Goal: Task Accomplishment & Management: Manage account settings

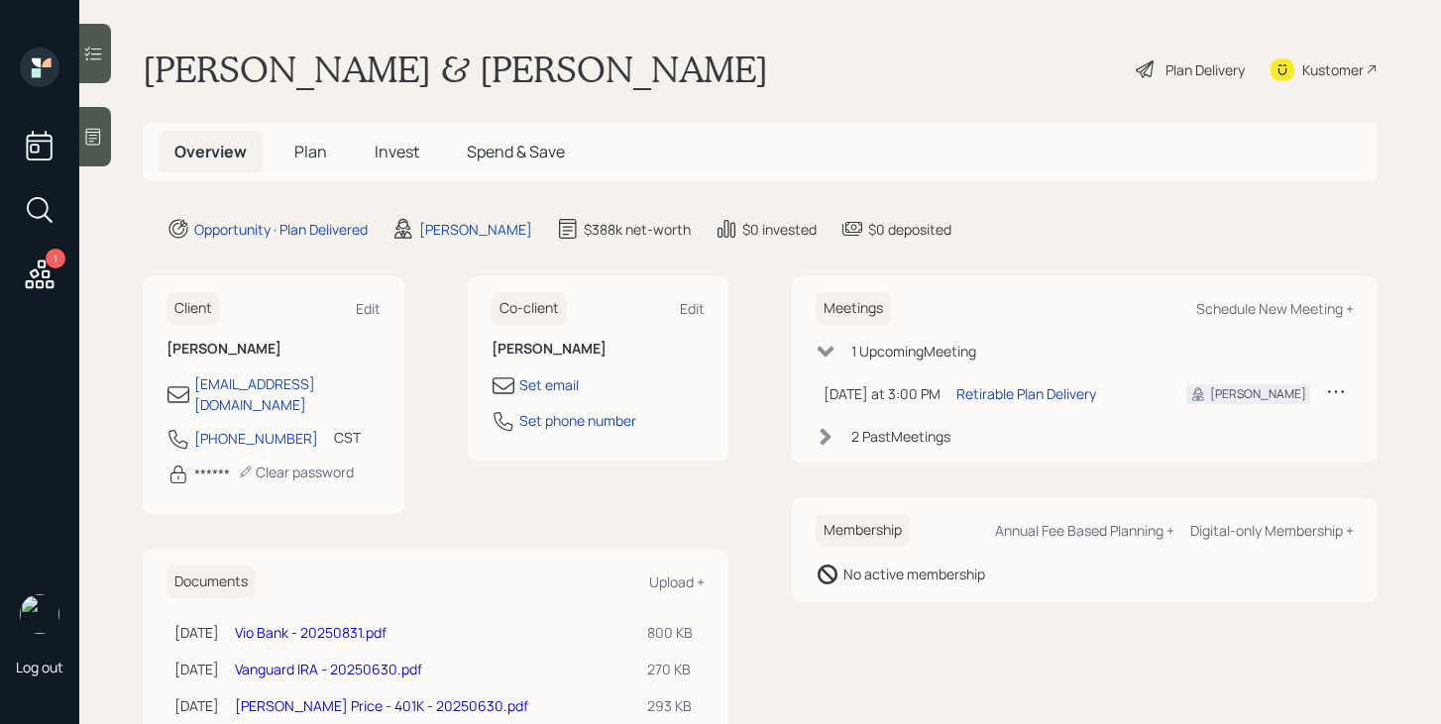
click at [309, 153] on span "Plan" at bounding box center [310, 152] width 33 height 22
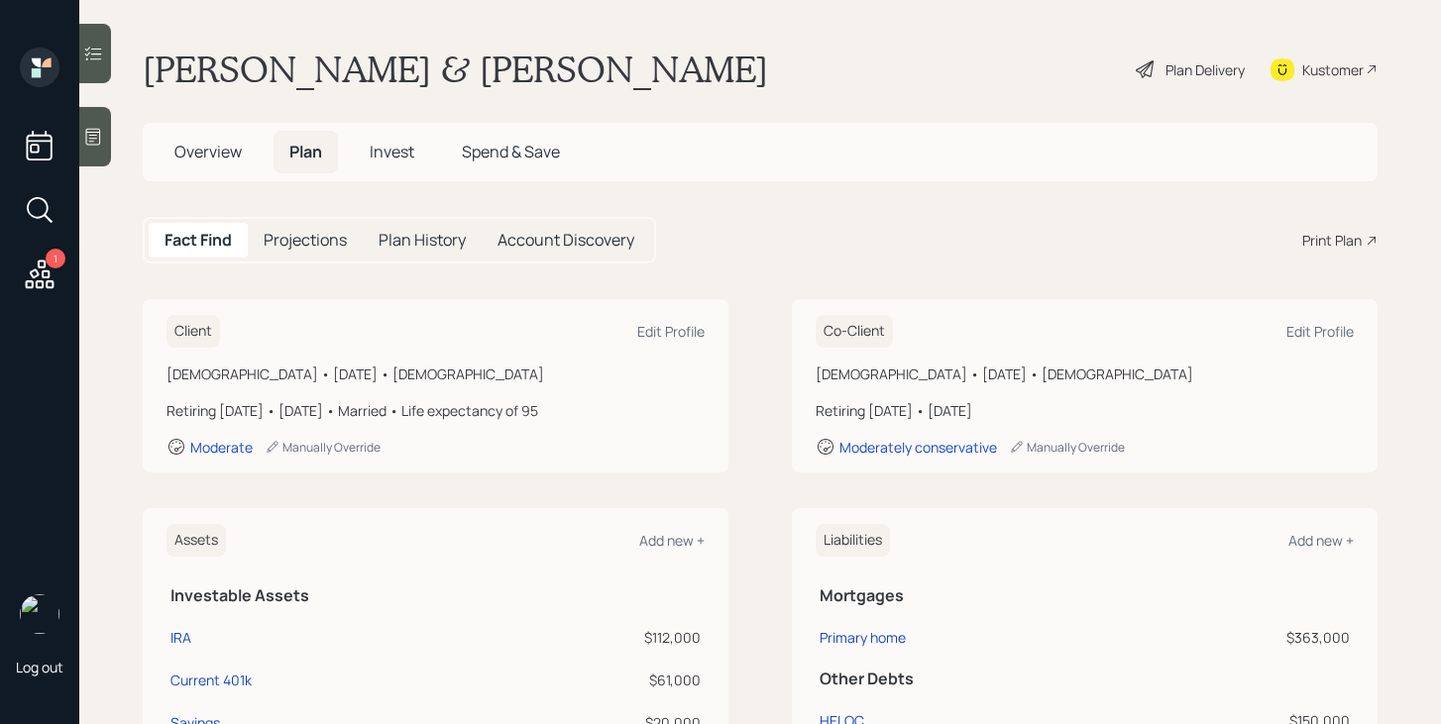
click at [403, 146] on span "Invest" at bounding box center [392, 152] width 45 height 22
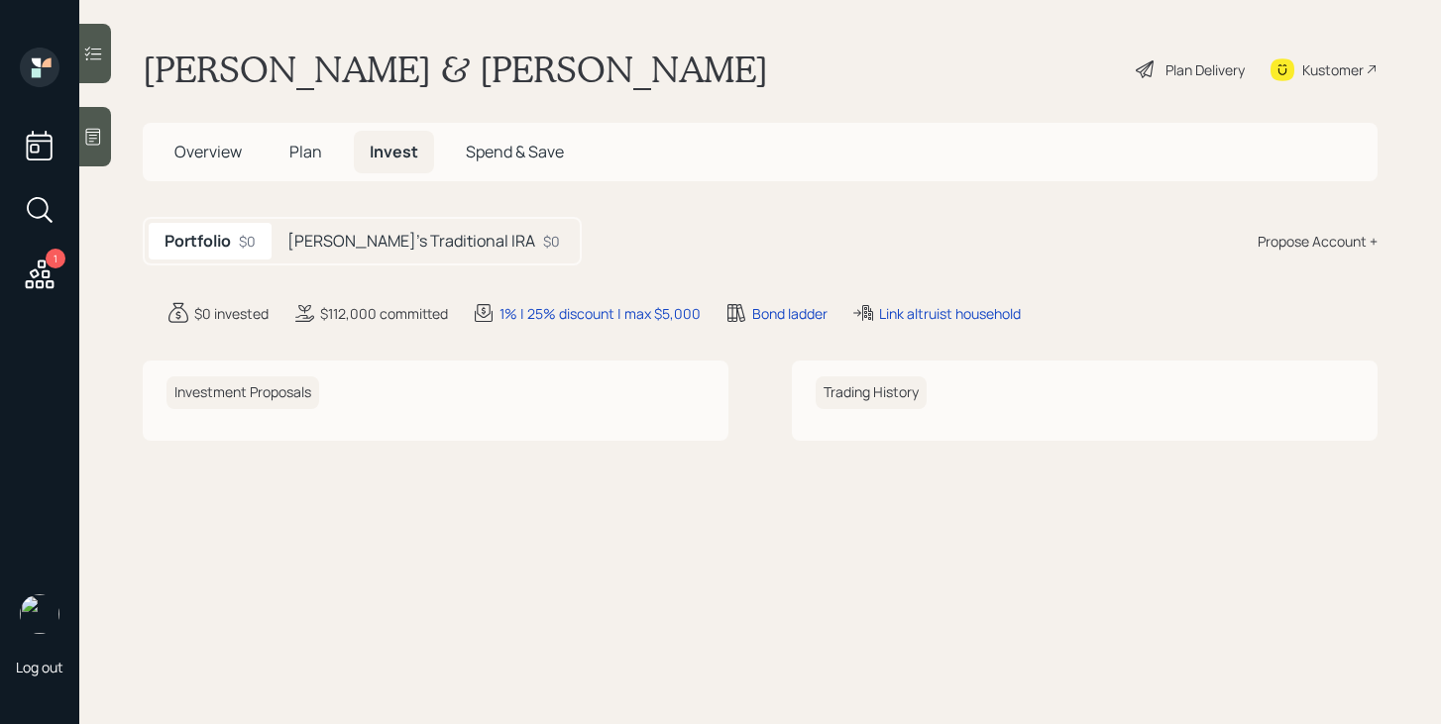
click at [334, 248] on h5 "John's Traditional IRA" at bounding box center [411, 241] width 248 height 19
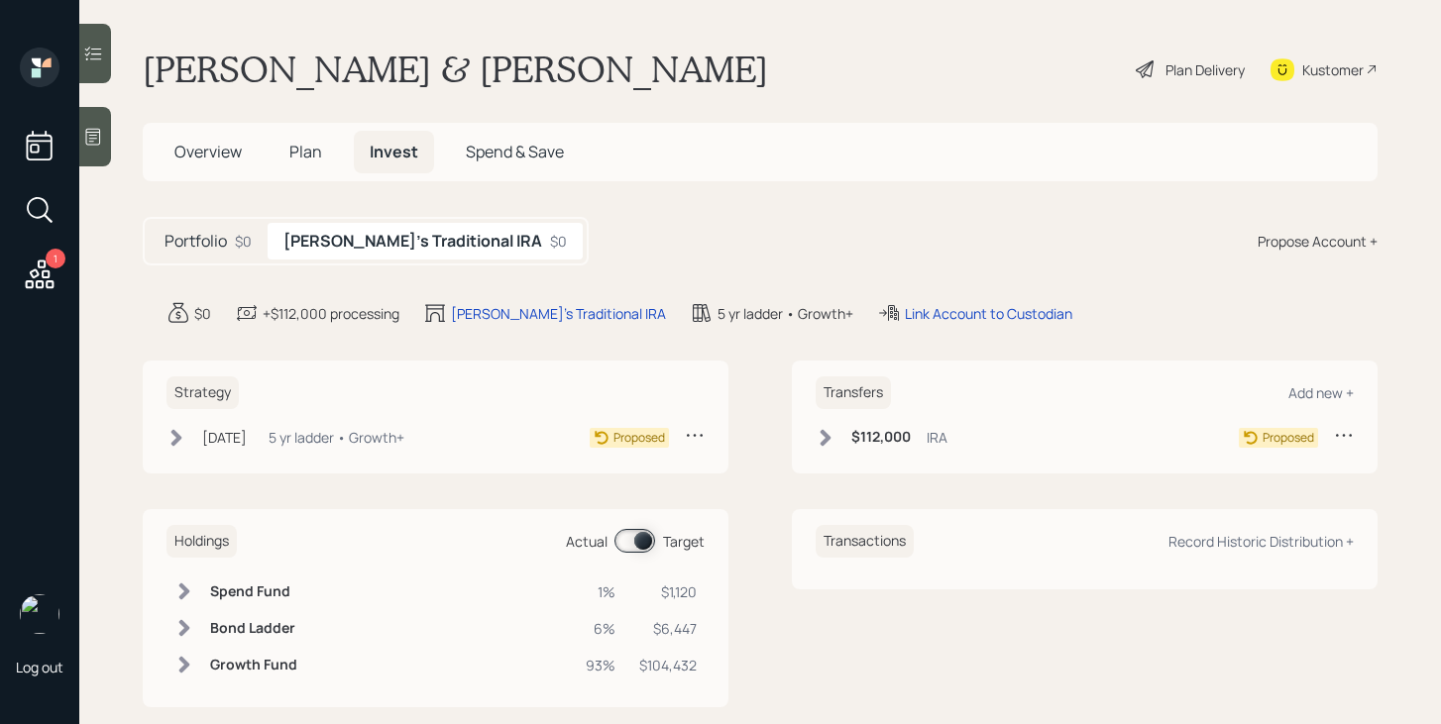
click at [221, 244] on h5 "Portfolio" at bounding box center [196, 241] width 62 height 19
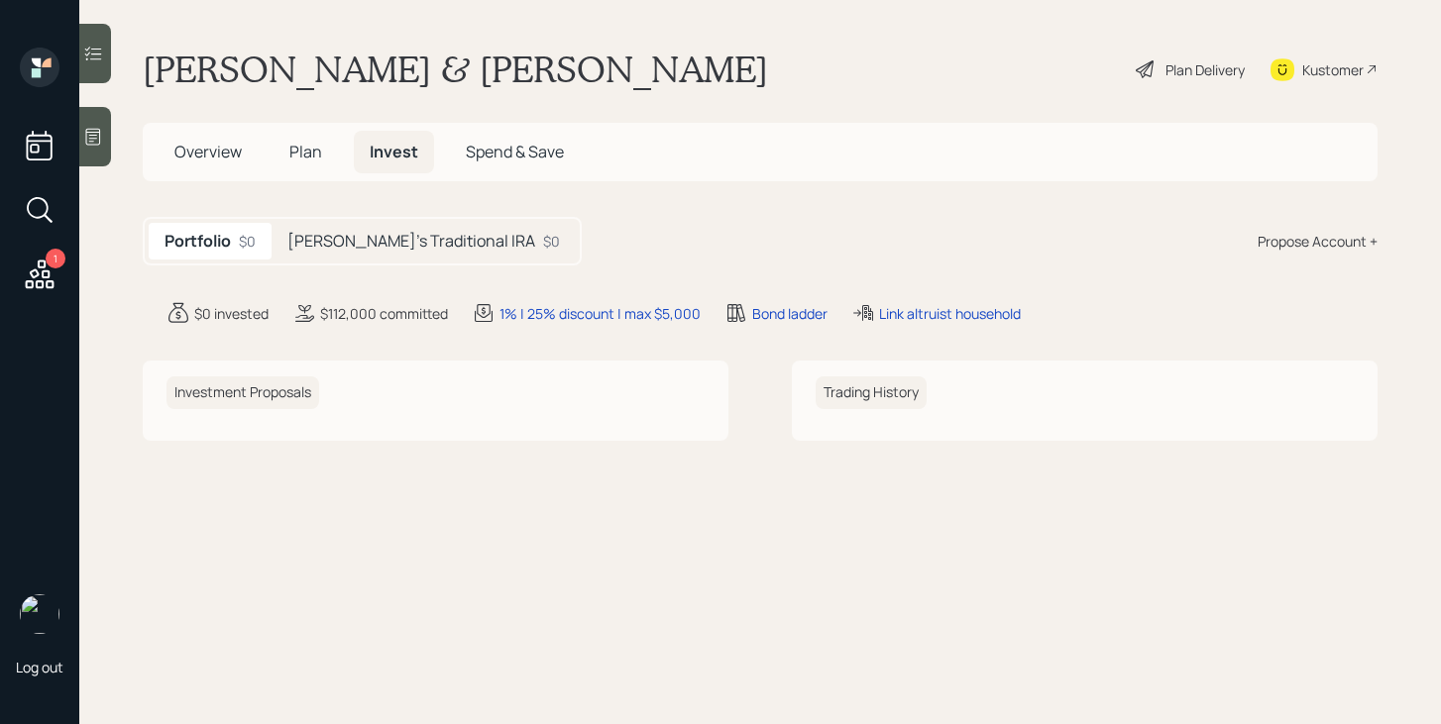
click at [303, 155] on span "Plan" at bounding box center [305, 152] width 33 height 22
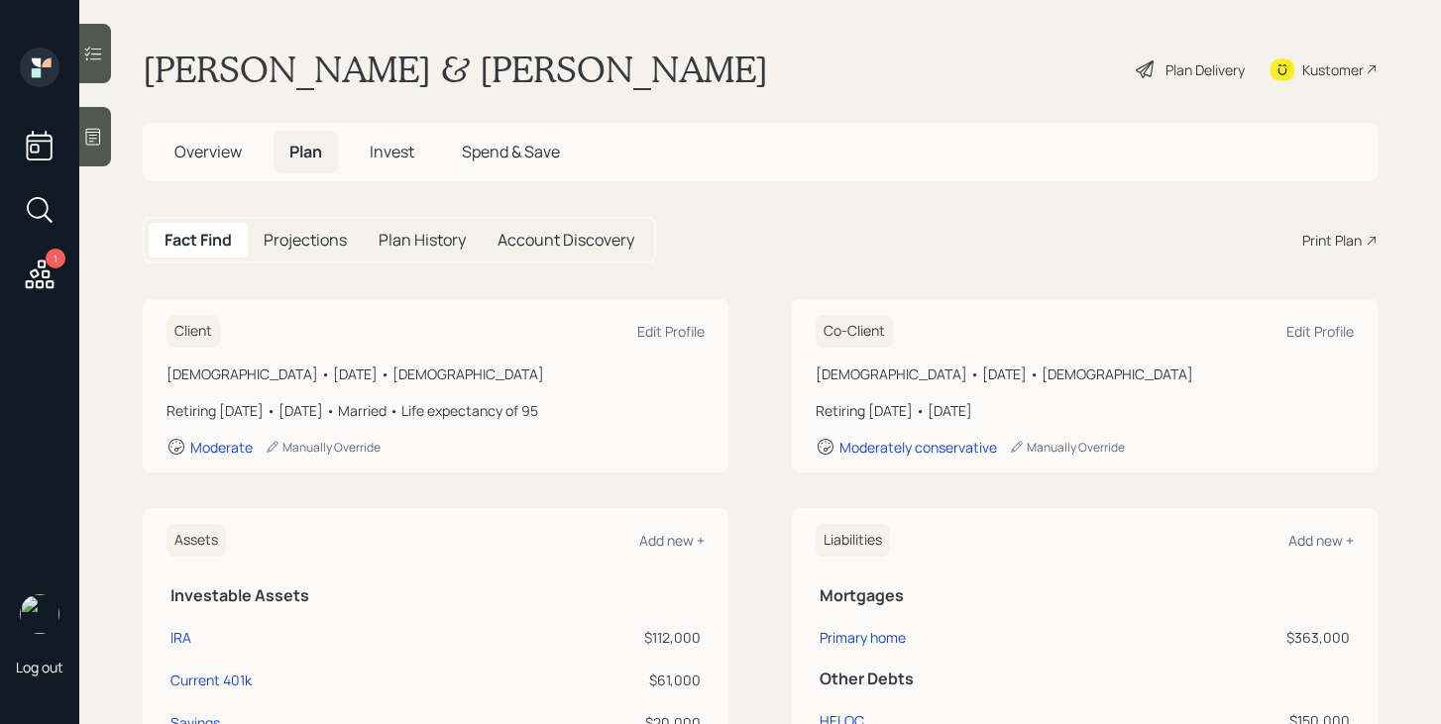
click at [205, 163] on h5 "Overview" at bounding box center [208, 152] width 99 height 43
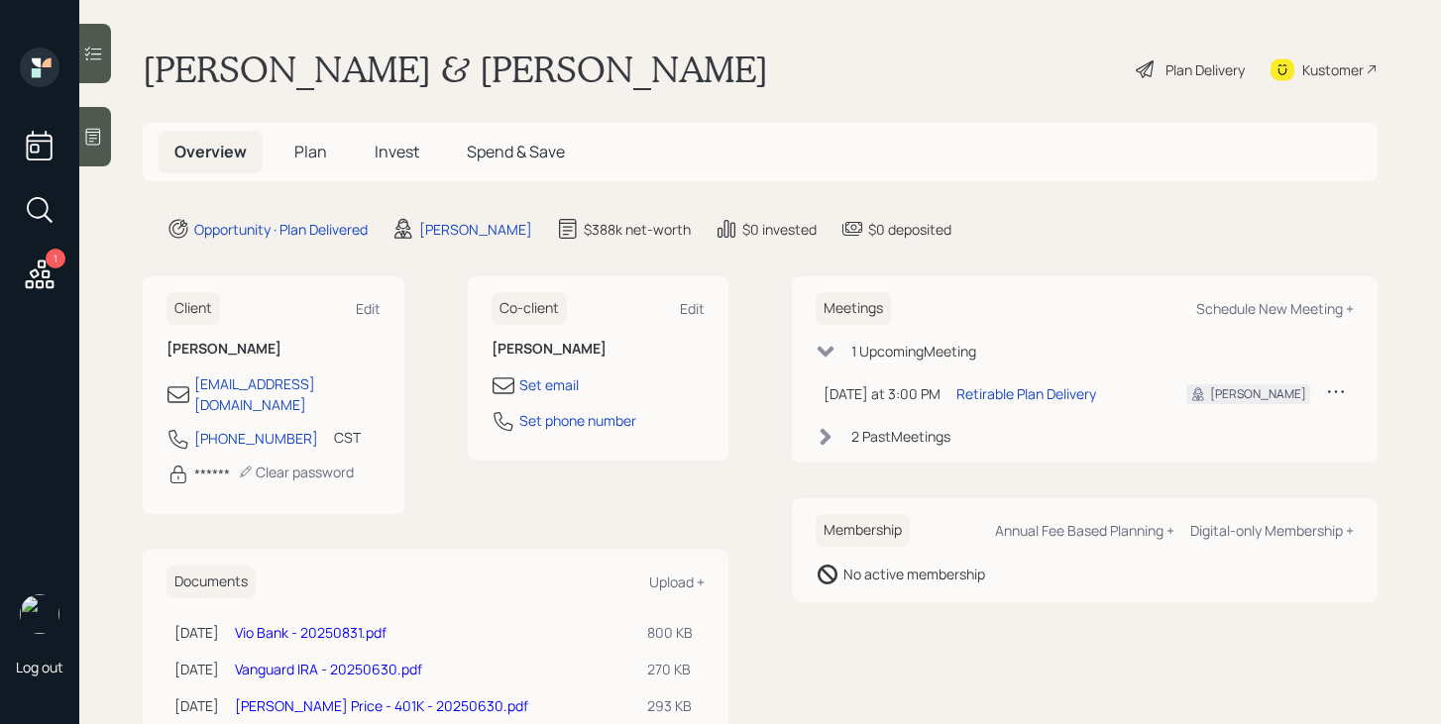
click at [343, 660] on link "Vanguard IRA - 20250630.pdf" at bounding box center [328, 669] width 187 height 19
click at [1202, 70] on div "Plan Delivery" at bounding box center [1205, 69] width 79 height 21
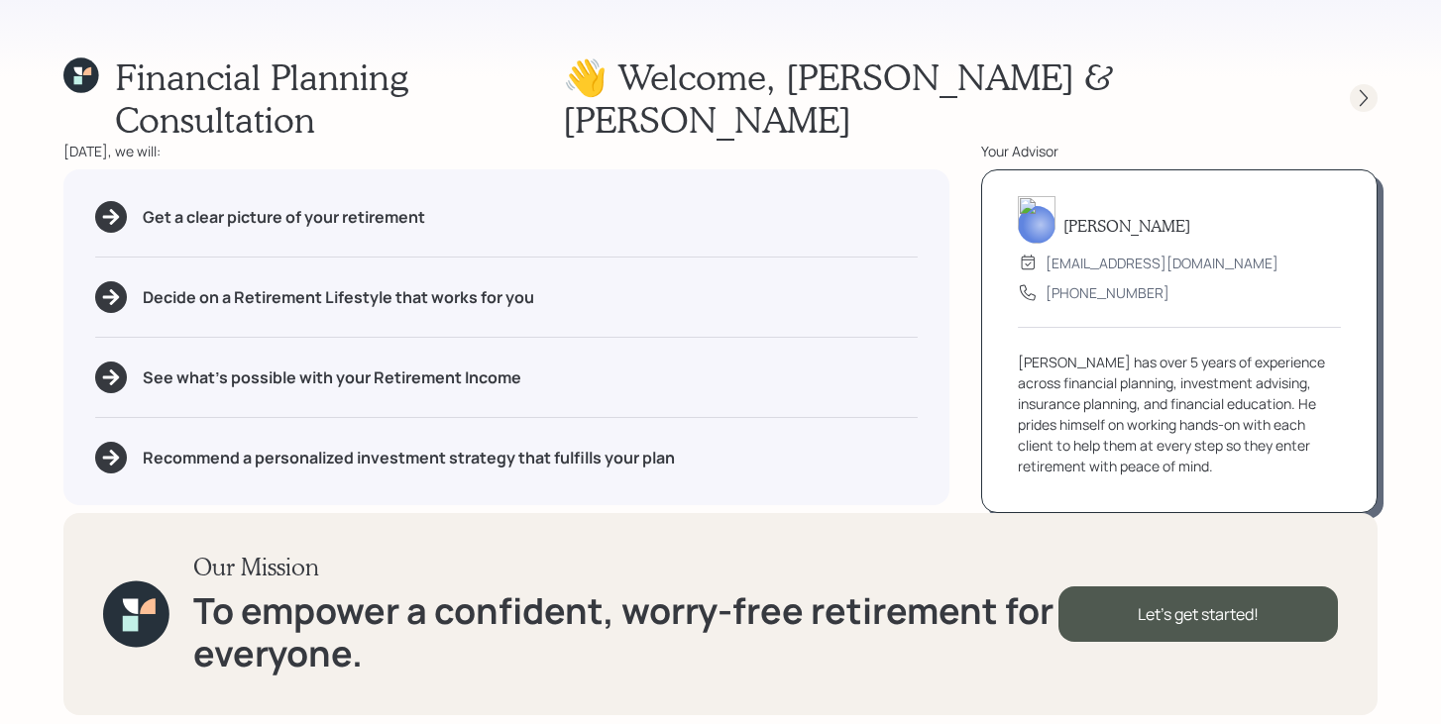
click at [1370, 87] on div at bounding box center [1364, 98] width 28 height 28
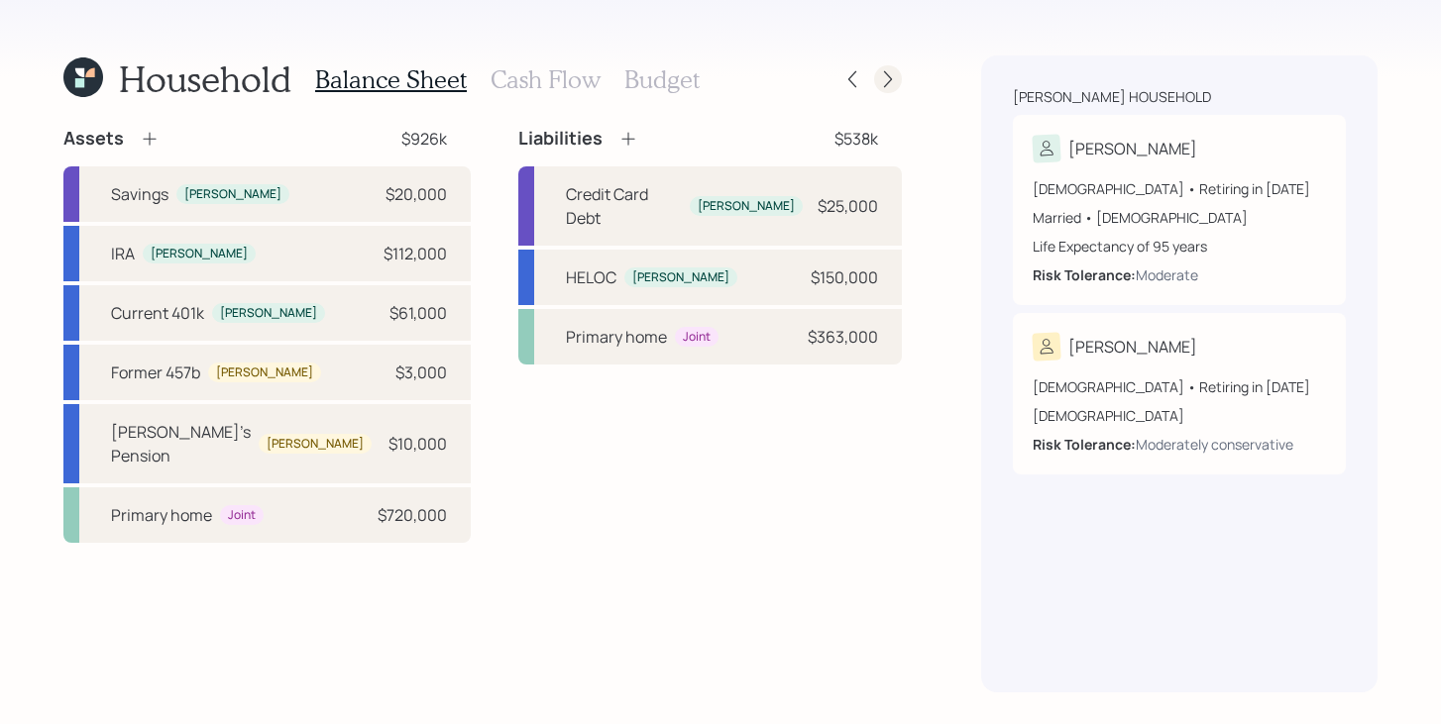
click at [882, 79] on icon at bounding box center [888, 79] width 20 height 20
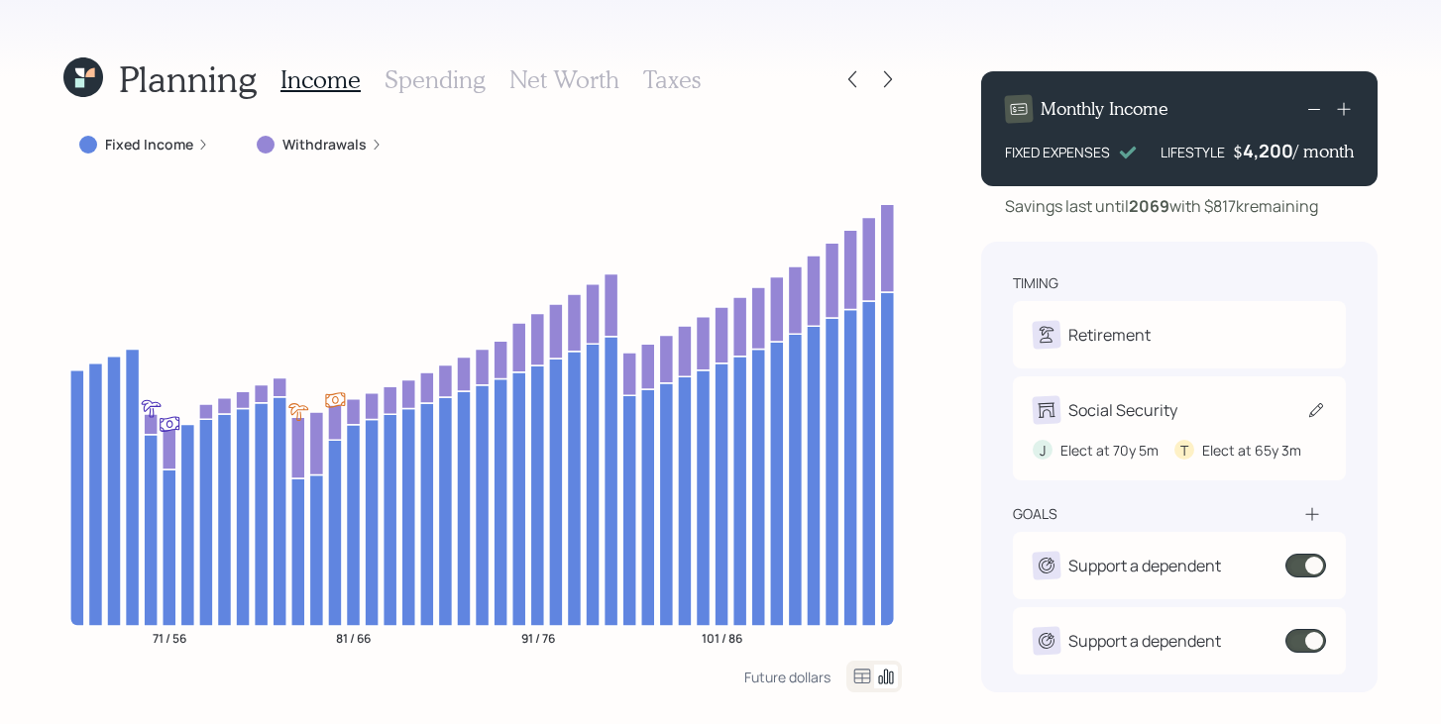
click at [1153, 394] on div "Social Security J Elect at 70y 5m T Elect at 65y 3m" at bounding box center [1179, 429] width 333 height 104
select select "5"
select select "3"
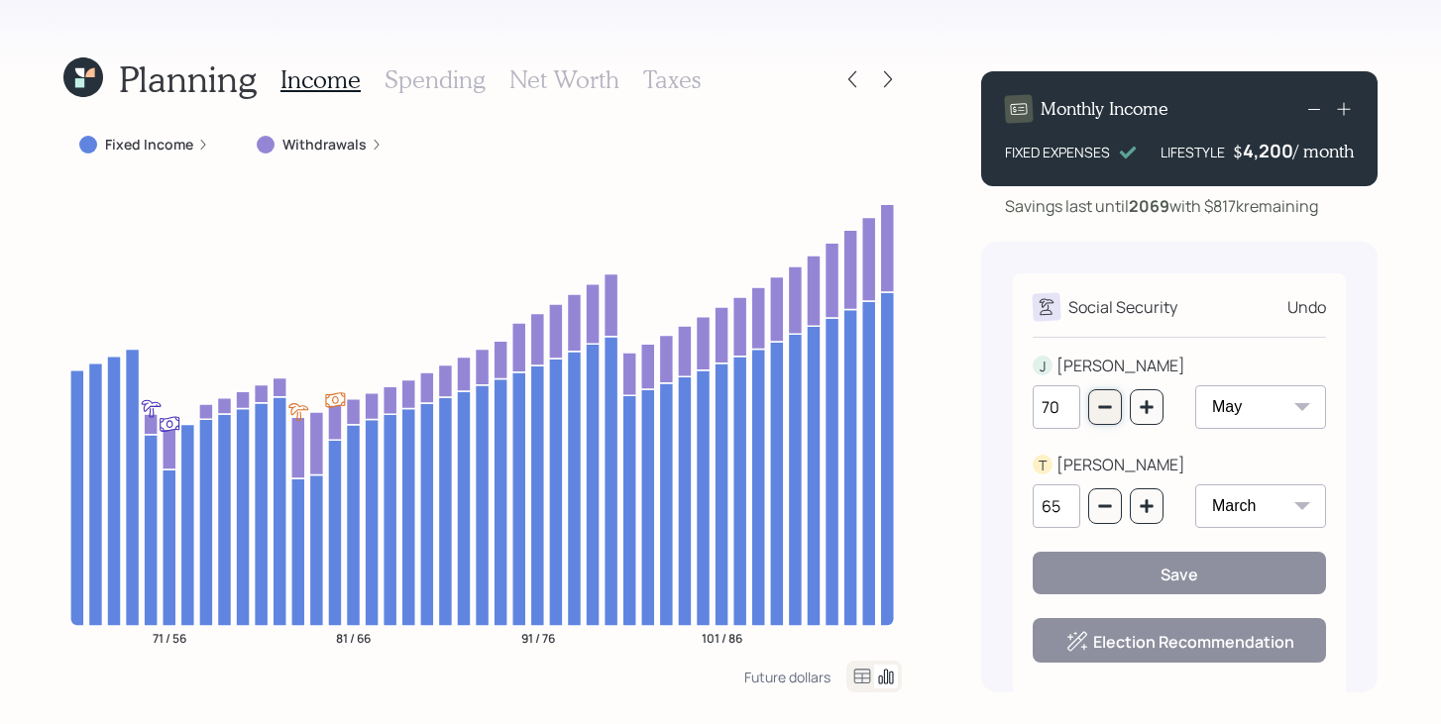
click at [1104, 408] on icon "button" at bounding box center [1104, 407] width 13 height 3
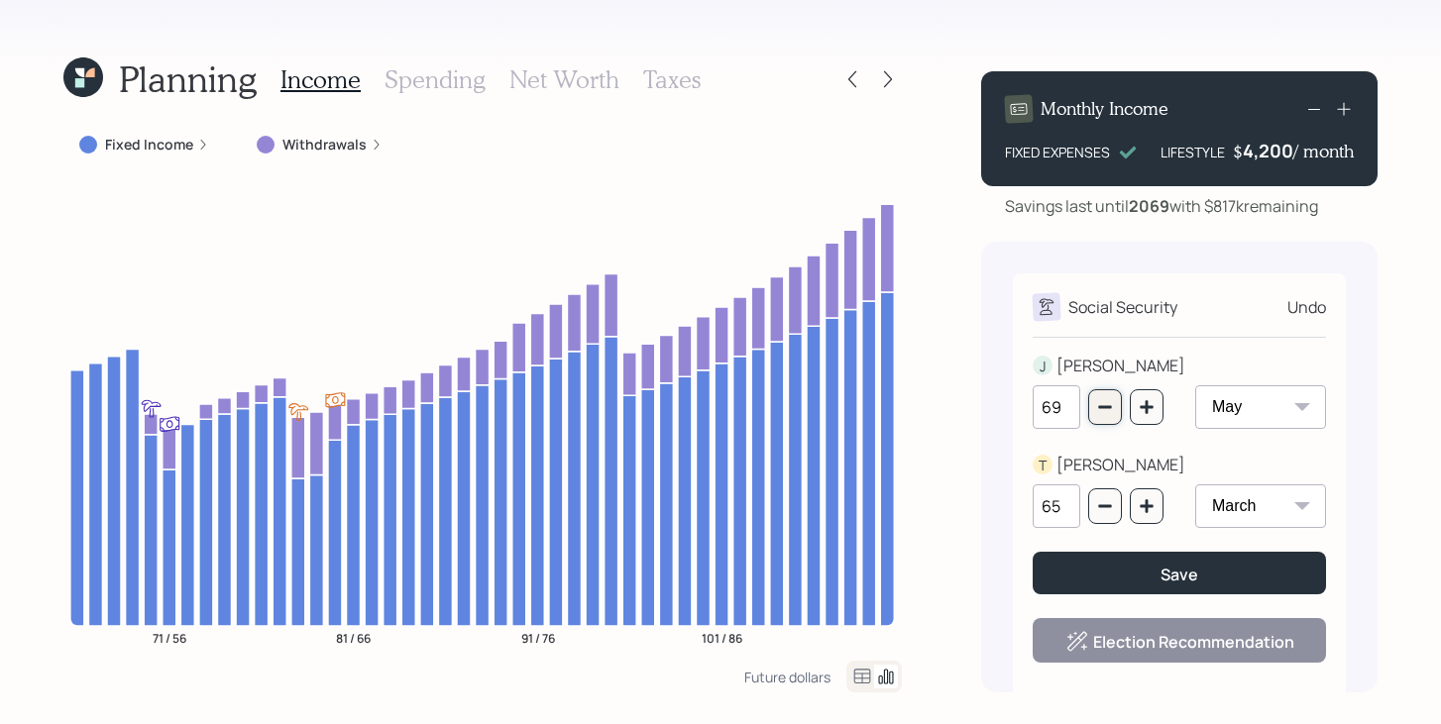
click at [1104, 408] on icon "button" at bounding box center [1104, 407] width 13 height 3
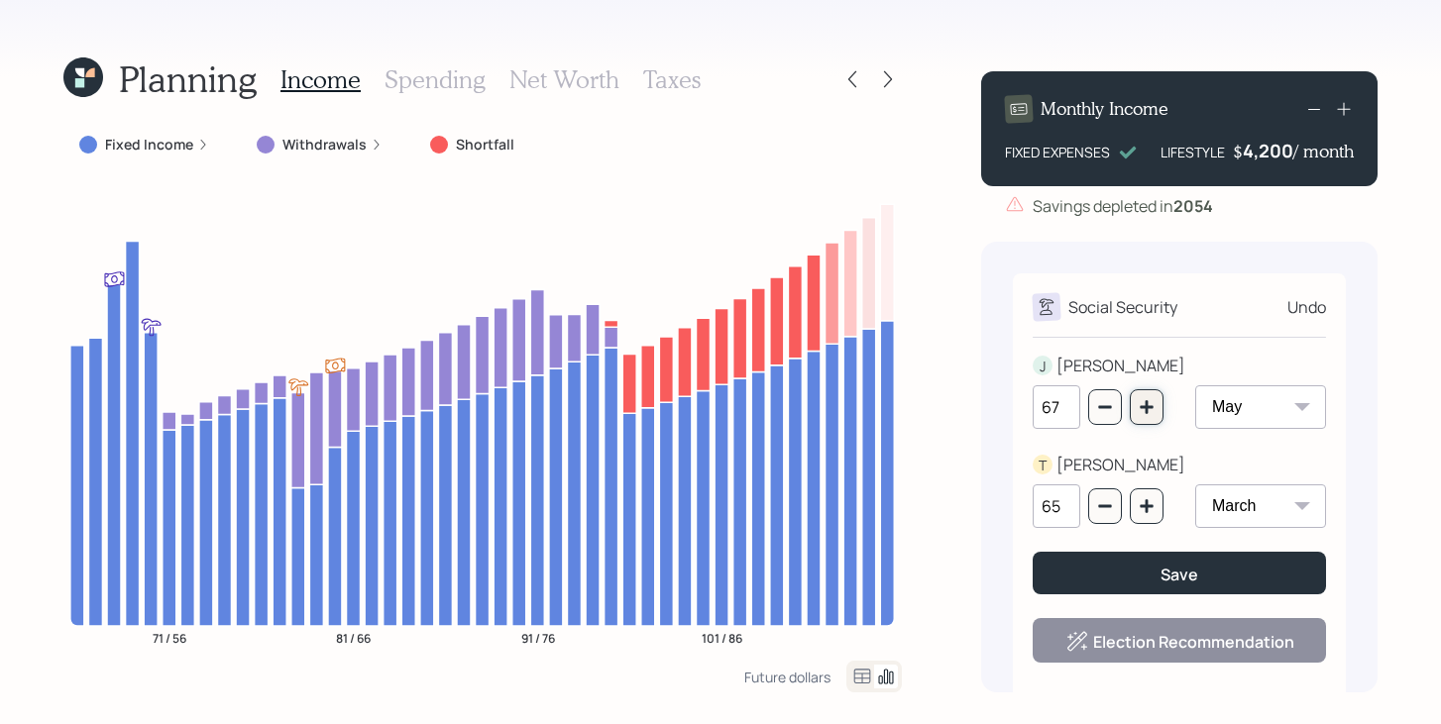
click at [1145, 409] on icon "button" at bounding box center [1147, 407] width 16 height 16
type input "70"
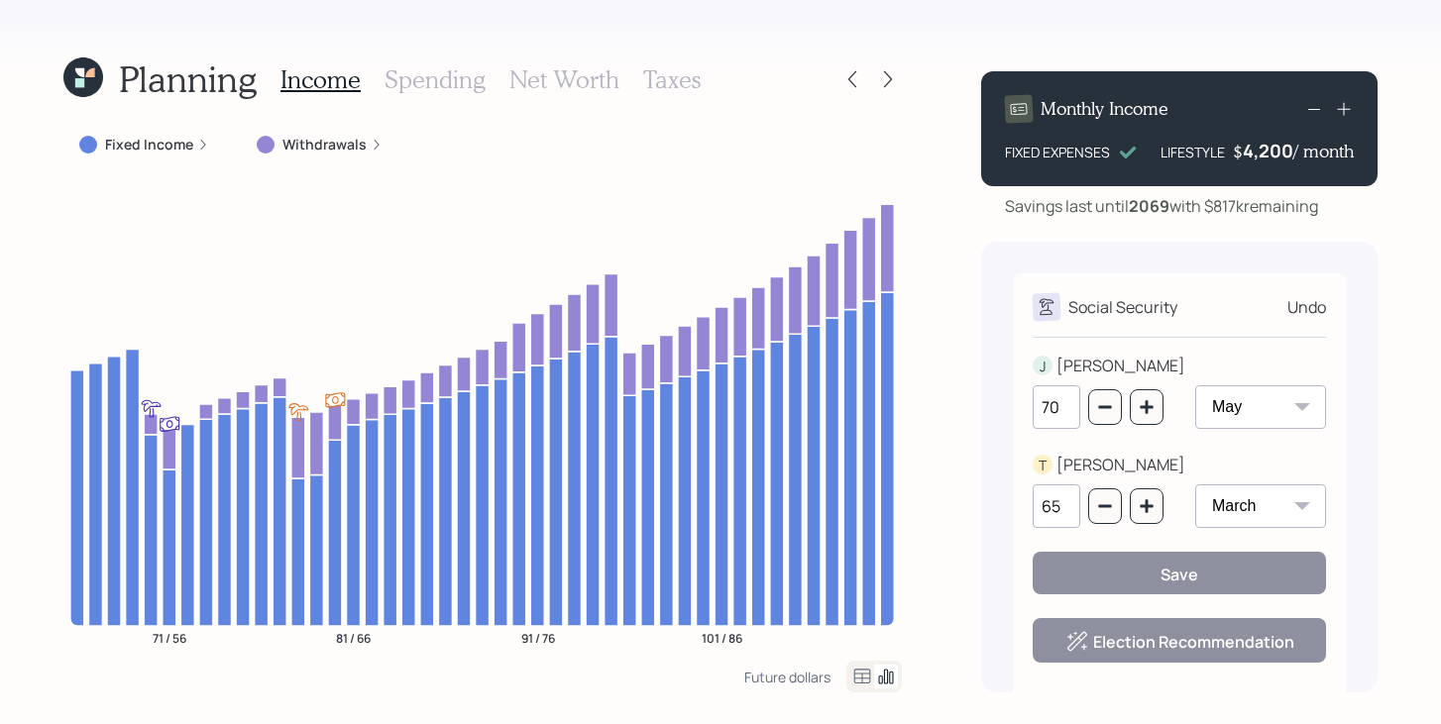
click at [943, 277] on div "Planning Income Spending Net Worth Taxes Fixed Income Withdrawals 71 / 56 81 / …" at bounding box center [720, 362] width 1441 height 724
click at [1283, 301] on div "Social Security Undo" at bounding box center [1179, 307] width 293 height 28
click at [856, 87] on icon at bounding box center [852, 79] width 20 height 20
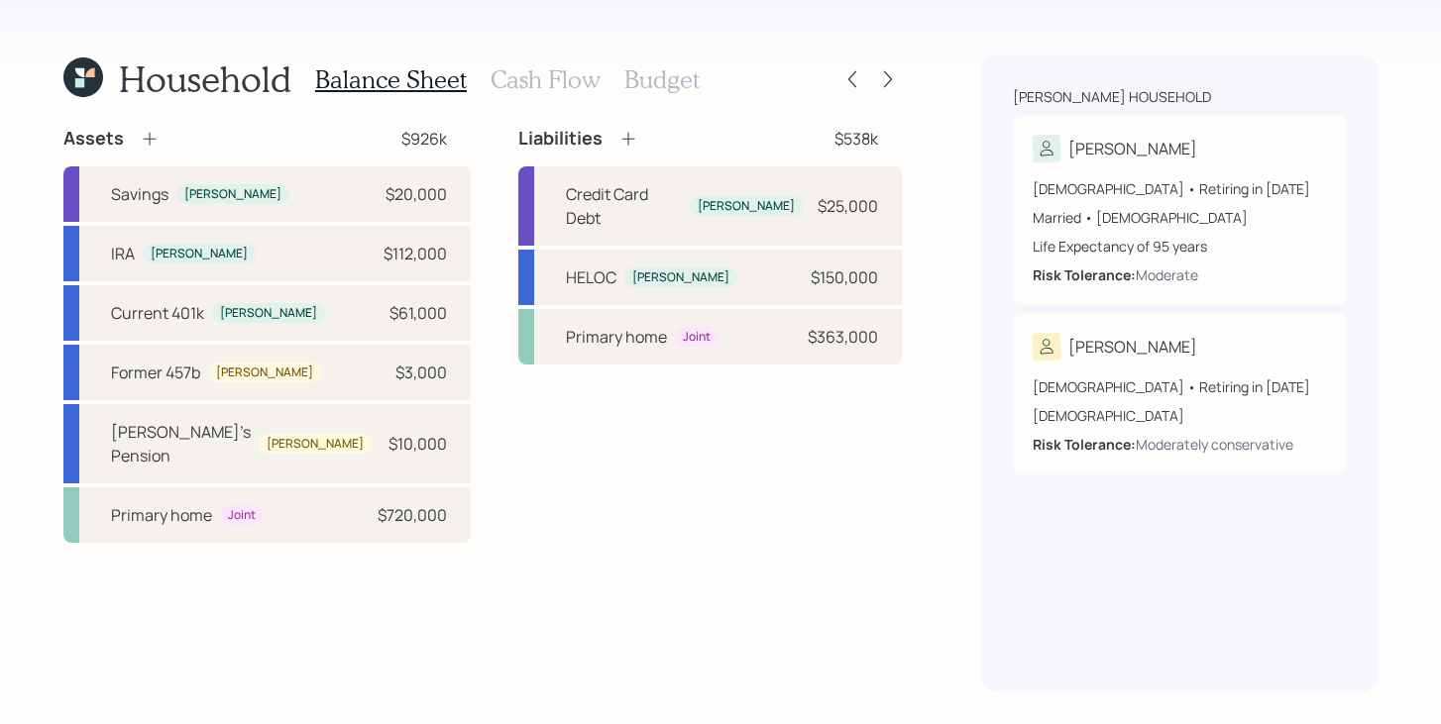
click at [902, 84] on div "Household Balance Sheet Cash Flow Budget Assets $926k Savings John $20,000 IRA …" at bounding box center [720, 362] width 1441 height 724
click at [886, 82] on icon at bounding box center [888, 79] width 20 height 20
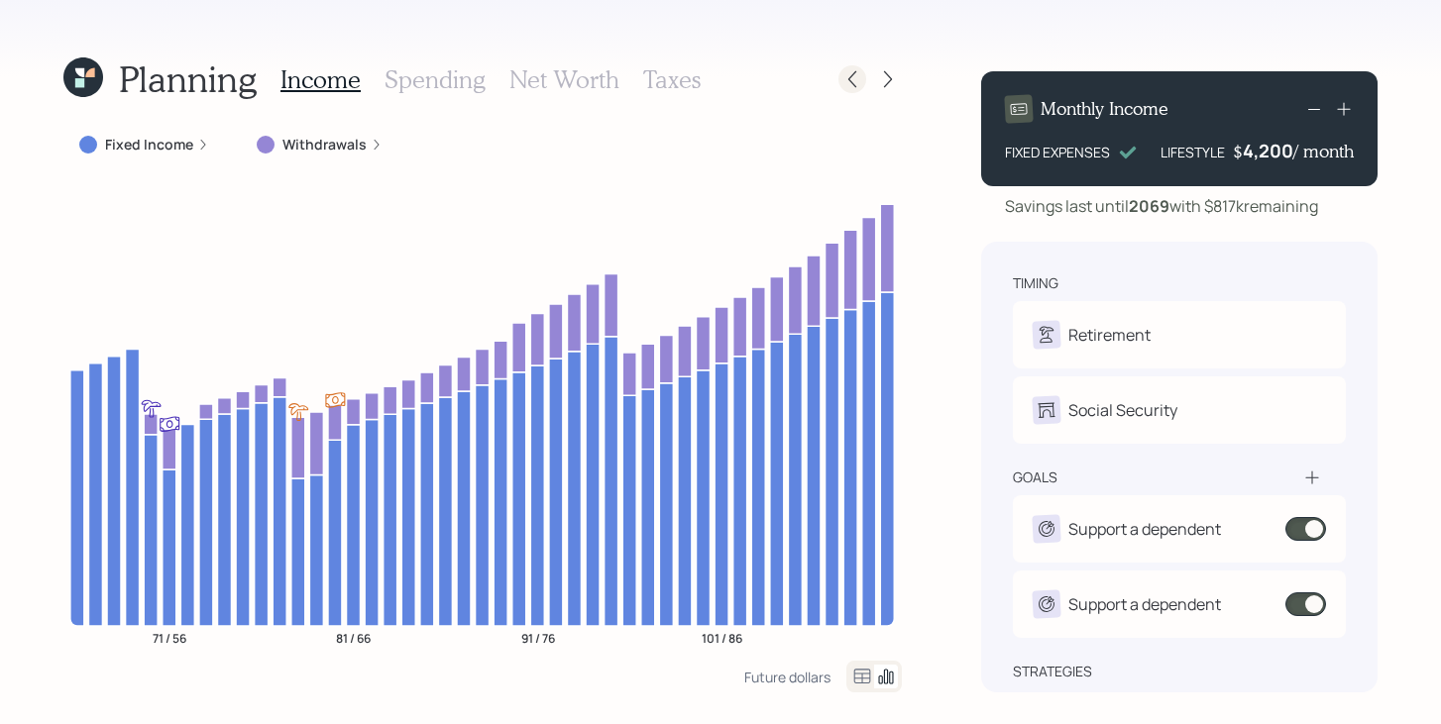
click at [844, 76] on icon at bounding box center [852, 79] width 20 height 20
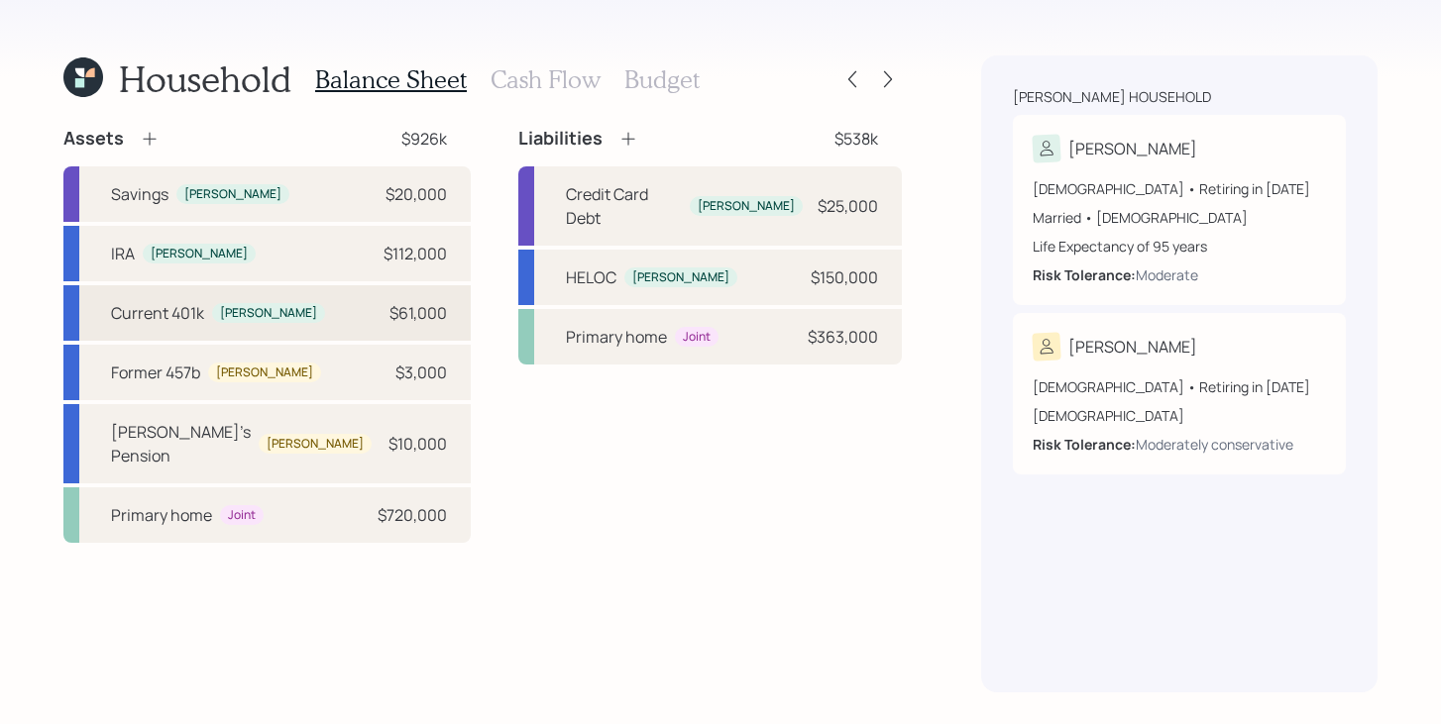
click at [316, 309] on div "Current 401k John $61,000" at bounding box center [266, 313] width 407 height 56
select select "company_sponsored"
select select "balanced"
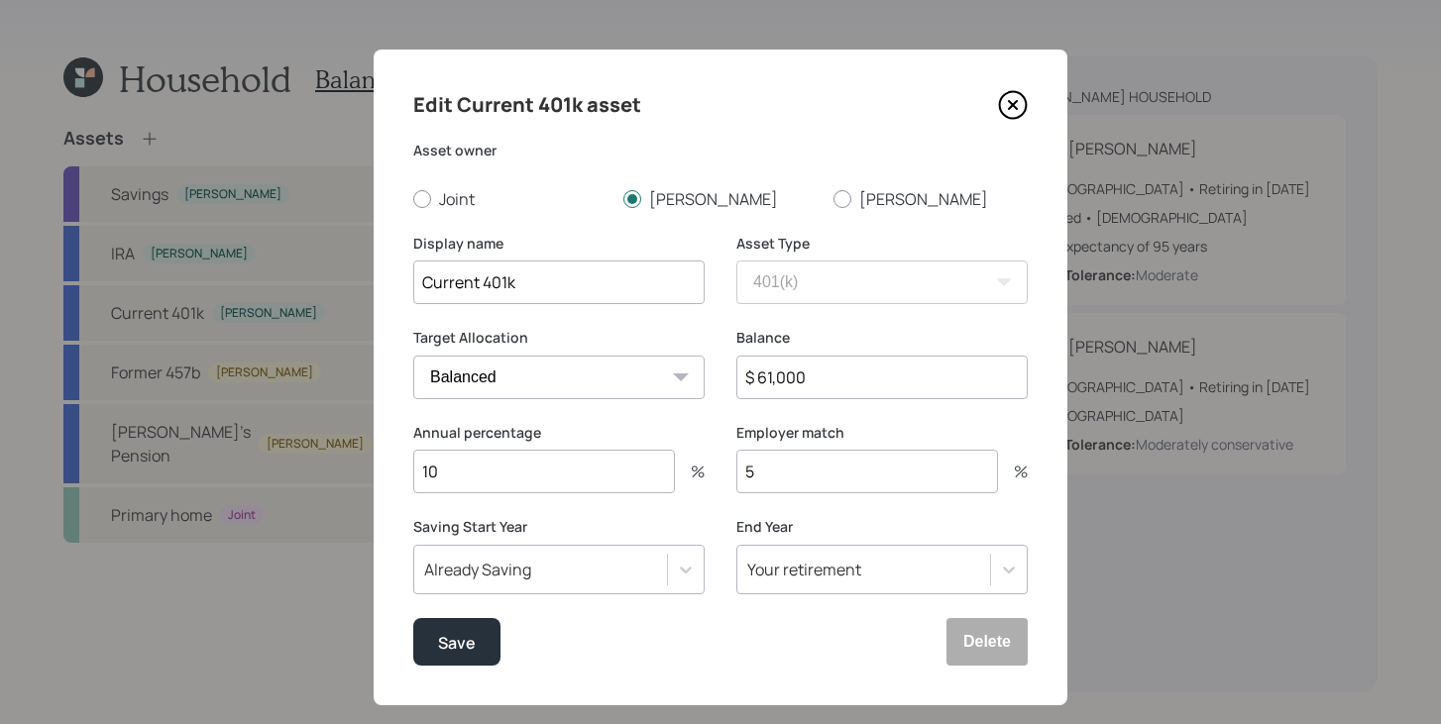
click at [1010, 108] on icon at bounding box center [1013, 105] width 8 height 8
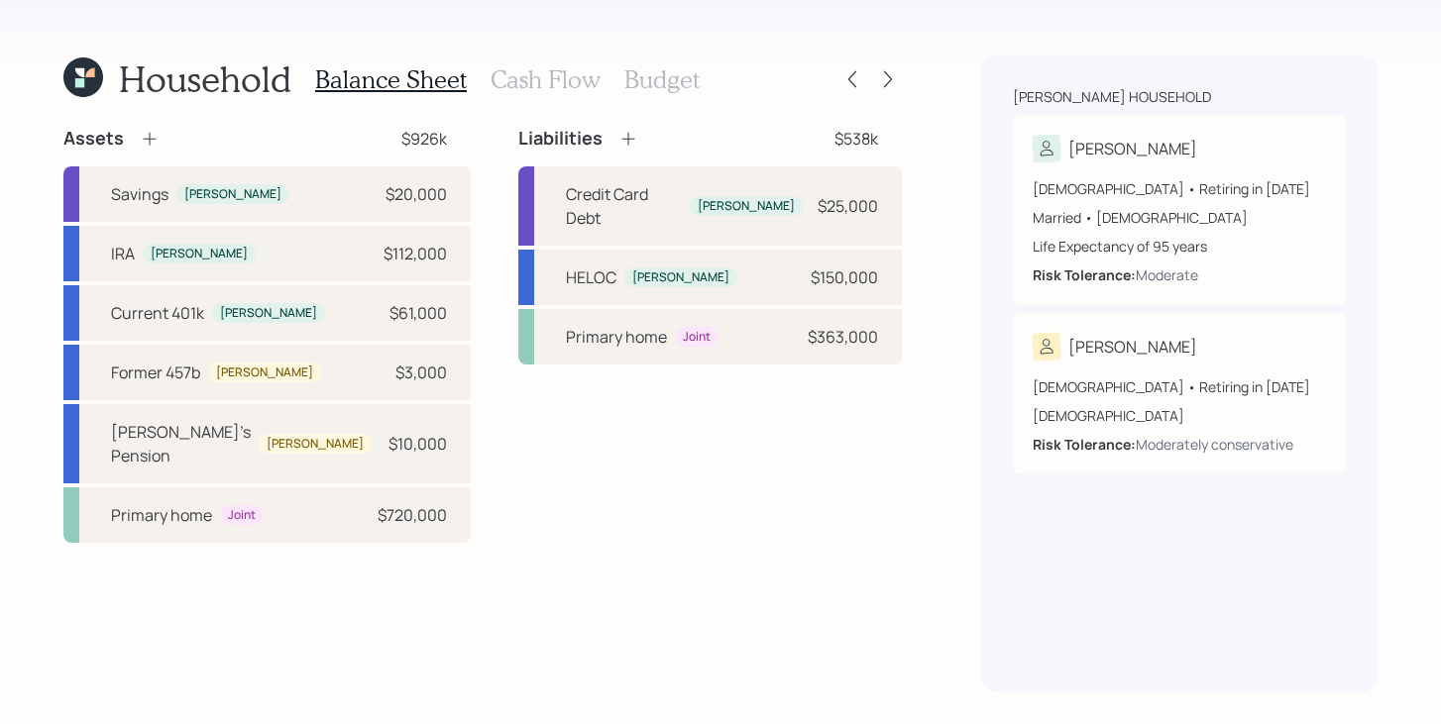
click at [530, 68] on h3 "Cash Flow" at bounding box center [546, 79] width 110 height 29
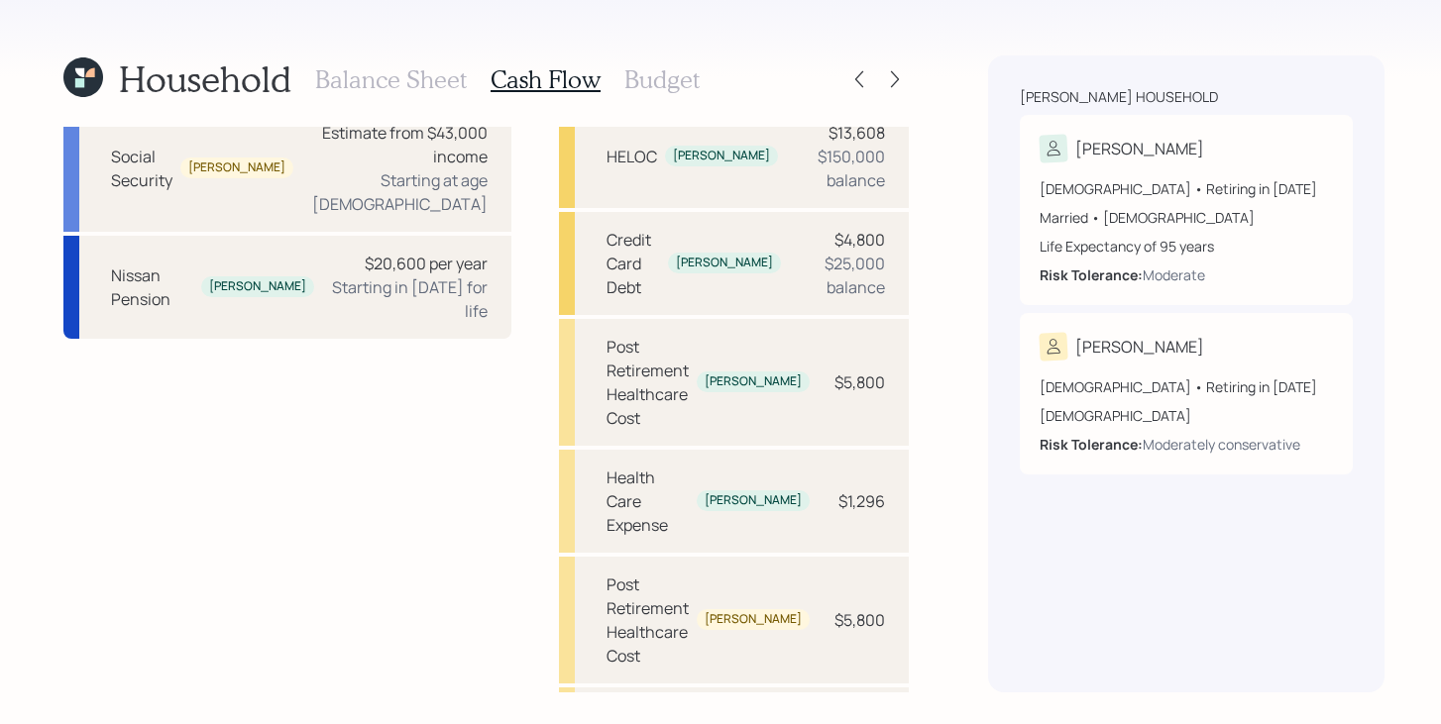
scroll to position [454, 0]
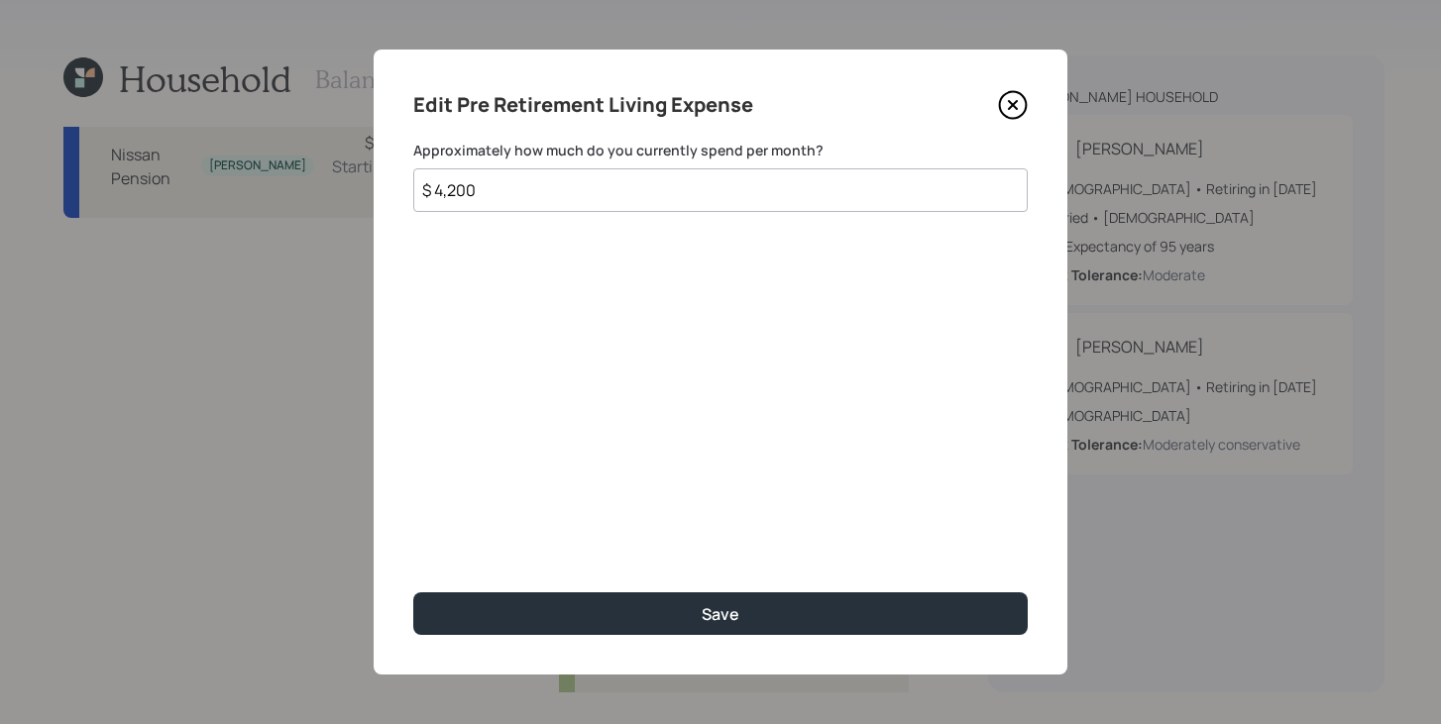
click at [1012, 107] on icon at bounding box center [1013, 105] width 30 height 30
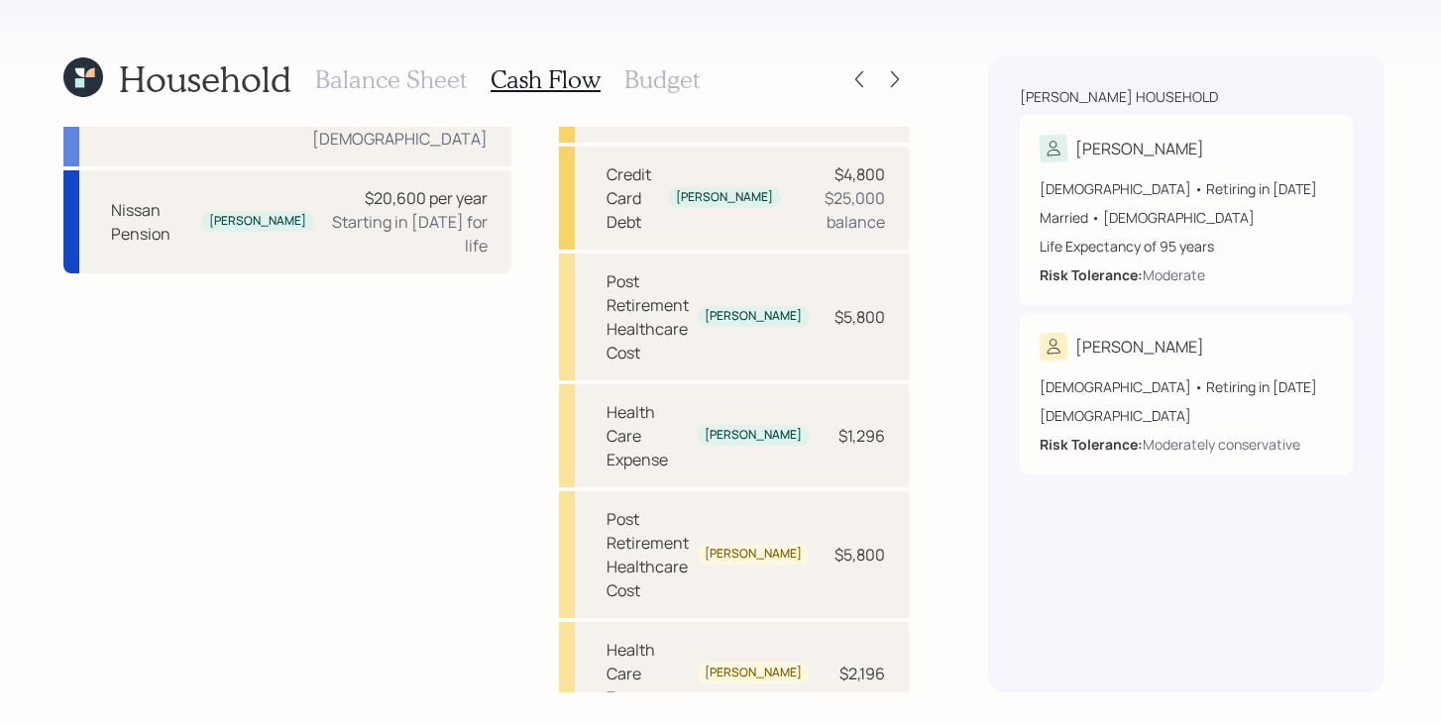
scroll to position [454, 0]
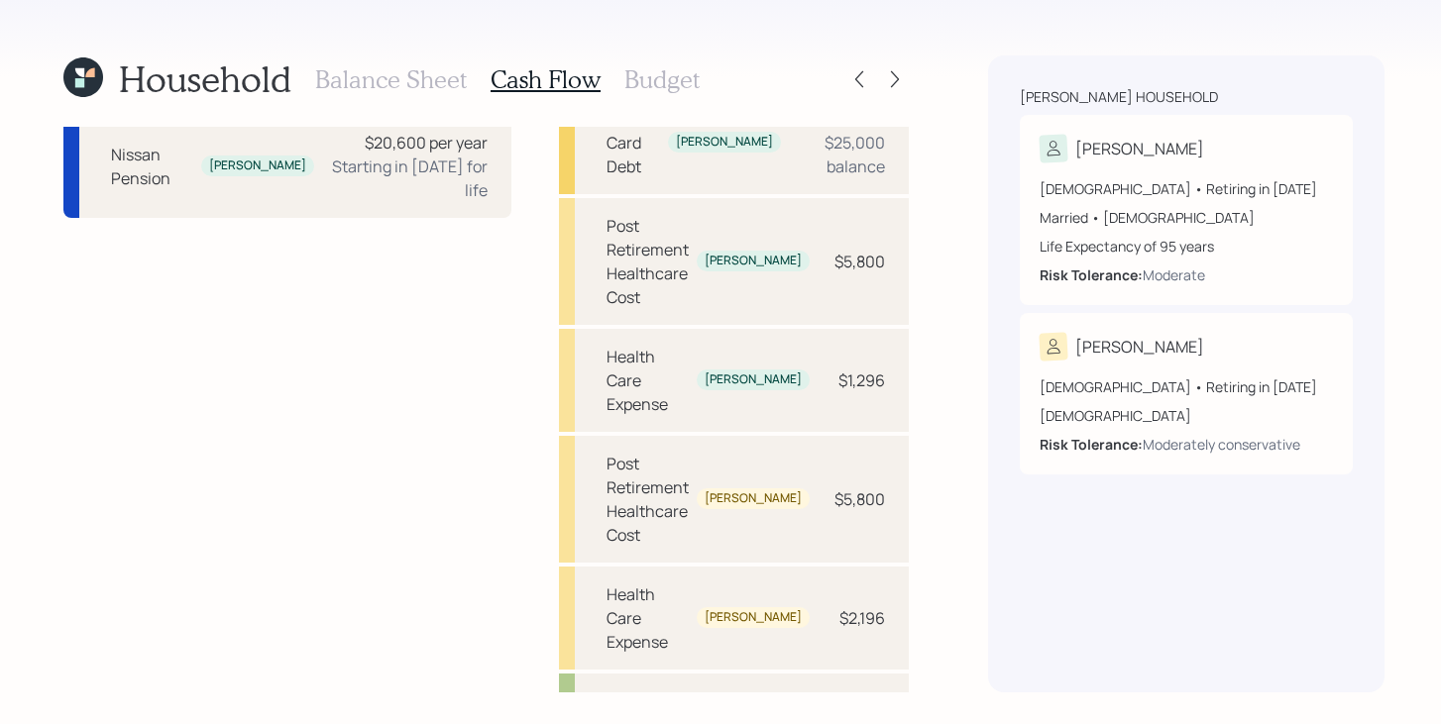
click at [394, 77] on h3 "Balance Sheet" at bounding box center [391, 79] width 152 height 29
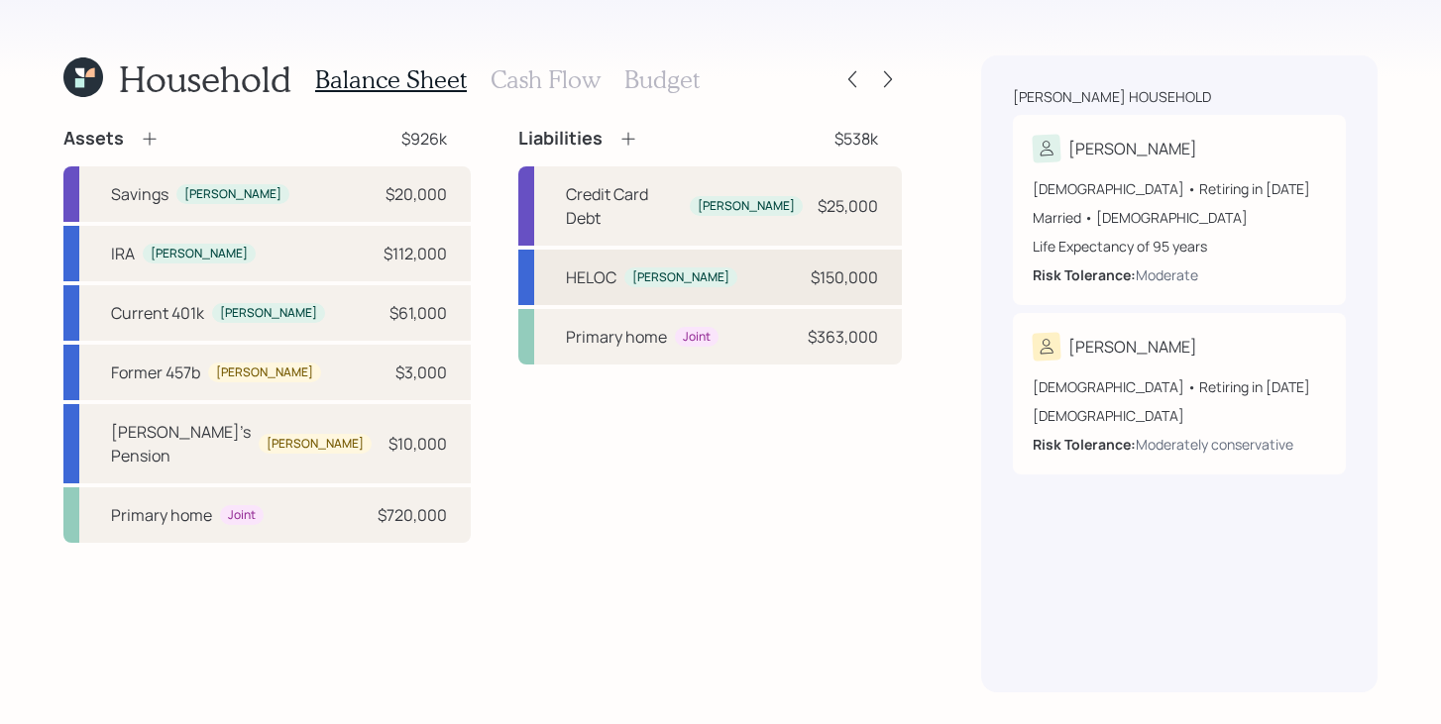
click at [749, 261] on div "HELOC John $150,000" at bounding box center [710, 278] width 384 height 56
select select "other"
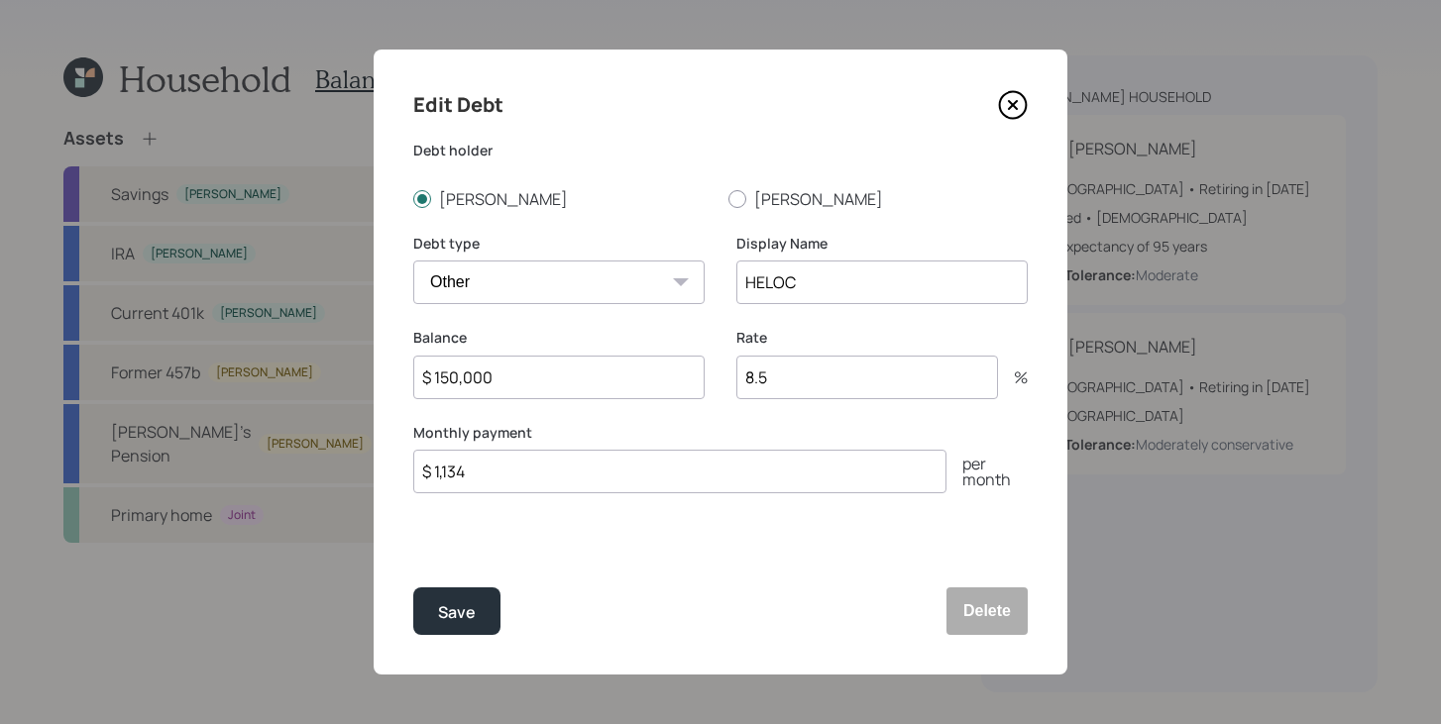
click at [1017, 115] on icon at bounding box center [1013, 105] width 30 height 30
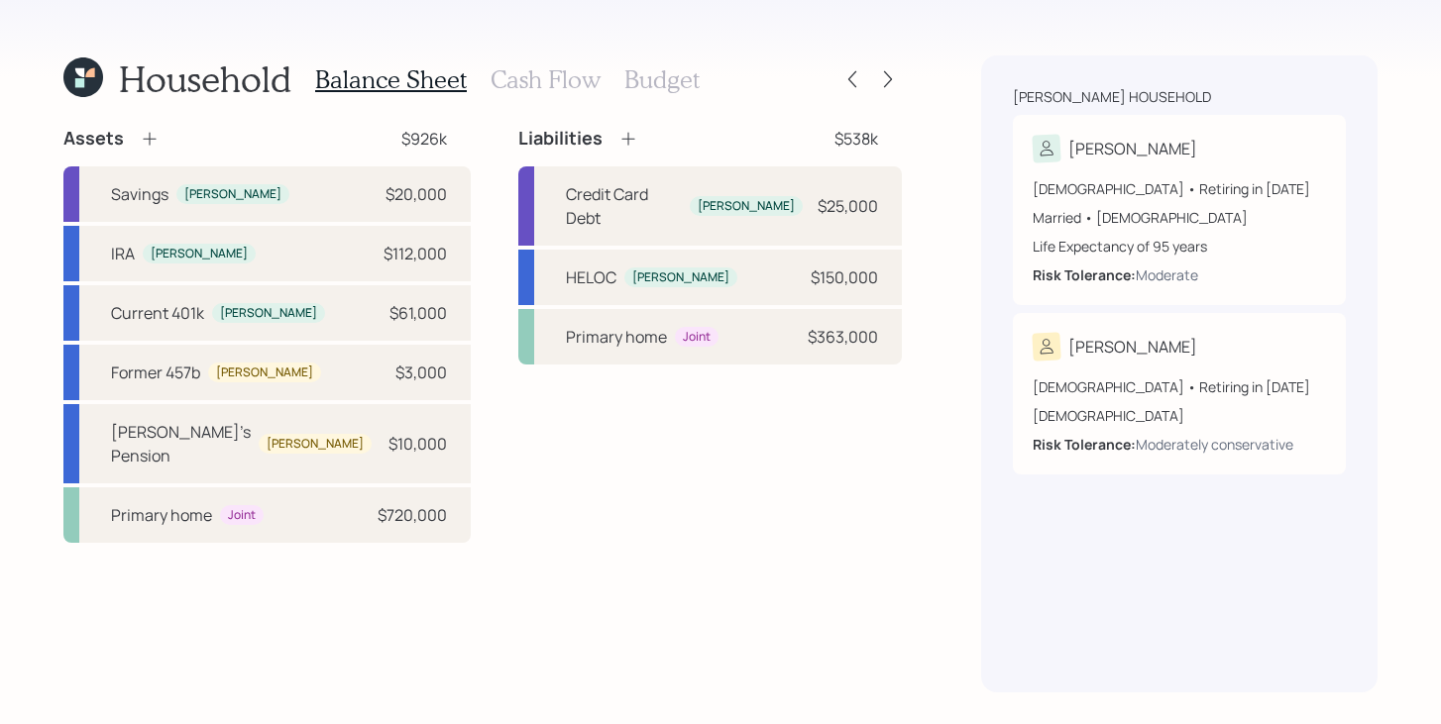
click at [572, 83] on h3 "Cash Flow" at bounding box center [546, 79] width 110 height 29
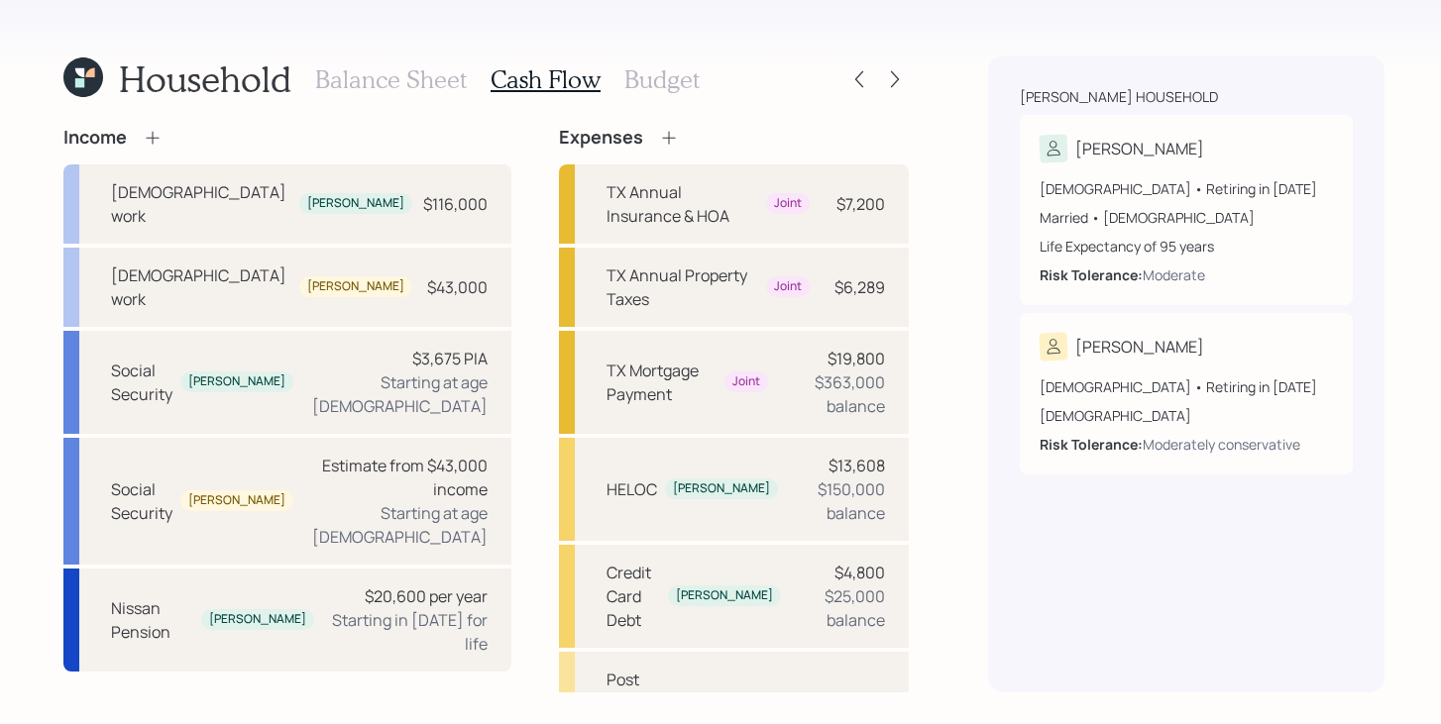
click at [641, 83] on h3 "Budget" at bounding box center [661, 79] width 75 height 29
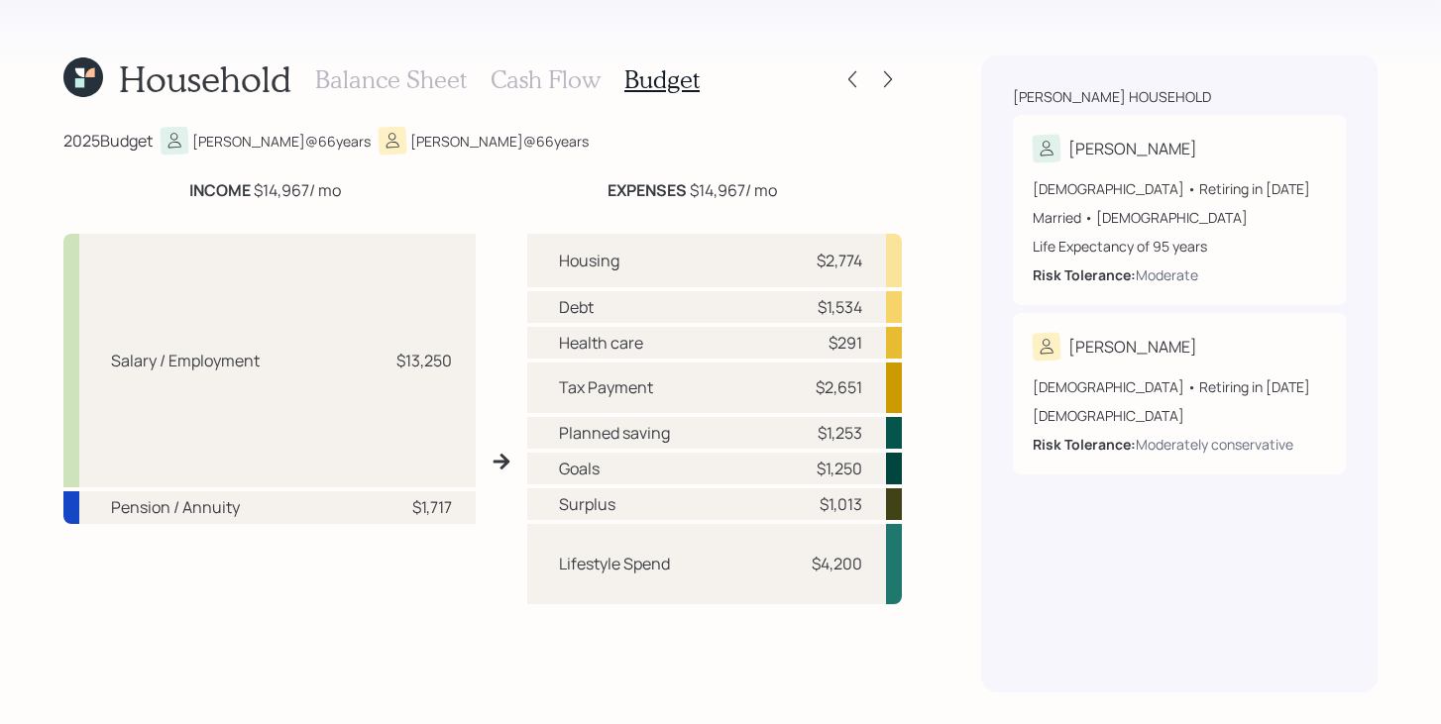
click at [457, 84] on h3 "Balance Sheet" at bounding box center [391, 79] width 152 height 29
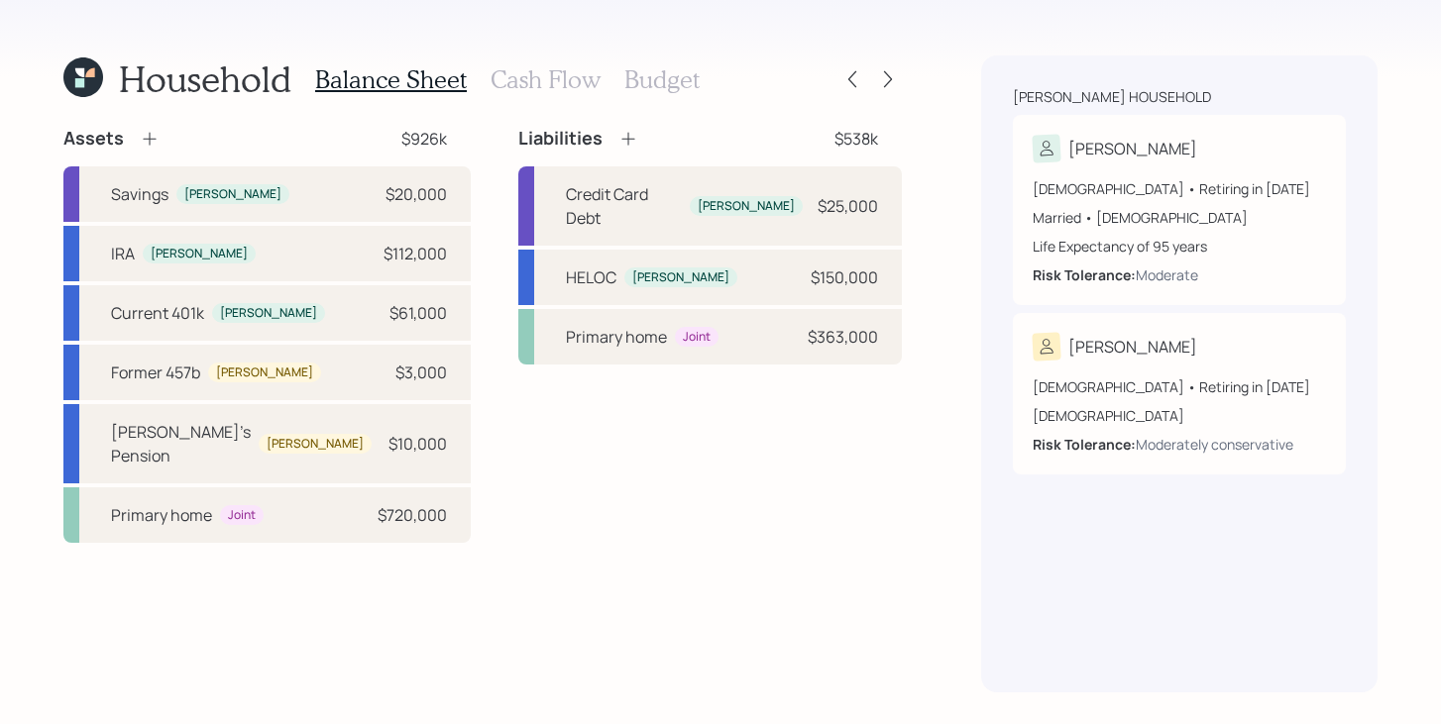
click at [560, 79] on h3 "Cash Flow" at bounding box center [546, 79] width 110 height 29
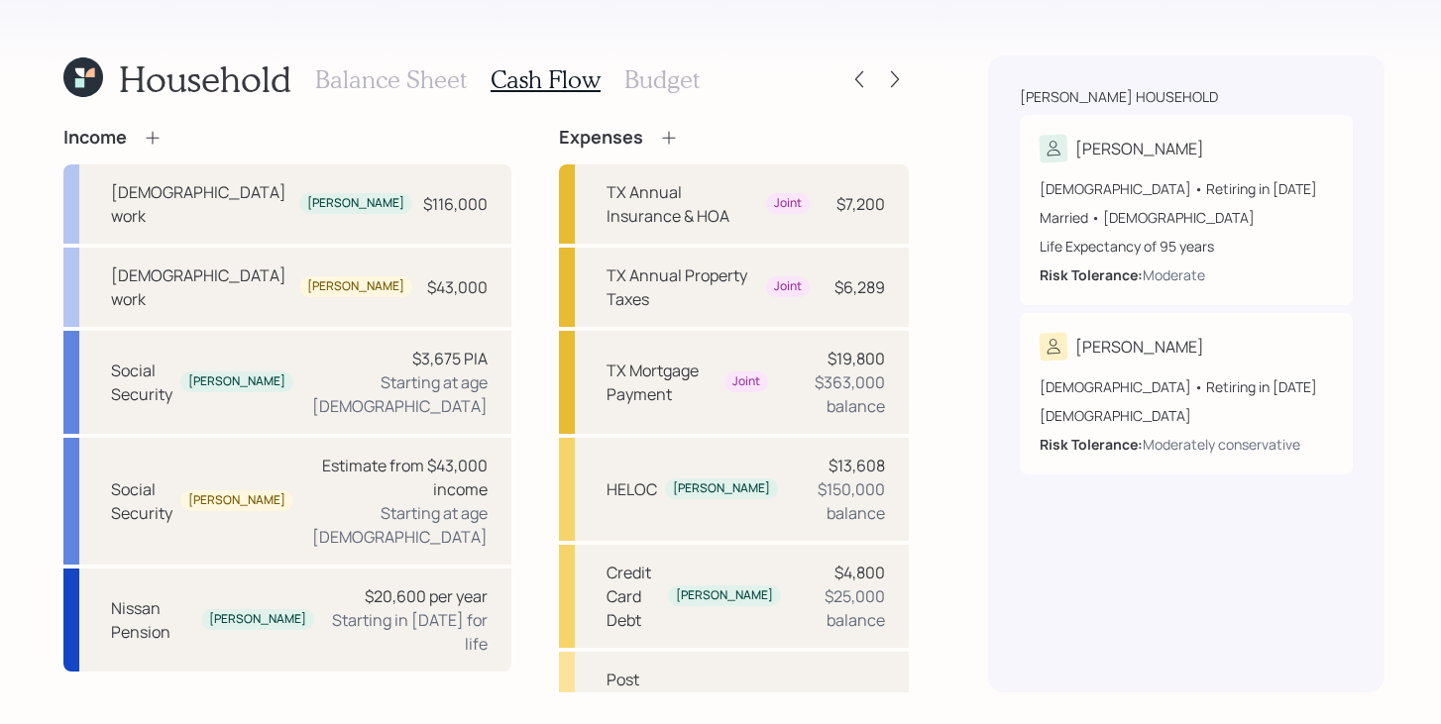
click at [379, 79] on h3 "Balance Sheet" at bounding box center [391, 79] width 152 height 29
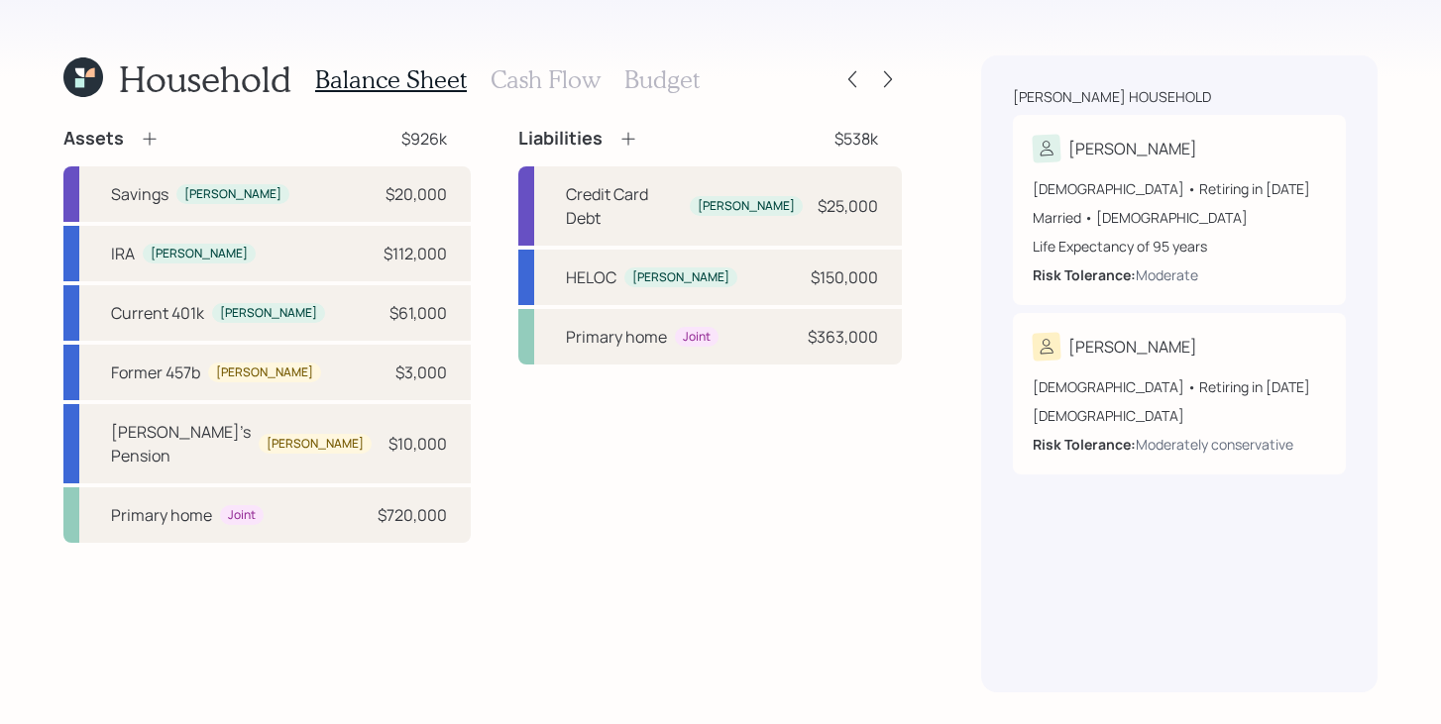
click at [584, 86] on h3 "Cash Flow" at bounding box center [546, 79] width 110 height 29
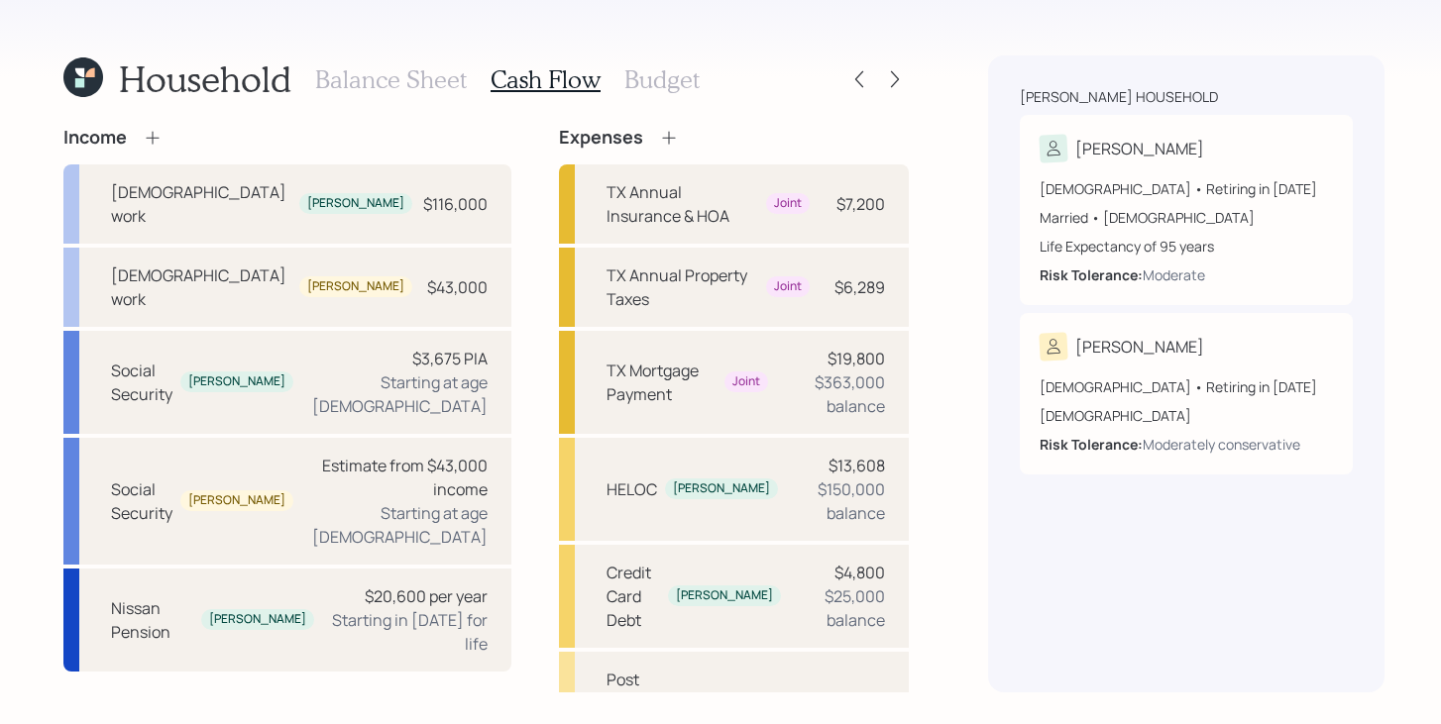
click at [654, 86] on h3 "Budget" at bounding box center [661, 79] width 75 height 29
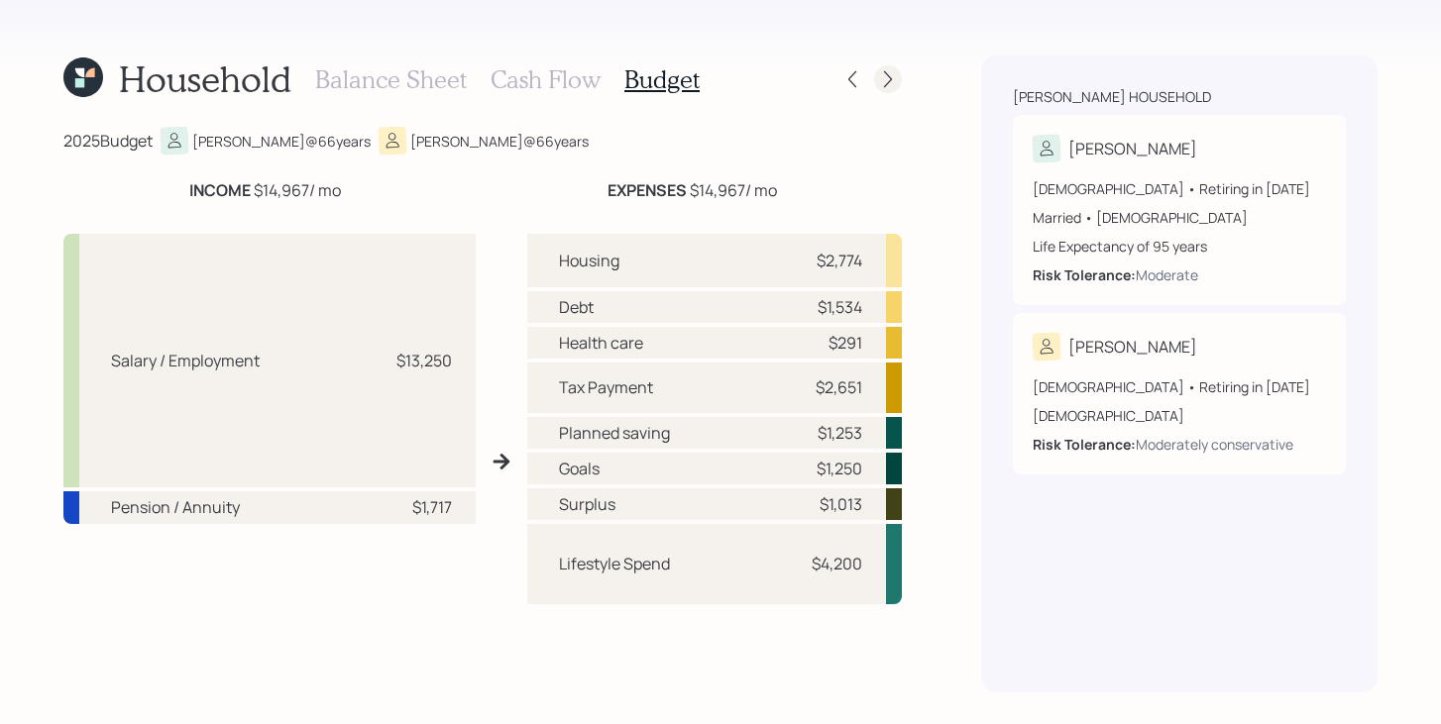
click at [890, 85] on icon at bounding box center [888, 79] width 20 height 20
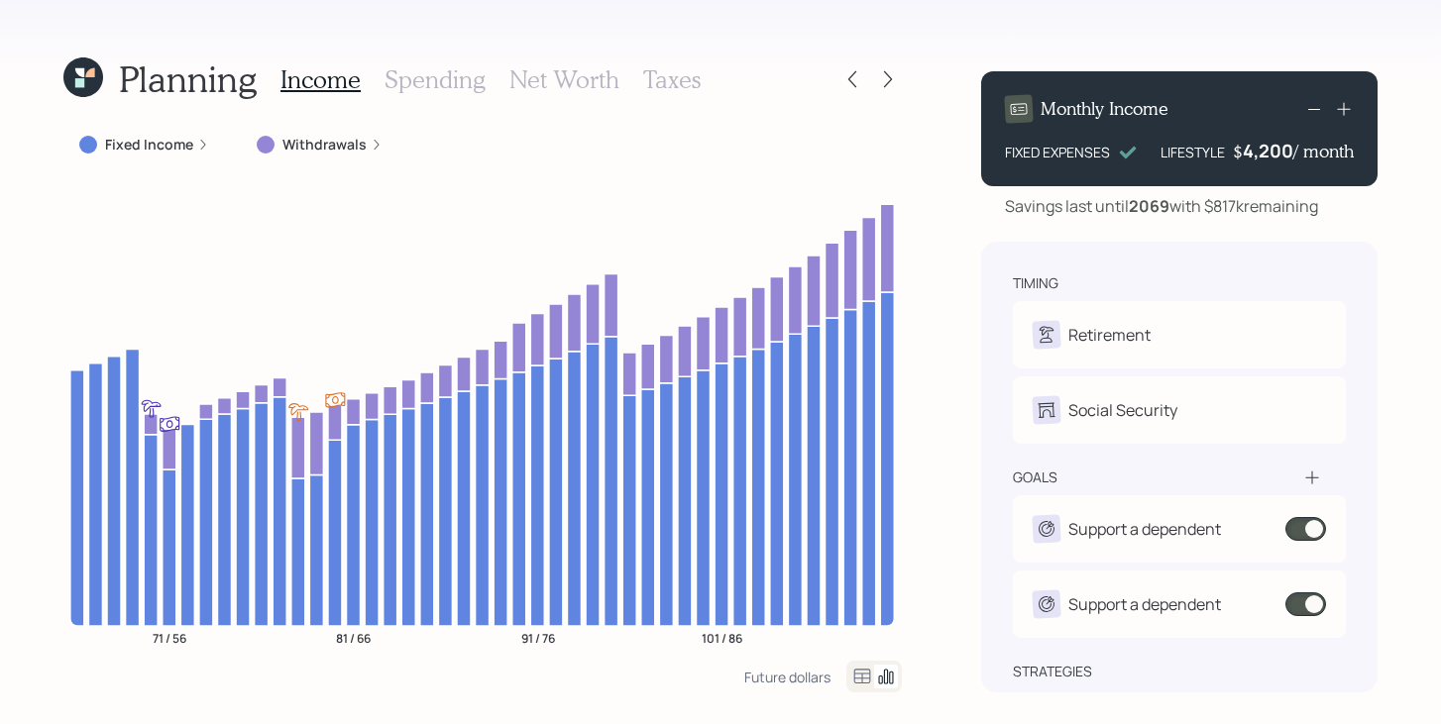
click at [87, 73] on icon at bounding box center [89, 72] width 9 height 9
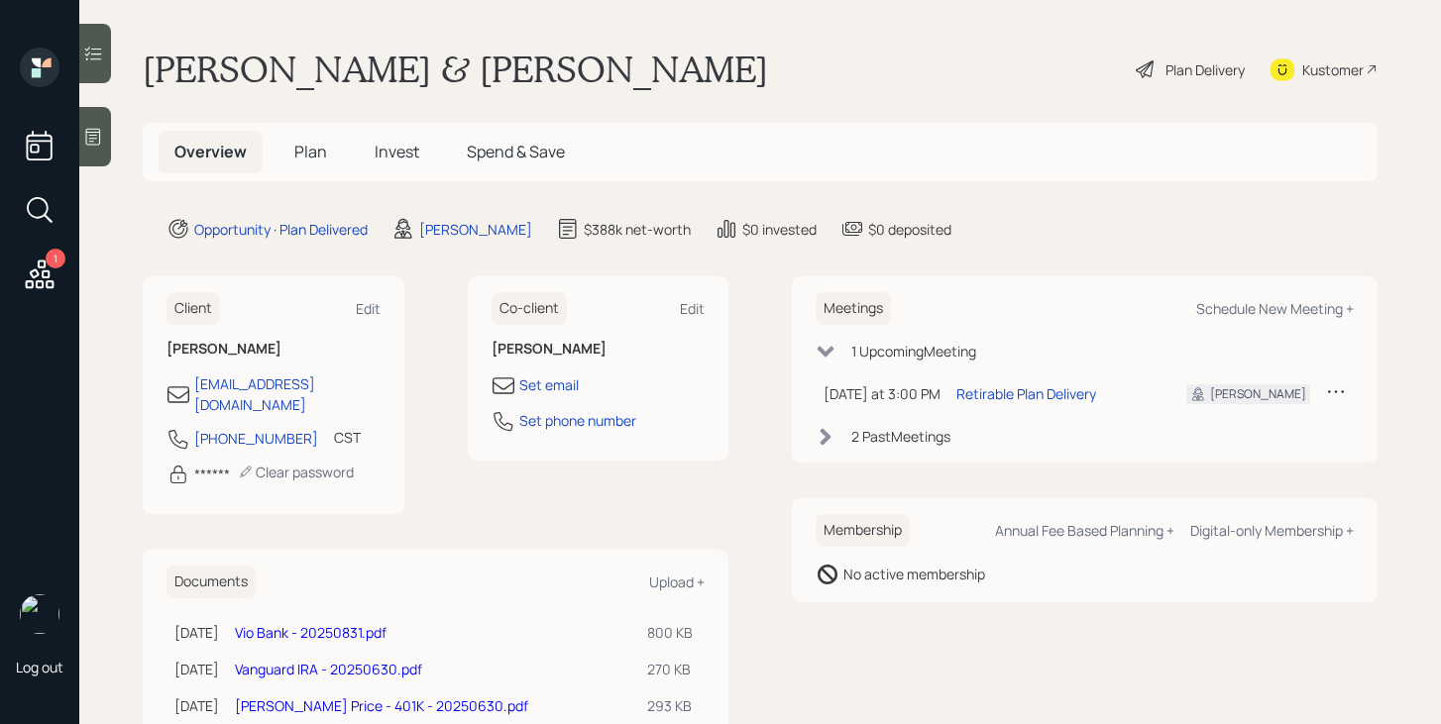
click at [344, 660] on link "Vanguard IRA - 20250630.pdf" at bounding box center [328, 669] width 187 height 19
click at [392, 154] on span "Invest" at bounding box center [397, 152] width 45 height 22
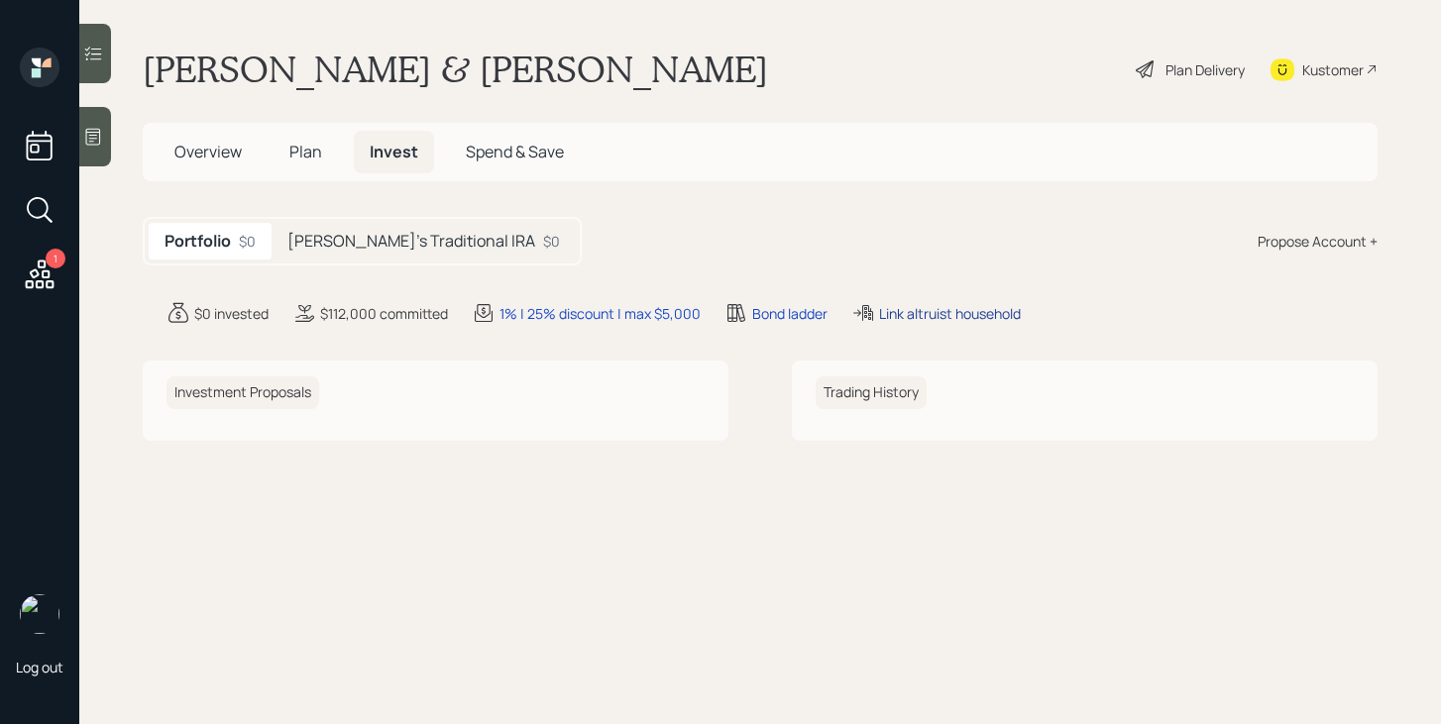
click at [984, 314] on div "Link altruist household" at bounding box center [950, 313] width 142 height 21
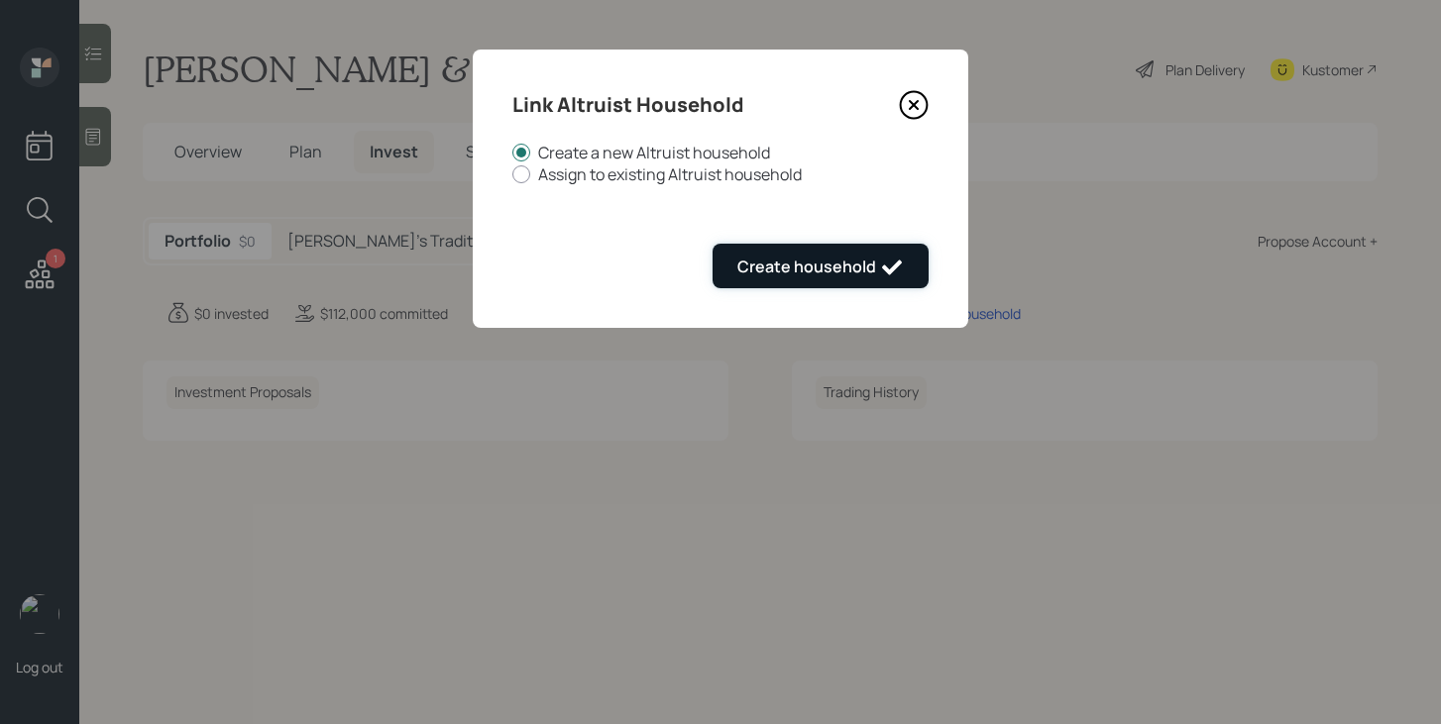
click at [874, 271] on div "Create household" at bounding box center [820, 268] width 167 height 24
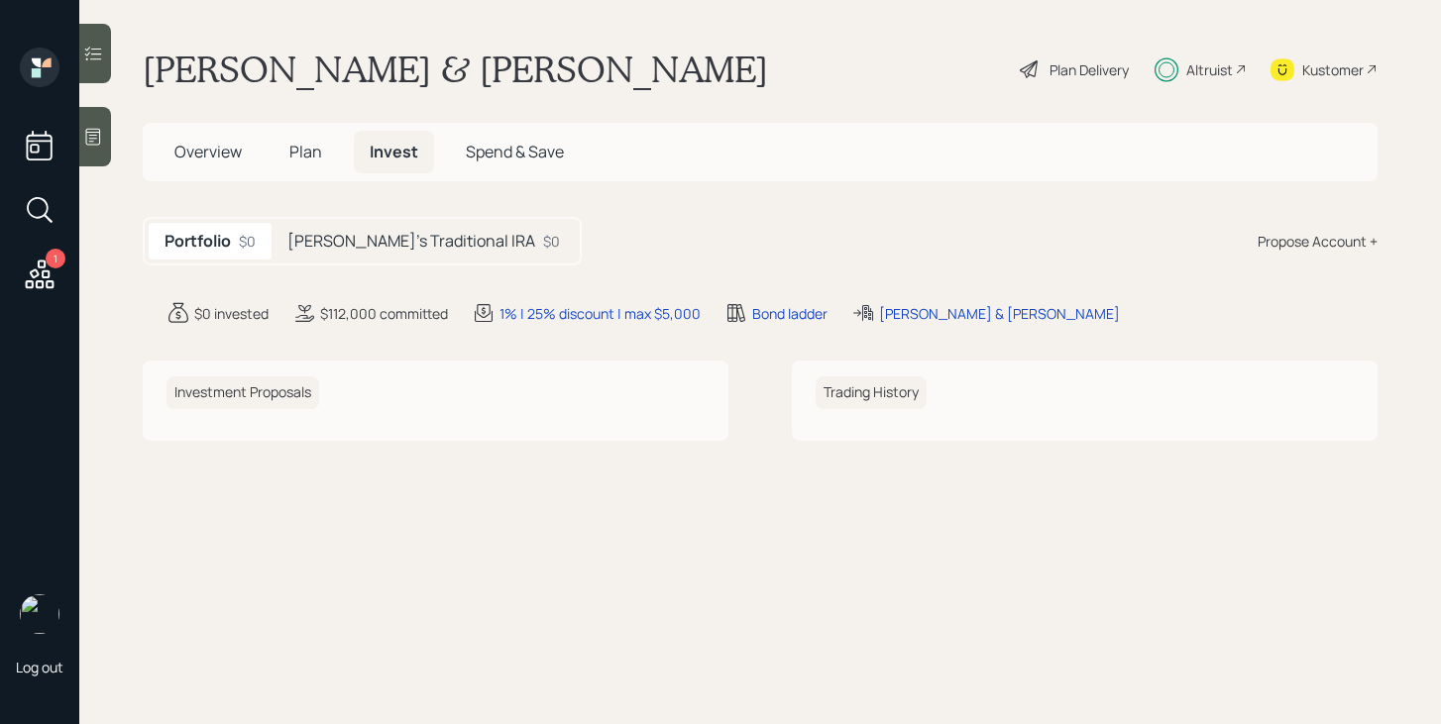
click at [1203, 69] on div "Altruist" at bounding box center [1209, 69] width 47 height 21
click at [301, 154] on span "Plan" at bounding box center [305, 152] width 33 height 22
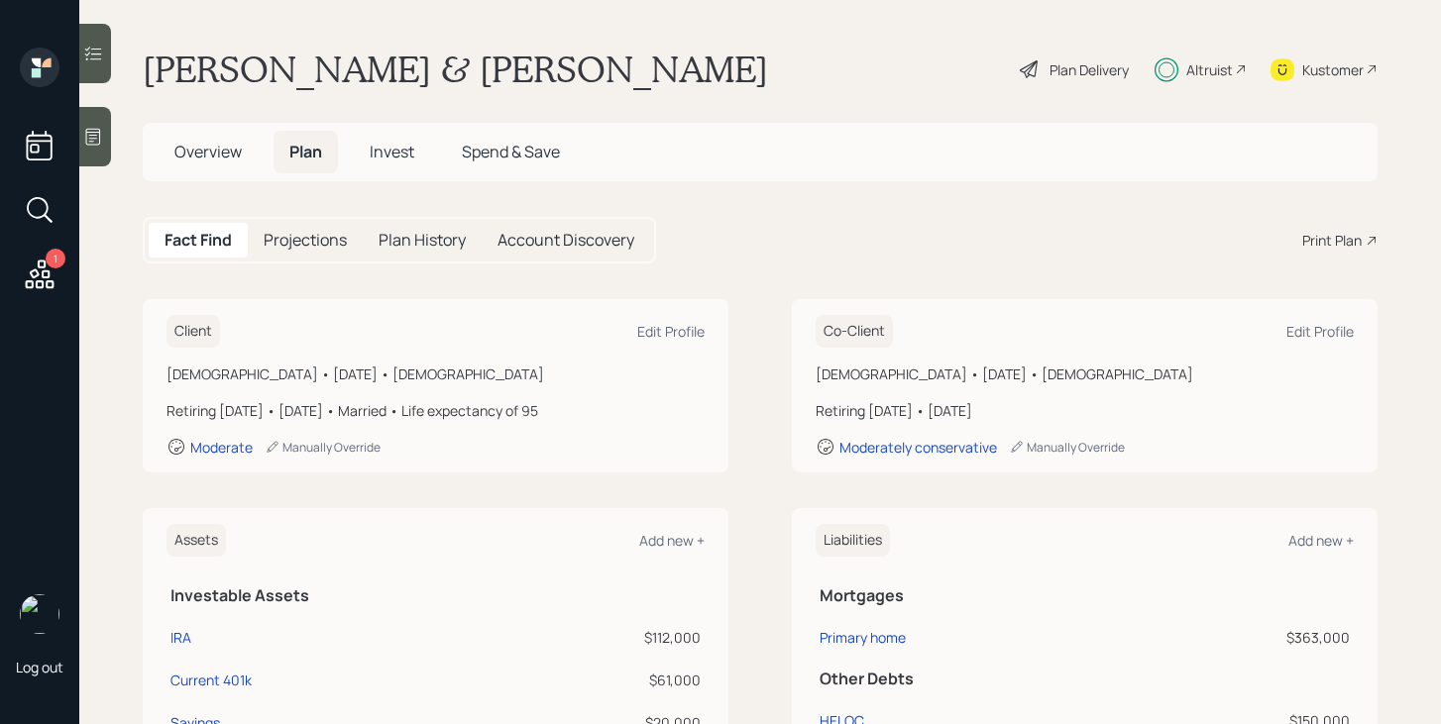
click at [395, 160] on span "Invest" at bounding box center [392, 152] width 45 height 22
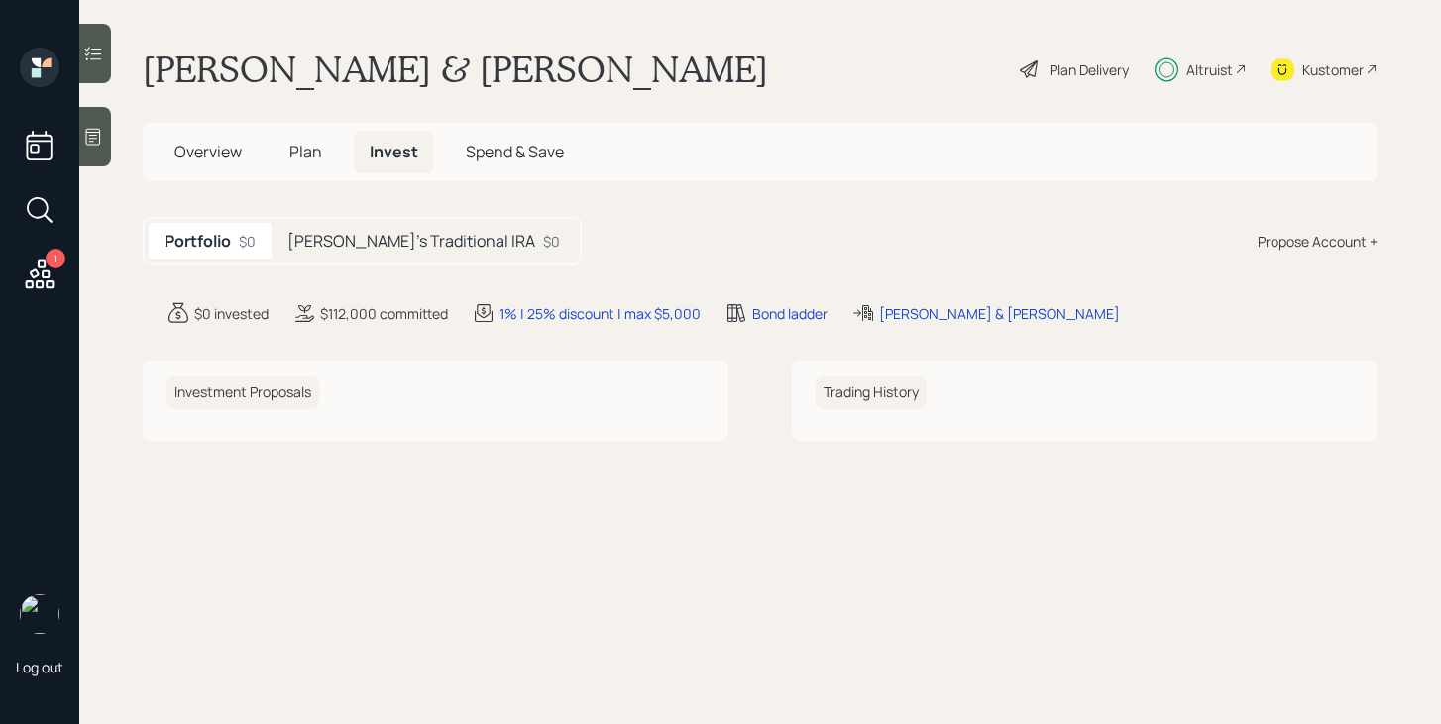
click at [390, 235] on h5 "John's Traditional IRA" at bounding box center [411, 241] width 248 height 19
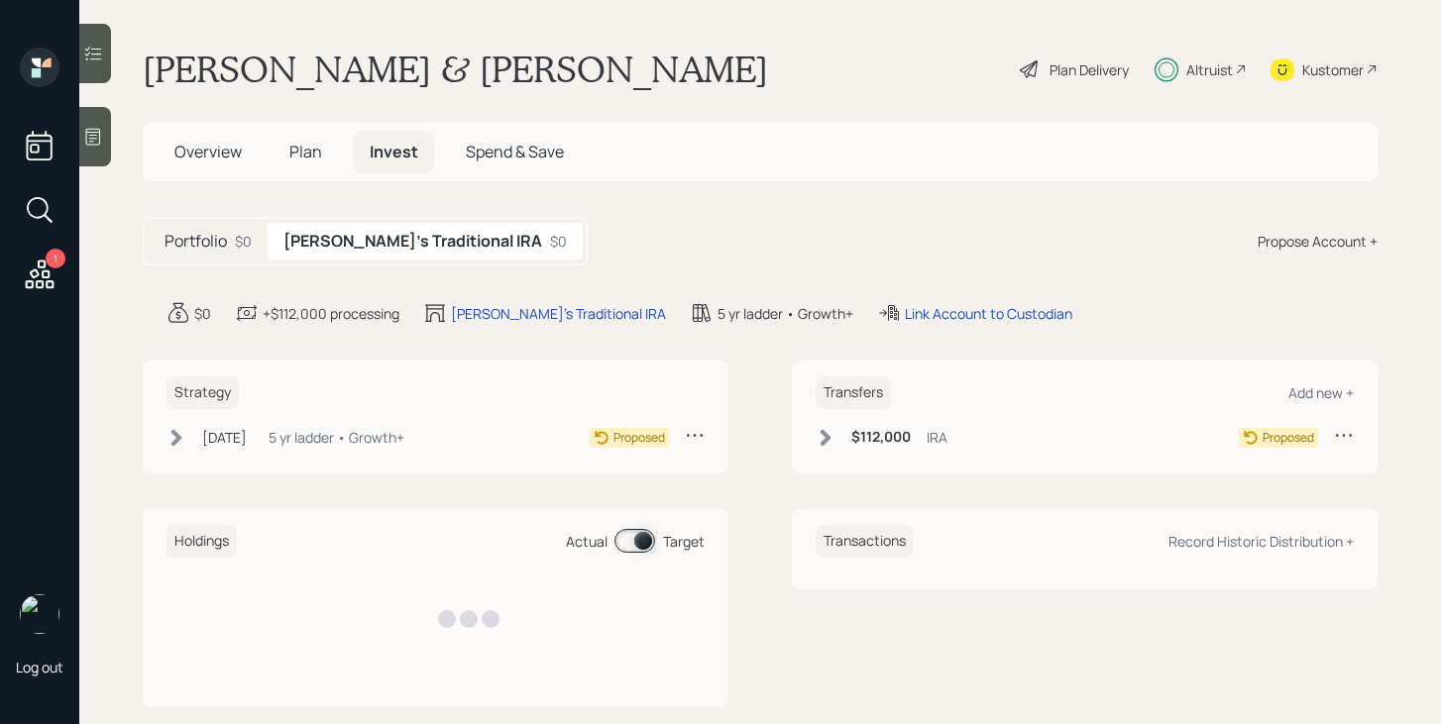
click at [222, 163] on h5 "Overview" at bounding box center [208, 152] width 99 height 43
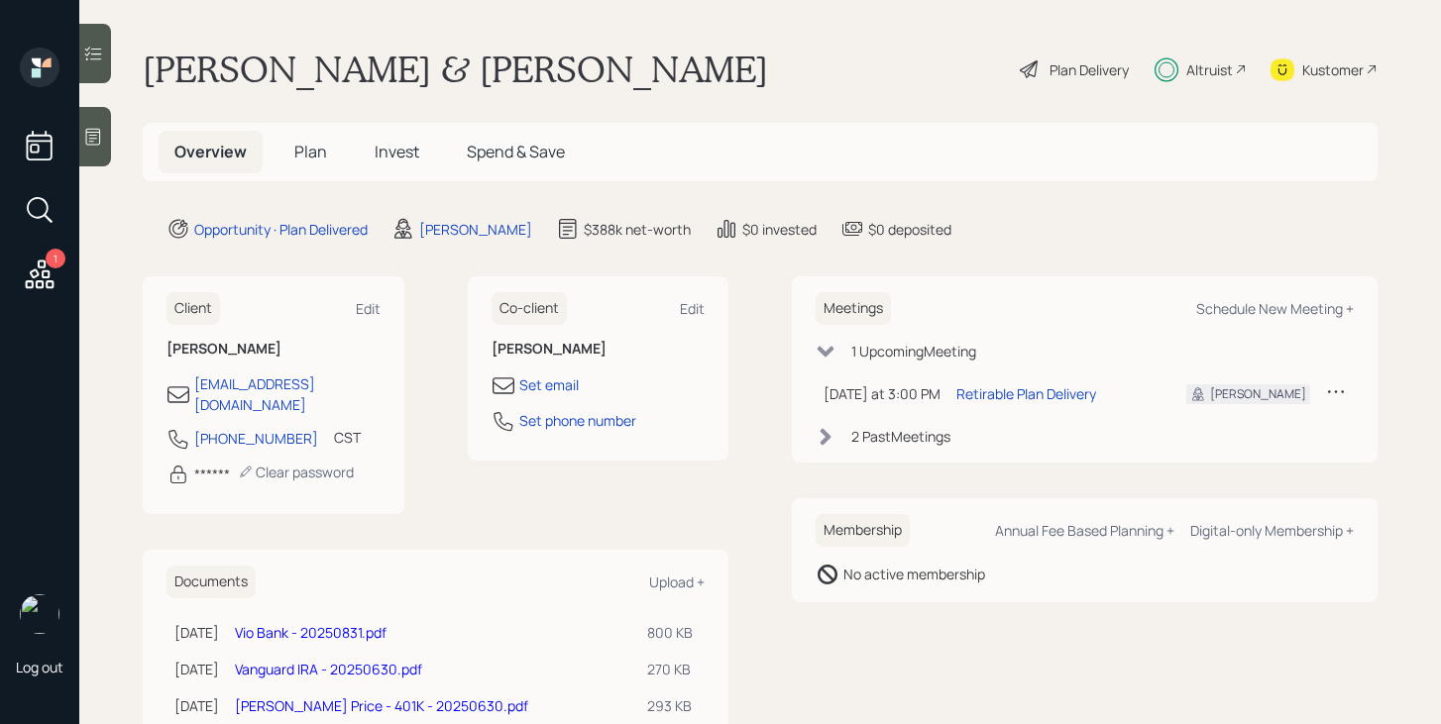
click at [317, 157] on span "Plan" at bounding box center [310, 152] width 33 height 22
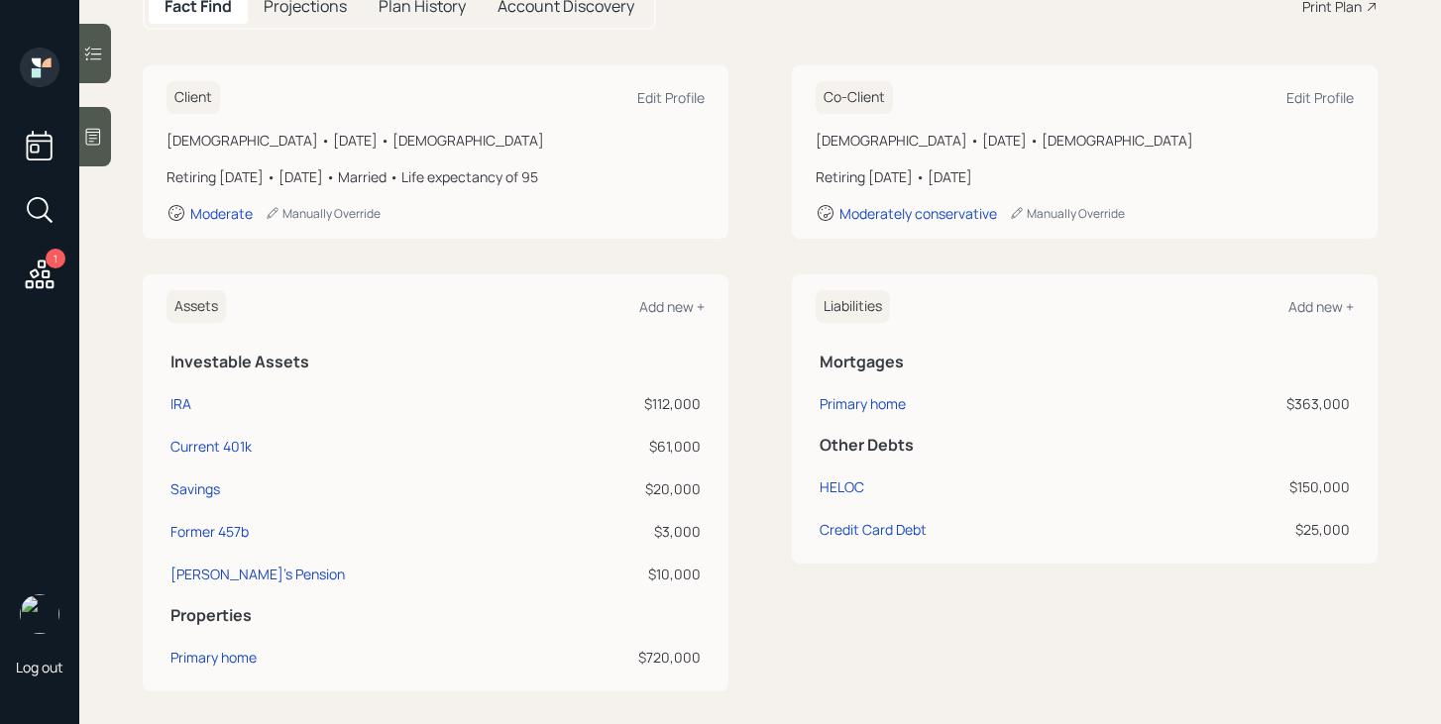
scroll to position [327, 0]
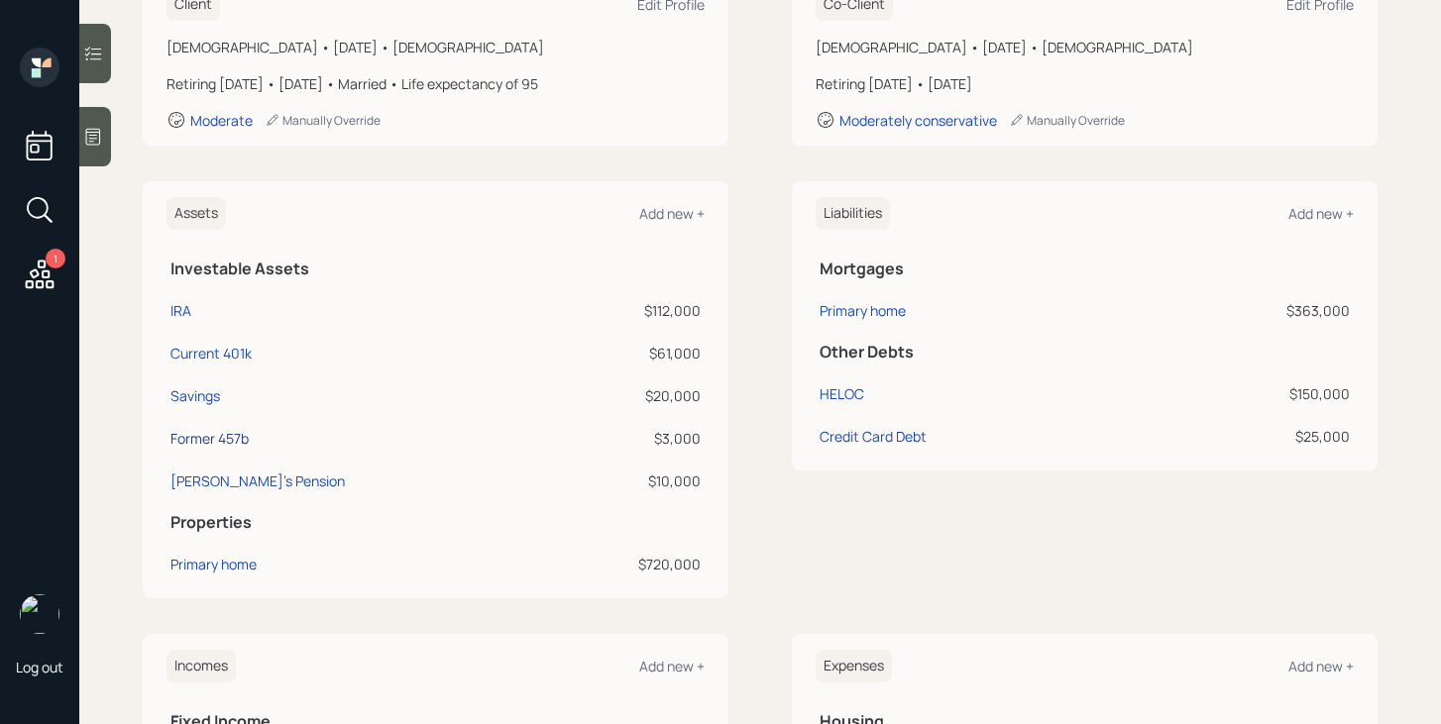
click at [217, 438] on div "Former 457b" at bounding box center [209, 438] width 78 height 21
select select "state_local_government_sponsored"
select select "balanced"
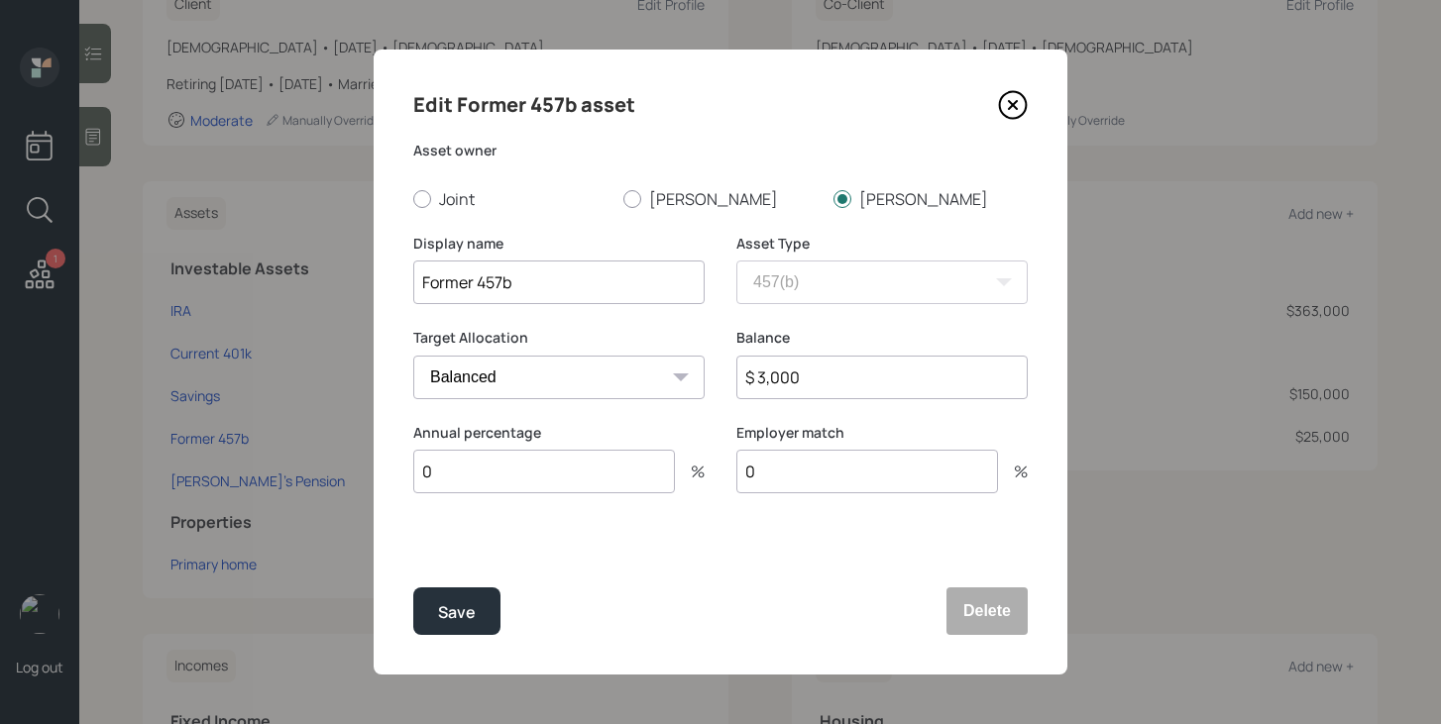
click at [1007, 115] on icon at bounding box center [1013, 105] width 30 height 30
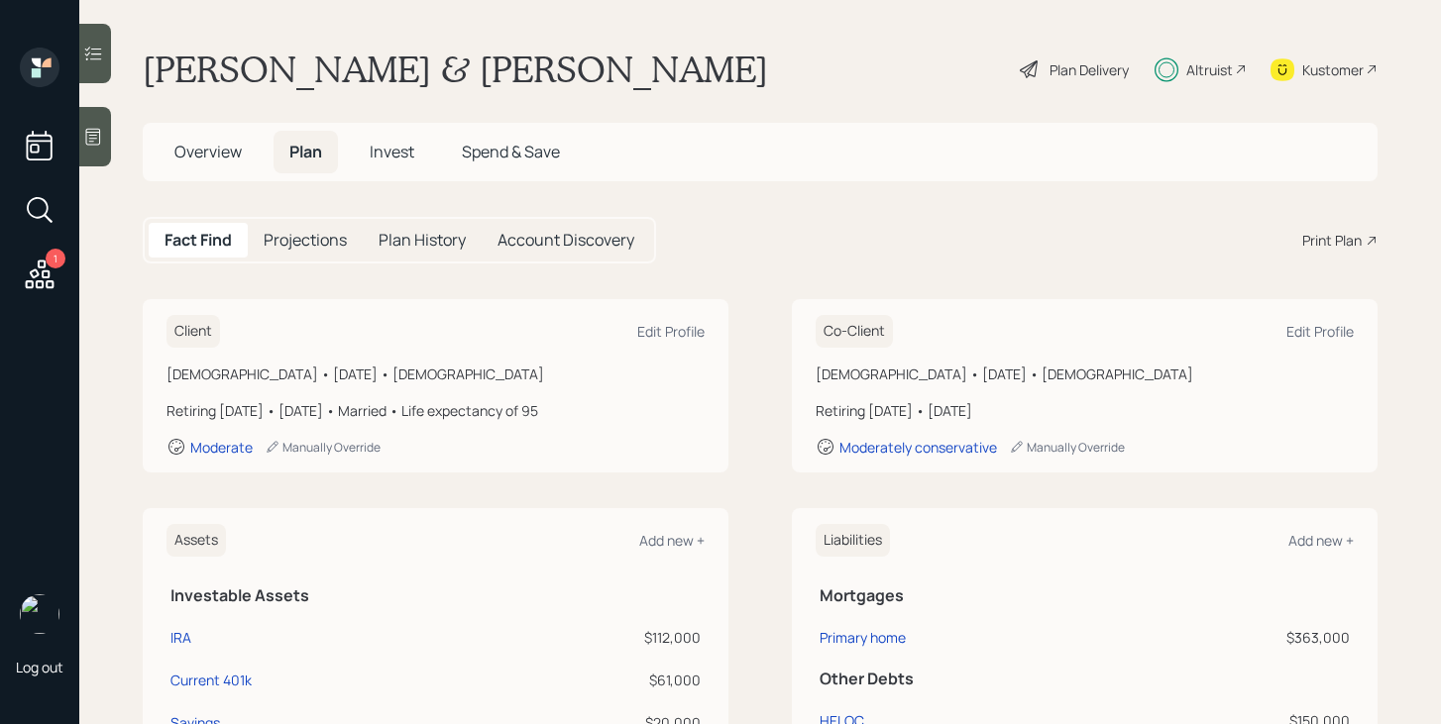
click at [222, 149] on span "Overview" at bounding box center [207, 152] width 67 height 22
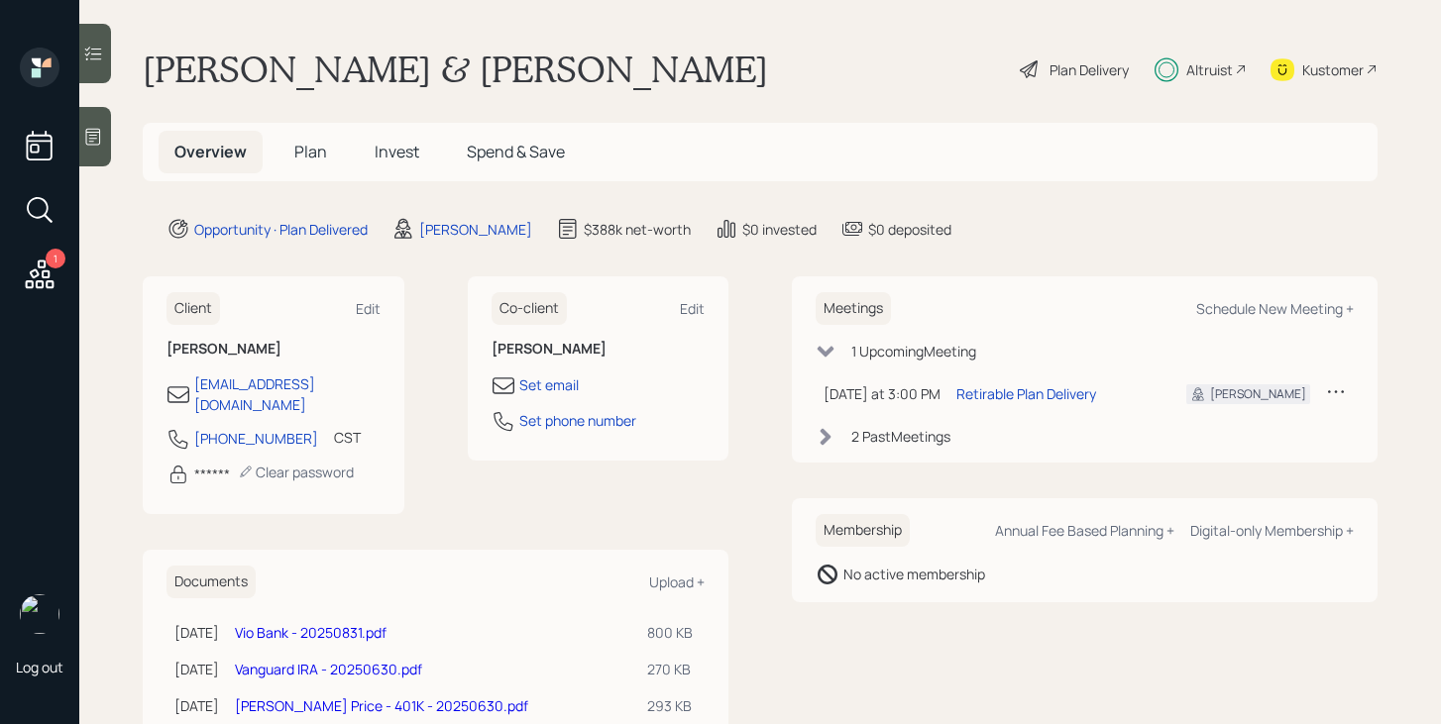
scroll to position [118, 0]
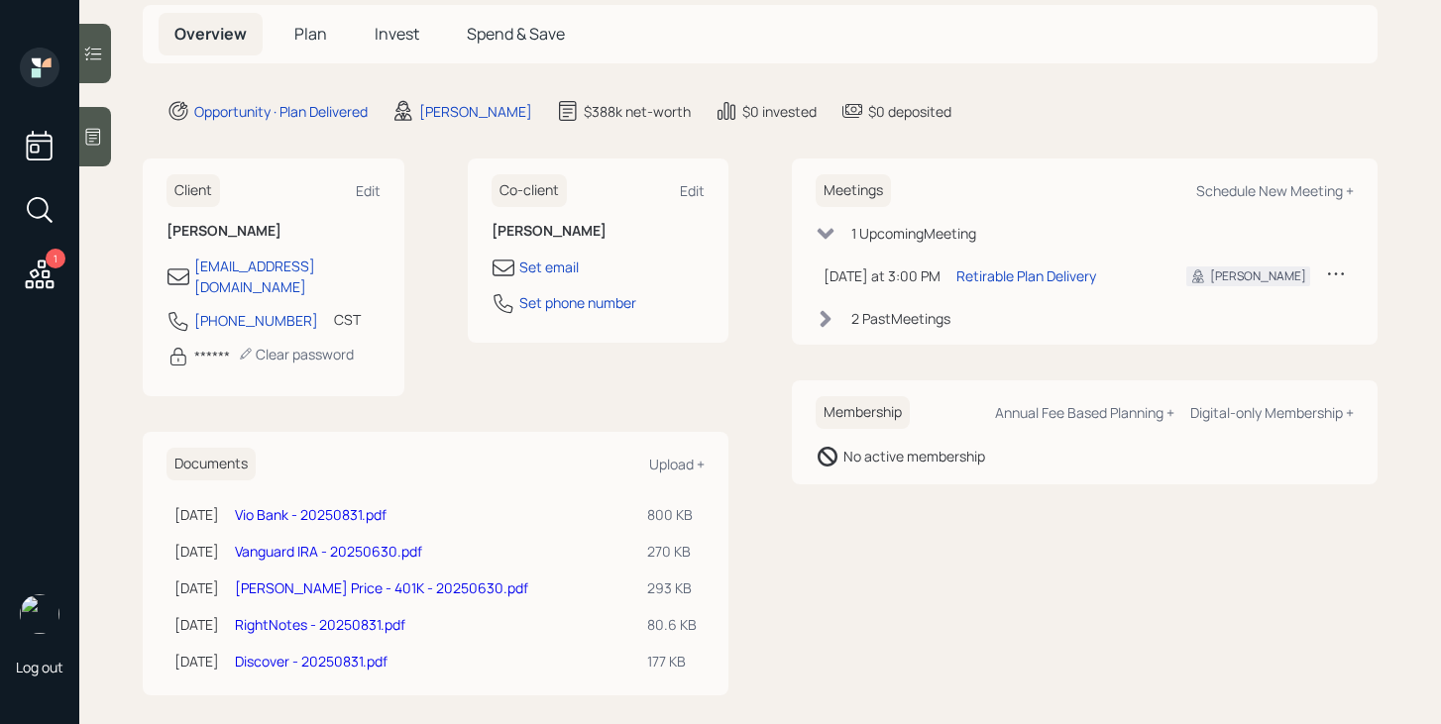
click at [419, 579] on link "[PERSON_NAME] Price - 401K - 20250630.pdf" at bounding box center [381, 588] width 293 height 19
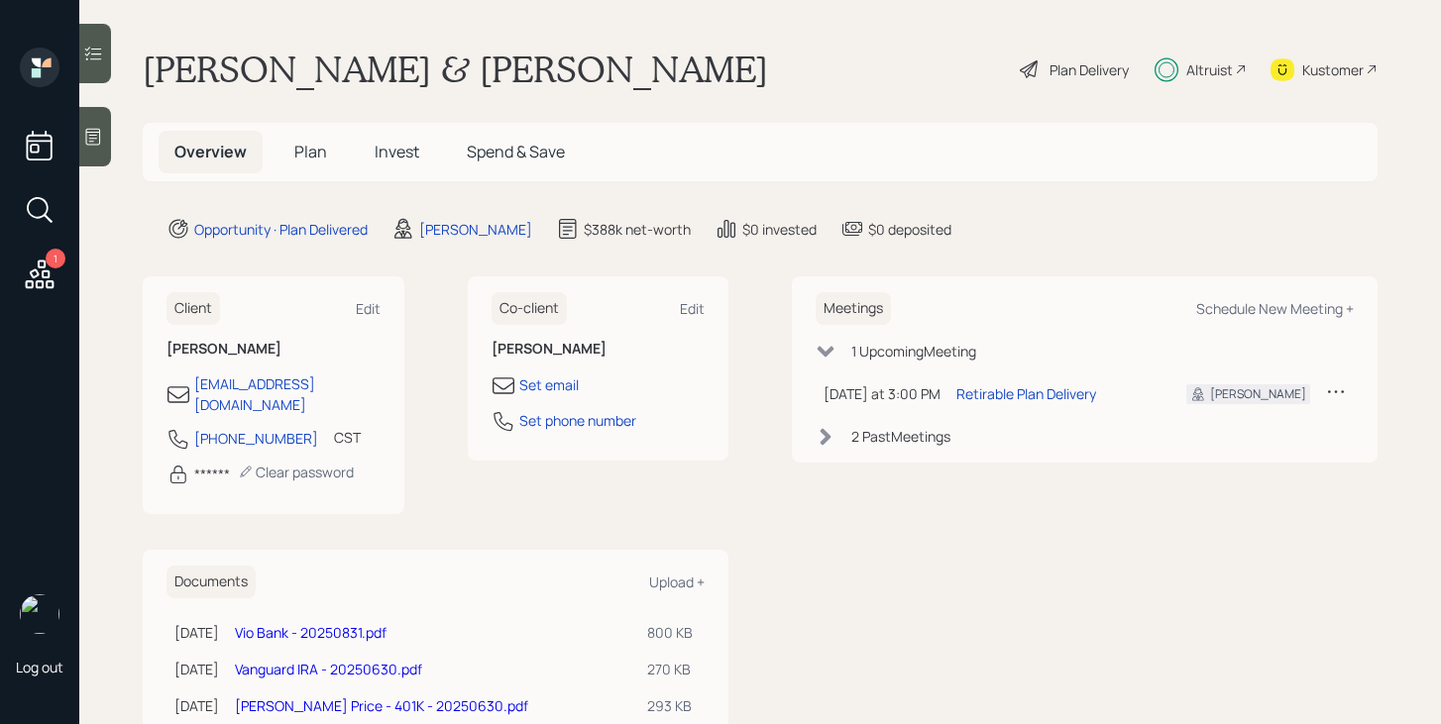
scroll to position [118, 0]
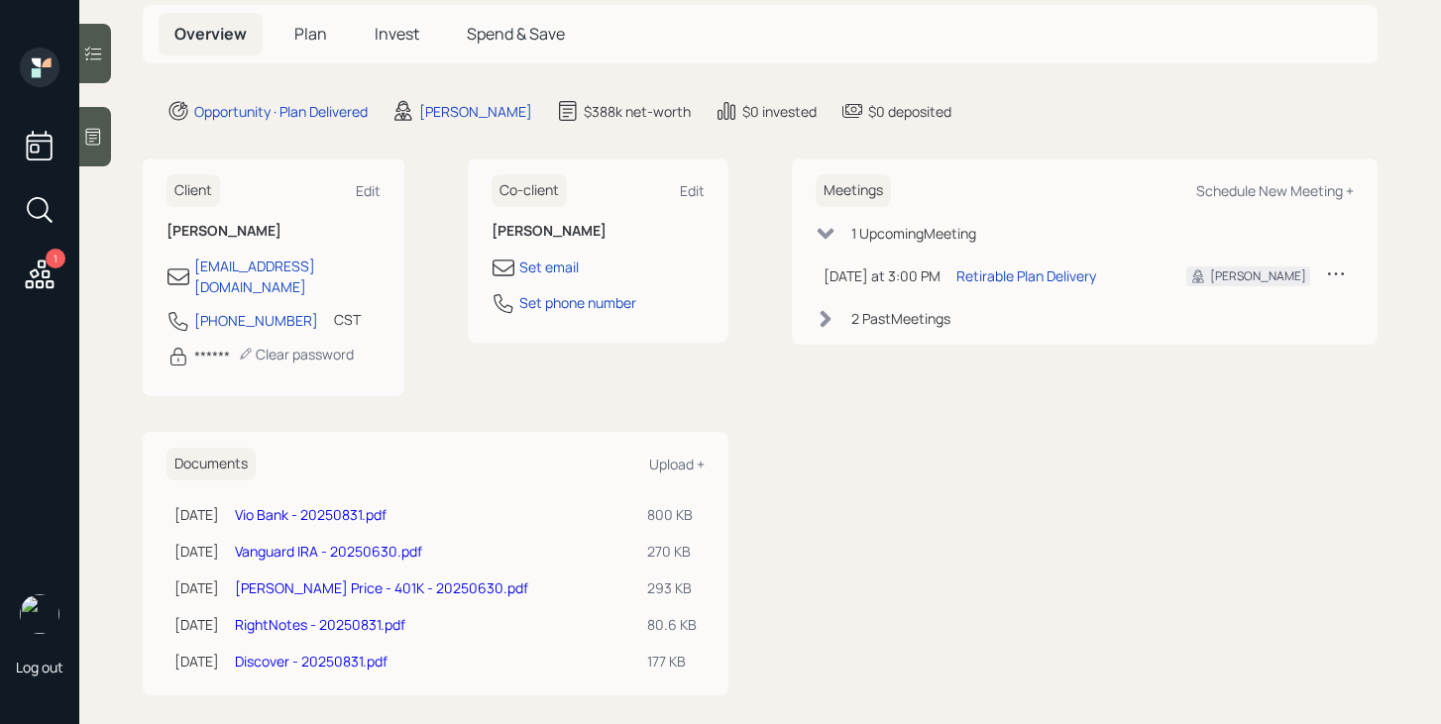
click at [337, 652] on link "Discover - 20250831.pdf" at bounding box center [311, 661] width 153 height 19
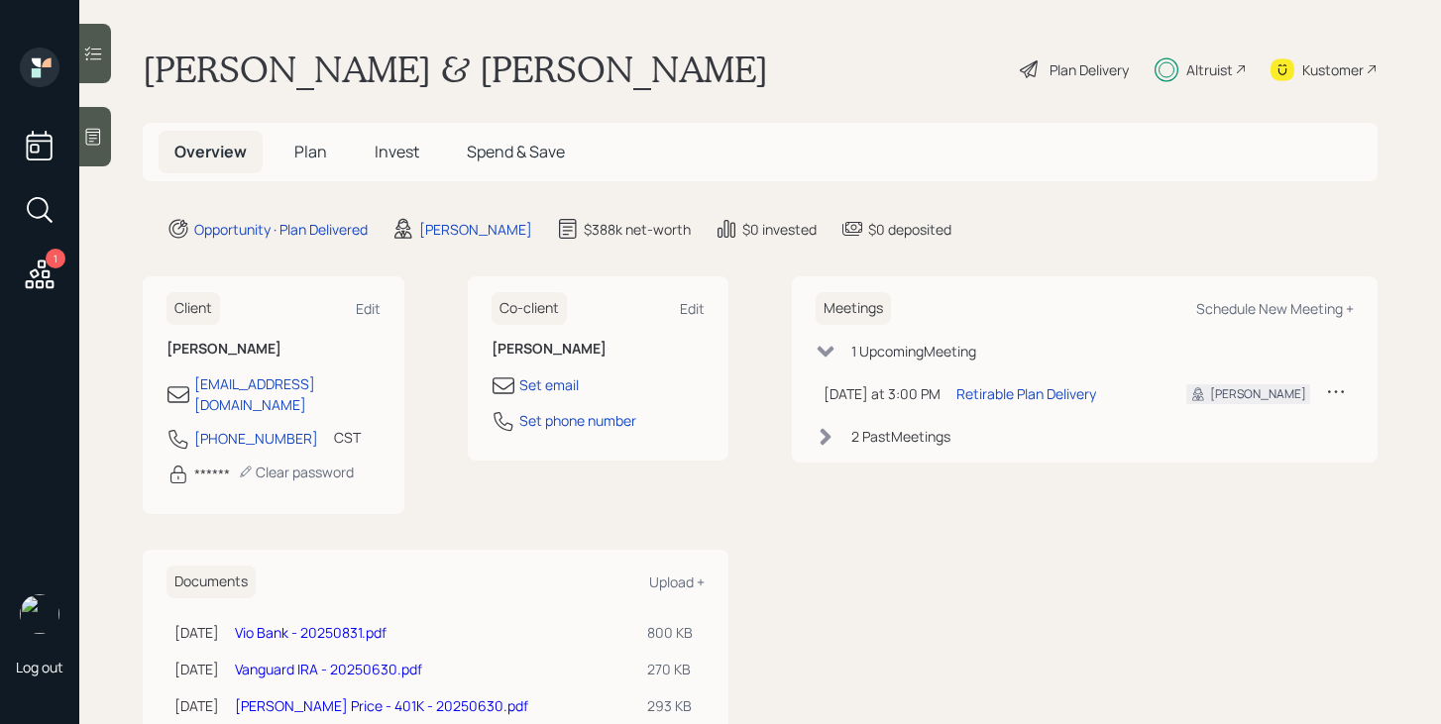
click at [298, 623] on link "Vio Bank - 20250831.pdf" at bounding box center [311, 632] width 152 height 19
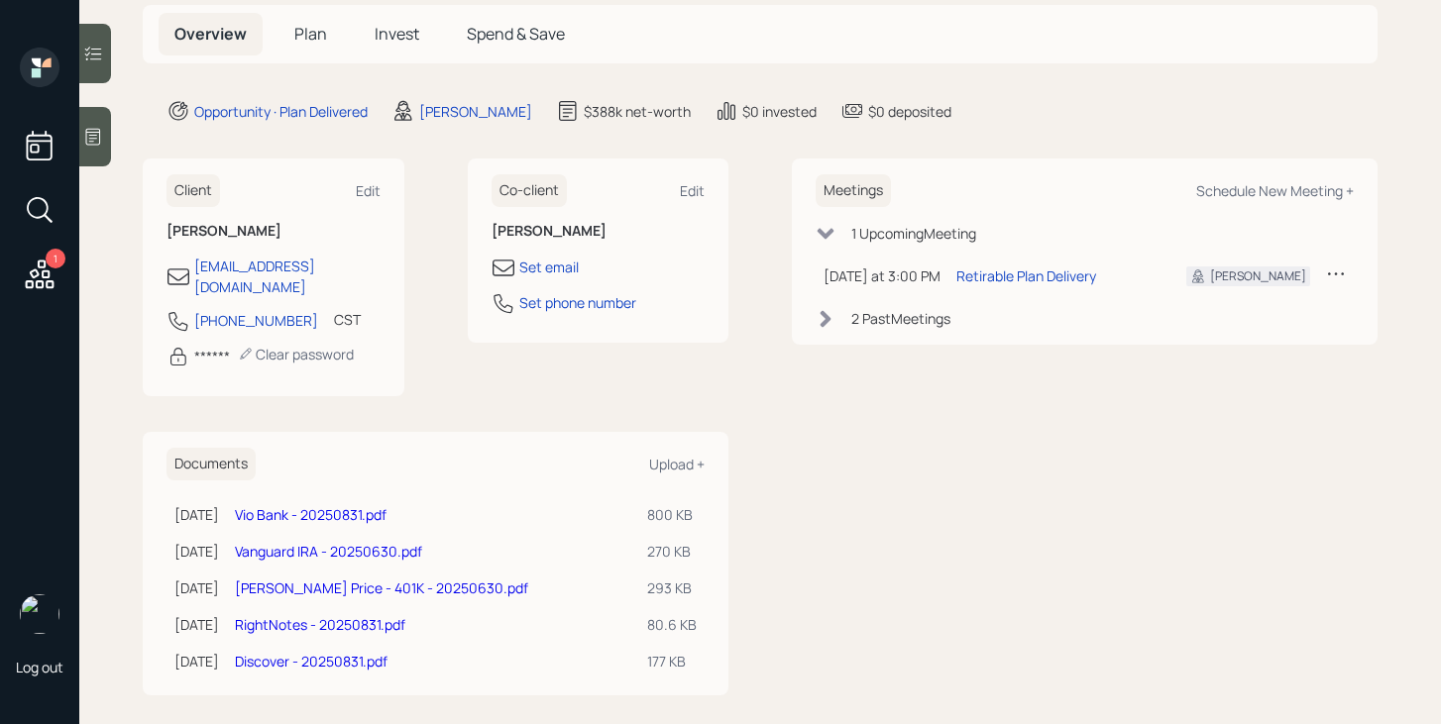
click at [397, 615] on link "RightNotes - 20250831.pdf" at bounding box center [320, 624] width 170 height 19
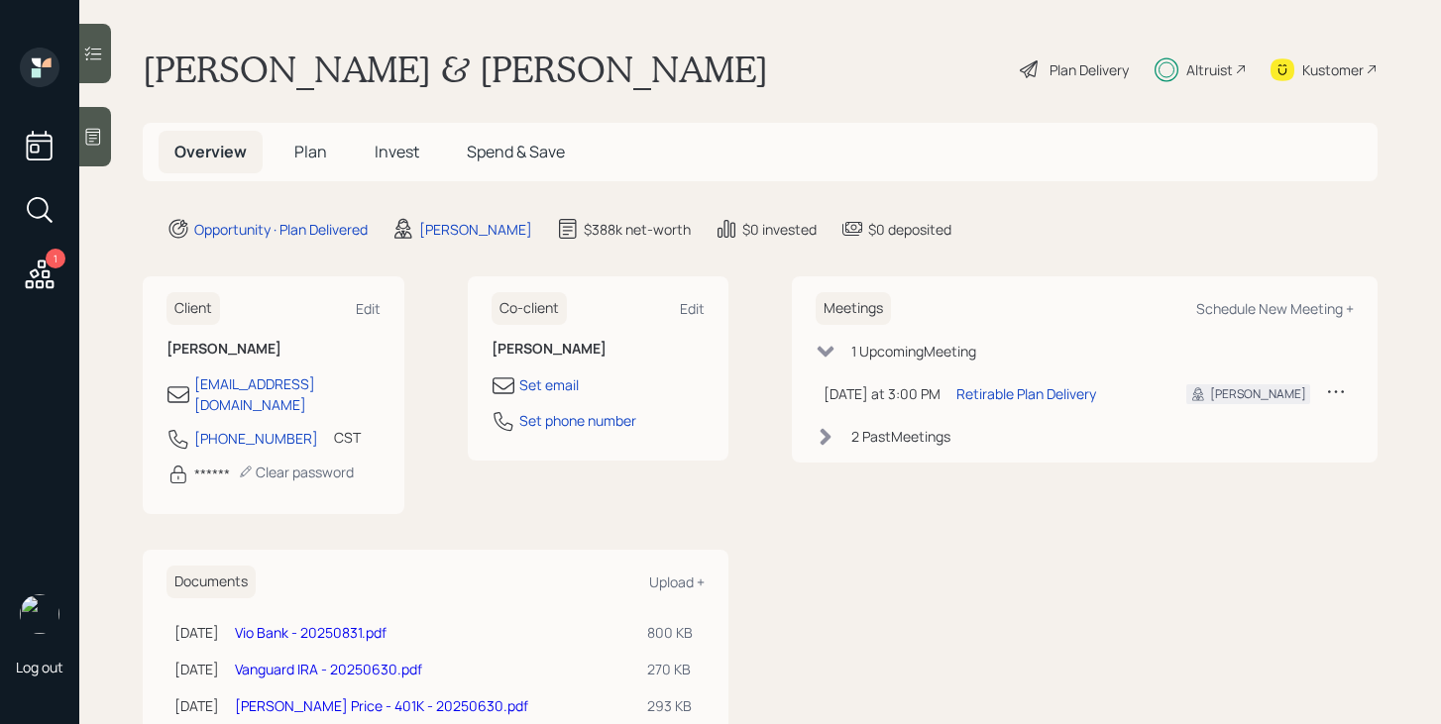
click at [390, 156] on span "Invest" at bounding box center [397, 152] width 45 height 22
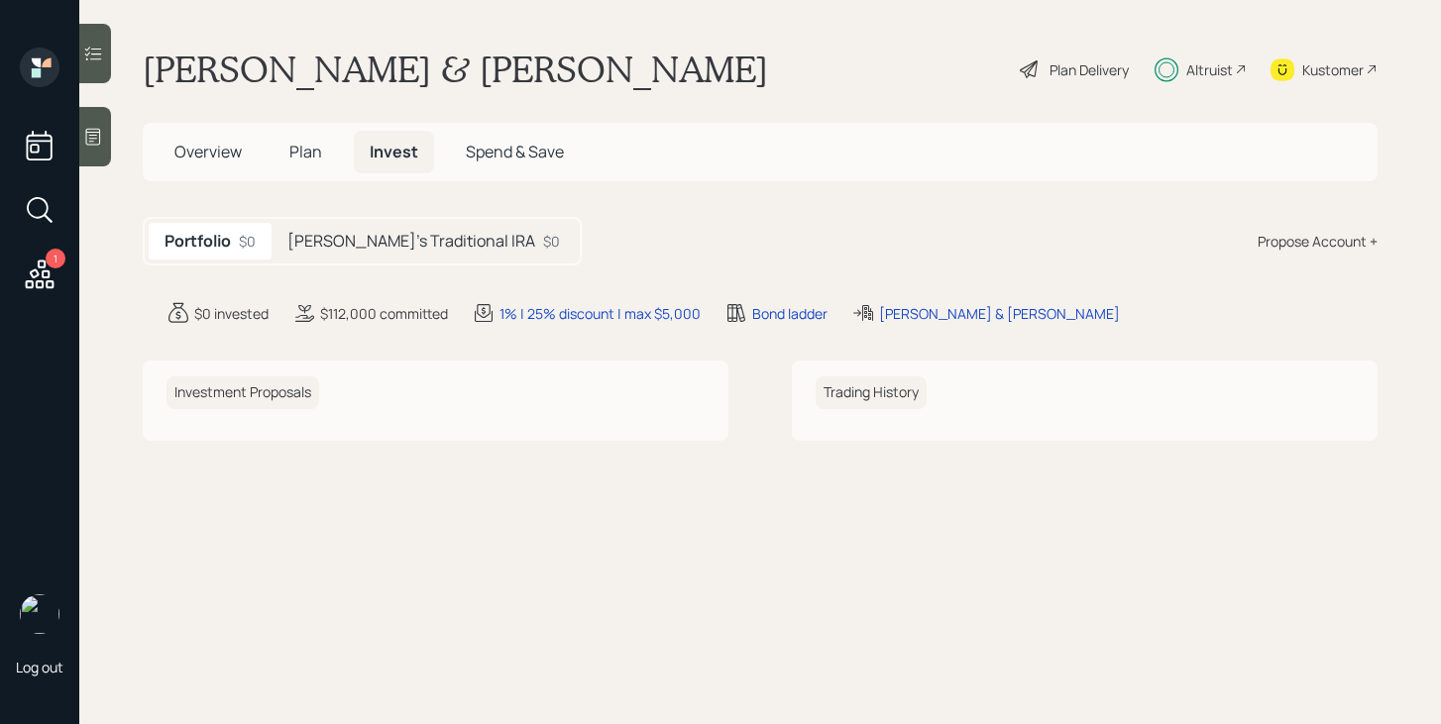
click at [396, 246] on h5 "[PERSON_NAME]'s Traditional IRA" at bounding box center [411, 241] width 248 height 19
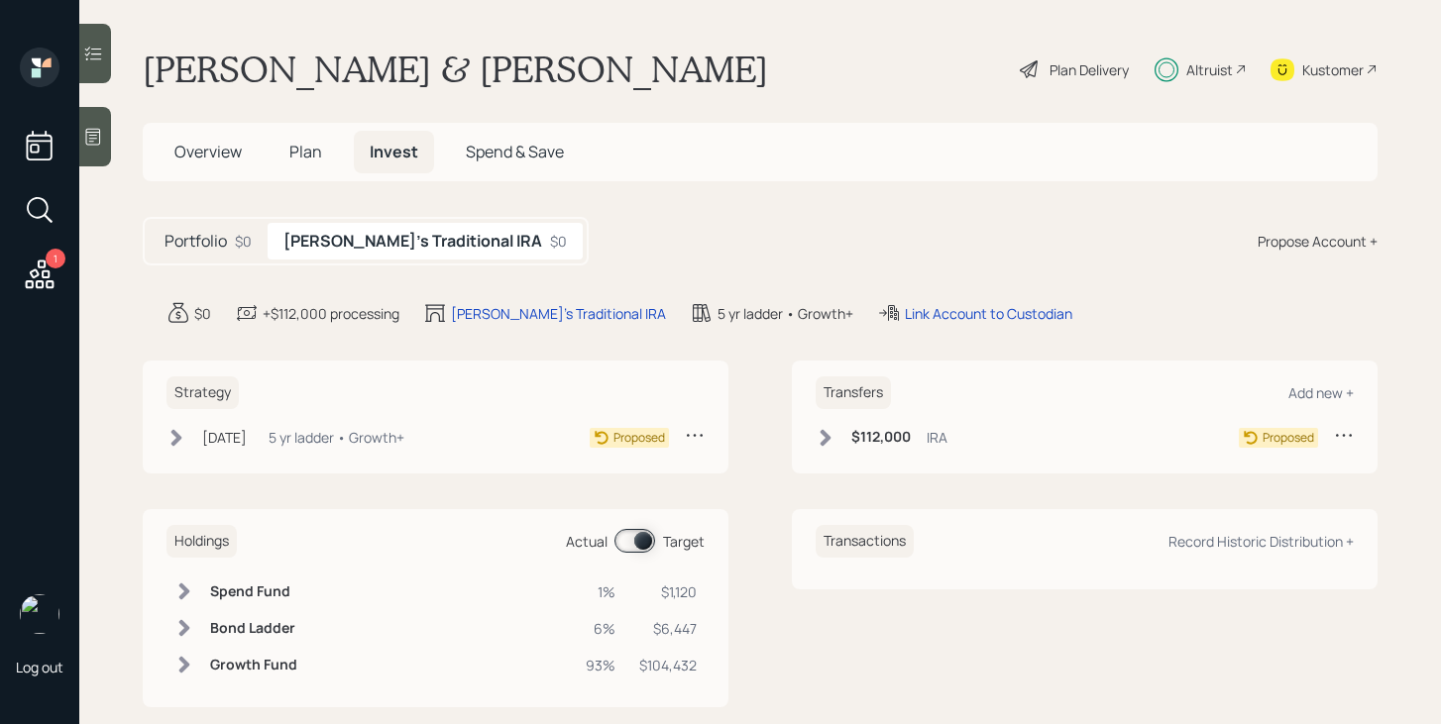
click at [313, 155] on span "Plan" at bounding box center [305, 152] width 33 height 22
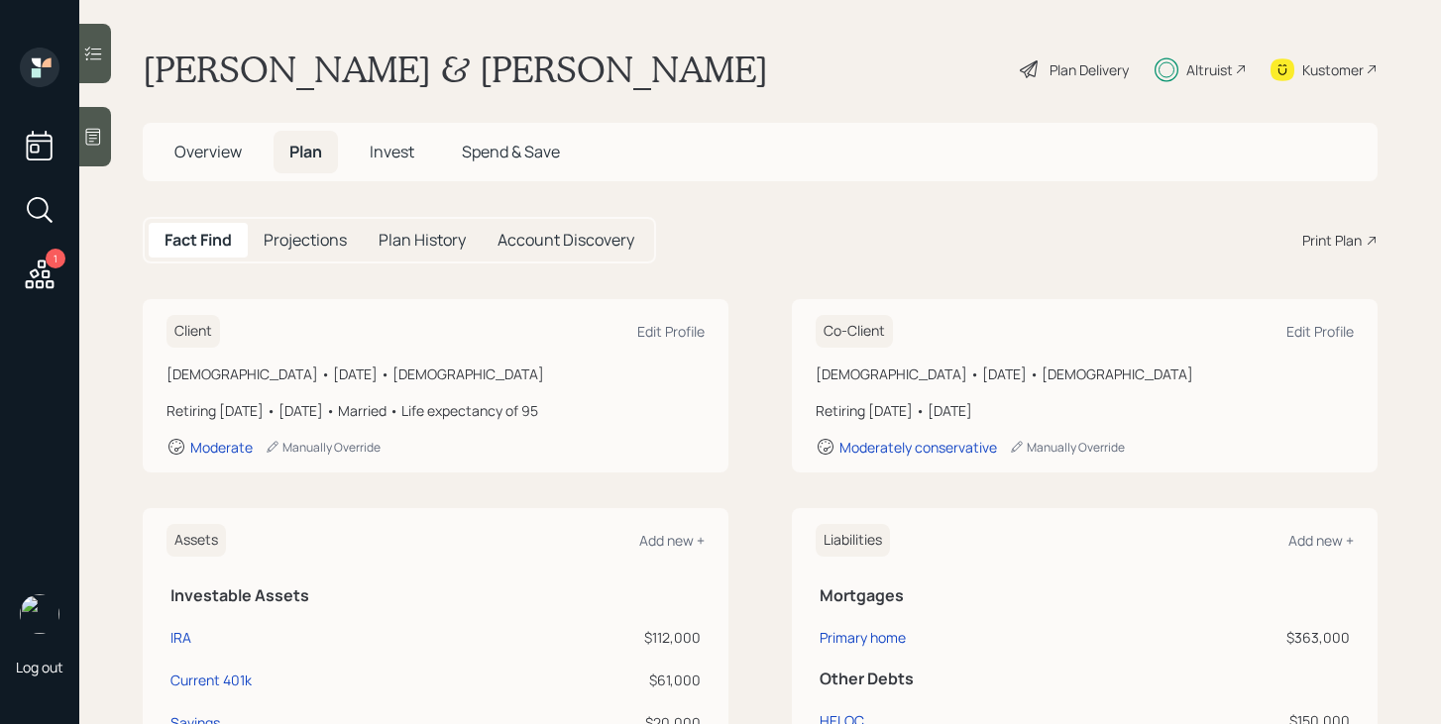
click at [386, 151] on span "Invest" at bounding box center [392, 152] width 45 height 22
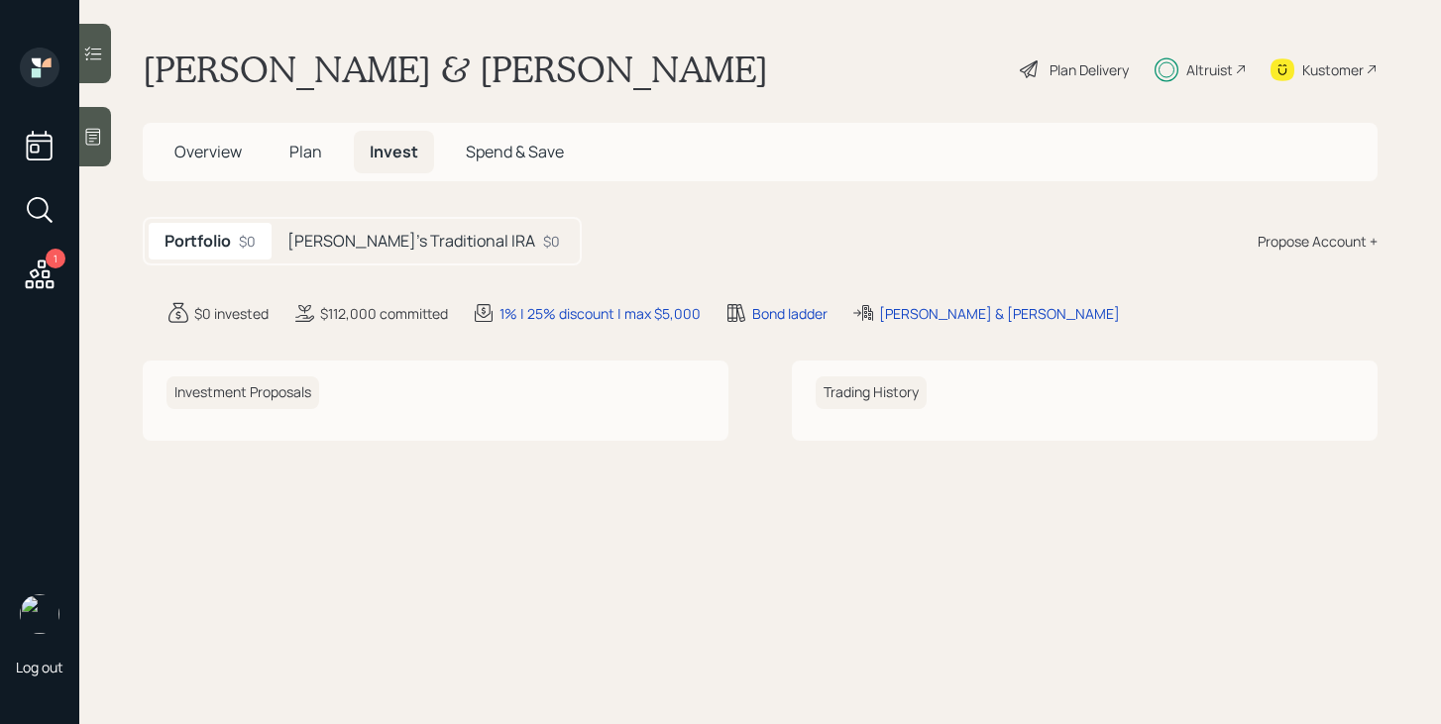
click at [1317, 243] on div "Propose Account +" at bounding box center [1318, 241] width 120 height 21
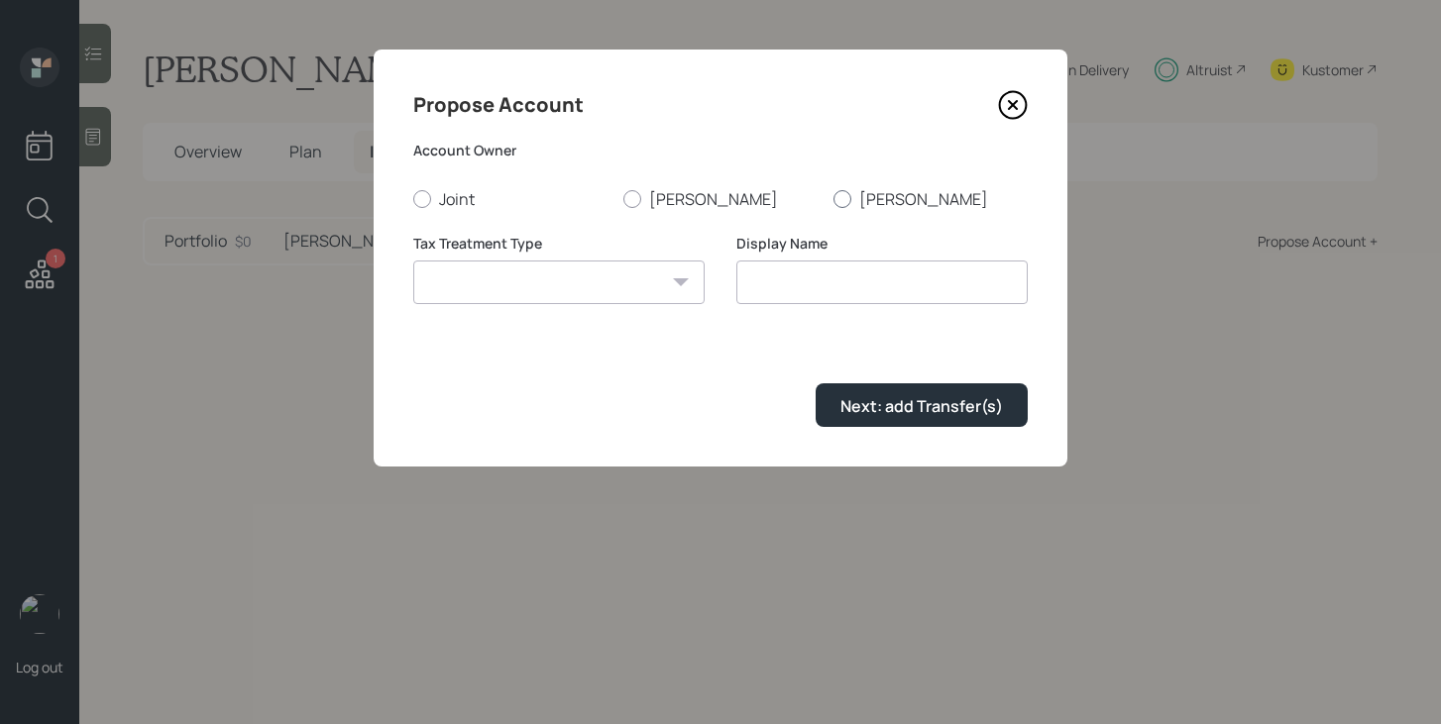
click at [841, 200] on div at bounding box center [843, 199] width 18 height 18
click at [834, 199] on input "[PERSON_NAME]" at bounding box center [833, 198] width 1 height 1
radio input "true"
click at [543, 292] on select "Roth Taxable Traditional" at bounding box center [558, 283] width 291 height 44
select select "traditional"
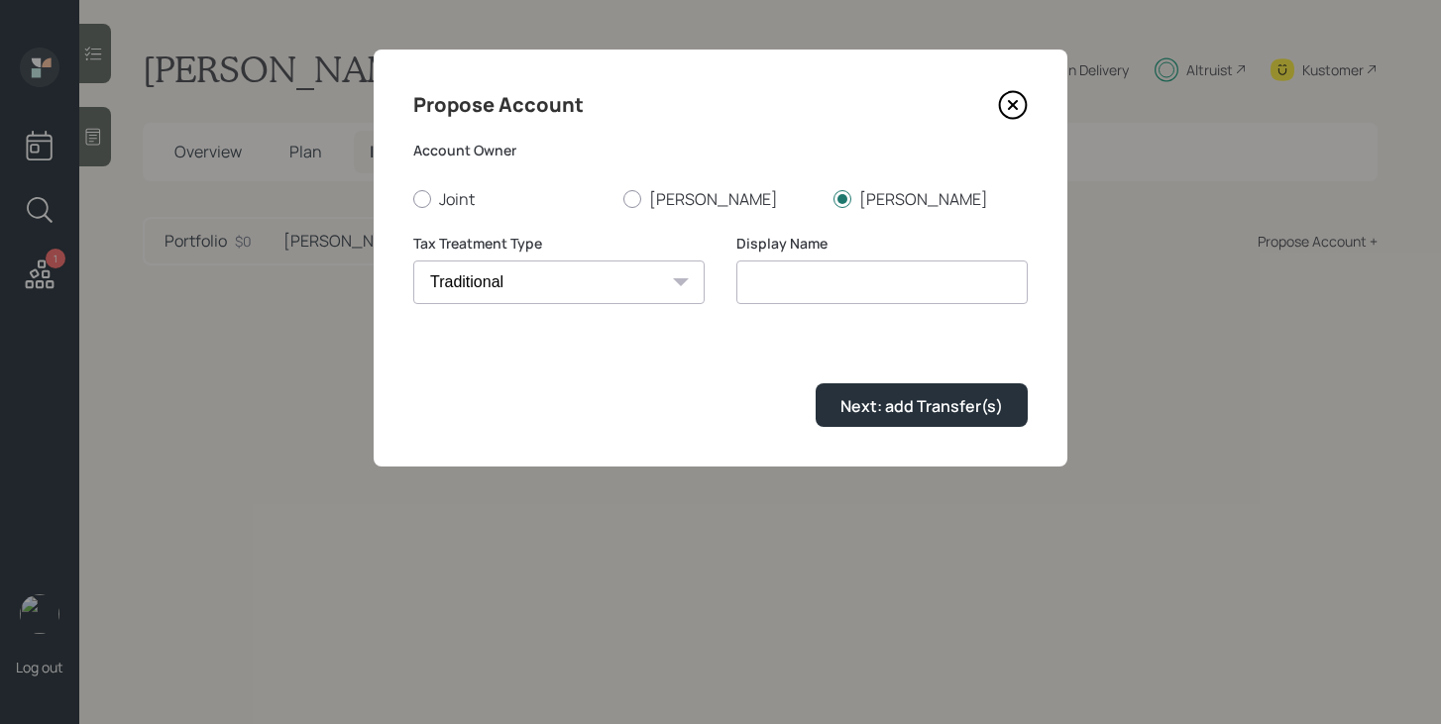
click at [413, 261] on select "Roth Taxable Traditional" at bounding box center [558, 283] width 291 height 44
click at [838, 286] on input "Traditional" at bounding box center [881, 283] width 291 height 44
click at [743, 280] on input "Traditional" at bounding box center [881, 283] width 291 height 44
click at [919, 273] on input "Tara's Traditional" at bounding box center [881, 283] width 291 height 44
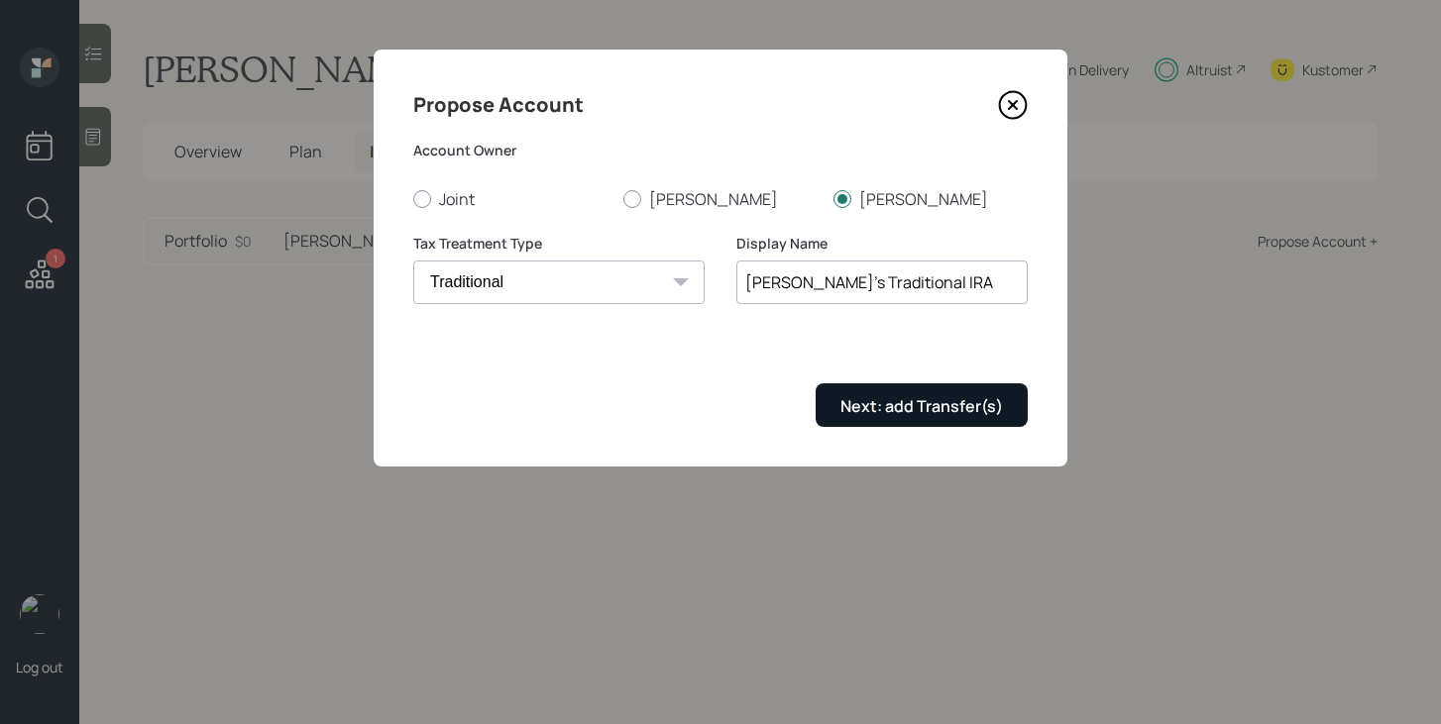
type input "Tara's Traditional IRA"
click at [949, 396] on div "Next: add Transfer(s)" at bounding box center [921, 406] width 163 height 22
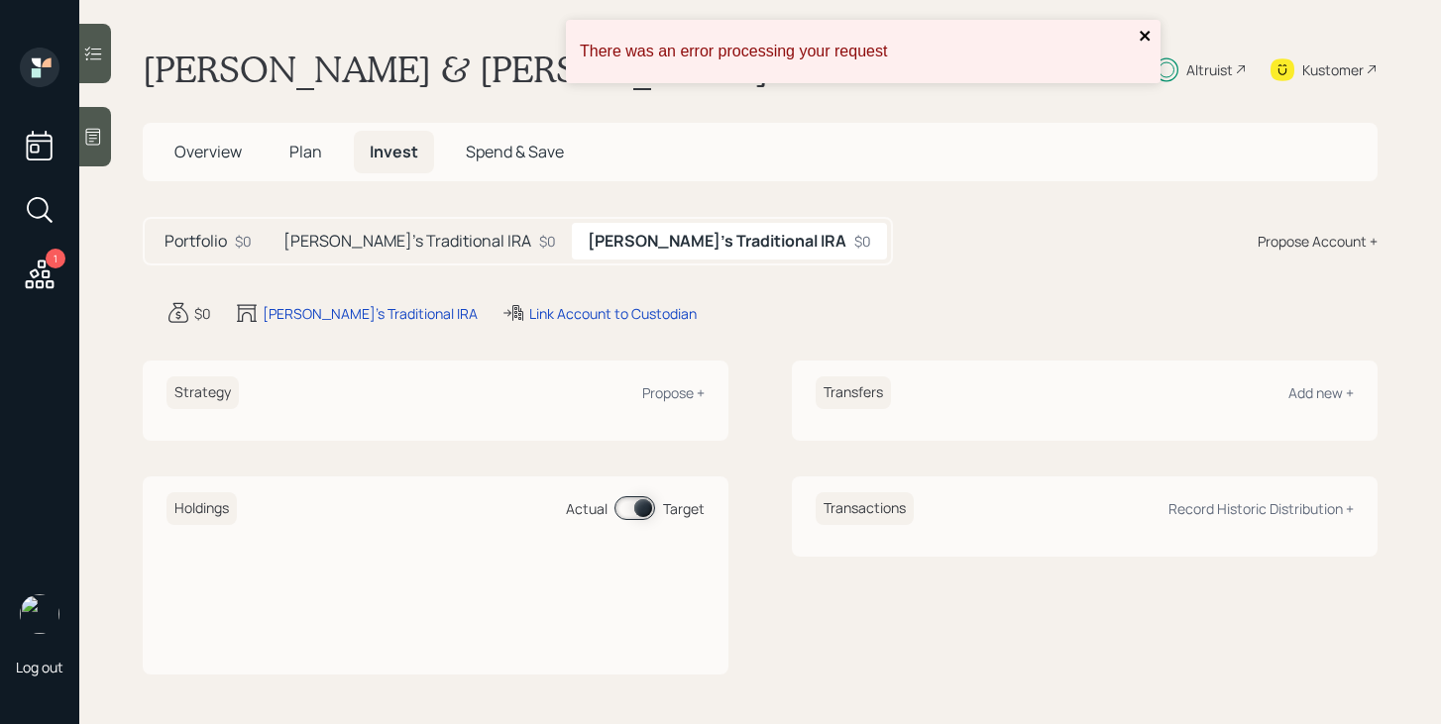
click at [1141, 35] on icon "close" at bounding box center [1146, 36] width 14 height 16
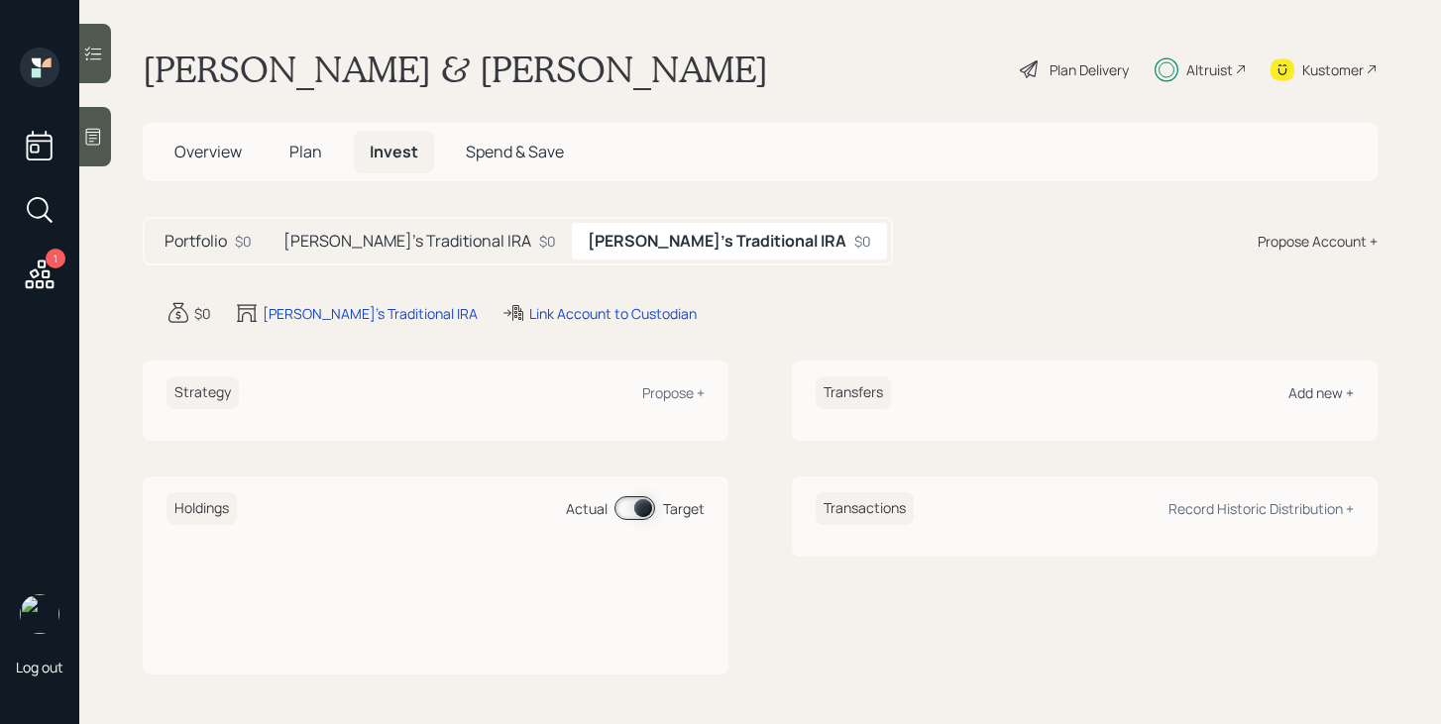
click at [1314, 389] on div "Add new +" at bounding box center [1320, 393] width 65 height 19
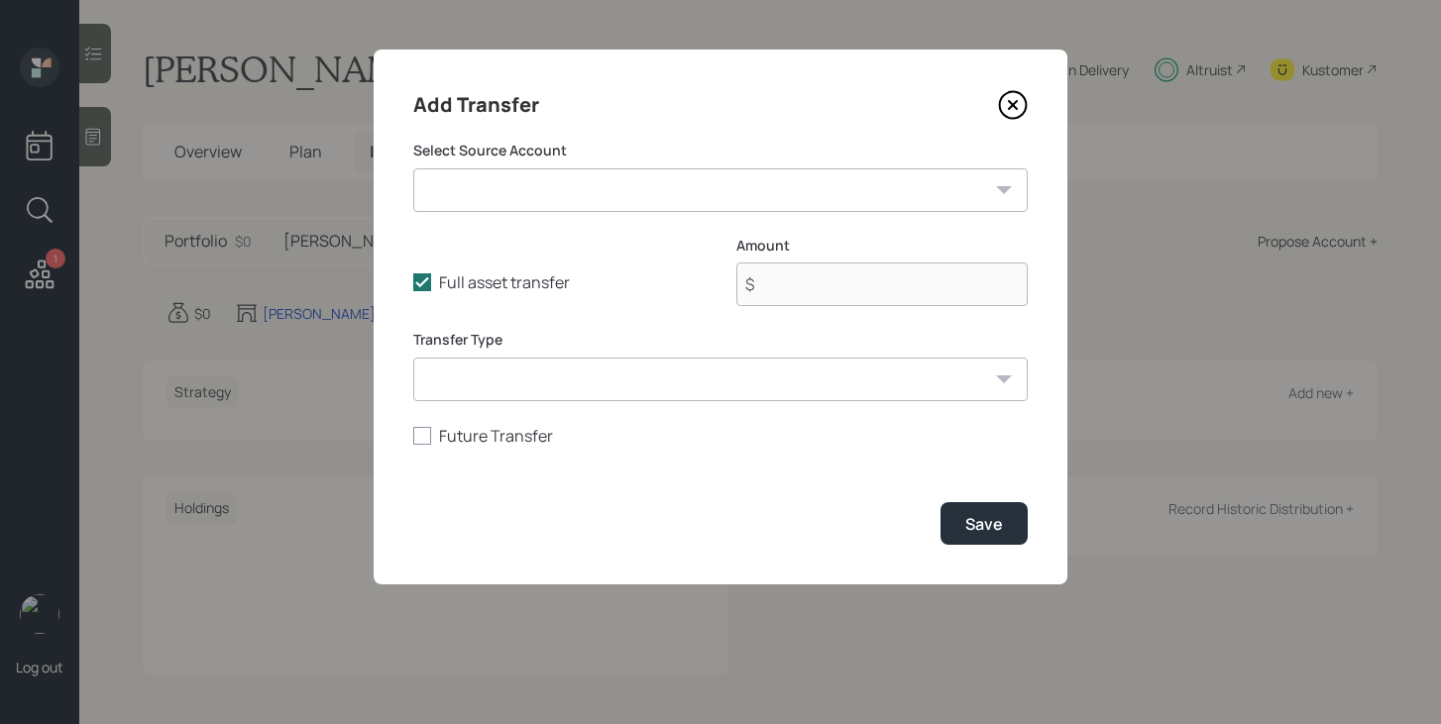
click at [643, 186] on select "IRA ($112,000 | IRA) Current 401k ($61,000 | 401(k)) Savings ($20,000 | Checkin…" at bounding box center [720, 190] width 614 height 44
select select "72ac6f9a-c918-4a79-8b62-f7ab02c36f5d"
click at [413, 168] on select "IRA ($112,000 | IRA) Current 401k ($61,000 | 401(k)) Savings ($20,000 | Checkin…" at bounding box center [720, 190] width 614 height 44
type input "$ 3,000"
click at [823, 388] on select "ACAT Transfer Non ACAT Transfer Capitalize Rollover Rollover Deposit" at bounding box center [720, 380] width 614 height 44
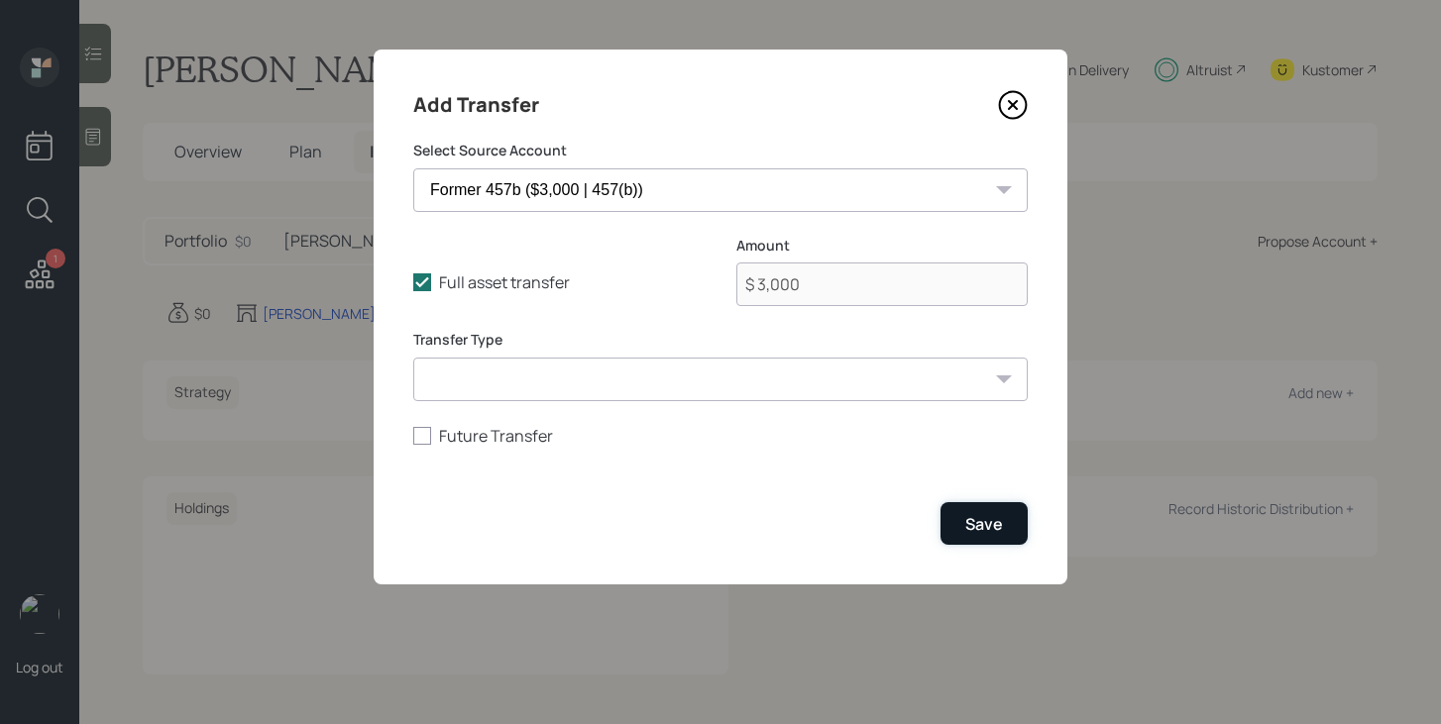
click at [996, 539] on button "Save" at bounding box center [984, 523] width 87 height 43
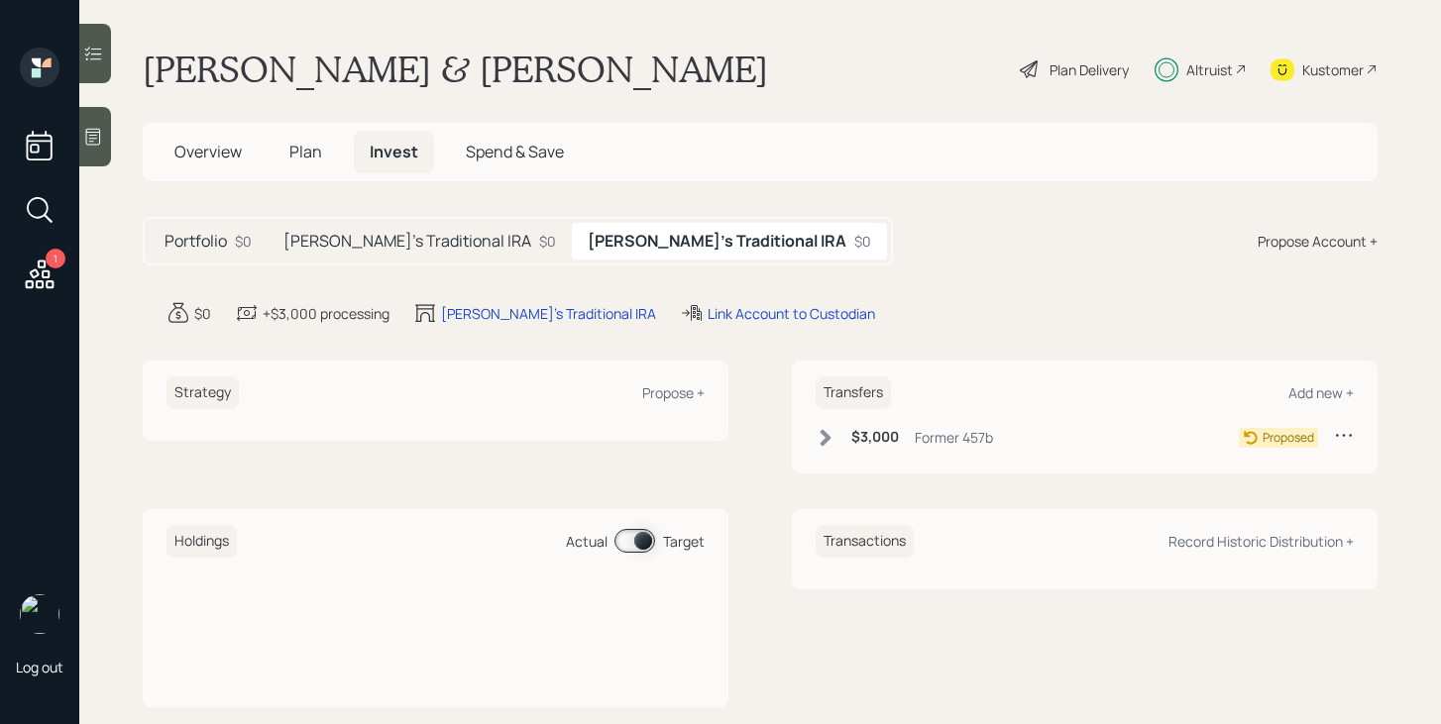
click at [302, 156] on span "Plan" at bounding box center [305, 152] width 33 height 22
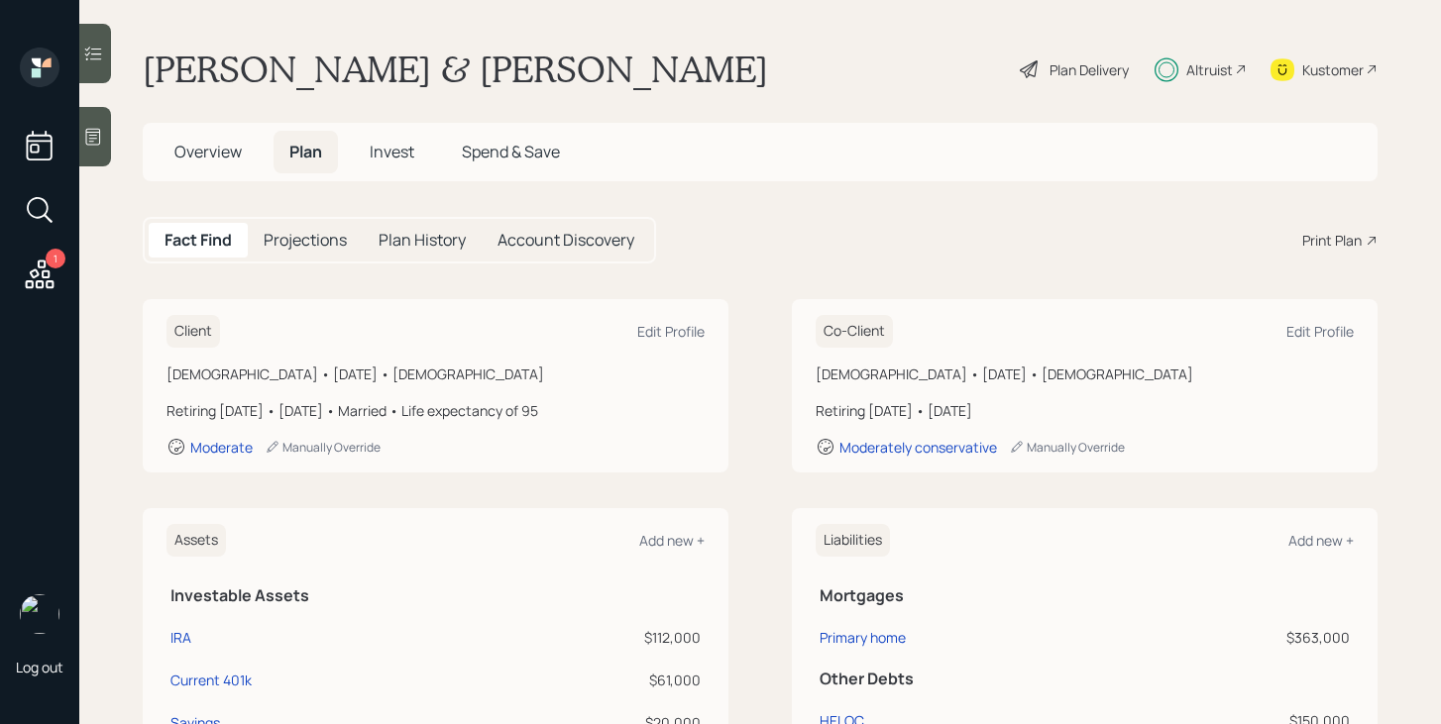
scroll to position [76, 0]
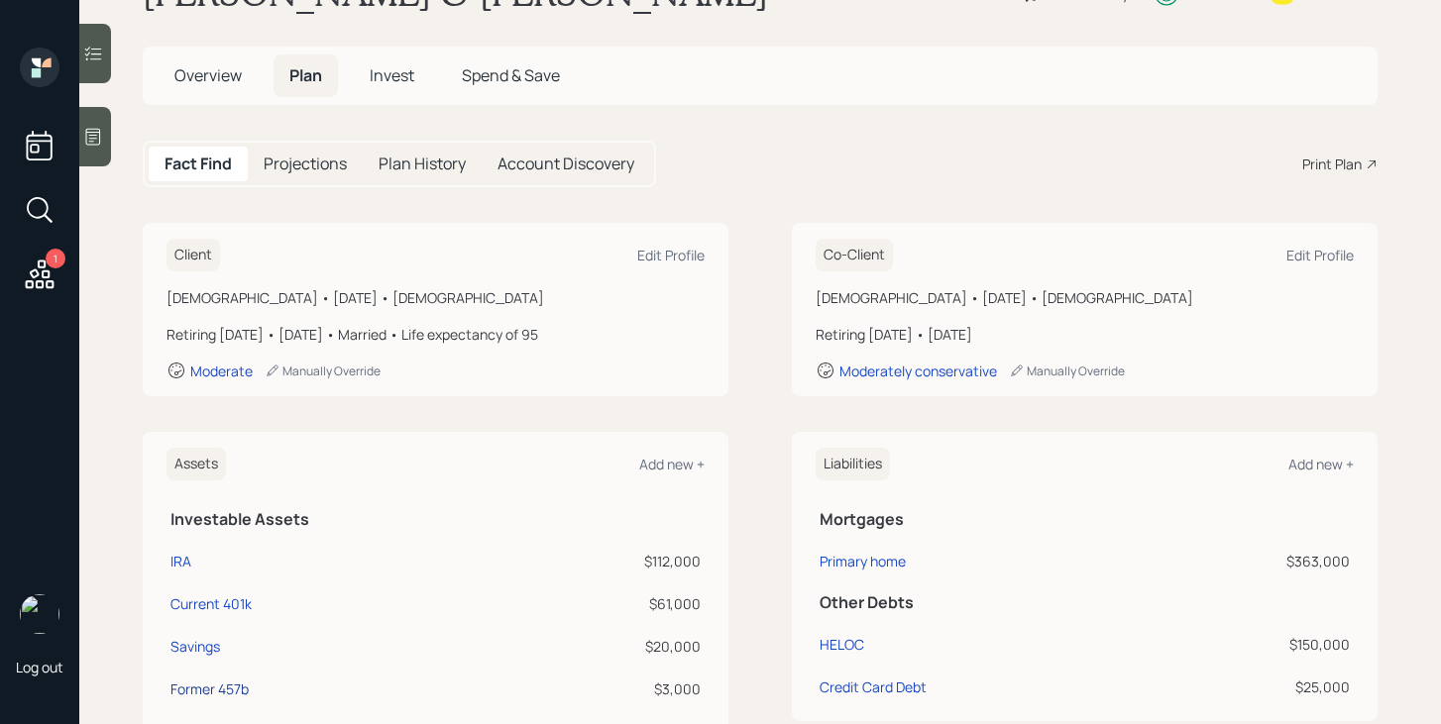
click at [218, 685] on div "Former 457b" at bounding box center [209, 689] width 78 height 21
select select "state_local_government_sponsored"
select select "balanced"
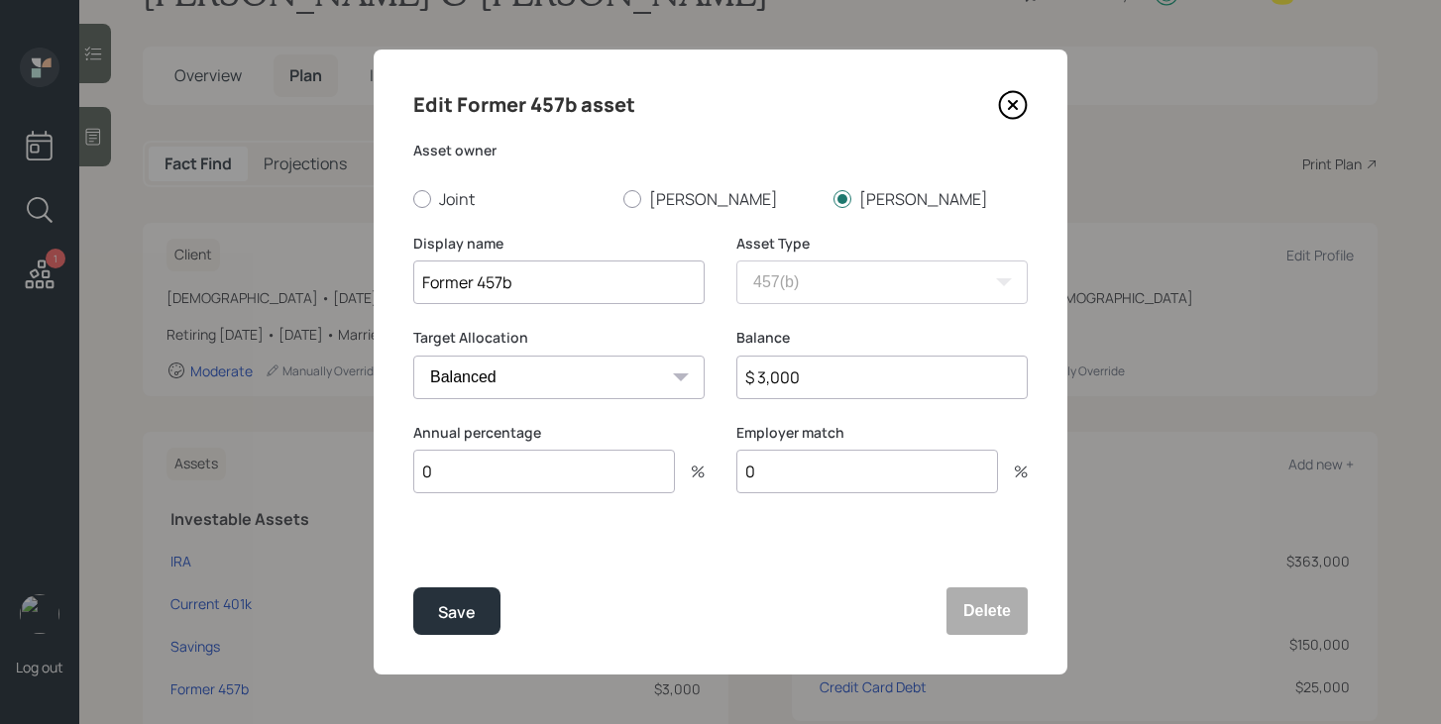
click at [1006, 112] on icon at bounding box center [1013, 105] width 30 height 30
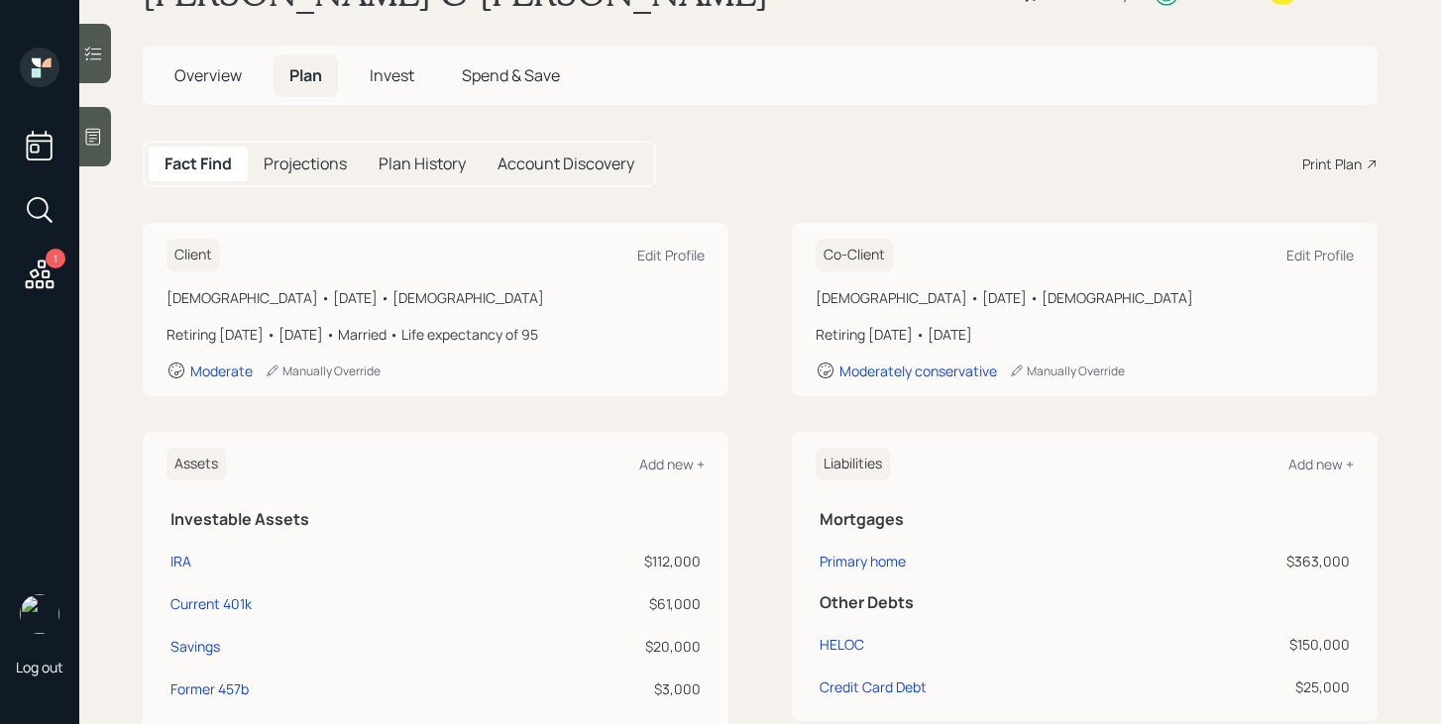
click at [389, 84] on span "Invest" at bounding box center [392, 75] width 45 height 22
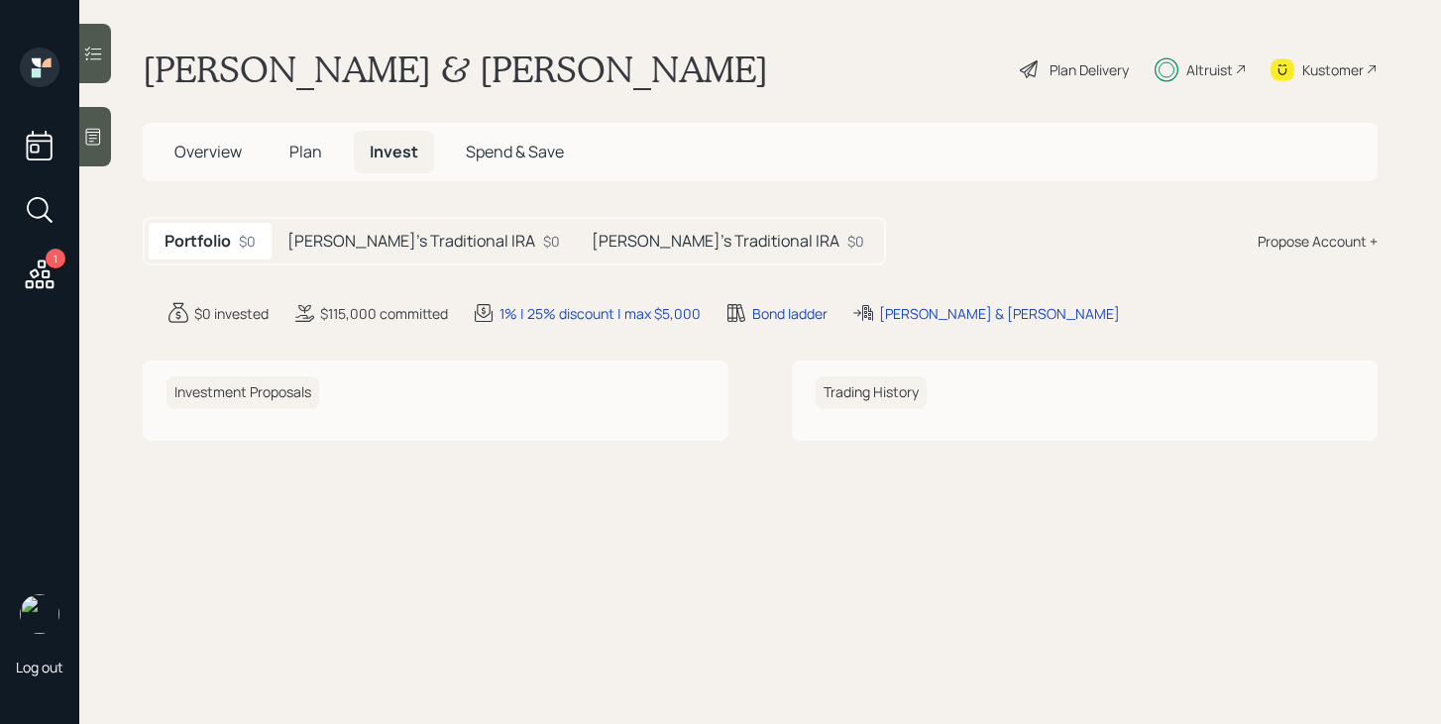
click at [299, 162] on span "Plan" at bounding box center [305, 152] width 33 height 22
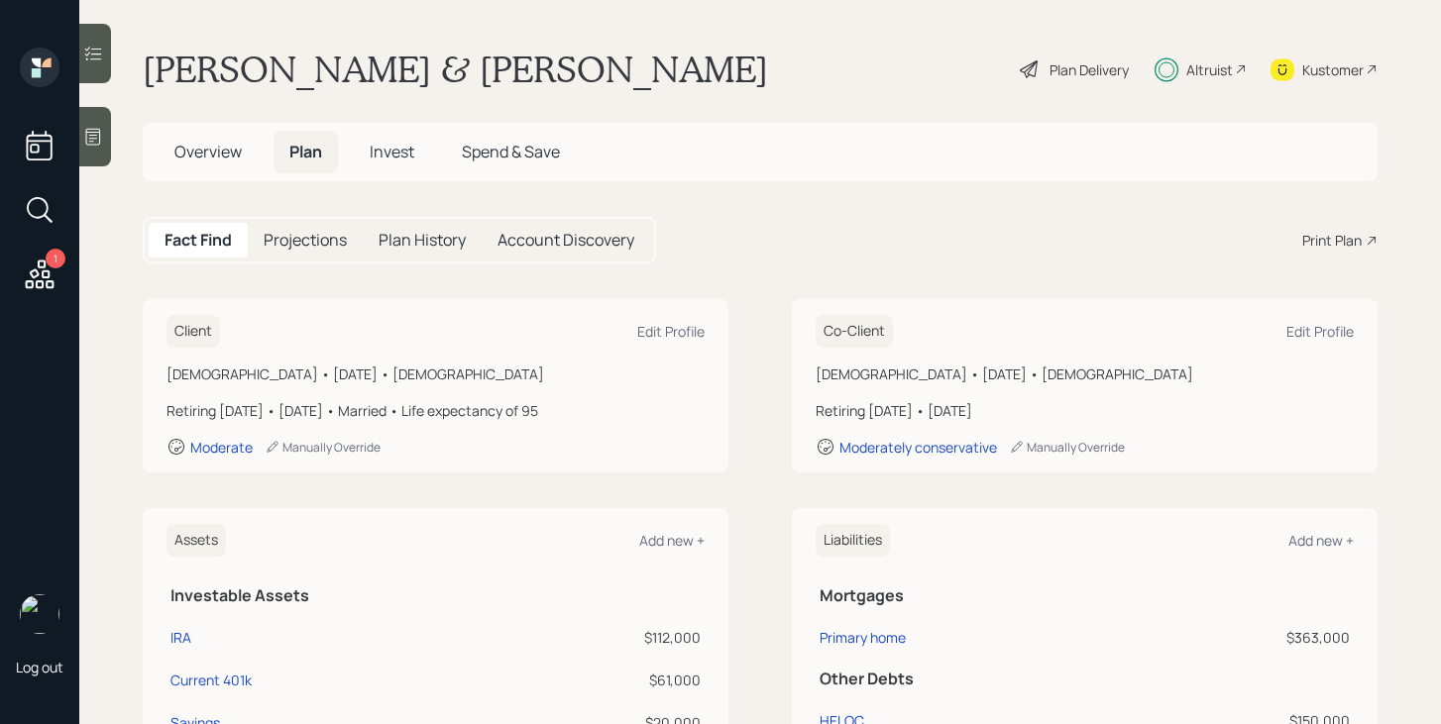
click at [220, 150] on span "Overview" at bounding box center [207, 152] width 67 height 22
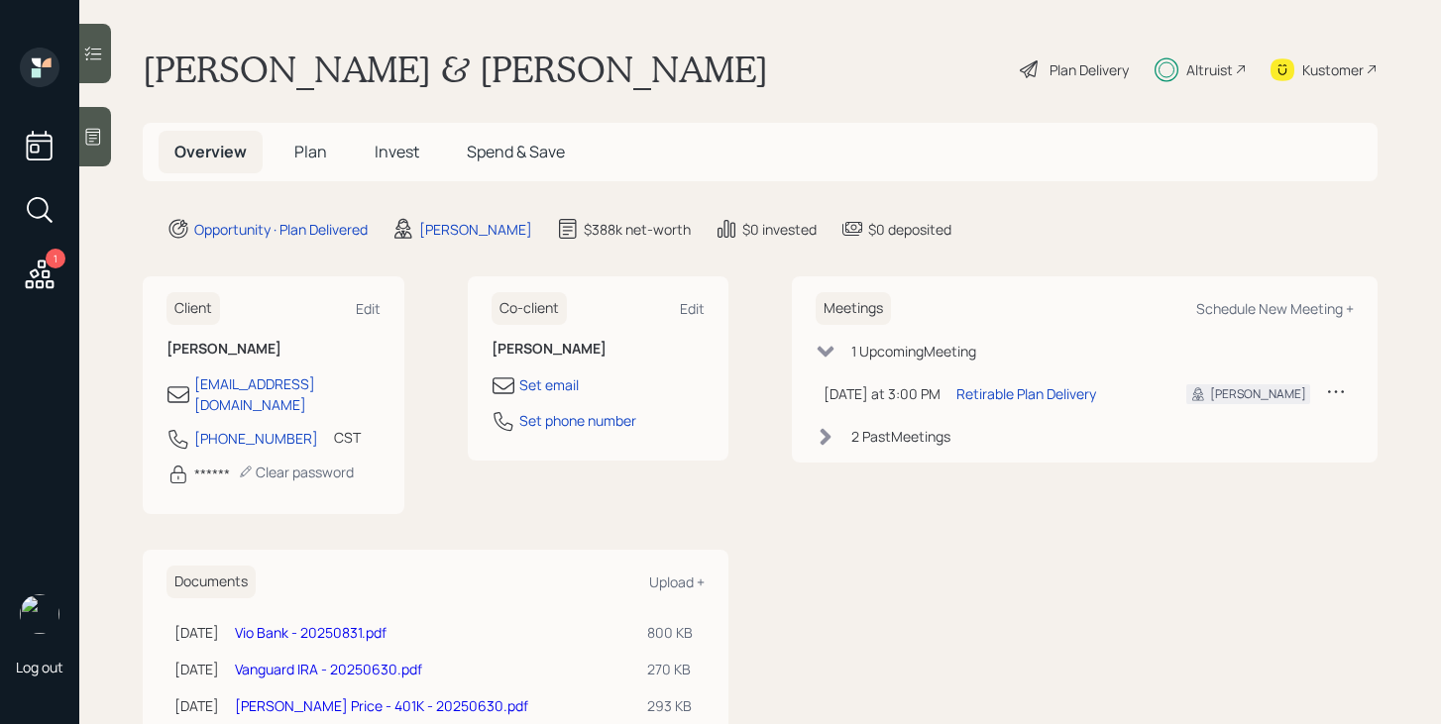
click at [314, 150] on span "Plan" at bounding box center [310, 152] width 33 height 22
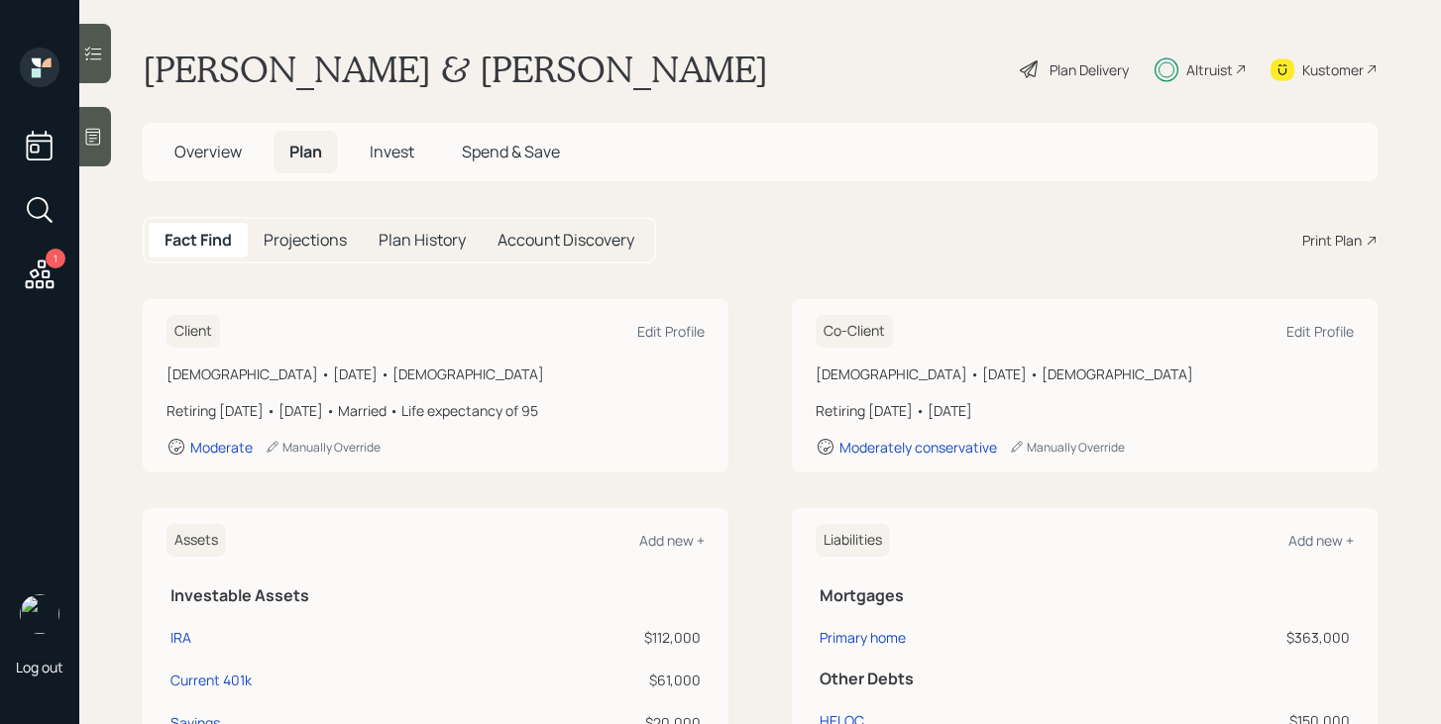
click at [215, 156] on span "Overview" at bounding box center [207, 152] width 67 height 22
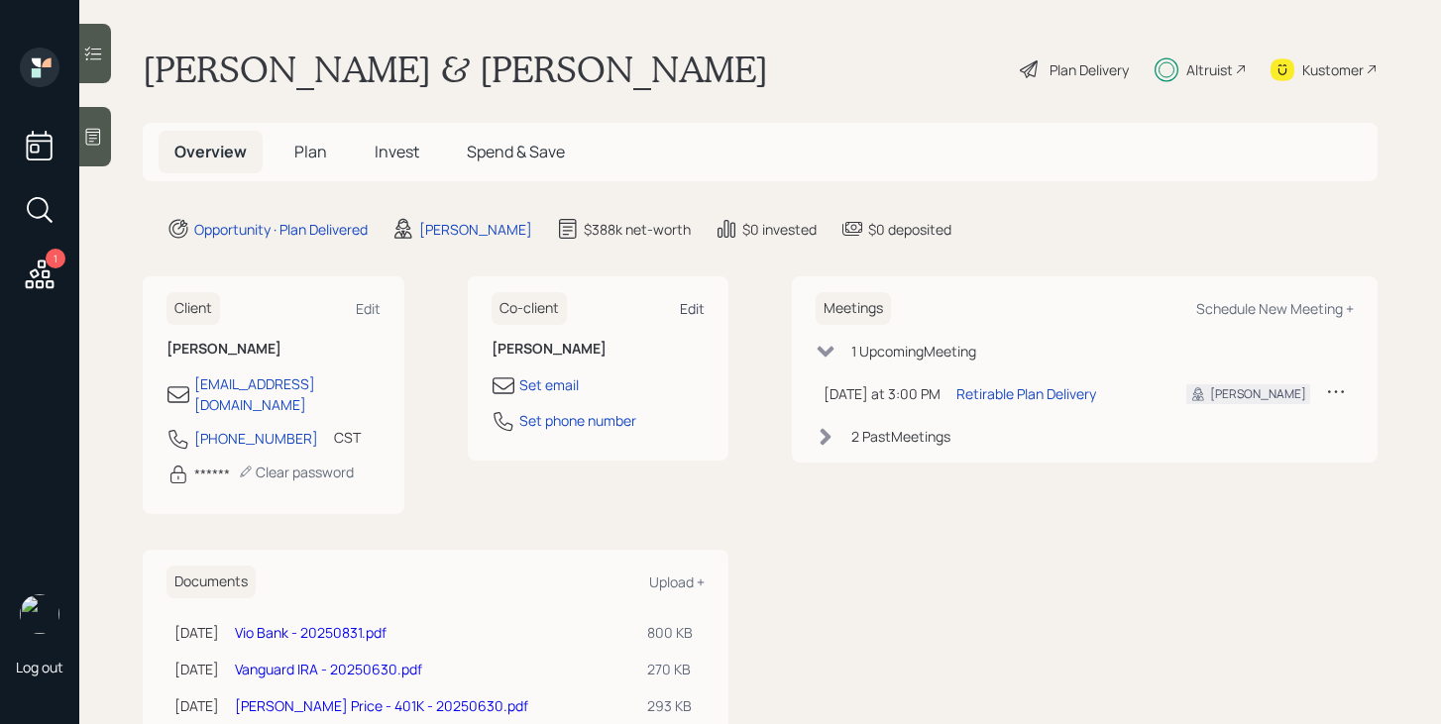
click at [691, 310] on div "Edit" at bounding box center [692, 308] width 25 height 19
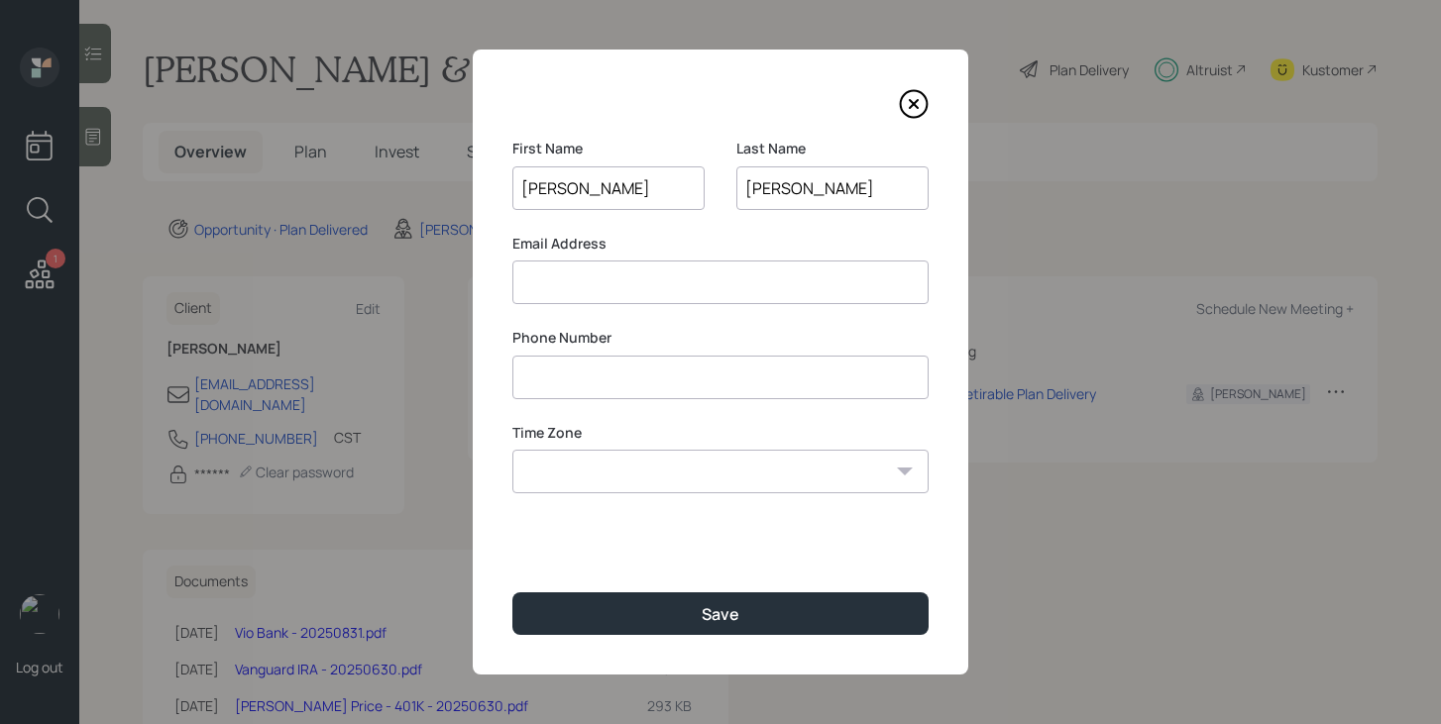
click at [653, 470] on select "Eastern Standard Time Central Standard Time Mountain Standard Time Pacific Stan…" at bounding box center [720, 472] width 416 height 44
select select "America/[GEOGRAPHIC_DATA]"
click at [512, 450] on select "Eastern Standard Time Central Standard Time Mountain Standard Time Pacific Stan…" at bounding box center [720, 472] width 416 height 44
click at [680, 276] on input at bounding box center [720, 283] width 416 height 44
click at [639, 386] on input at bounding box center [720, 378] width 416 height 44
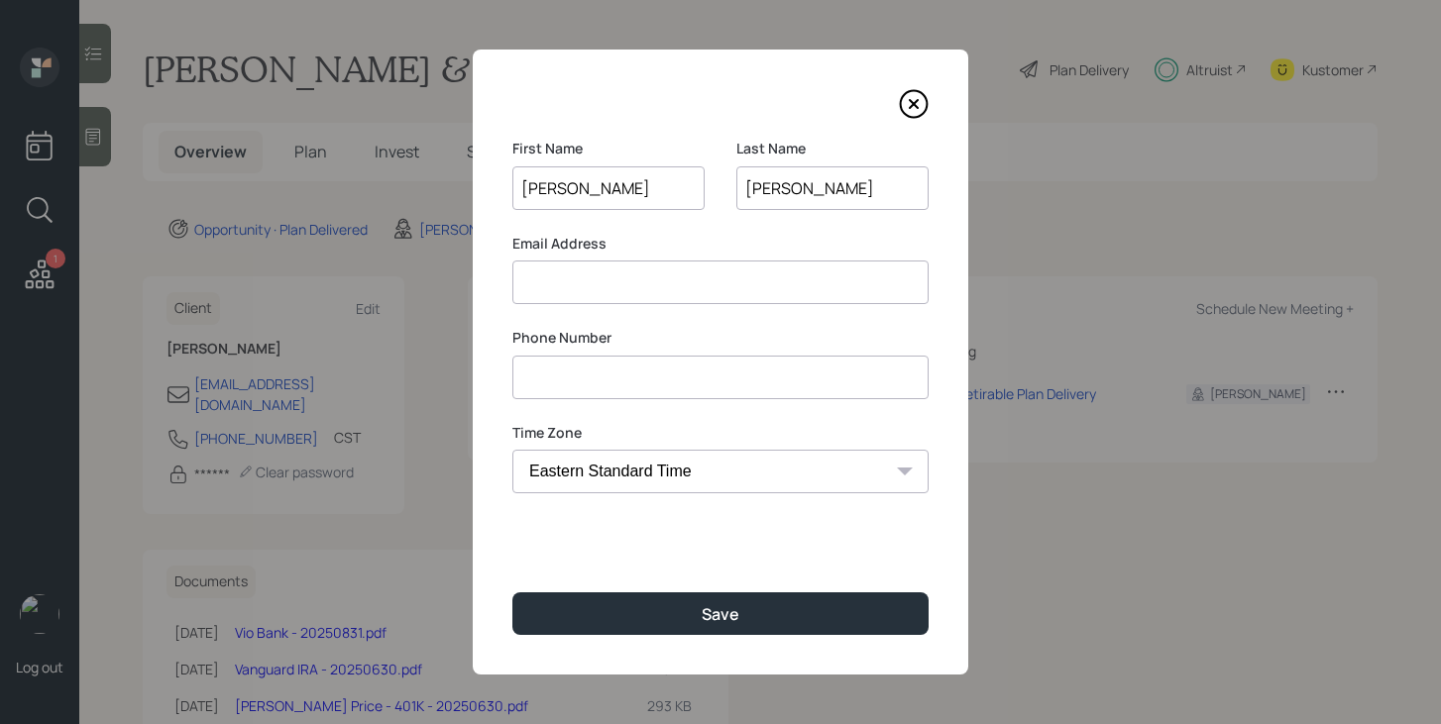
paste input
click at [602, 288] on input at bounding box center [720, 283] width 416 height 44
paste input "[EMAIL_ADDRESS][DOMAIN_NAME]"
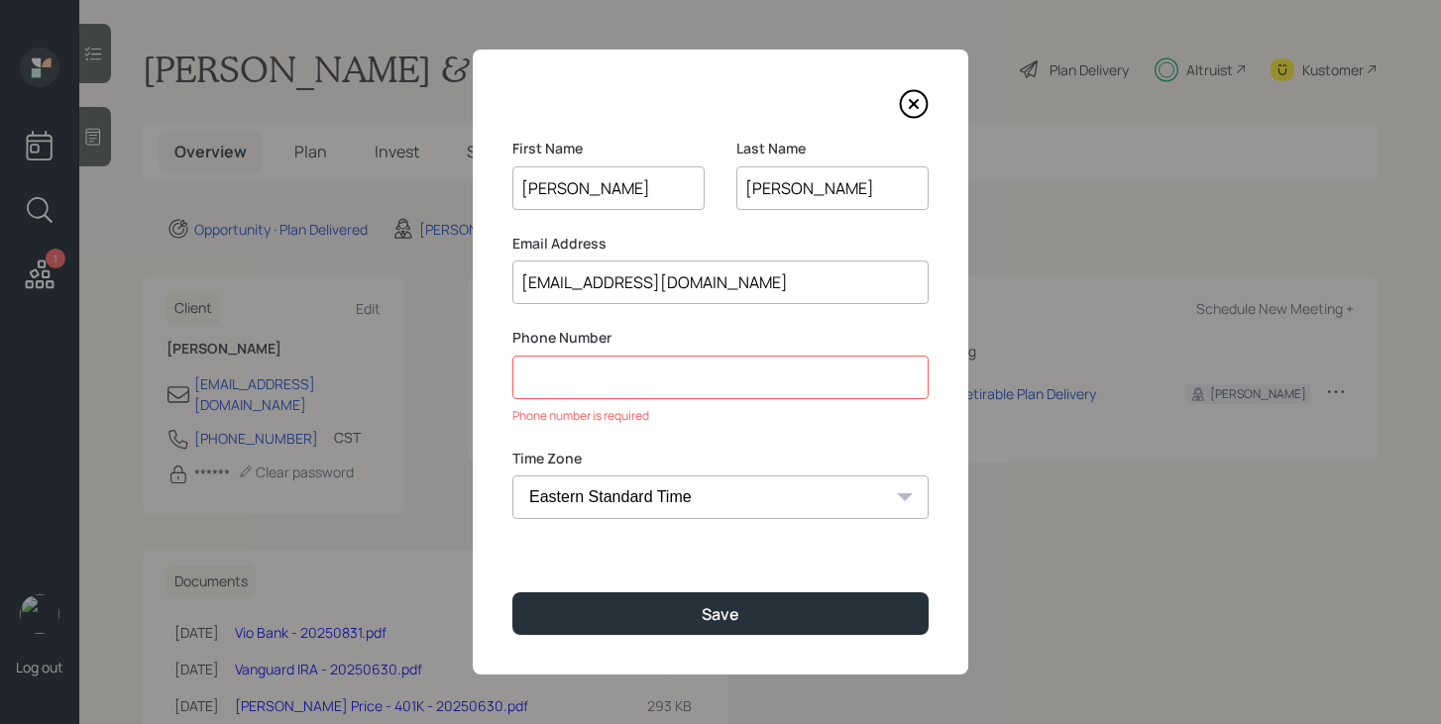
type input "[EMAIL_ADDRESS][DOMAIN_NAME]"
click at [599, 381] on input at bounding box center [720, 378] width 416 height 44
paste input "******"
type input "******"
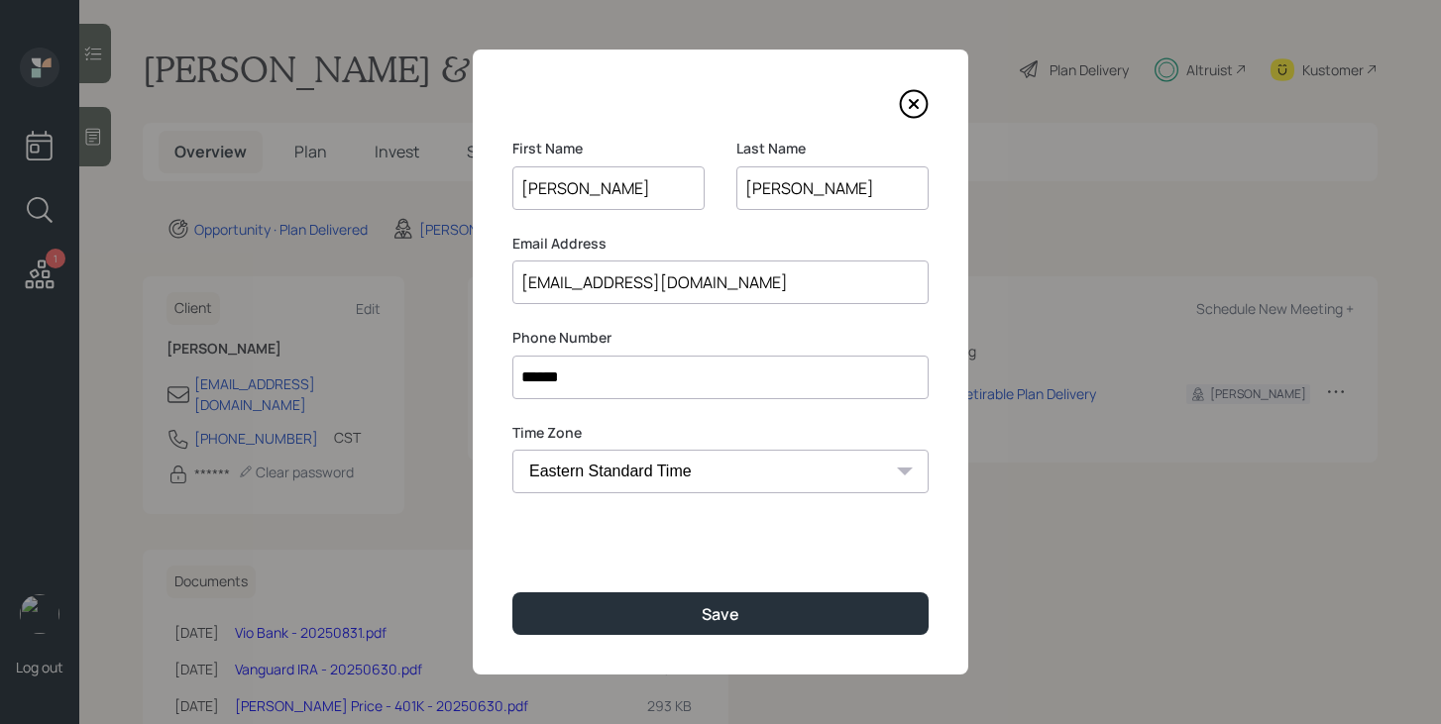
drag, startPoint x: 587, startPoint y: 387, endPoint x: 514, endPoint y: 383, distance: 72.5
click at [514, 383] on input "******" at bounding box center [720, 378] width 416 height 44
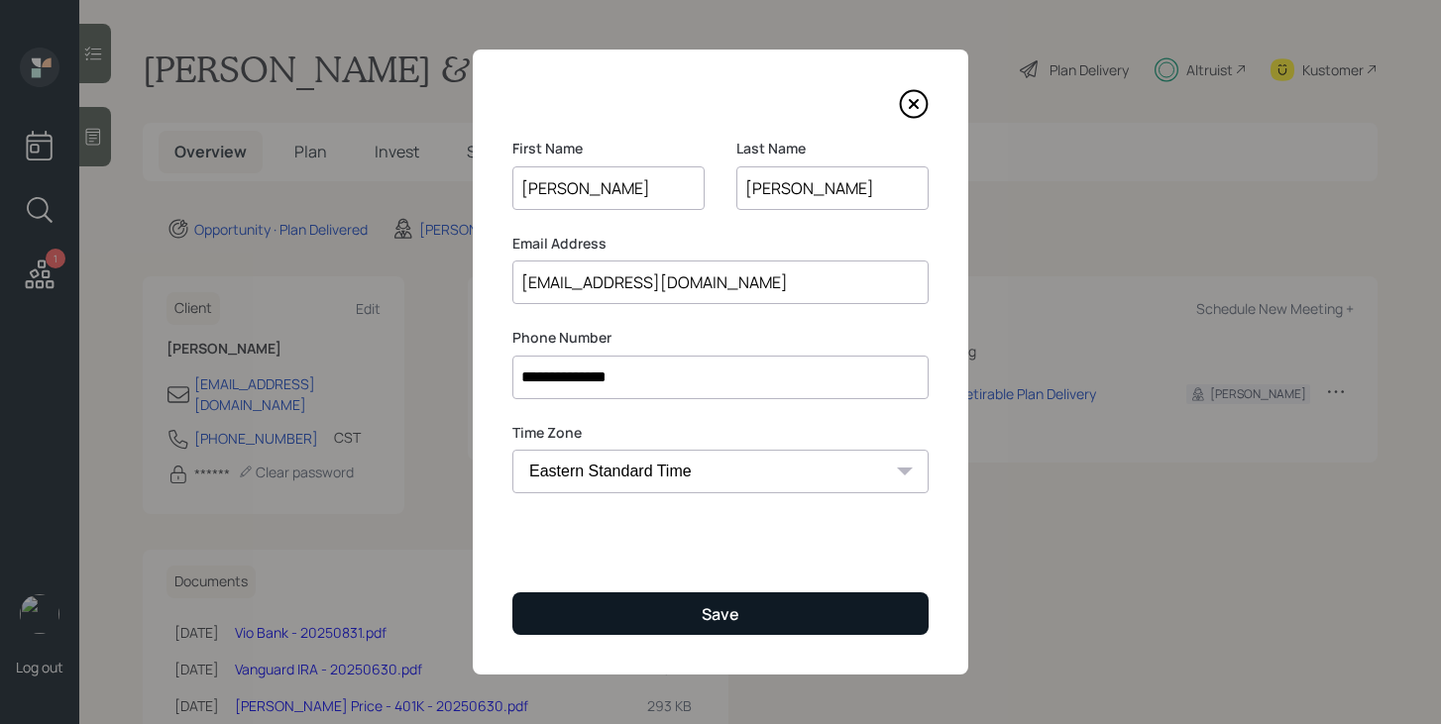
type input "**********"
click at [717, 610] on div "Save" at bounding box center [721, 615] width 38 height 22
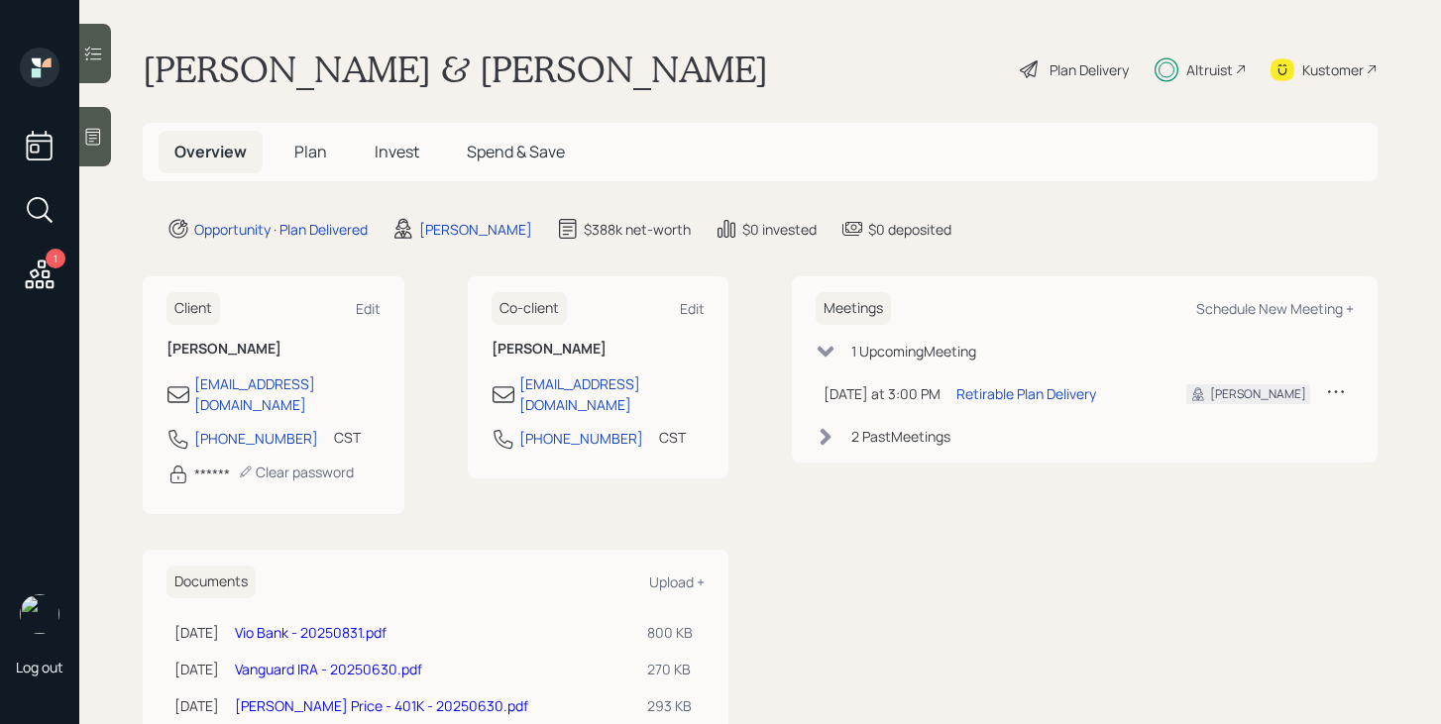
scroll to position [118, 0]
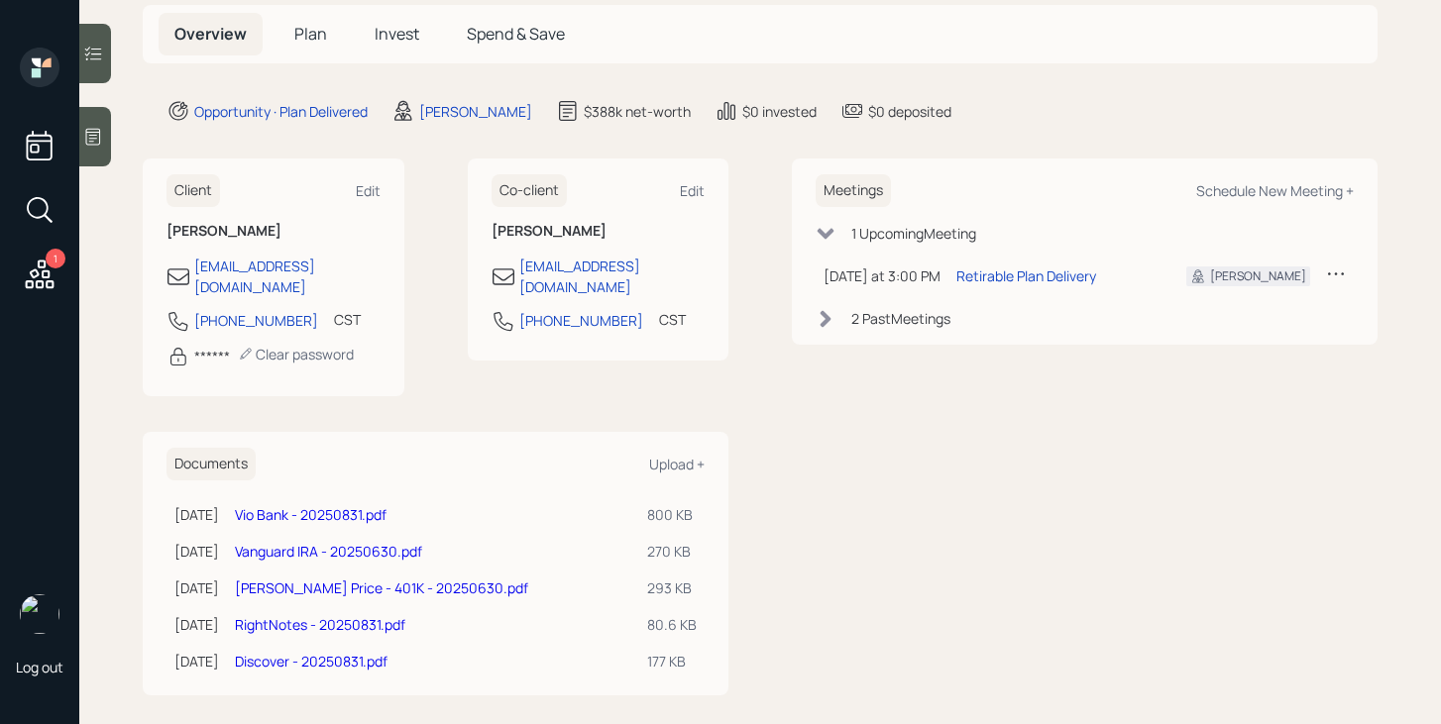
click at [311, 37] on span "Plan" at bounding box center [310, 34] width 33 height 22
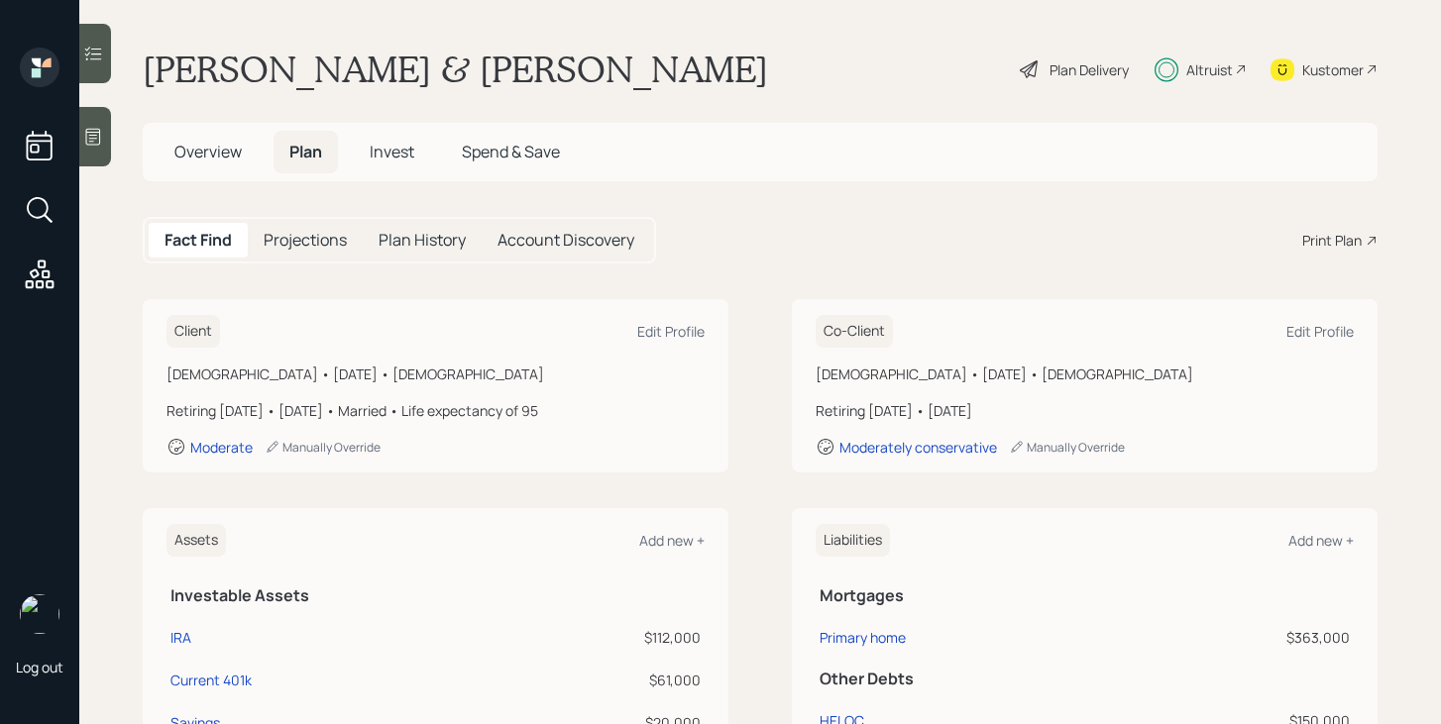
click at [207, 161] on span "Overview" at bounding box center [207, 152] width 67 height 22
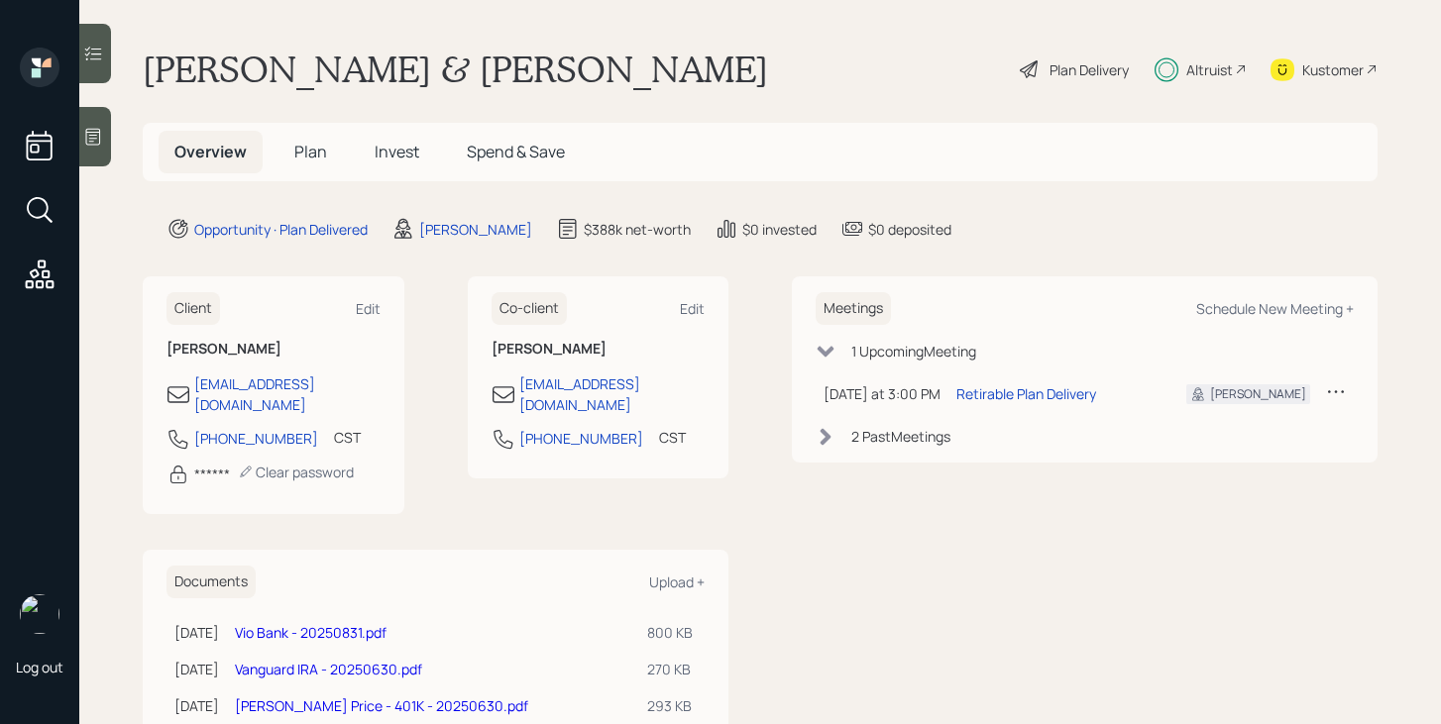
click at [310, 152] on span "Plan" at bounding box center [310, 152] width 33 height 22
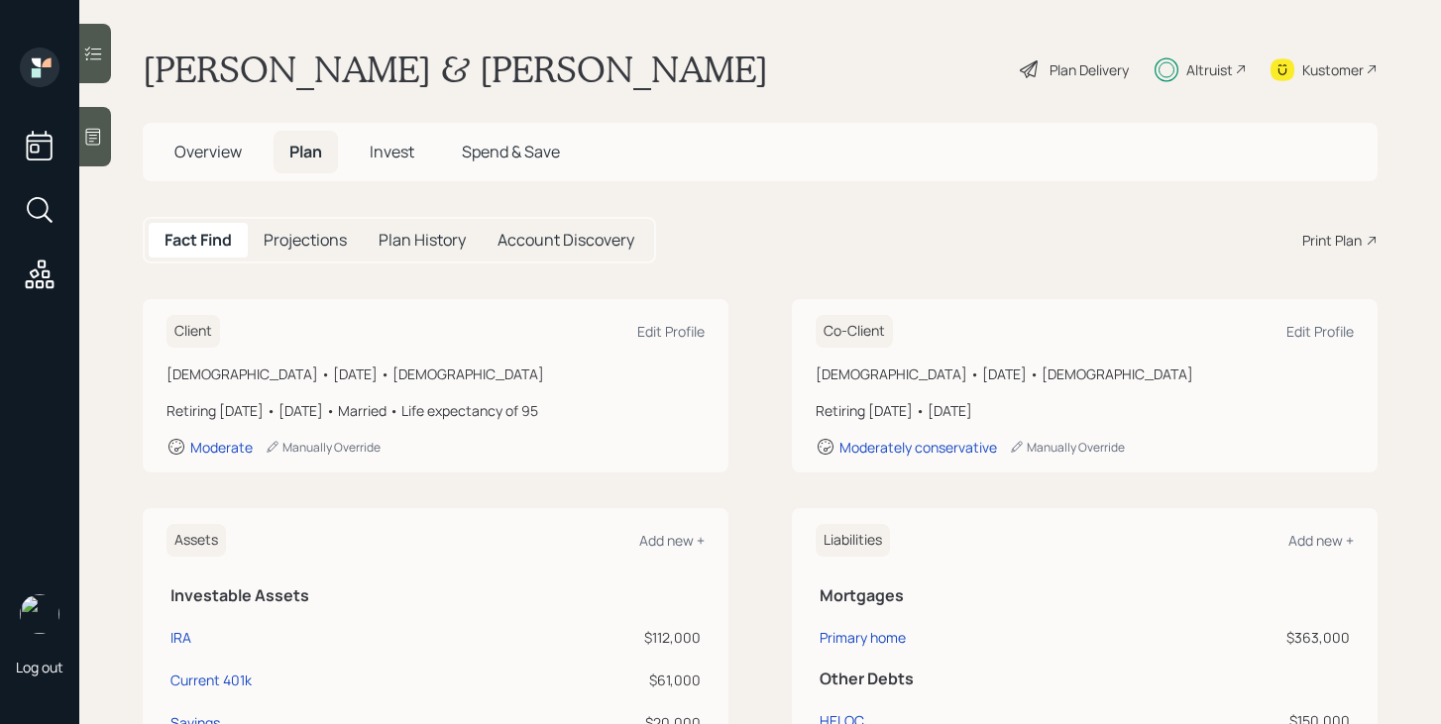
click at [411, 160] on span "Invest" at bounding box center [392, 152] width 45 height 22
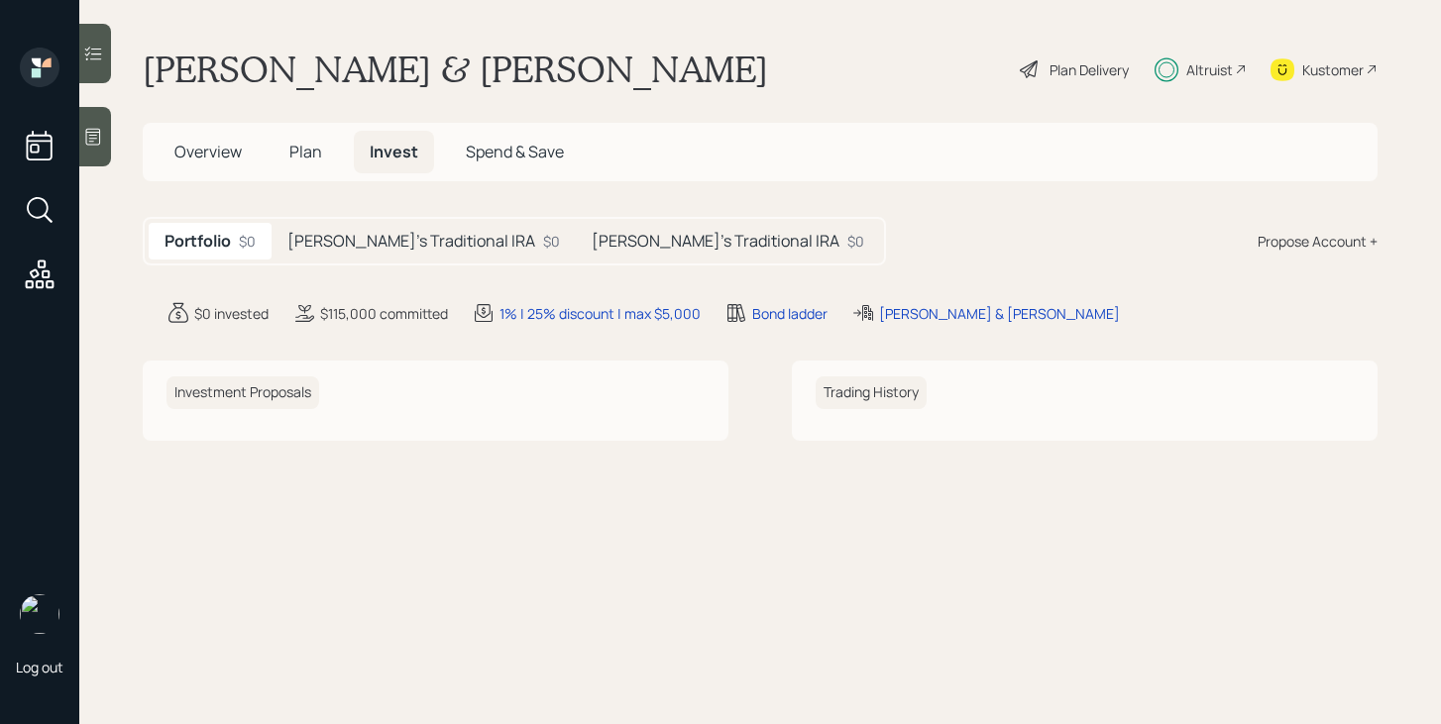
click at [420, 242] on h5 "John's Traditional IRA" at bounding box center [411, 241] width 248 height 19
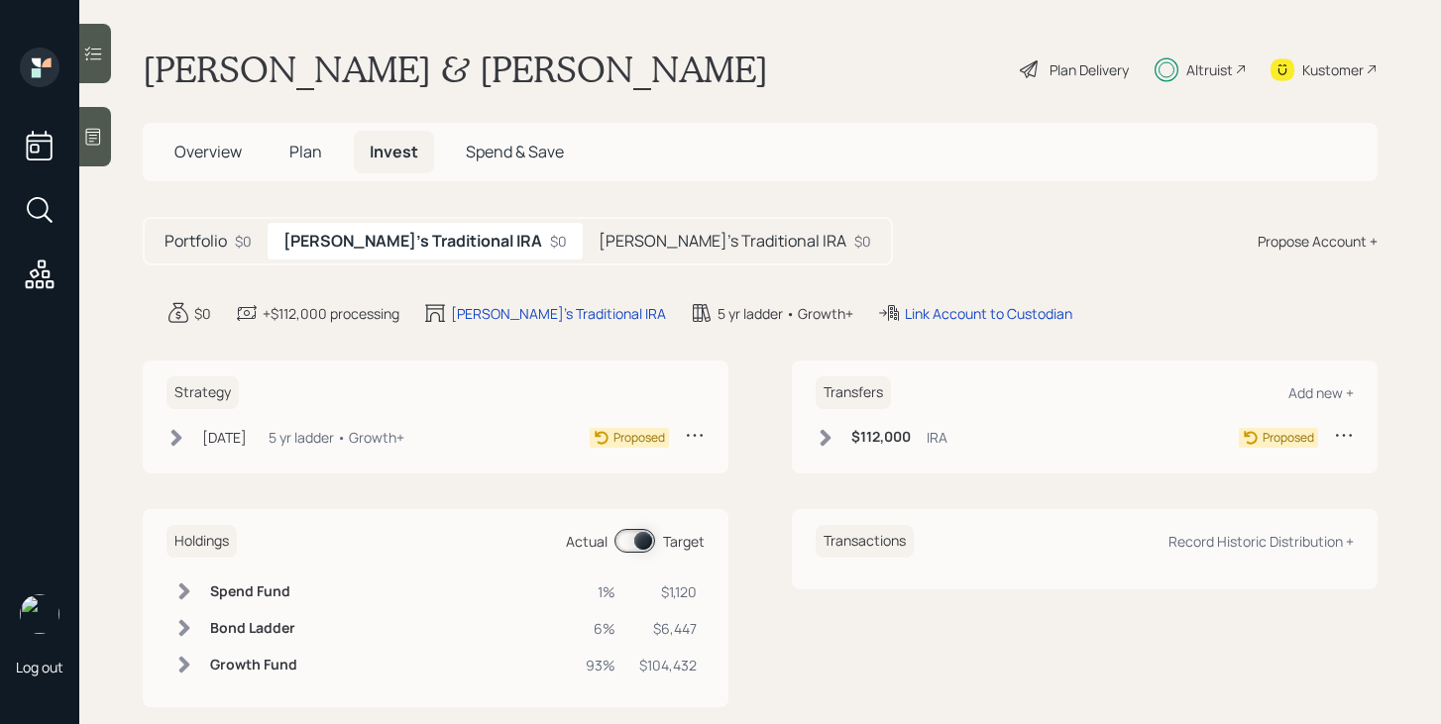
click at [821, 434] on icon at bounding box center [826, 438] width 20 height 20
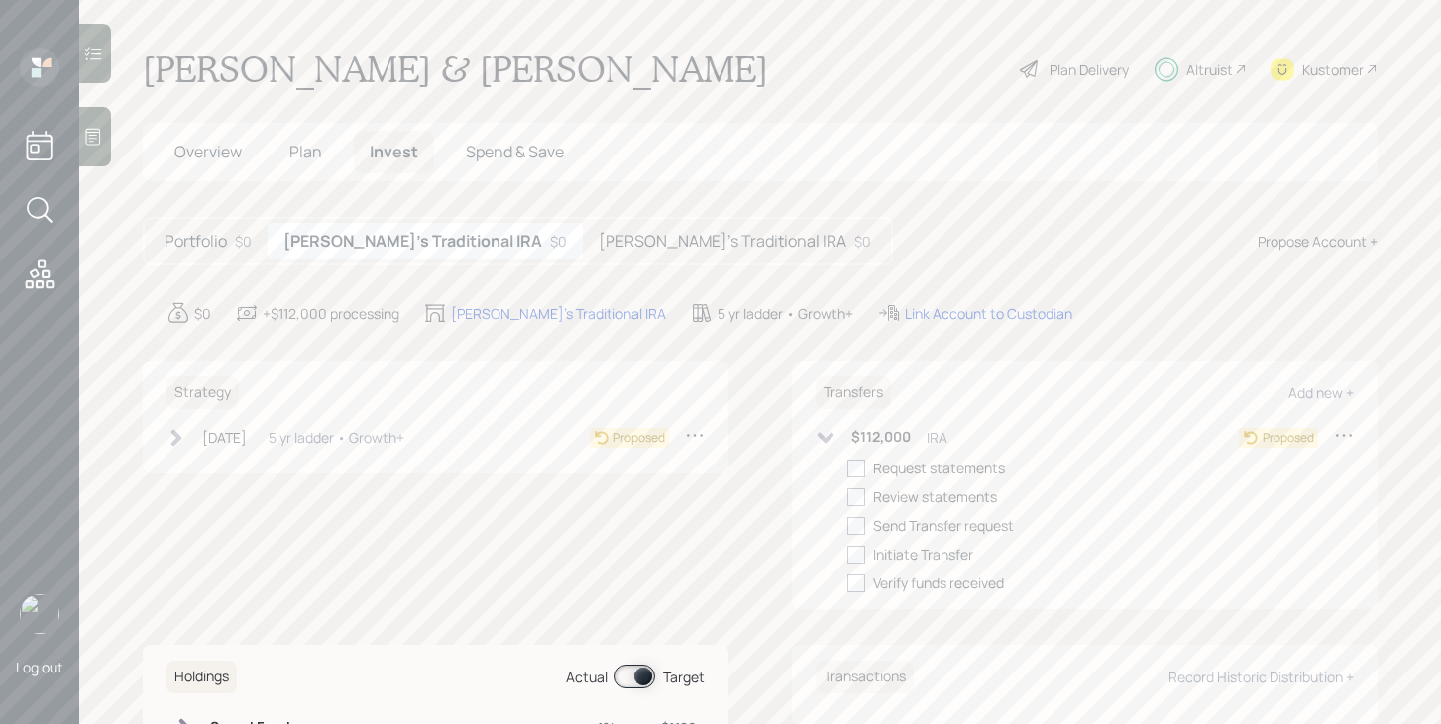
click at [821, 434] on icon at bounding box center [826, 437] width 17 height 11
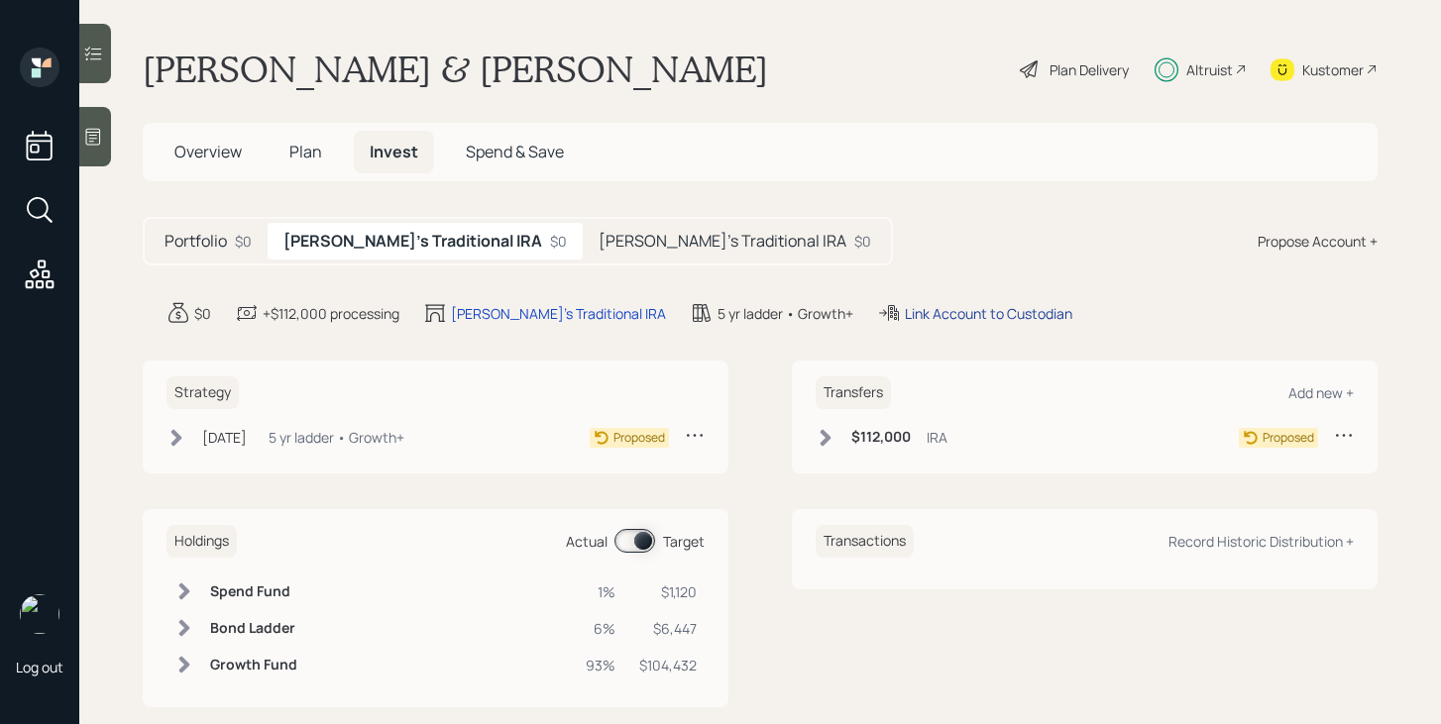
click at [946, 316] on div "Link Account to Custodian" at bounding box center [988, 313] width 167 height 21
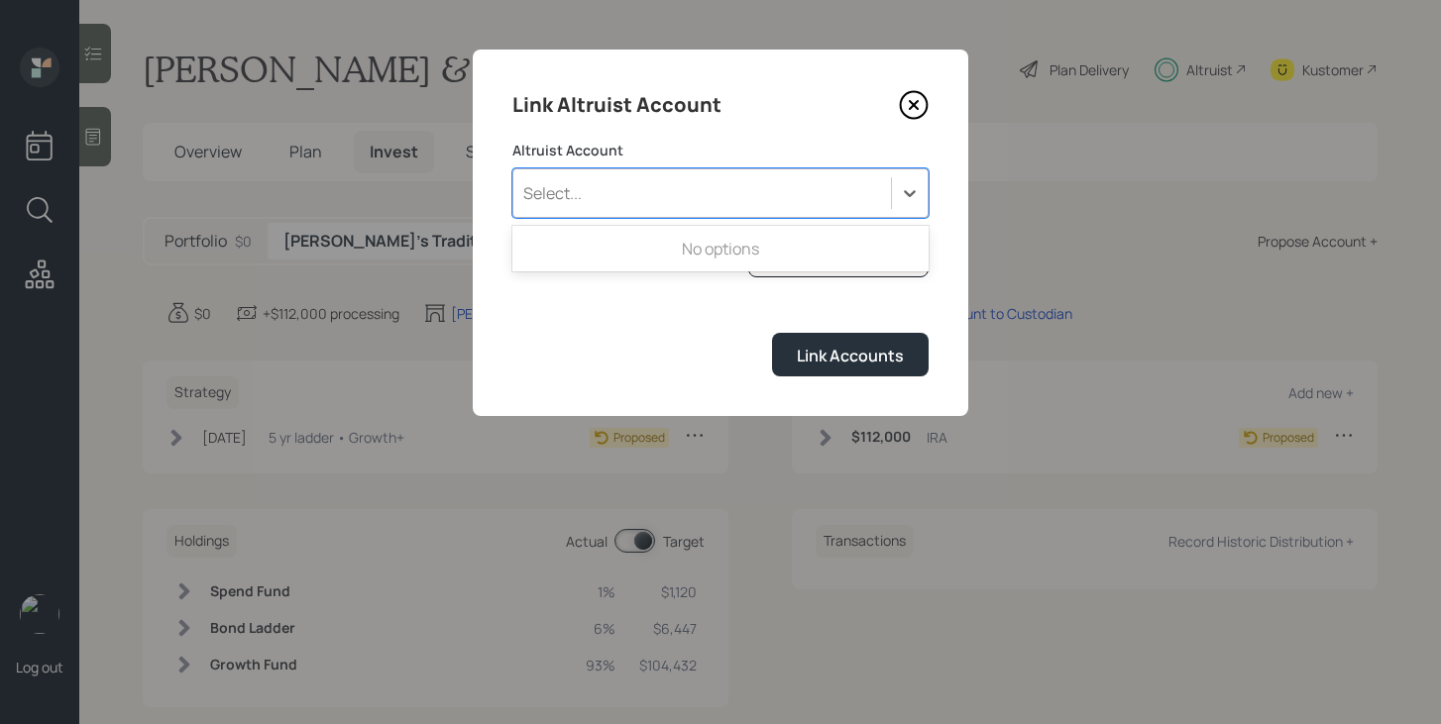
click at [732, 194] on div "Select..." at bounding box center [702, 193] width 378 height 34
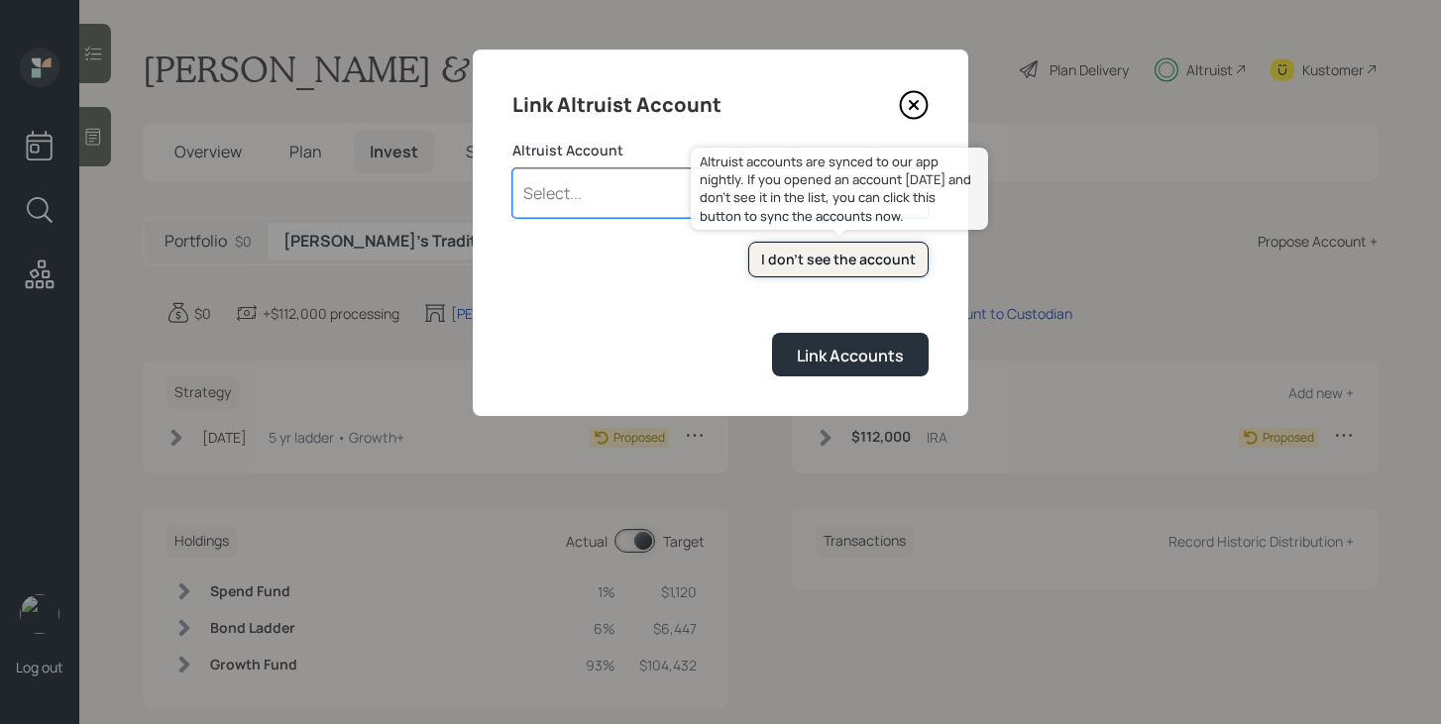
click at [830, 260] on div "I don't see the account" at bounding box center [838, 260] width 155 height 20
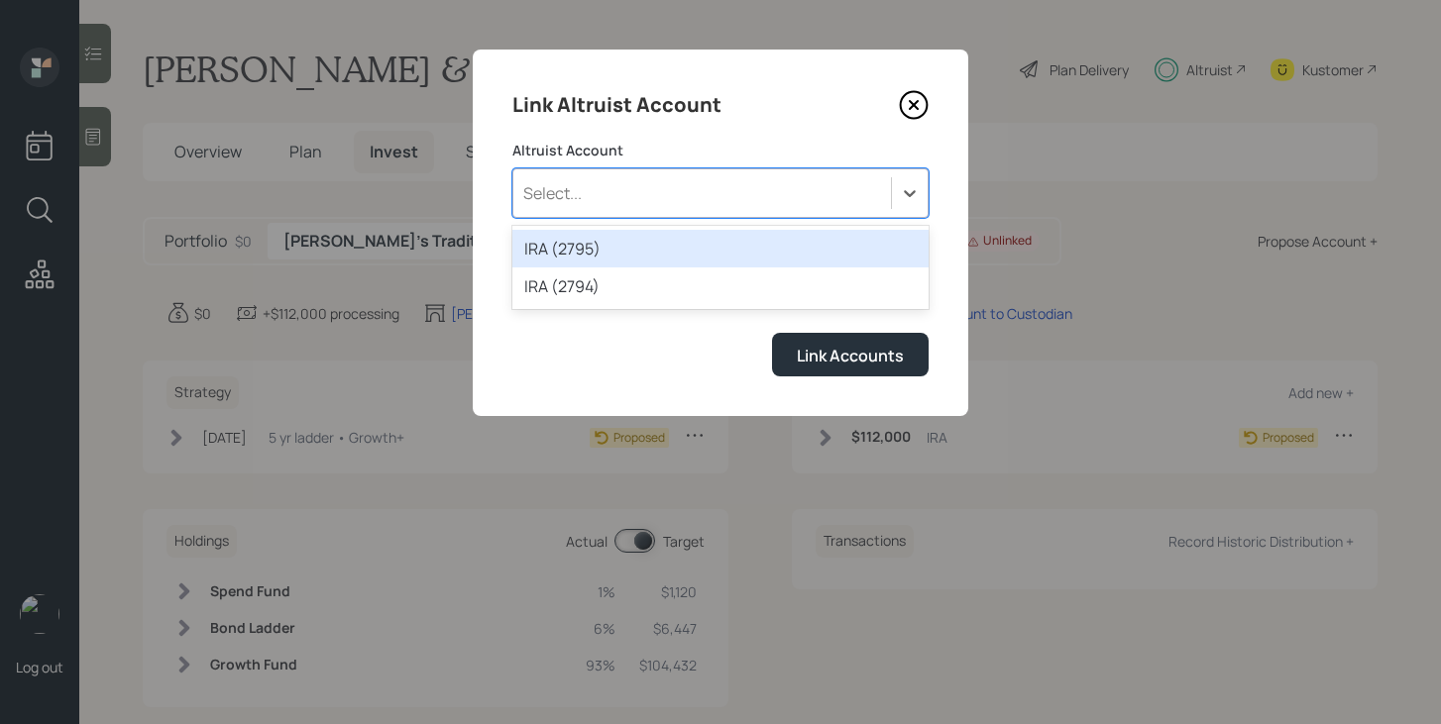
click at [575, 200] on div "Select..." at bounding box center [552, 193] width 58 height 22
click at [612, 253] on div "IRA (2795)" at bounding box center [720, 249] width 416 height 38
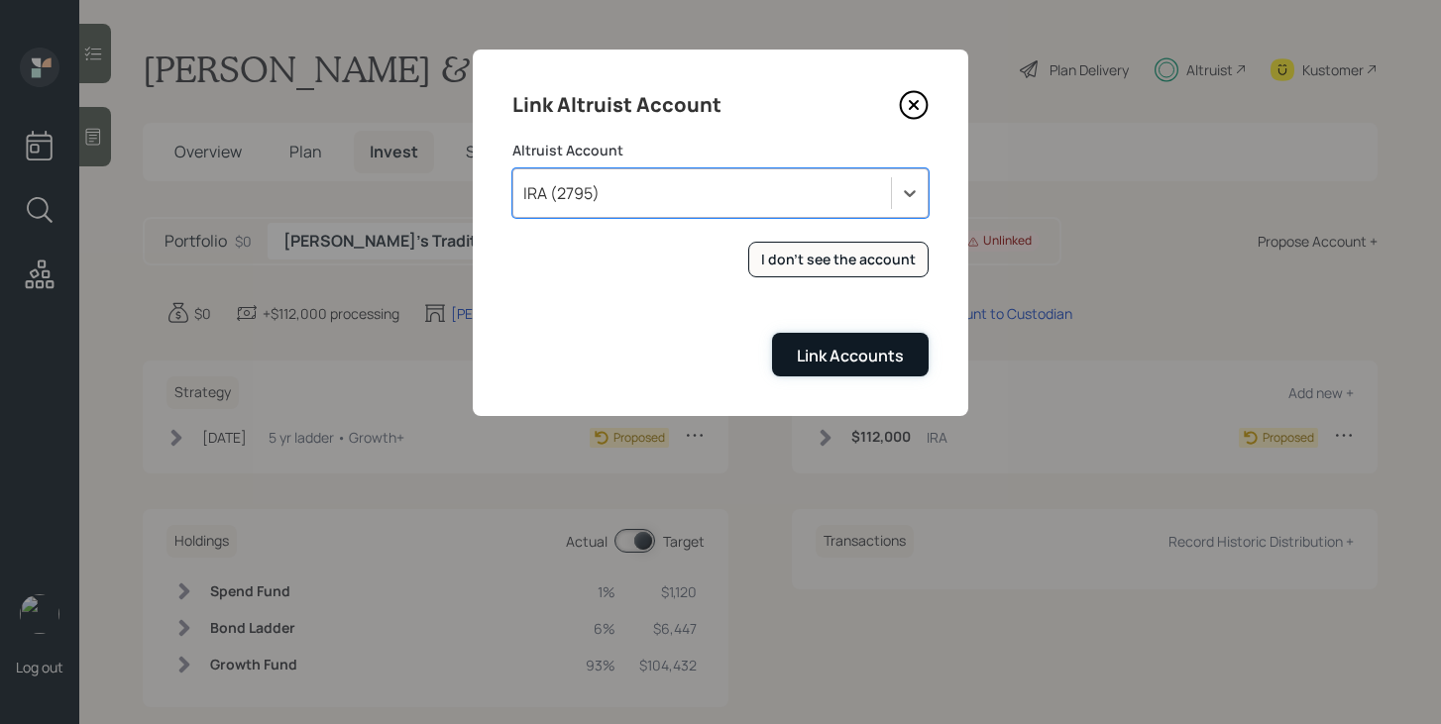
click at [835, 362] on div "Link Accounts" at bounding box center [850, 356] width 107 height 22
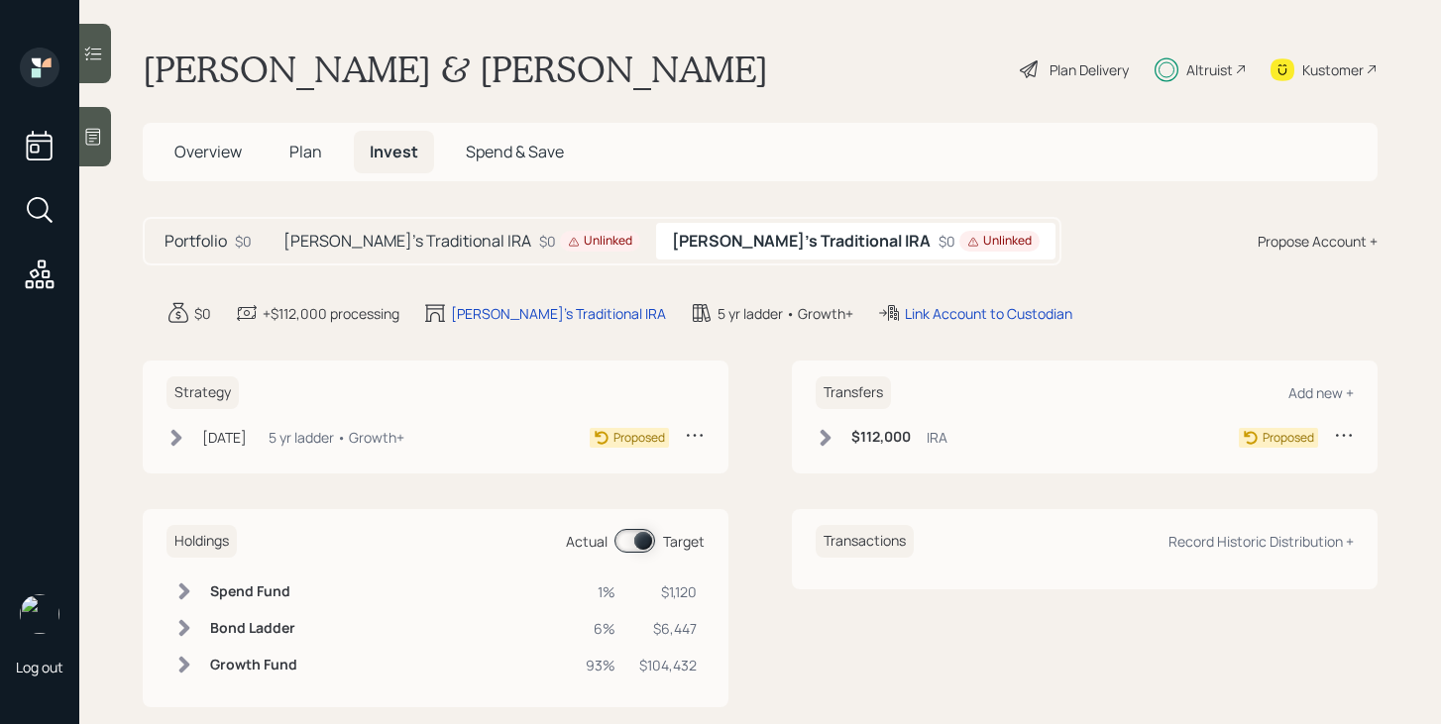
click at [430, 252] on div "Tara's Traditional IRA $0 Unlinked" at bounding box center [462, 241] width 389 height 37
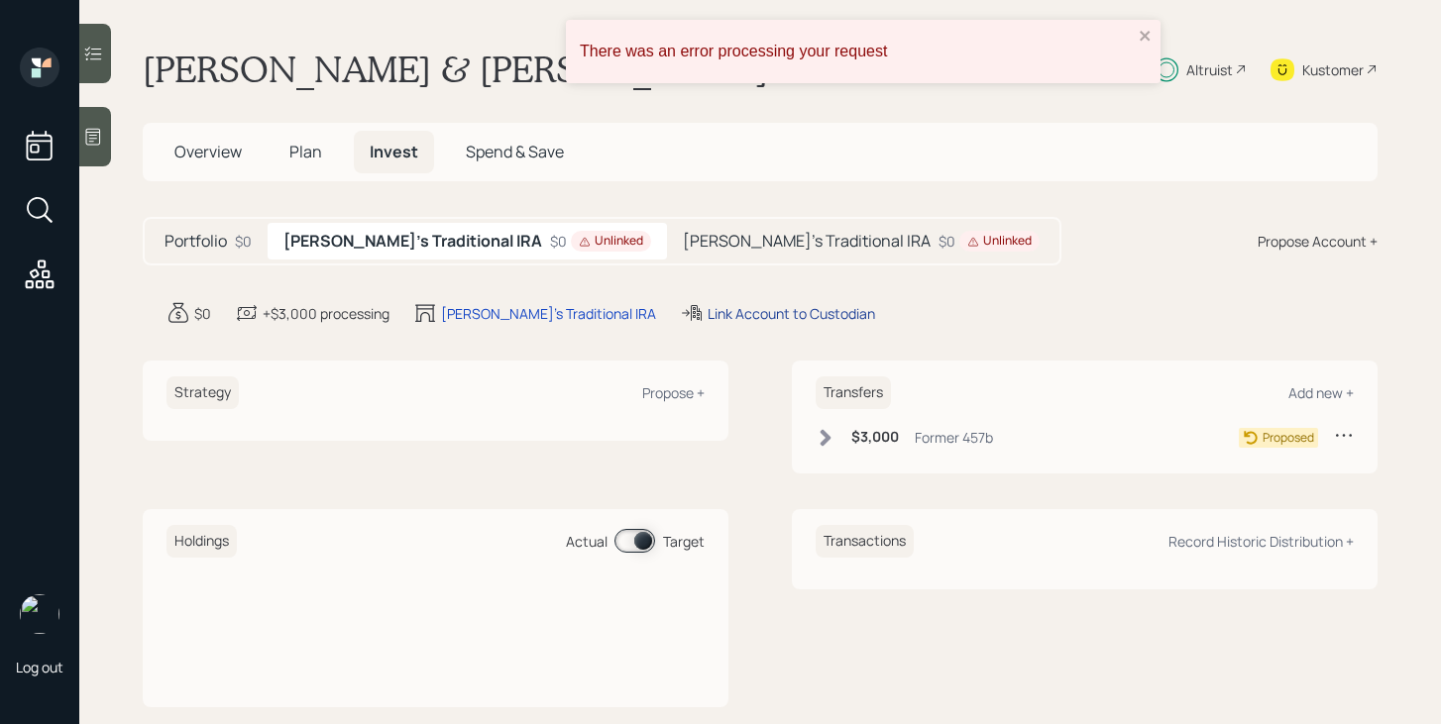
click at [718, 312] on div "Link Account to Custodian" at bounding box center [791, 313] width 167 height 21
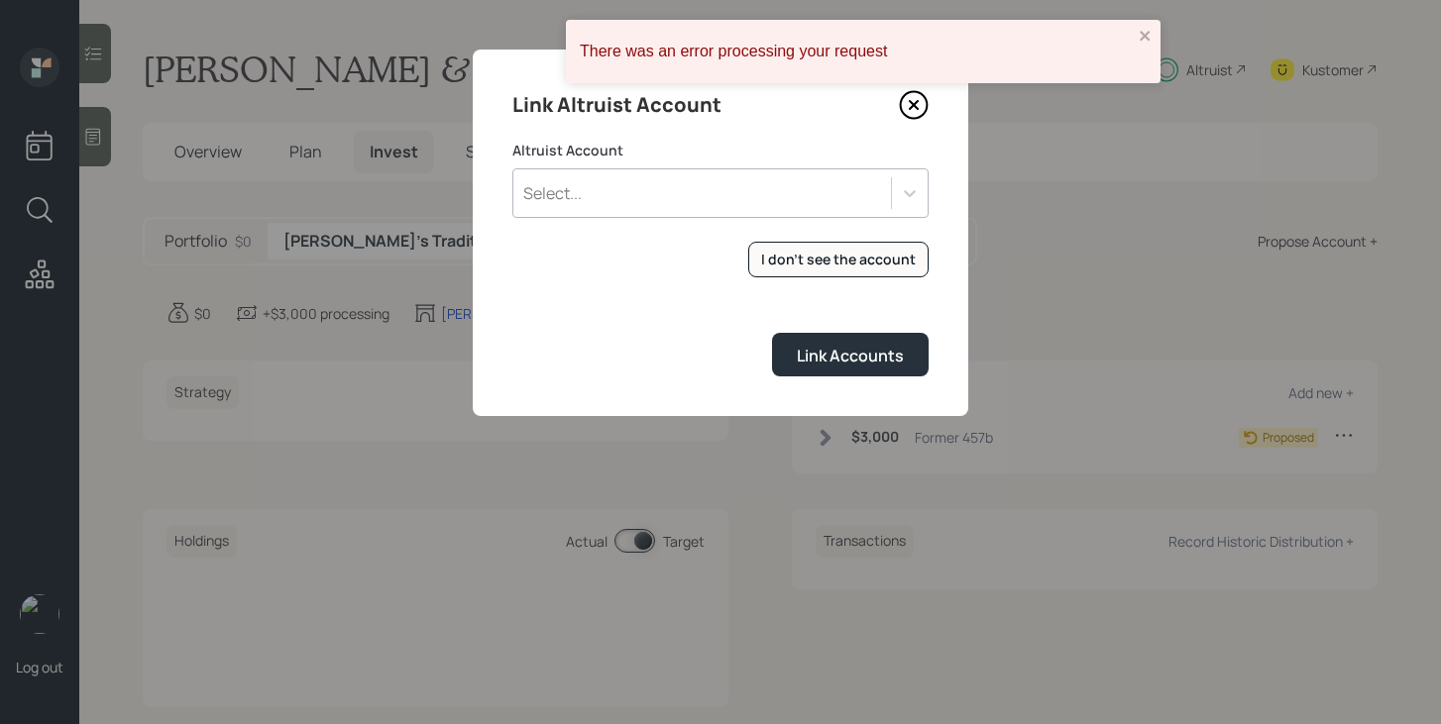
click at [751, 200] on div "Select..." at bounding box center [702, 193] width 378 height 34
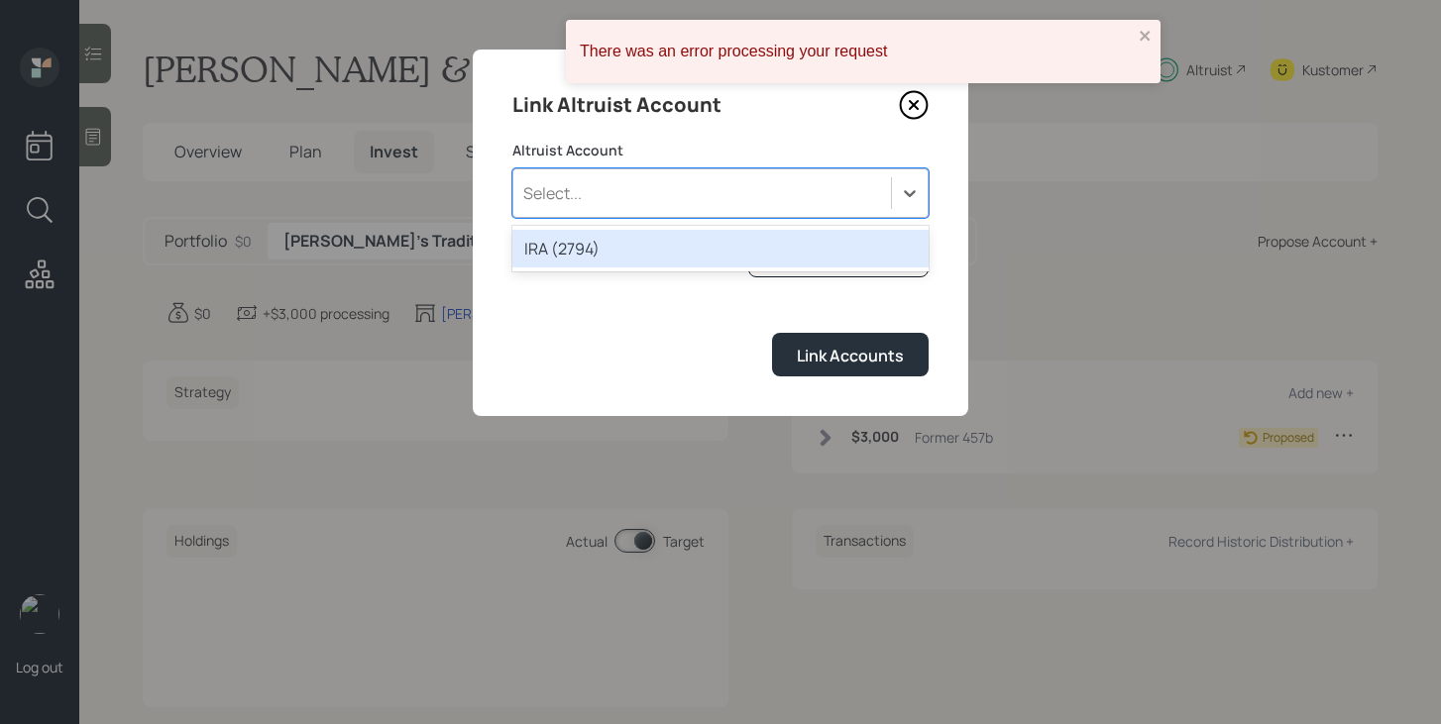
click at [705, 254] on div "IRA (2794)" at bounding box center [720, 249] width 416 height 38
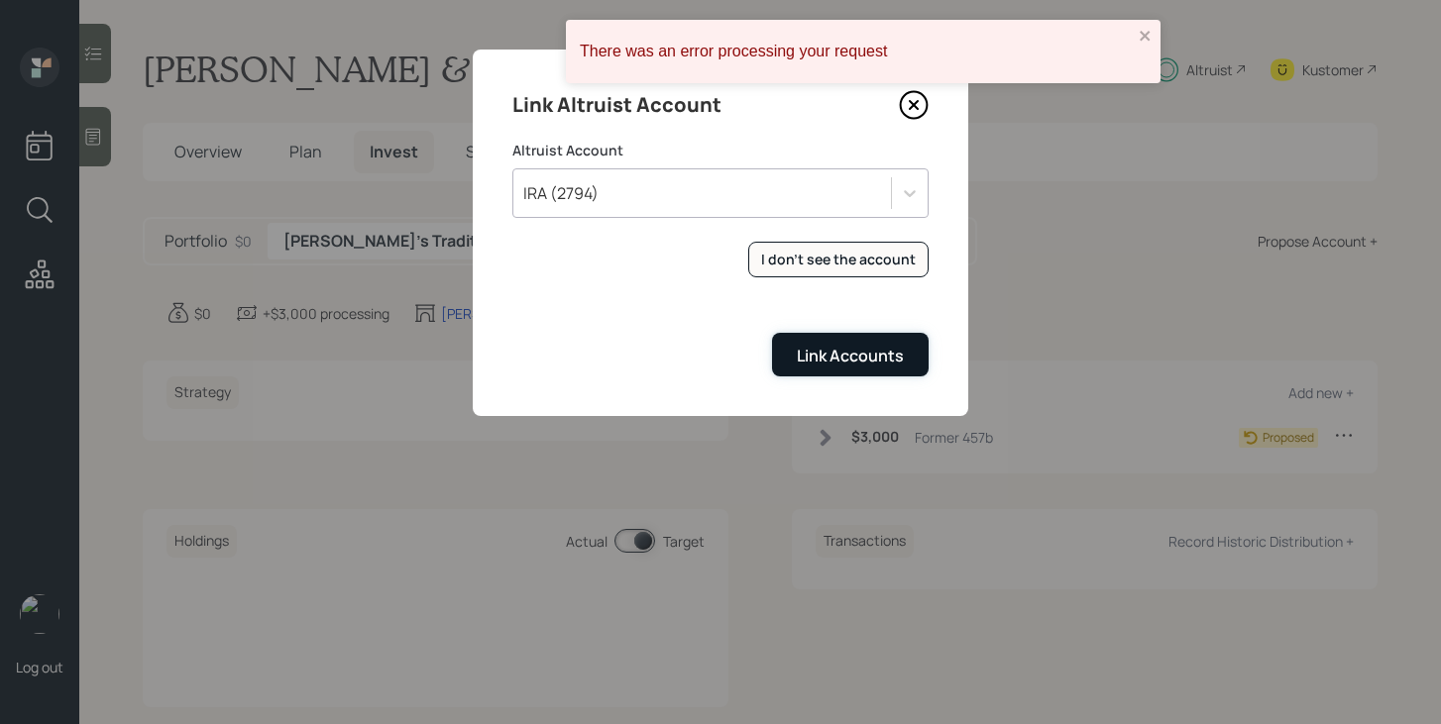
click at [850, 371] on button "Link Accounts" at bounding box center [850, 354] width 157 height 43
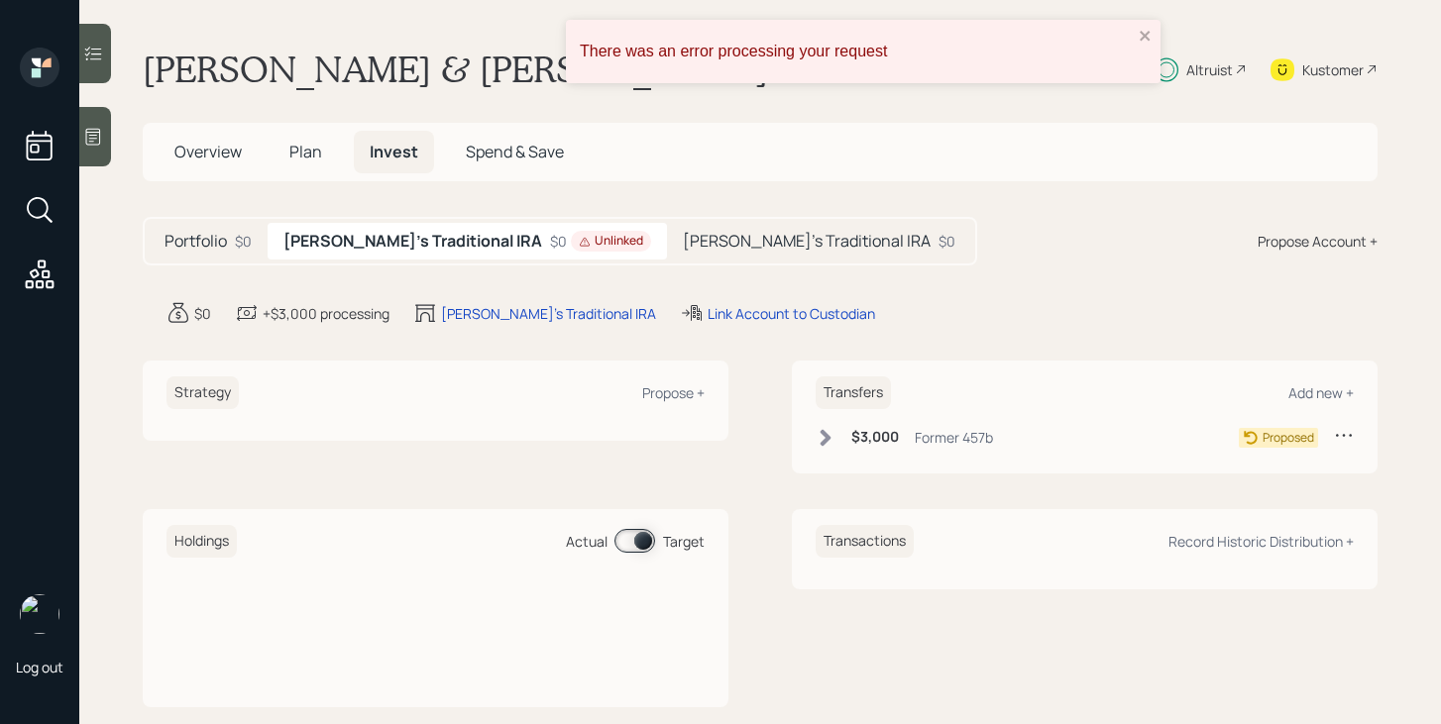
click at [207, 249] on h5 "Portfolio" at bounding box center [196, 241] width 62 height 19
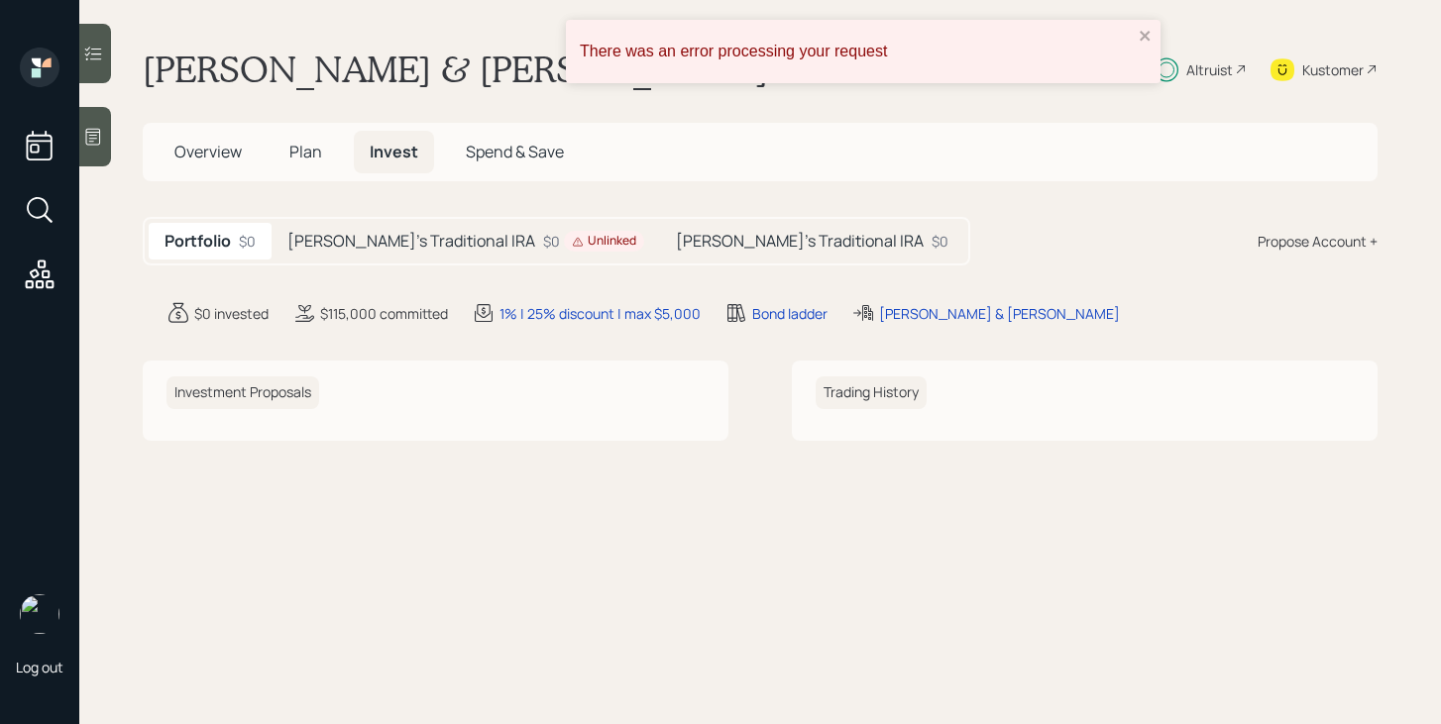
click at [313, 167] on h5 "Plan" at bounding box center [306, 152] width 64 height 43
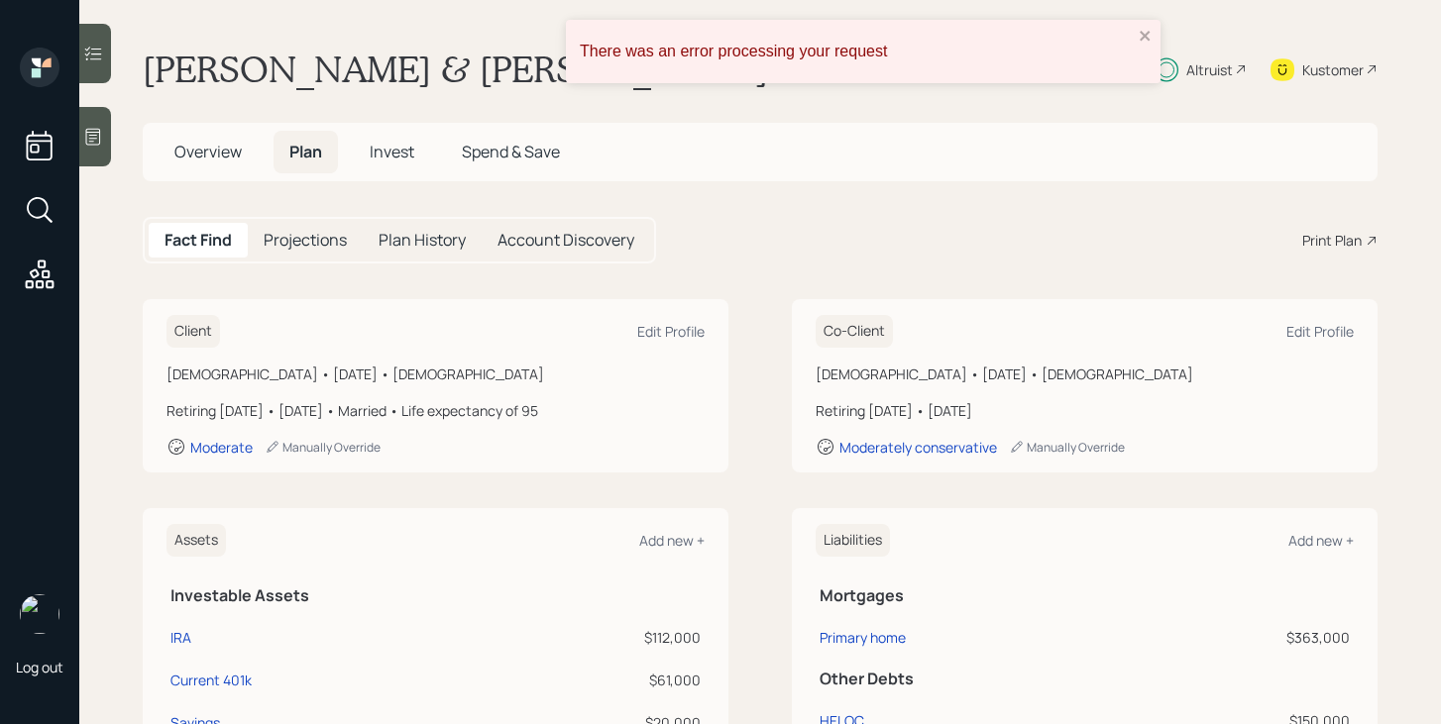
click at [211, 155] on span "Overview" at bounding box center [207, 152] width 67 height 22
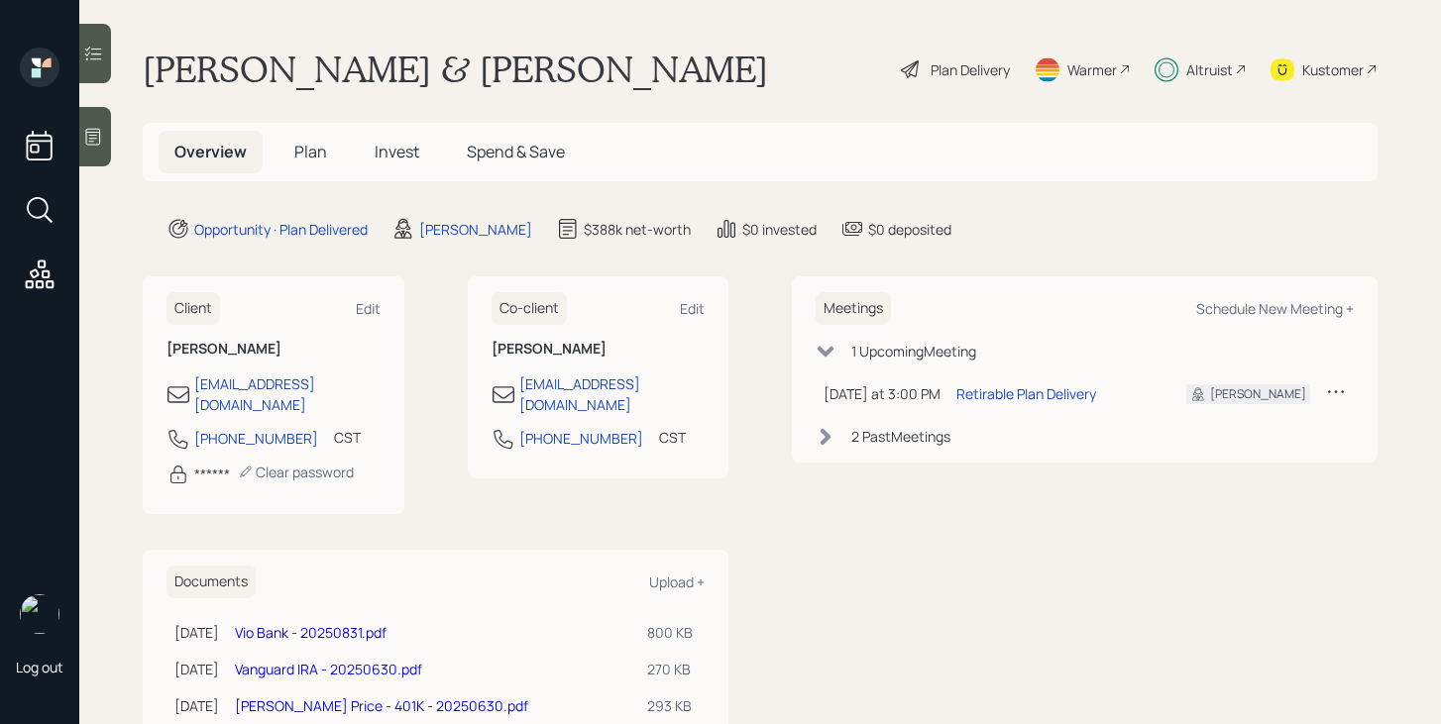
click at [405, 153] on span "Invest" at bounding box center [397, 152] width 45 height 22
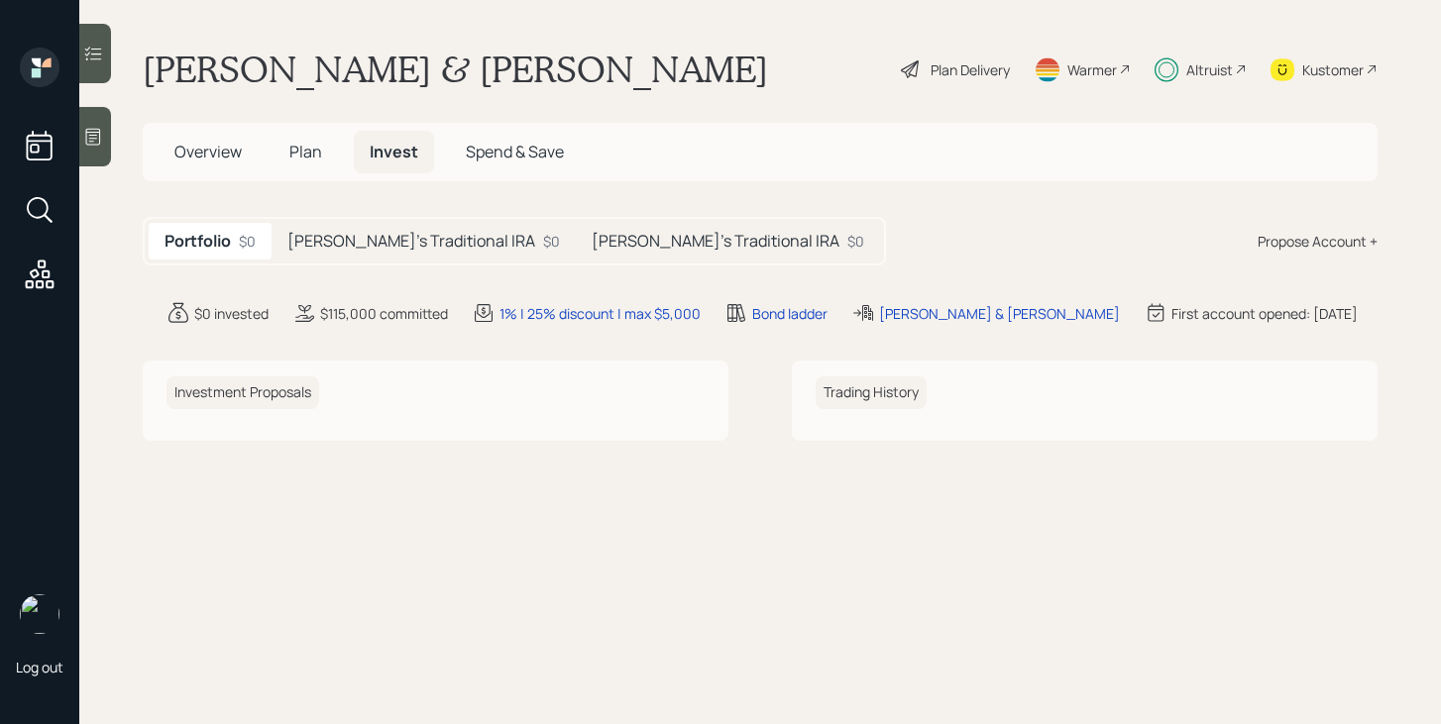
click at [366, 239] on h5 "[PERSON_NAME]'s Traditional IRA" at bounding box center [411, 241] width 248 height 19
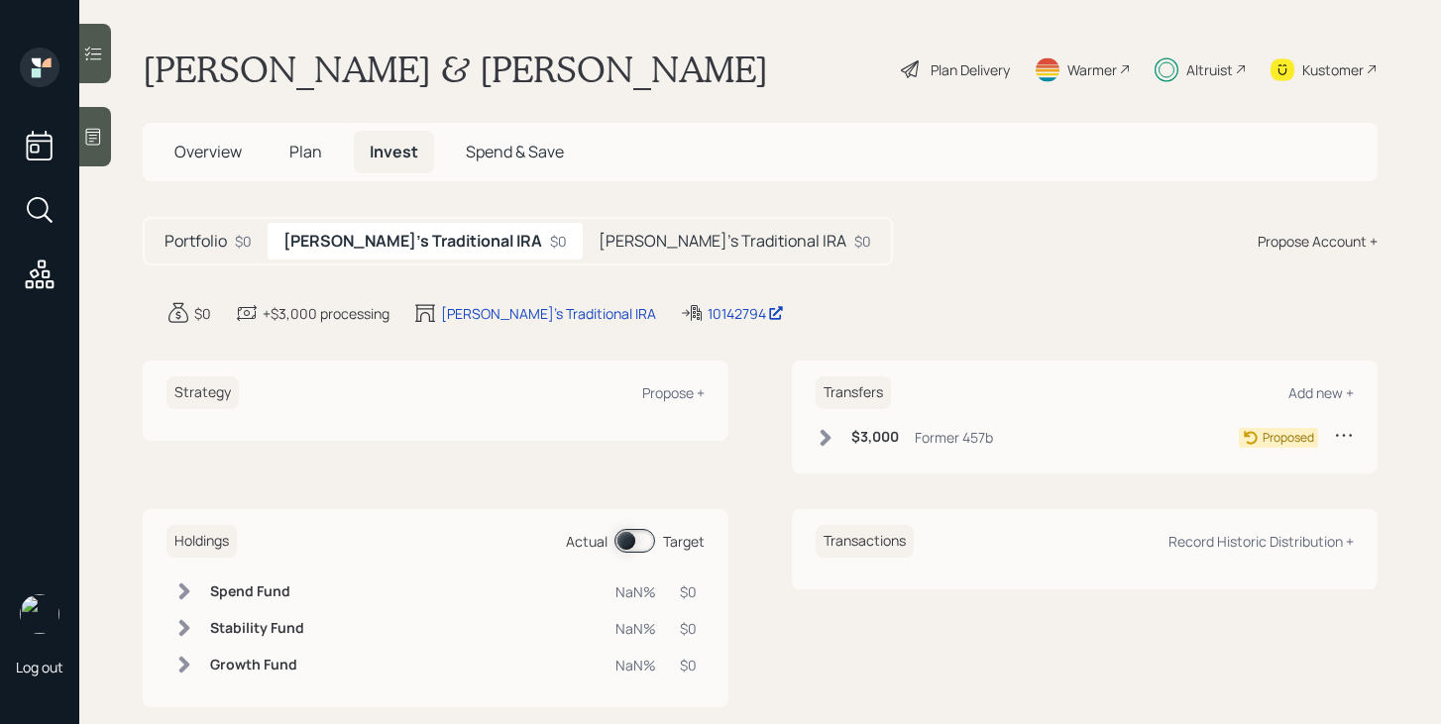
click at [599, 236] on h5 "[PERSON_NAME]'s Traditional IRA" at bounding box center [723, 241] width 248 height 19
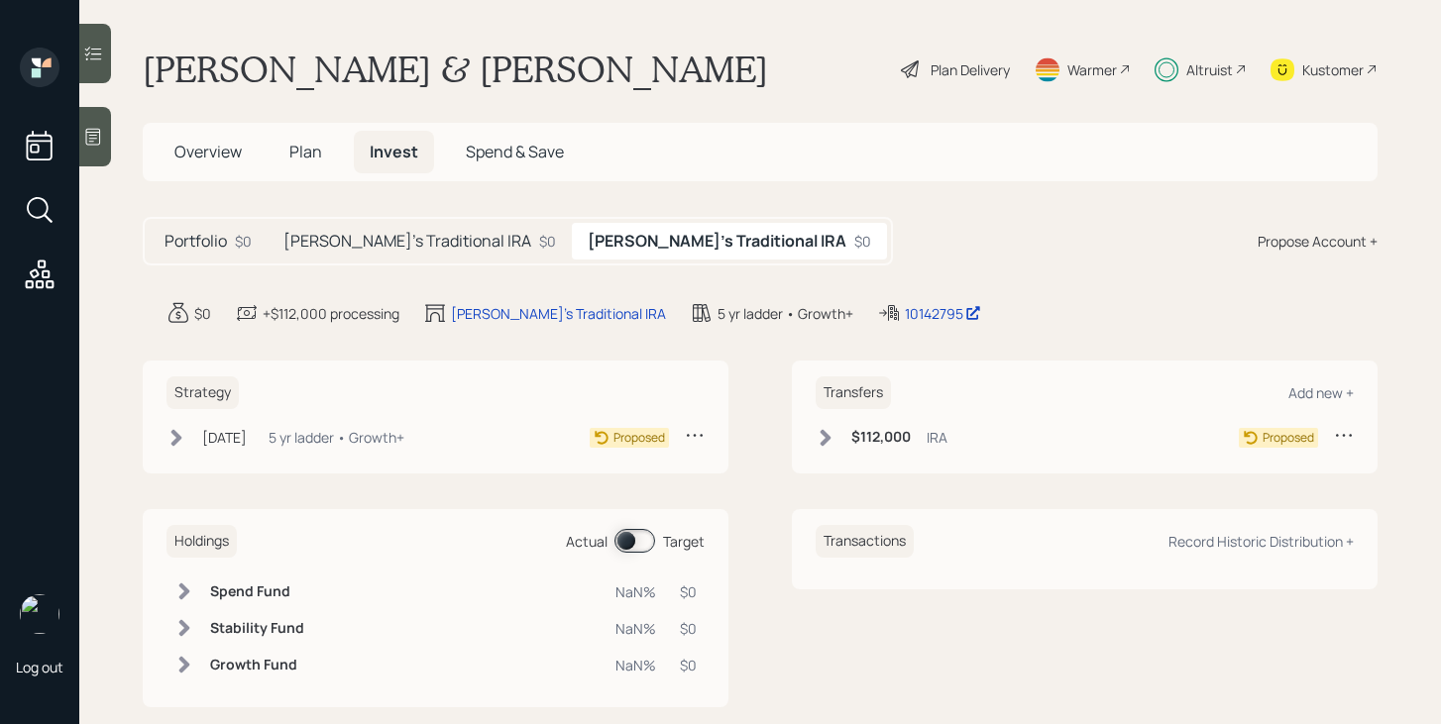
click at [828, 432] on icon at bounding box center [826, 438] width 20 height 20
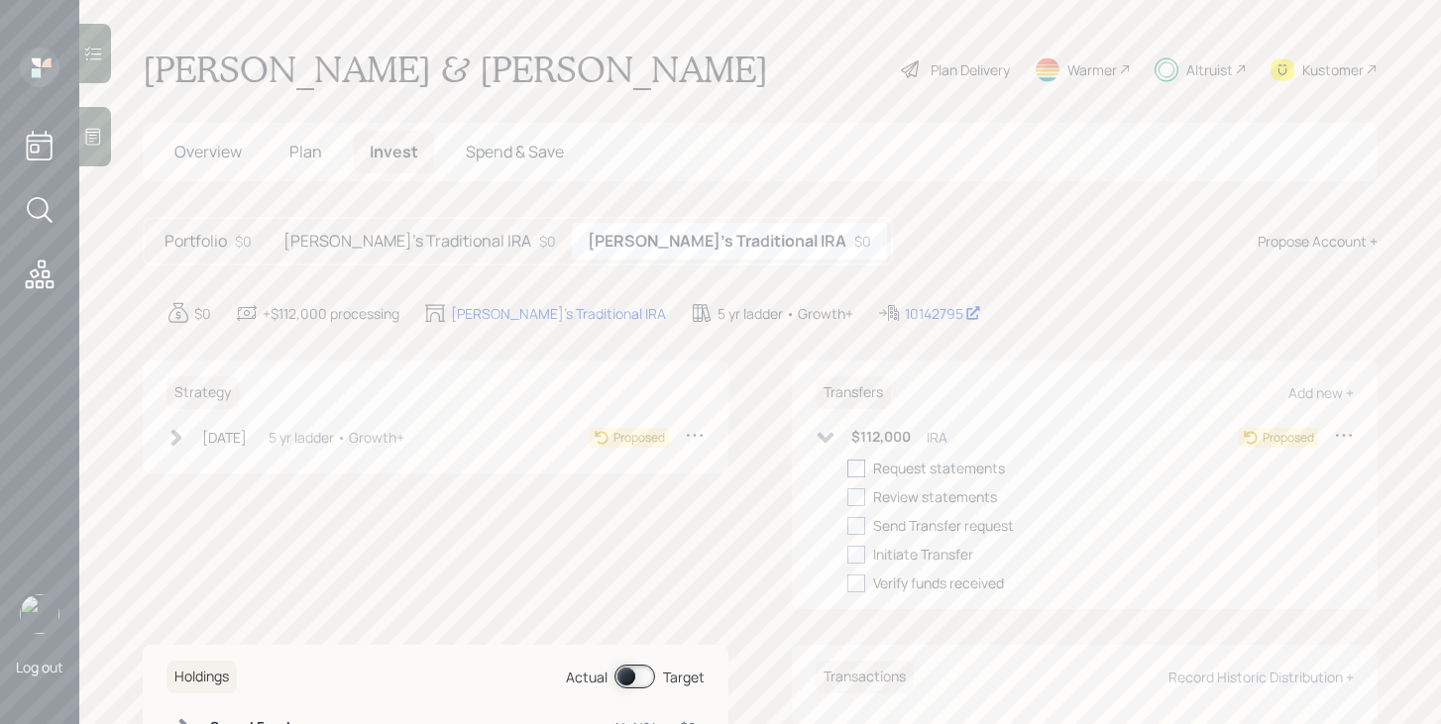
click at [859, 471] on div at bounding box center [856, 469] width 18 height 18
click at [847, 469] on input "checkbox" at bounding box center [846, 468] width 1 height 1
checkbox input "true"
click at [859, 487] on label at bounding box center [860, 497] width 26 height 21
click at [847, 497] on input "checkbox" at bounding box center [846, 497] width 1 height 1
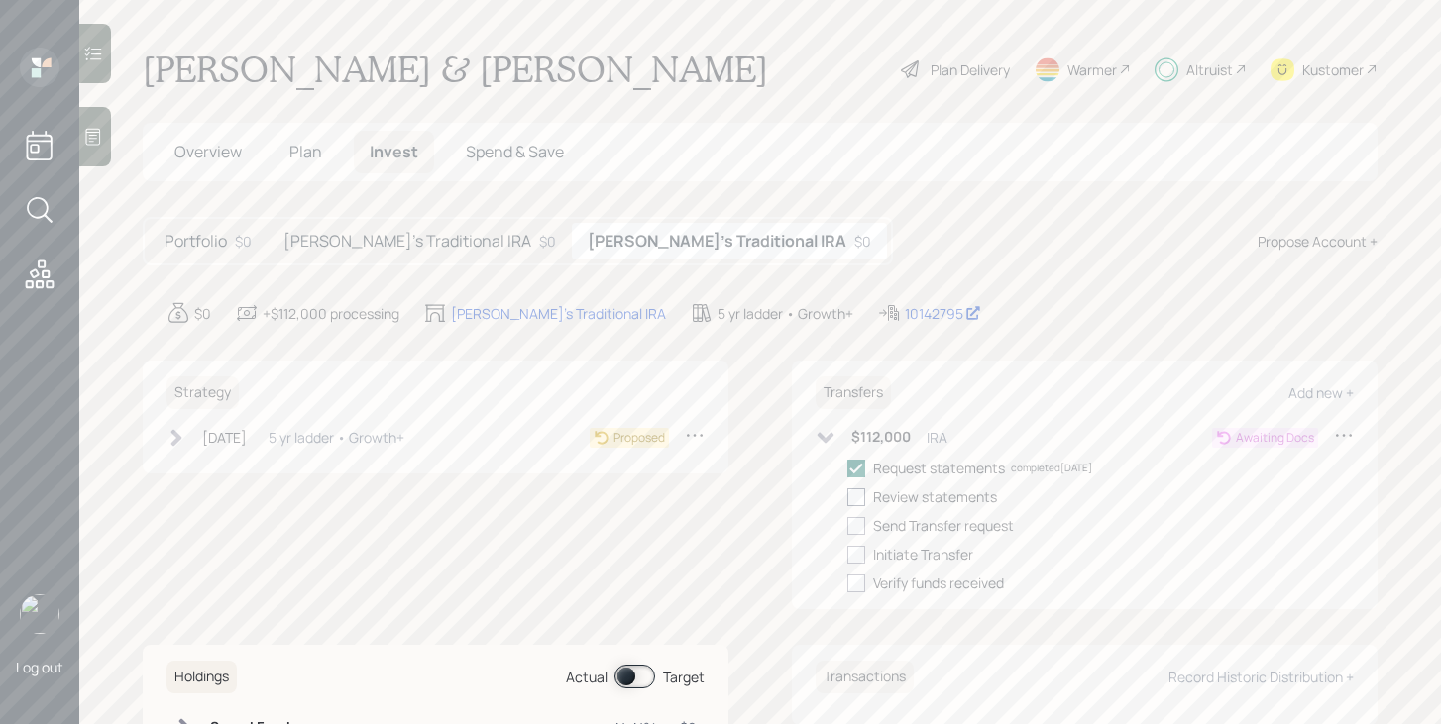
checkbox input "true"
click at [859, 522] on div at bounding box center [856, 526] width 18 height 18
click at [847, 525] on input "checkbox" at bounding box center [846, 525] width 1 height 1
checkbox input "true"
click at [859, 554] on div at bounding box center [856, 555] width 18 height 18
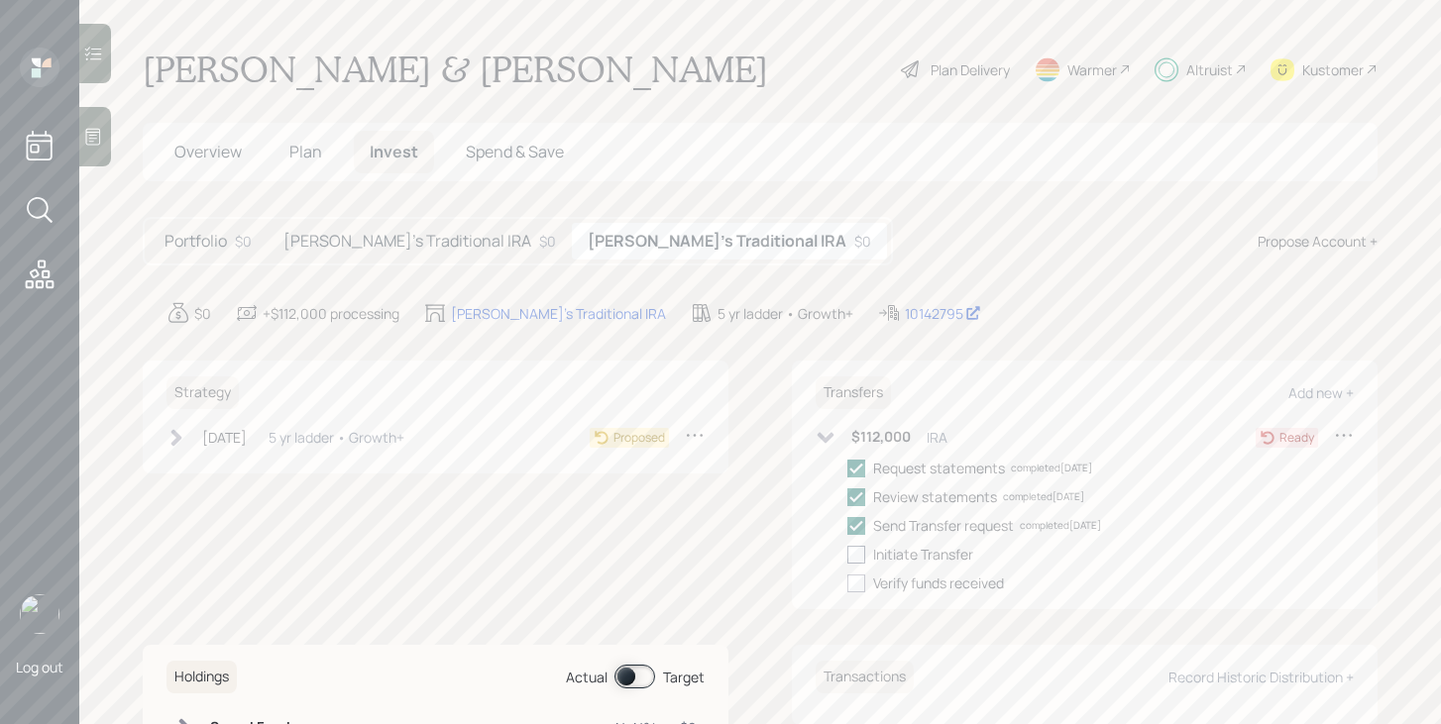
click at [847, 554] on input "checkbox" at bounding box center [846, 554] width 1 height 1
checkbox input "true"
click at [183, 447] on icon at bounding box center [177, 438] width 20 height 20
click at [206, 466] on div at bounding box center [207, 469] width 18 height 18
click at [198, 468] on input "checkbox" at bounding box center [197, 468] width 1 height 1
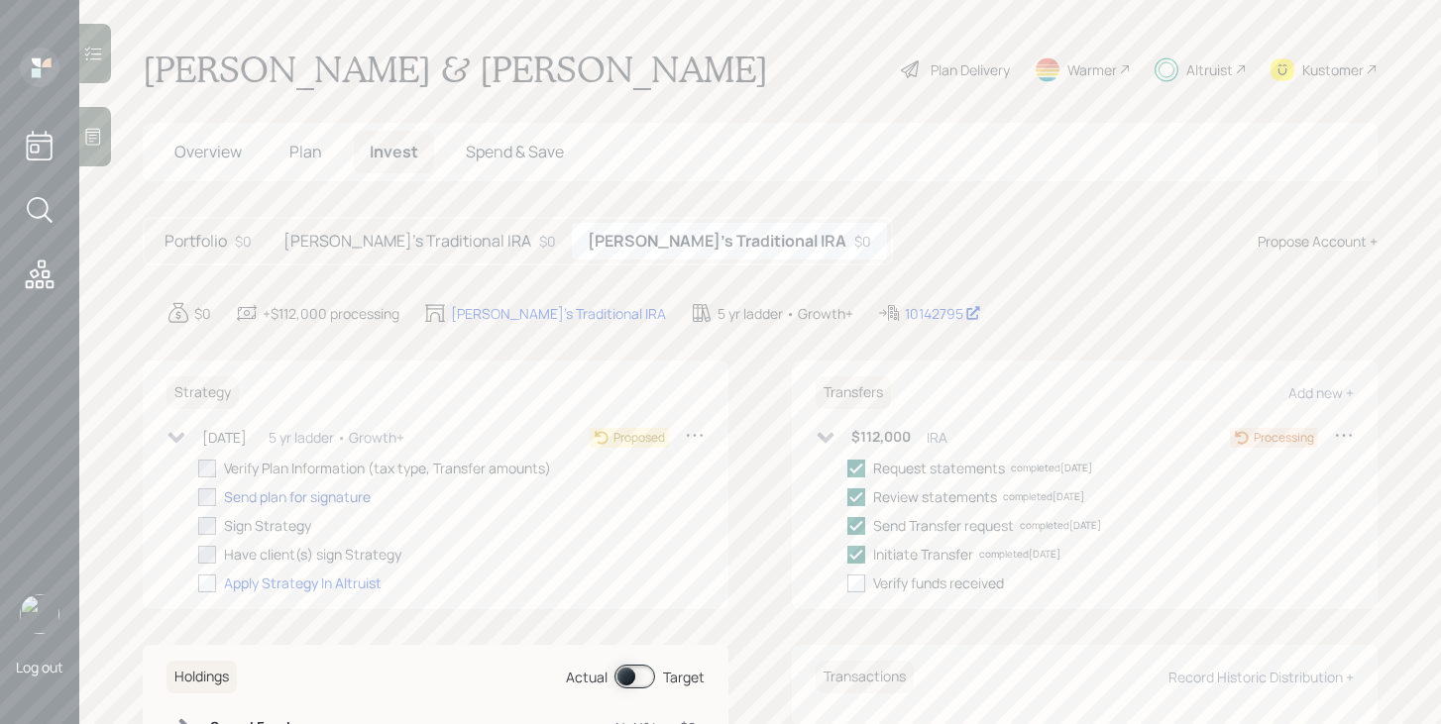
checkbox input "true"
click at [274, 493] on div "Send plan for signature" at bounding box center [297, 497] width 147 height 21
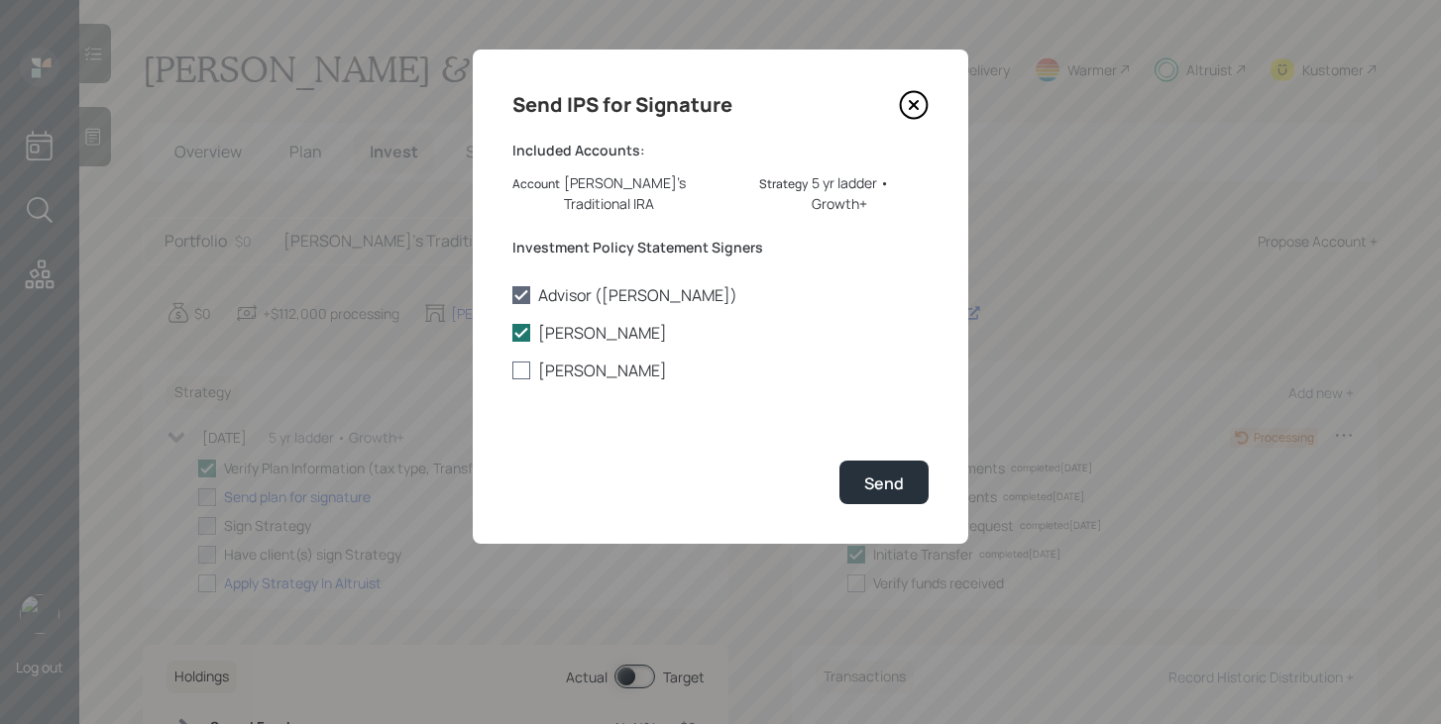
click at [543, 360] on label "[PERSON_NAME]" at bounding box center [720, 371] width 416 height 22
click at [512, 371] on input "[PERSON_NAME]" at bounding box center [511, 371] width 1 height 1
checkbox input "true"
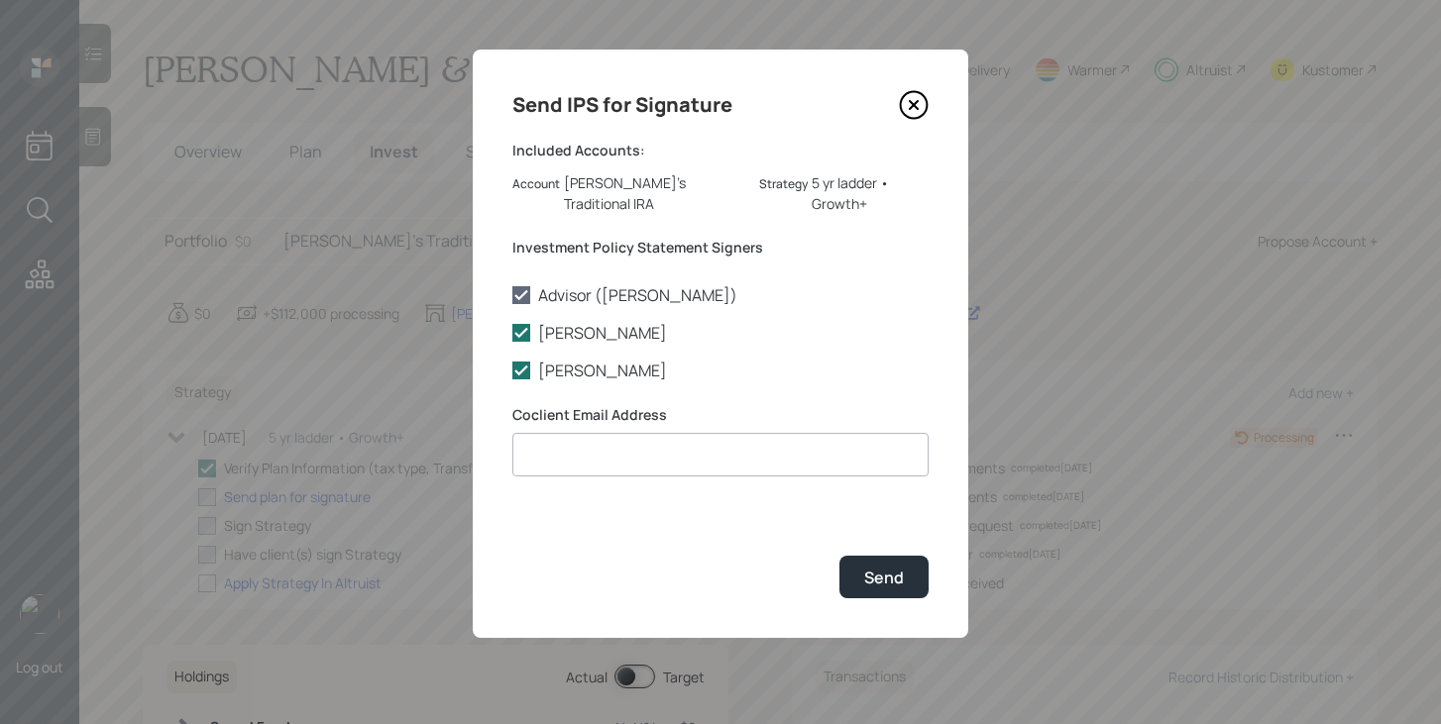
click at [913, 106] on icon at bounding box center [914, 105] width 30 height 30
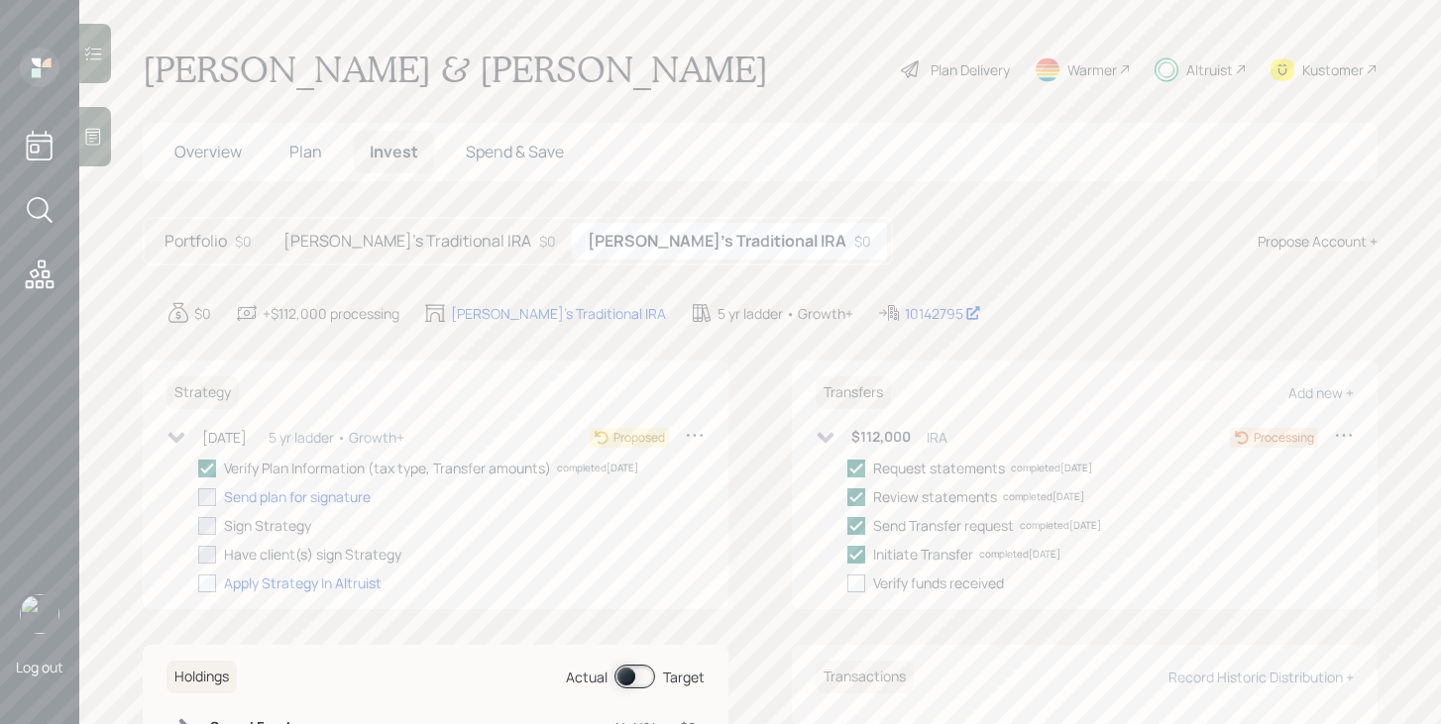
click at [286, 148] on h5 "Plan" at bounding box center [306, 152] width 64 height 43
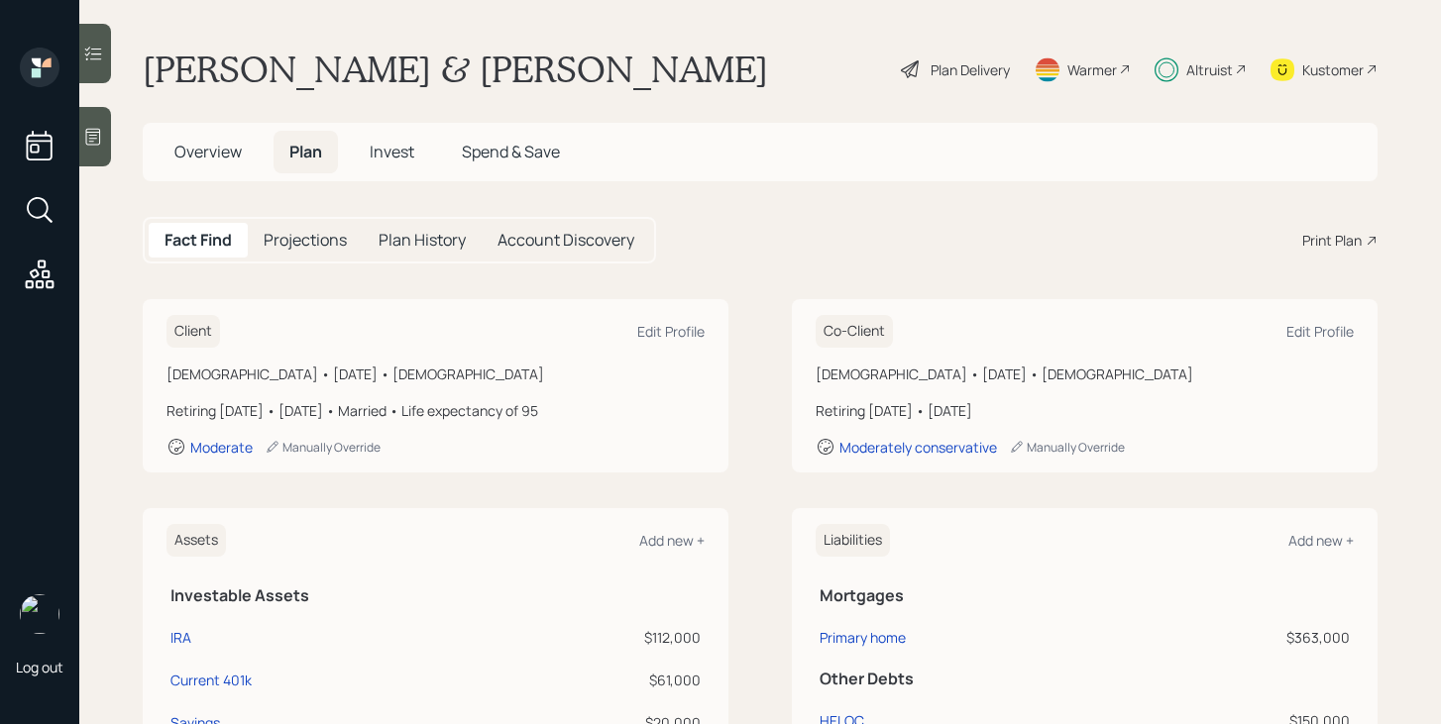
click at [210, 148] on span "Overview" at bounding box center [207, 152] width 67 height 22
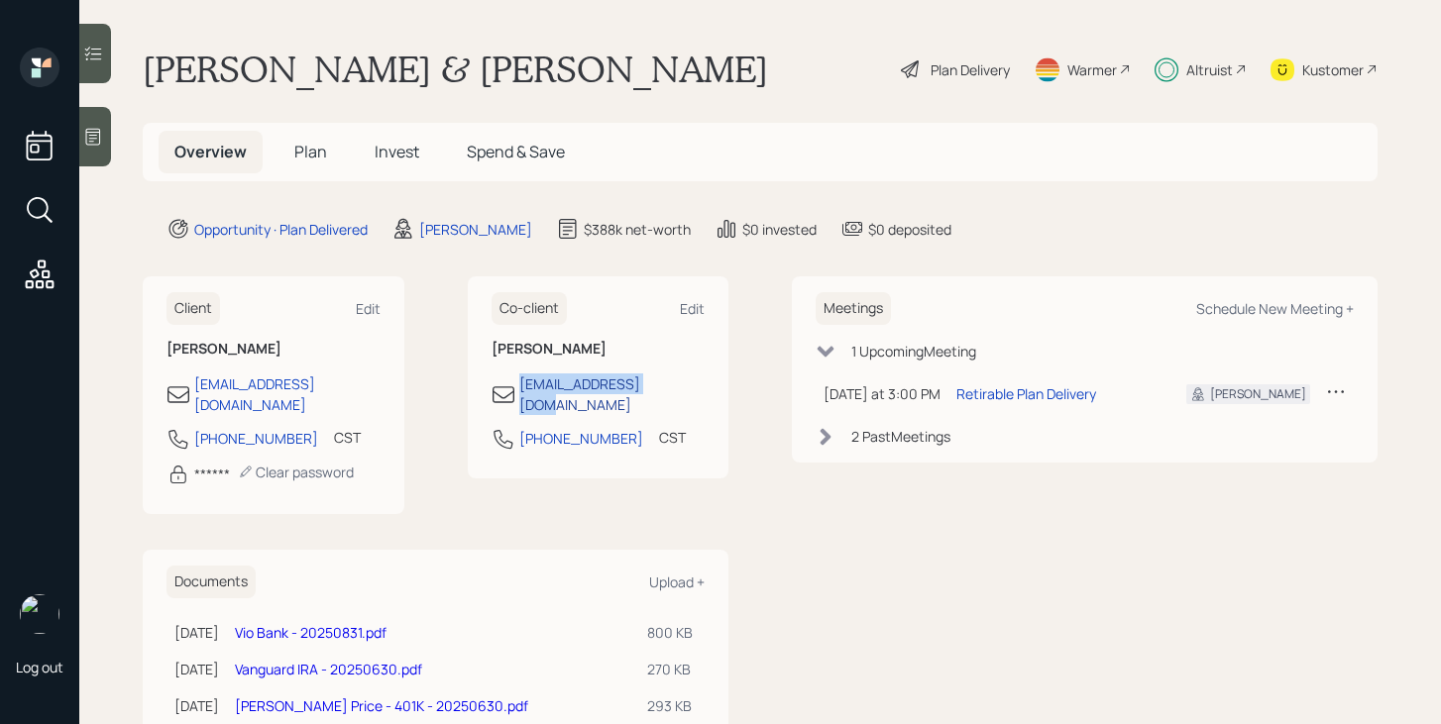
drag, startPoint x: 660, startPoint y: 387, endPoint x: 519, endPoint y: 388, distance: 140.7
click at [519, 388] on div "[EMAIL_ADDRESS][DOMAIN_NAME]" at bounding box center [599, 395] width 214 height 42
copy div "[EMAIL_ADDRESS][DOMAIN_NAME]"
click at [381, 150] on span "Invest" at bounding box center [397, 152] width 45 height 22
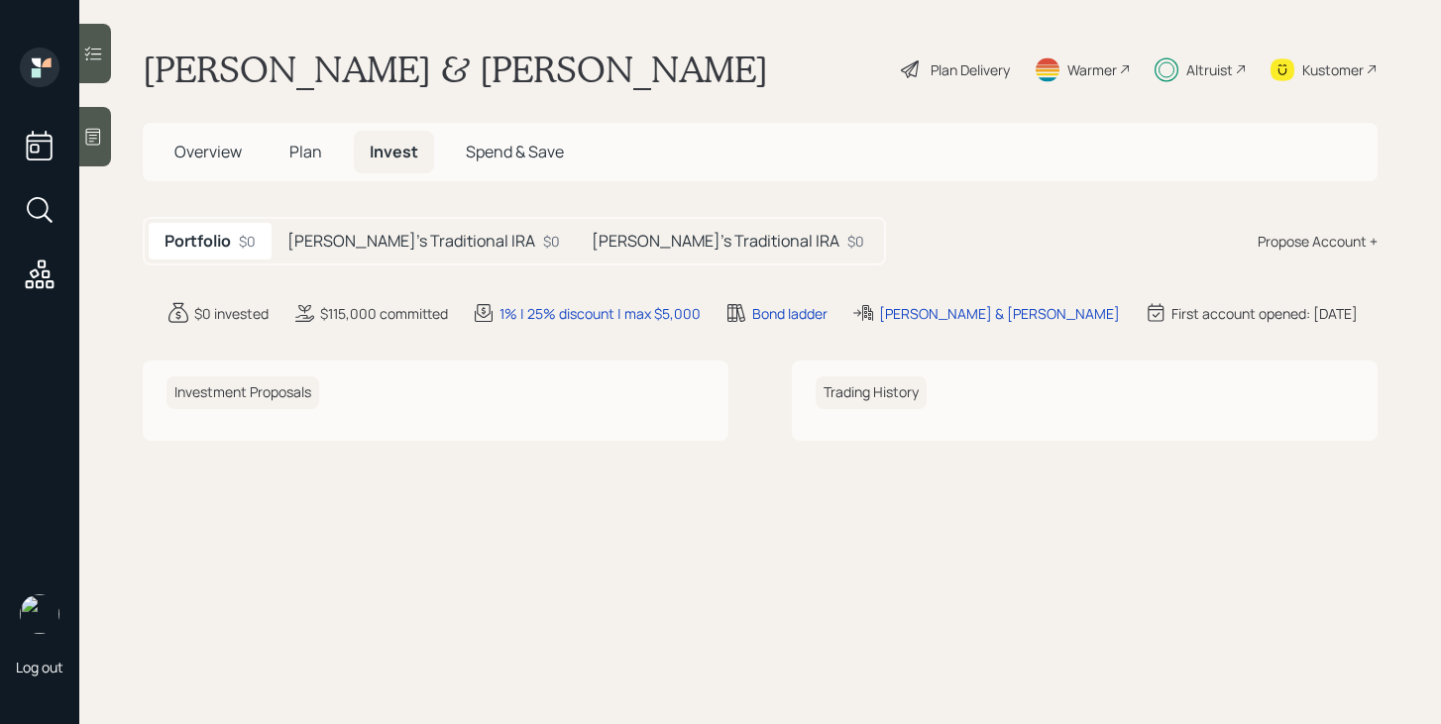
click at [390, 240] on h5 "[PERSON_NAME]'s Traditional IRA" at bounding box center [411, 241] width 248 height 19
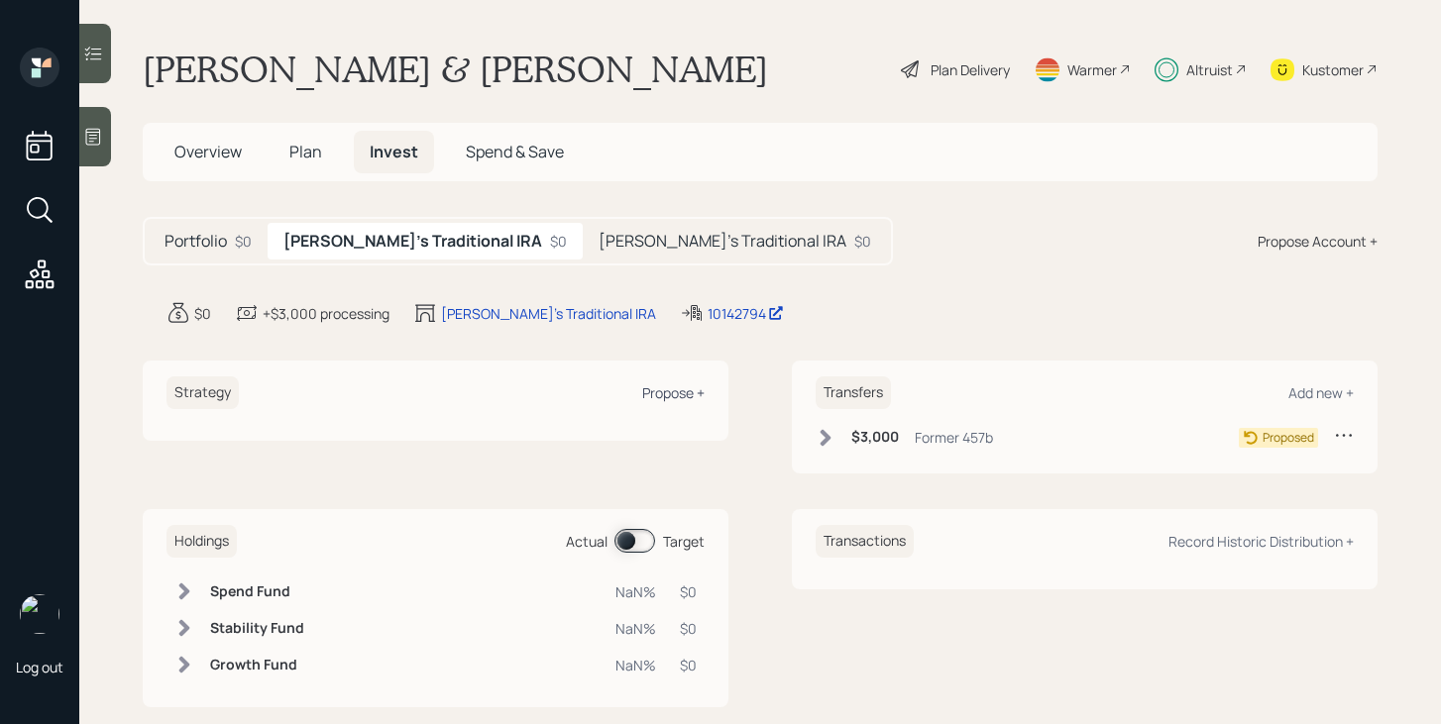
click at [680, 389] on div "Propose +" at bounding box center [673, 393] width 62 height 19
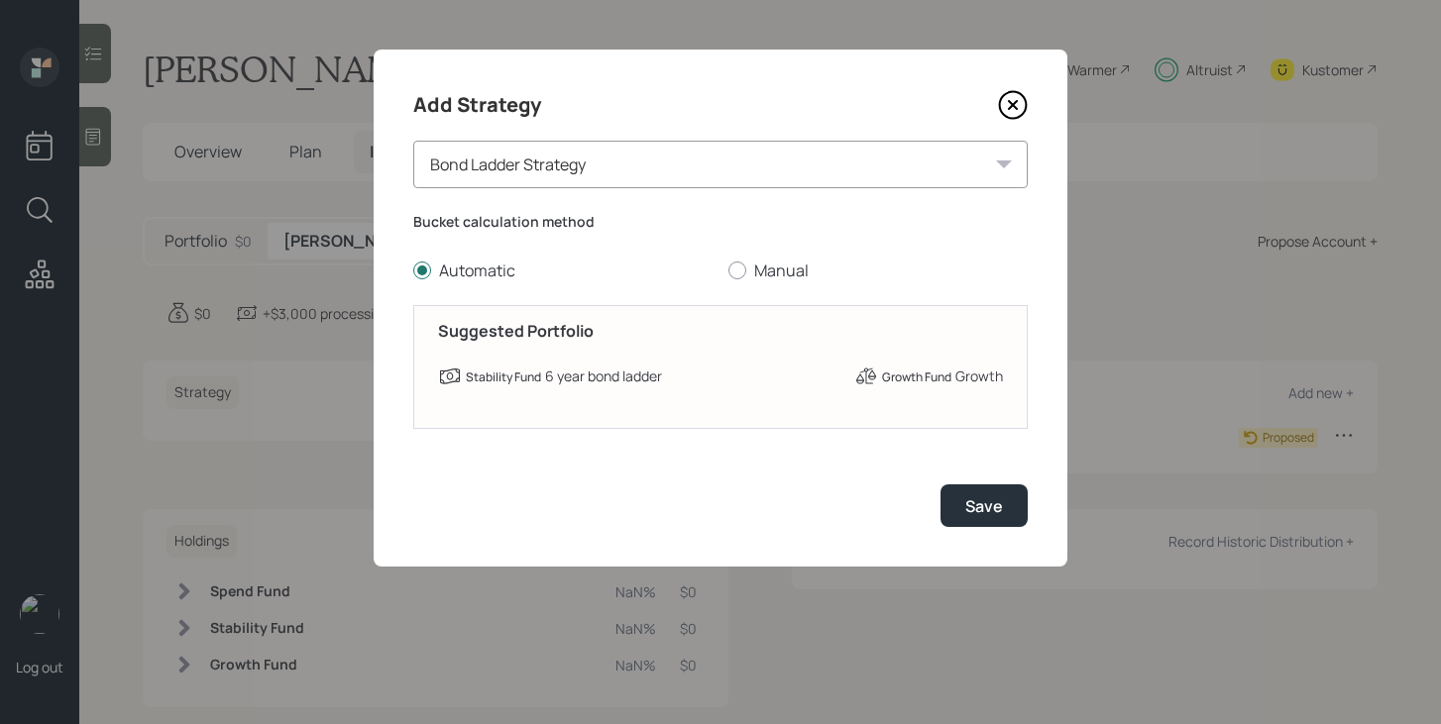
click at [787, 180] on div "Bond Ladder Strategy" at bounding box center [720, 165] width 614 height 48
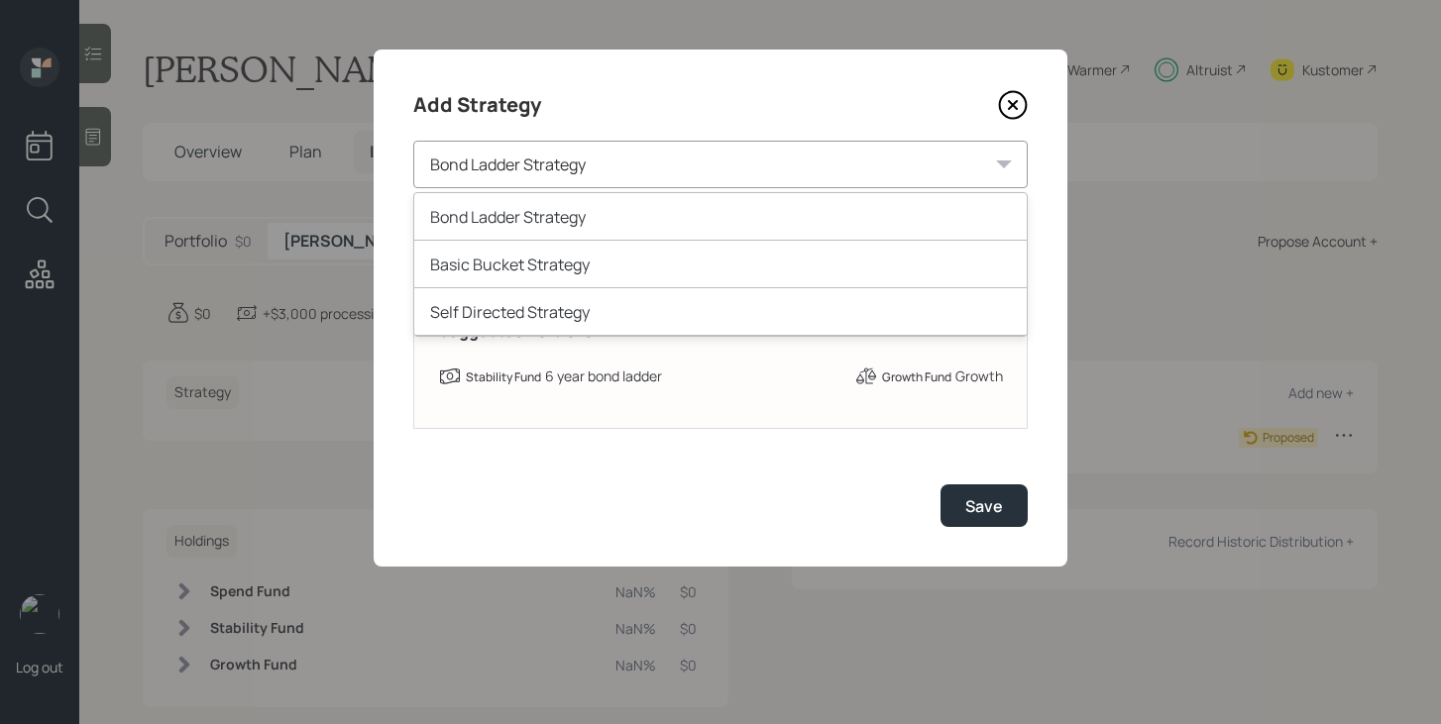
click at [787, 180] on div "Bond Ladder Strategy" at bounding box center [720, 165] width 614 height 48
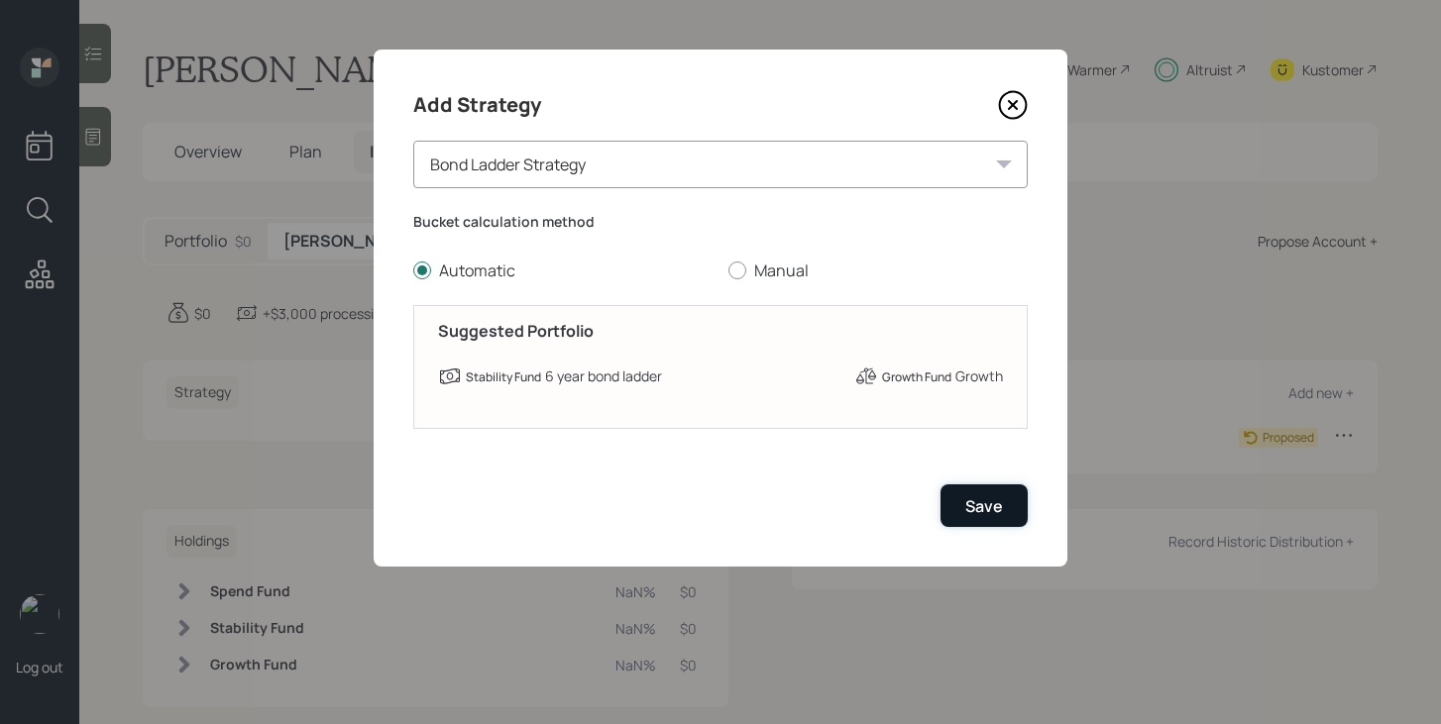
click at [976, 516] on div "Save" at bounding box center [984, 507] width 38 height 22
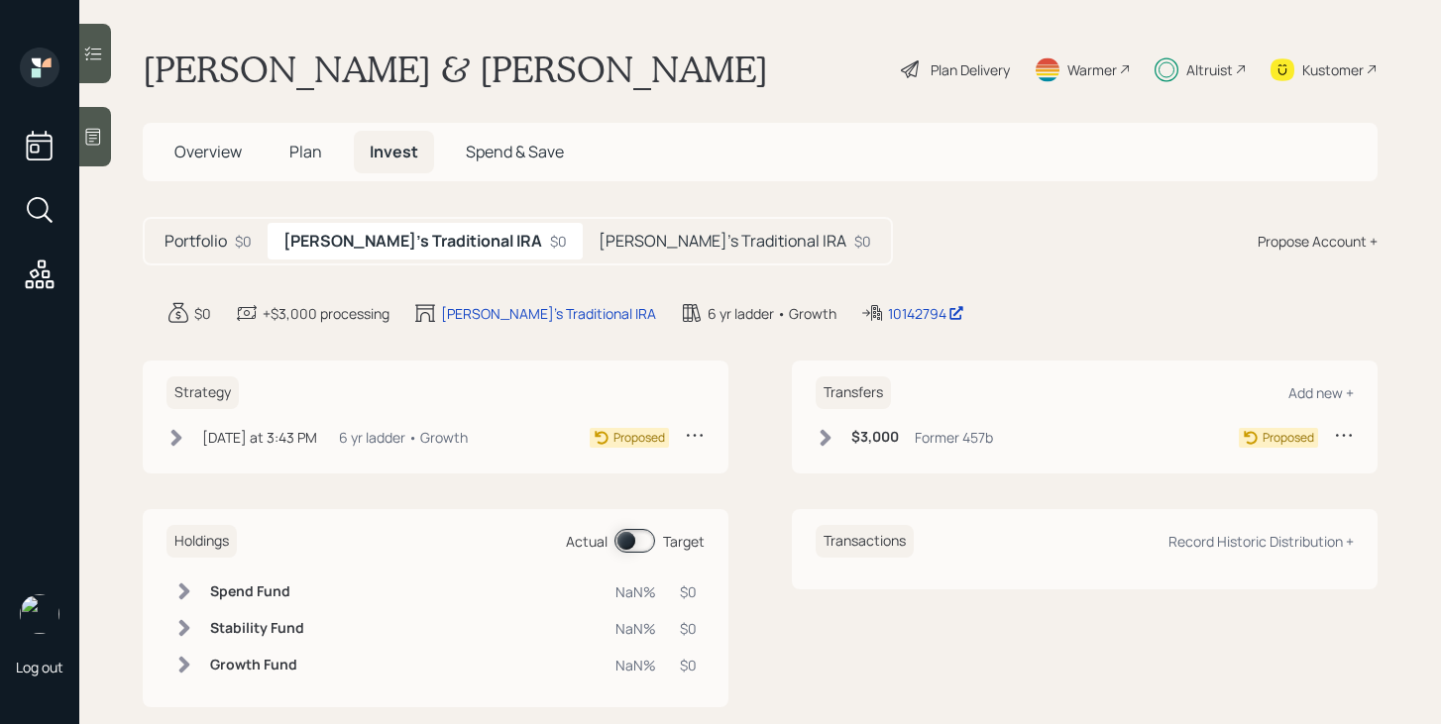
click at [175, 438] on icon at bounding box center [177, 438] width 20 height 20
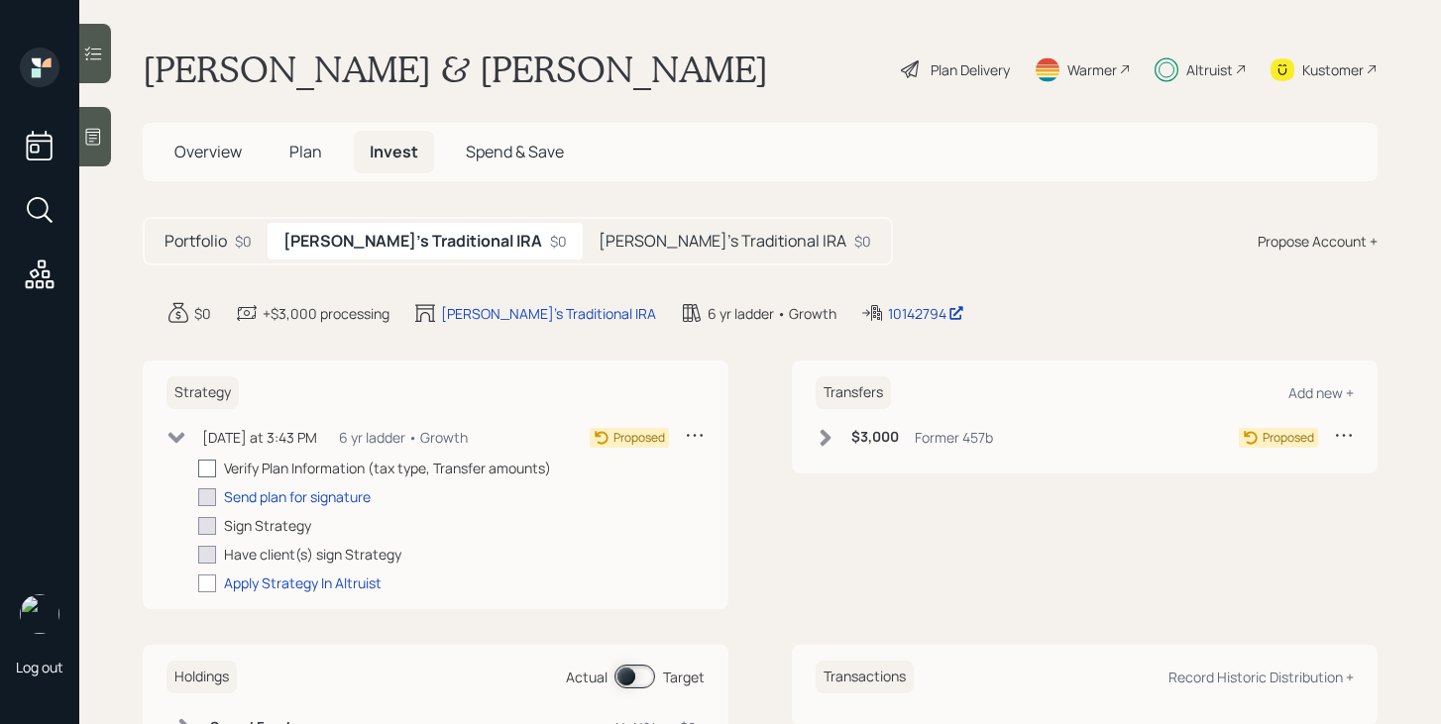
click at [212, 472] on div at bounding box center [207, 469] width 18 height 18
click at [198, 469] on input "checkbox" at bounding box center [197, 468] width 1 height 1
checkbox input "true"
click at [239, 498] on div "Send plan for signature" at bounding box center [297, 497] width 147 height 21
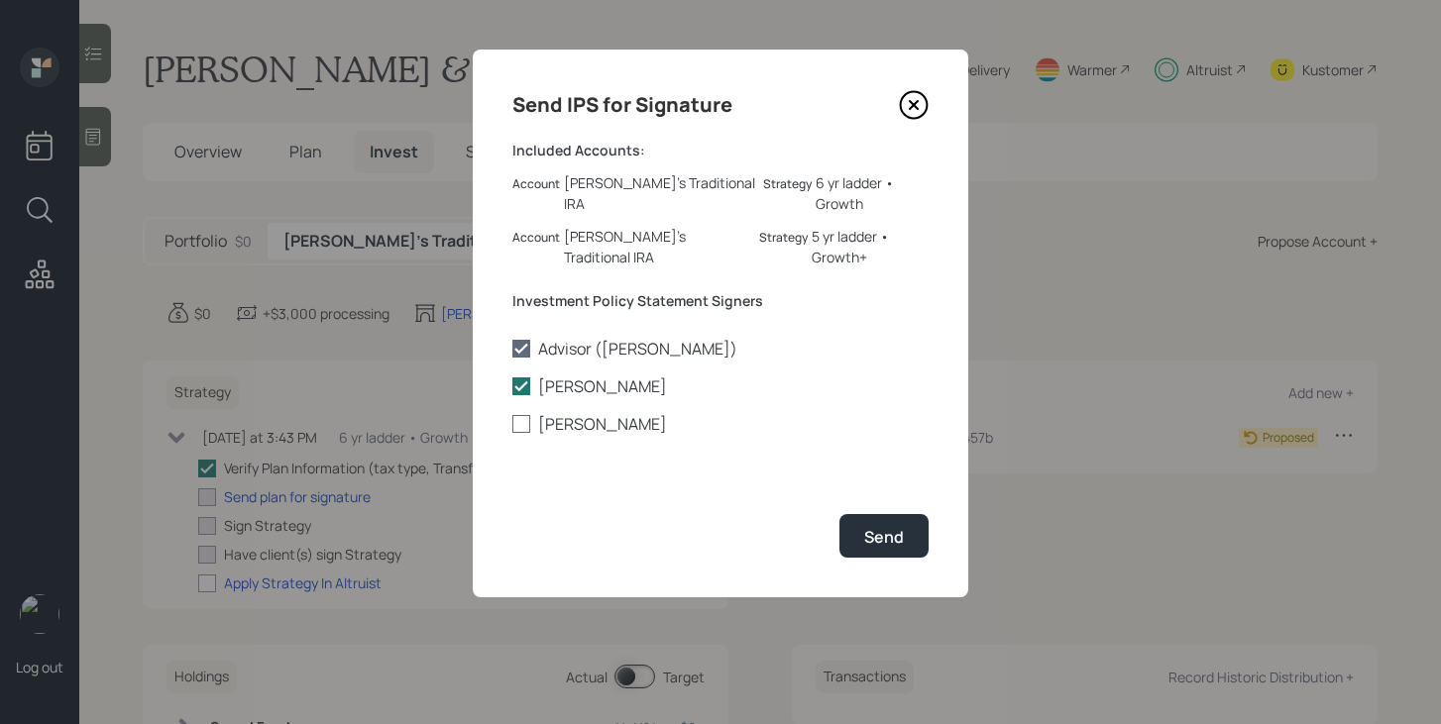
click at [579, 413] on label "Tara Garr" at bounding box center [720, 424] width 416 height 22
click at [512, 424] on input "Tara Garr" at bounding box center [511, 424] width 1 height 1
checkbox input "true"
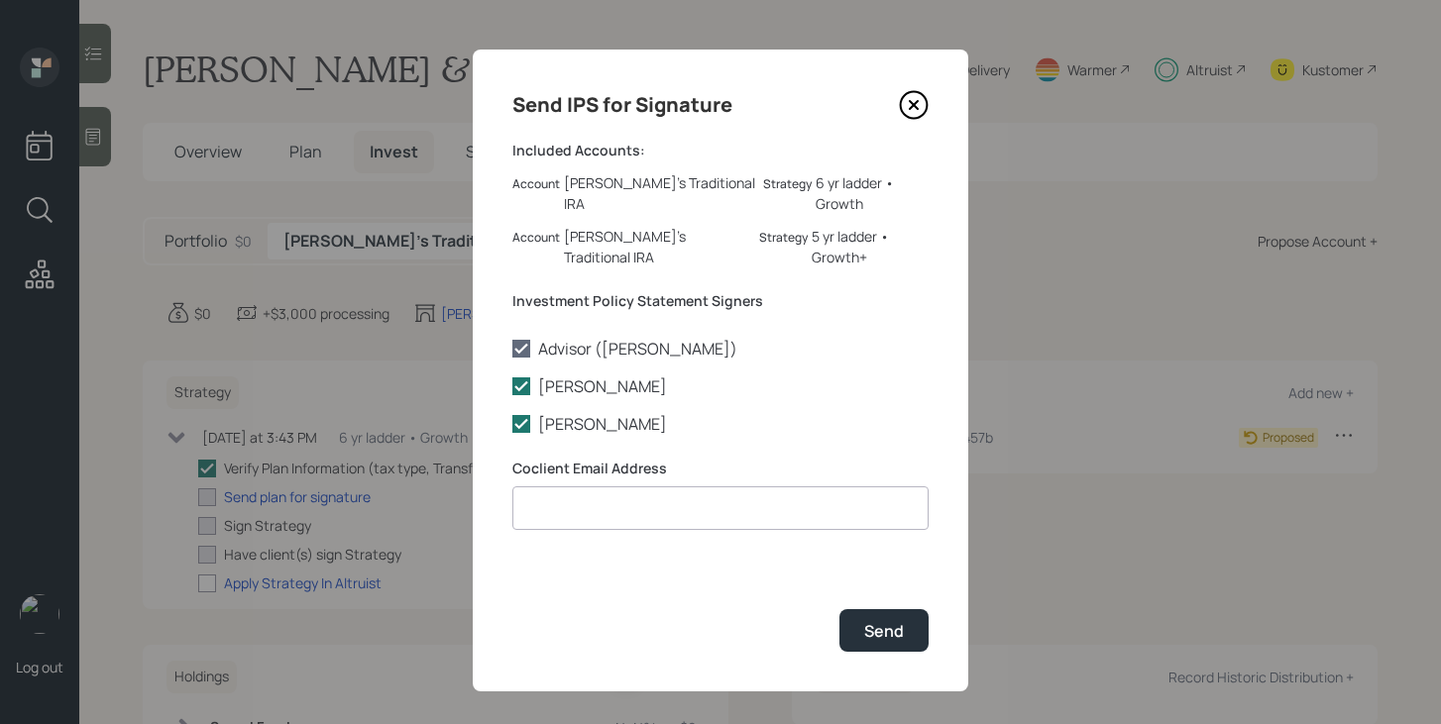
click at [584, 487] on input at bounding box center [720, 509] width 416 height 44
paste input "tgarr@sbcglobal.net"
type input "tgarr@sbcglobal.net"
click at [901, 620] on div "Send" at bounding box center [884, 631] width 40 height 22
checkbox input "true"
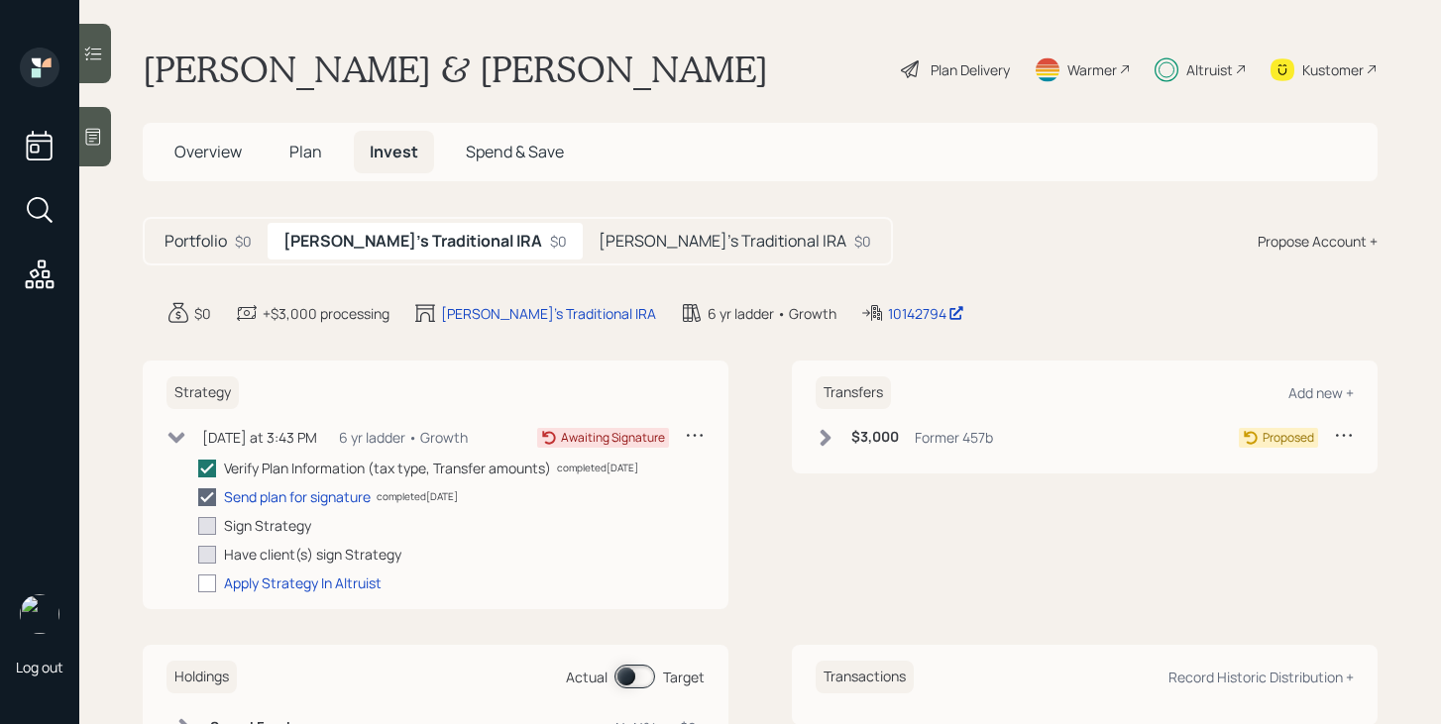
click at [223, 158] on span "Overview" at bounding box center [207, 152] width 67 height 22
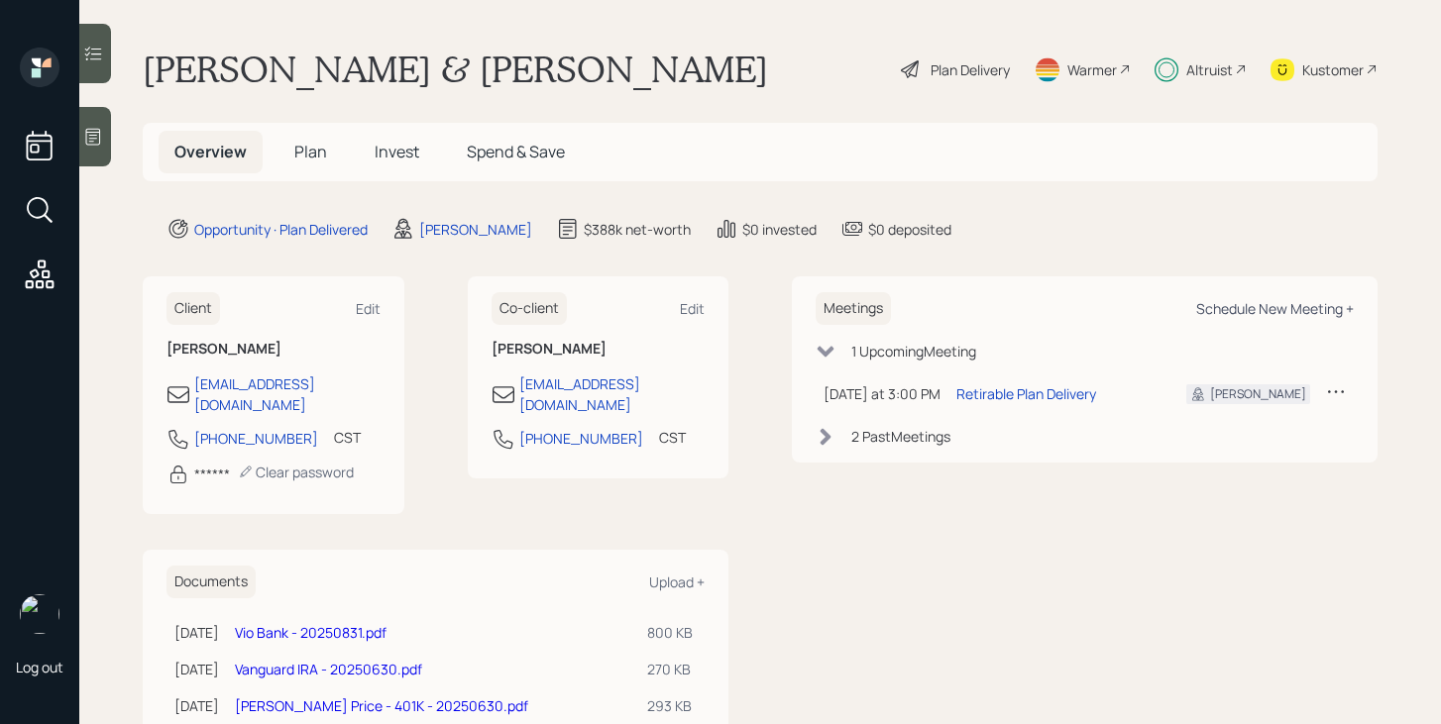
click at [1253, 314] on div "Schedule New Meeting +" at bounding box center [1275, 308] width 158 height 19
select select "bffa7908-1b2a-4c79-9bb6-f0ec9aed22d3"
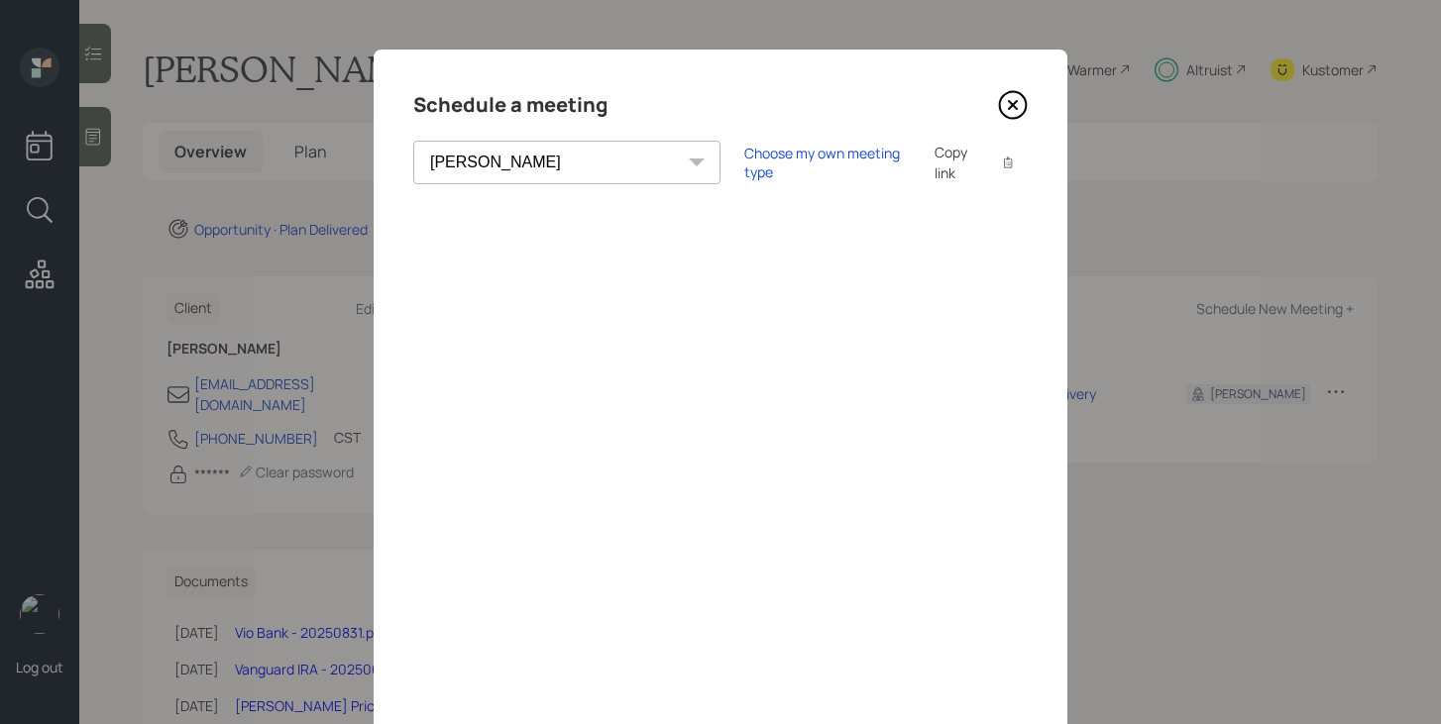
click at [1017, 106] on icon at bounding box center [1013, 105] width 30 height 30
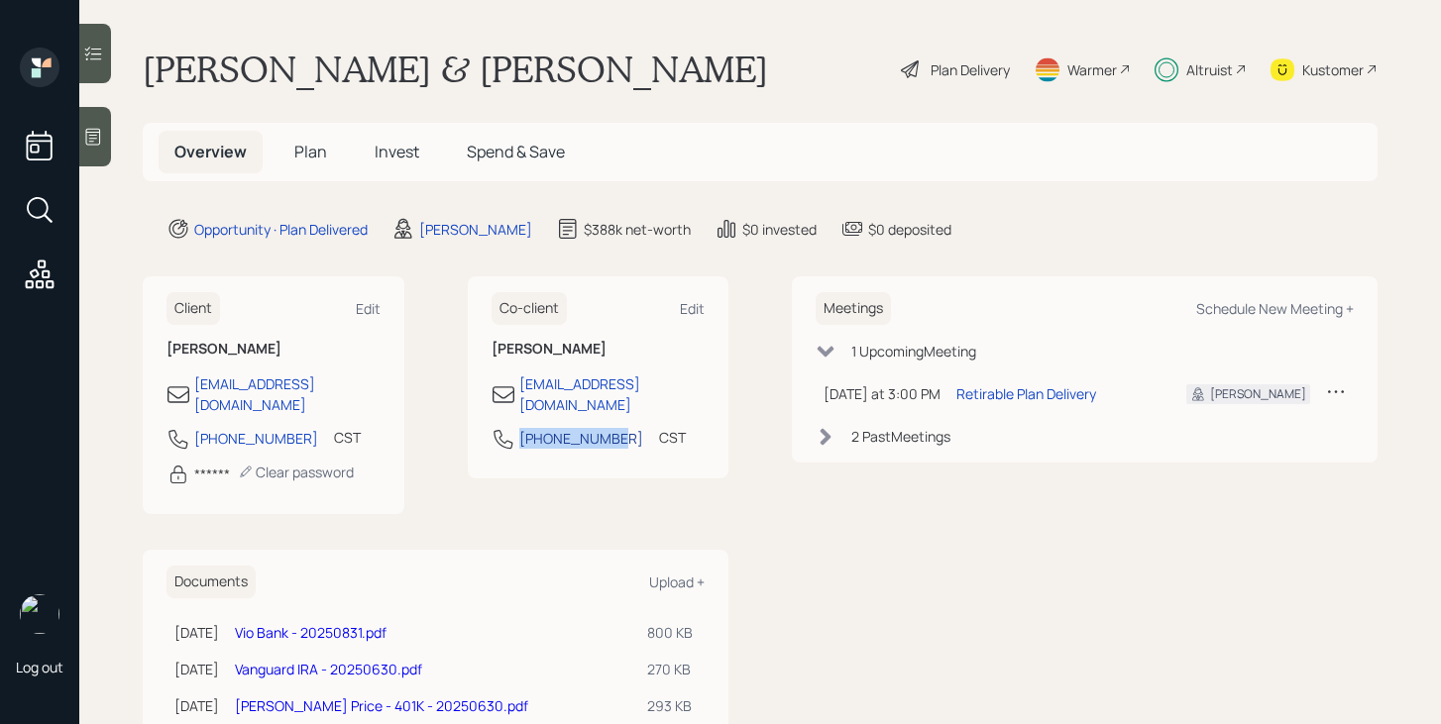
drag, startPoint x: 610, startPoint y: 422, endPoint x: 522, endPoint y: 422, distance: 87.2
click at [522, 427] on div "817-308-9531 CST Currently 2:43 PM" at bounding box center [599, 445] width 214 height 36
copy div "817-308-9531"
click at [1300, 312] on div "Schedule New Meeting +" at bounding box center [1275, 308] width 158 height 19
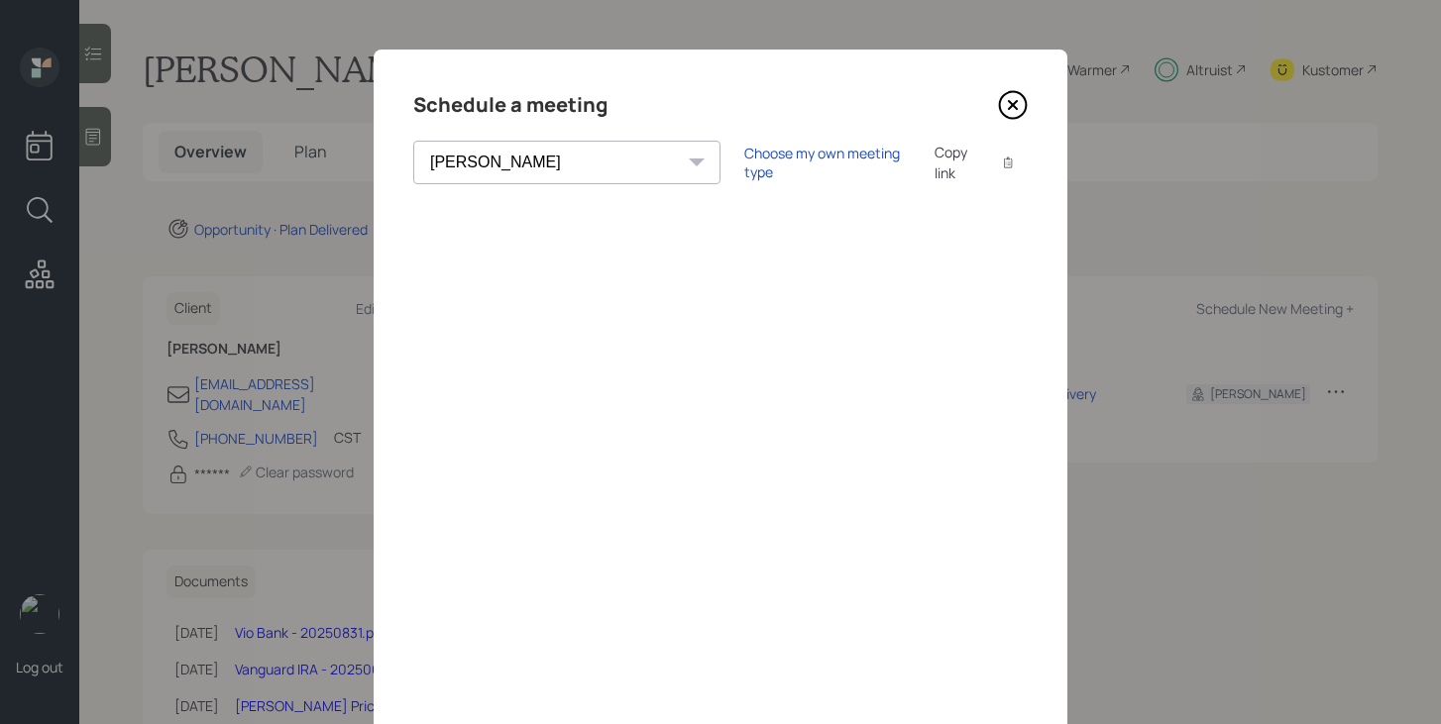
click at [520, 152] on select "Theresa Spinello Matthew Burke Xavier Ross Eitan Bar-David Ian Yamey Trevor Nel…" at bounding box center [566, 163] width 307 height 44
select select "ade3b313-576a-42c5-b346-1eb294908ae6"
click at [413, 141] on select "Theresa Spinello Matthew Burke Xavier Ross Eitan Bar-David Ian Yamey Trevor Nel…" at bounding box center [566, 163] width 307 height 44
click at [0, 723] on com-1password-button at bounding box center [0, 724] width 0 height 0
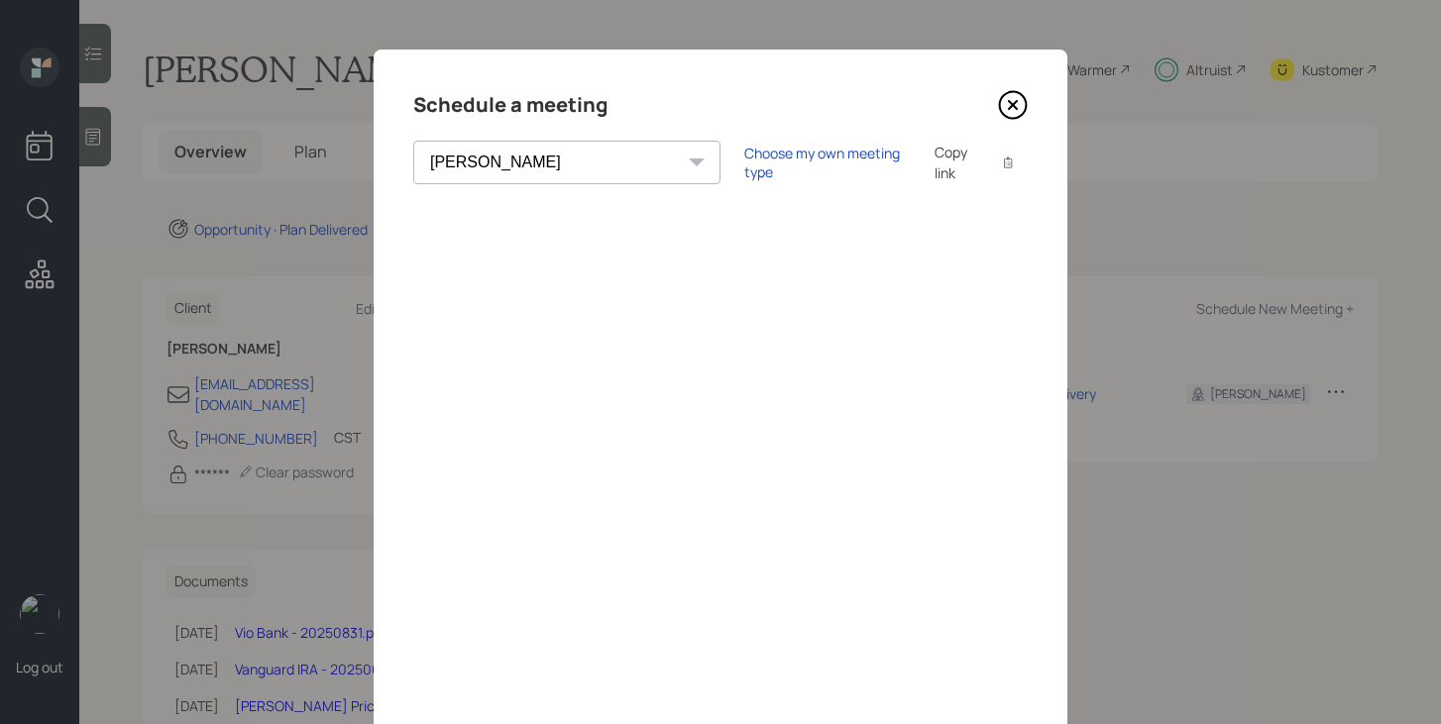
click at [1009, 108] on icon at bounding box center [1013, 105] width 8 height 8
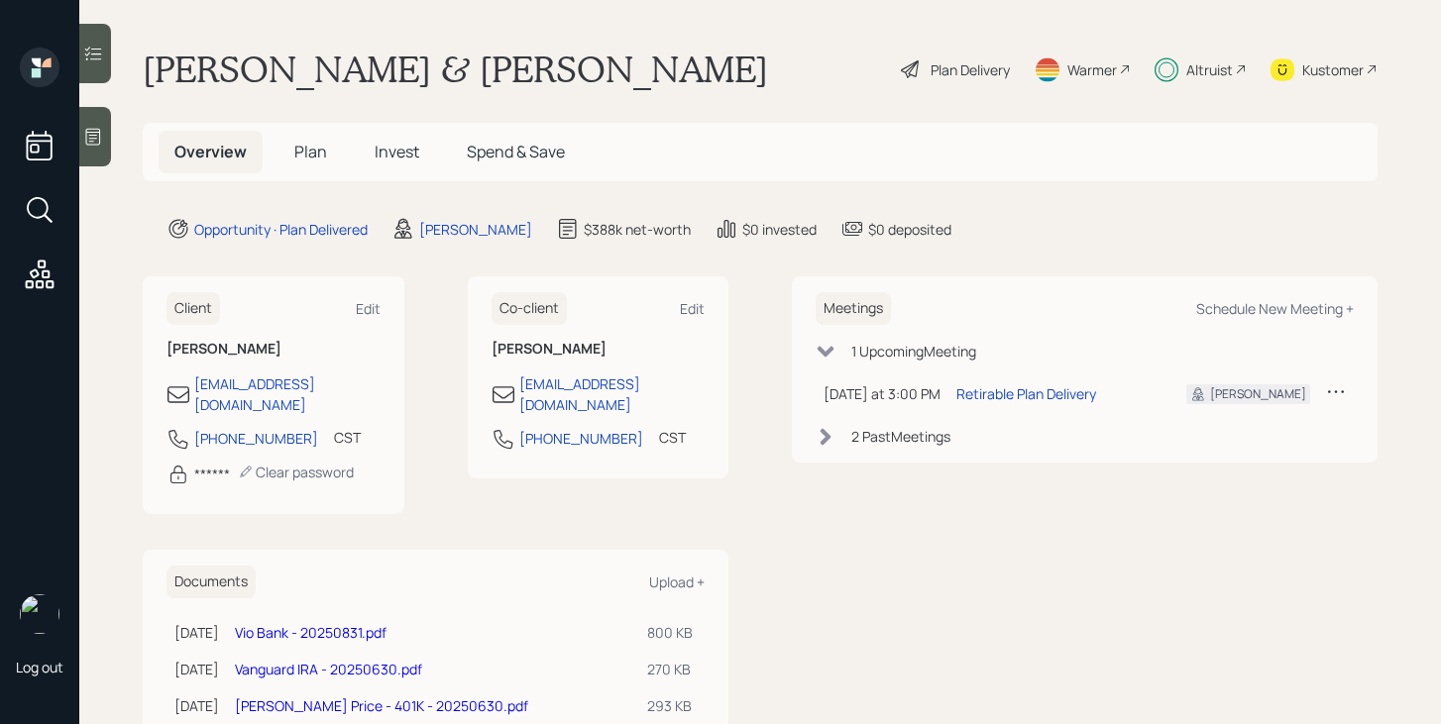
click at [302, 158] on span "Plan" at bounding box center [310, 152] width 33 height 22
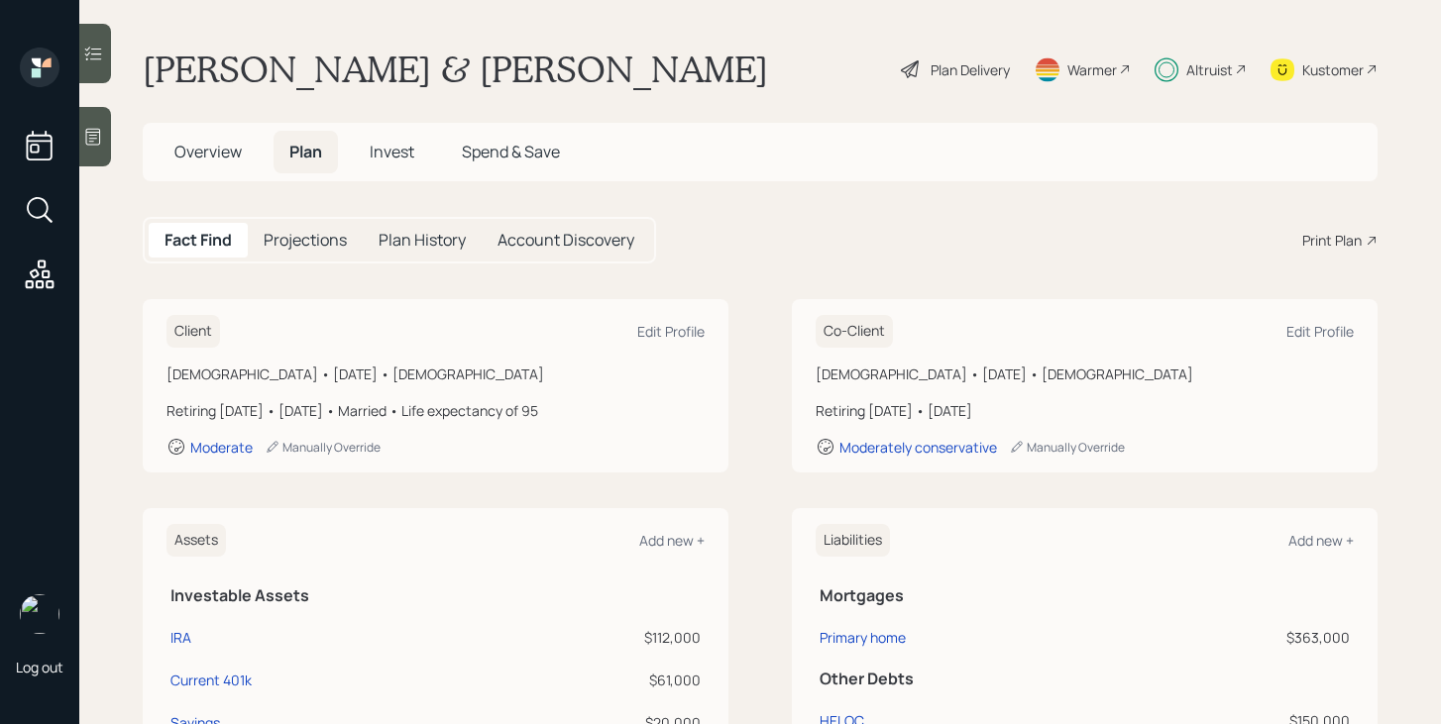
click at [409, 156] on span "Invest" at bounding box center [392, 152] width 45 height 22
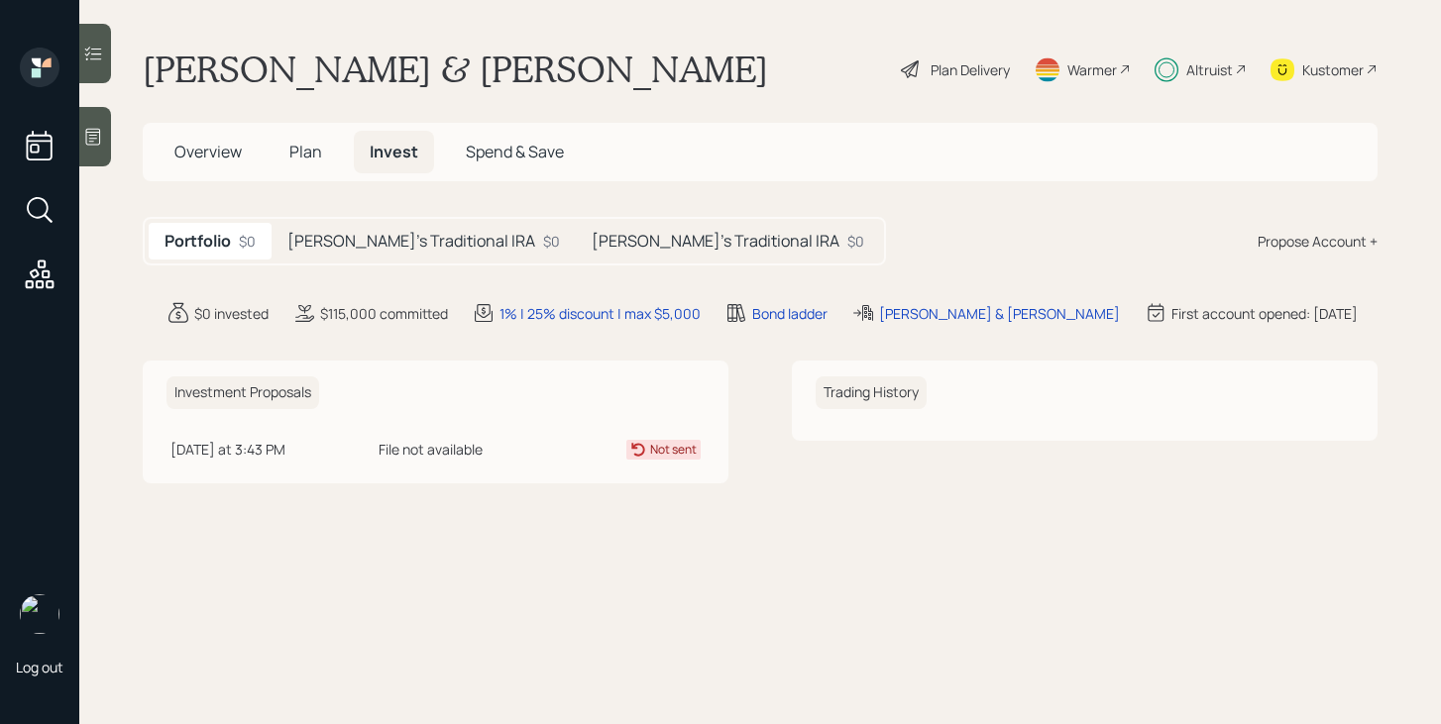
click at [603, 251] on h5 "John's Traditional IRA" at bounding box center [716, 241] width 248 height 19
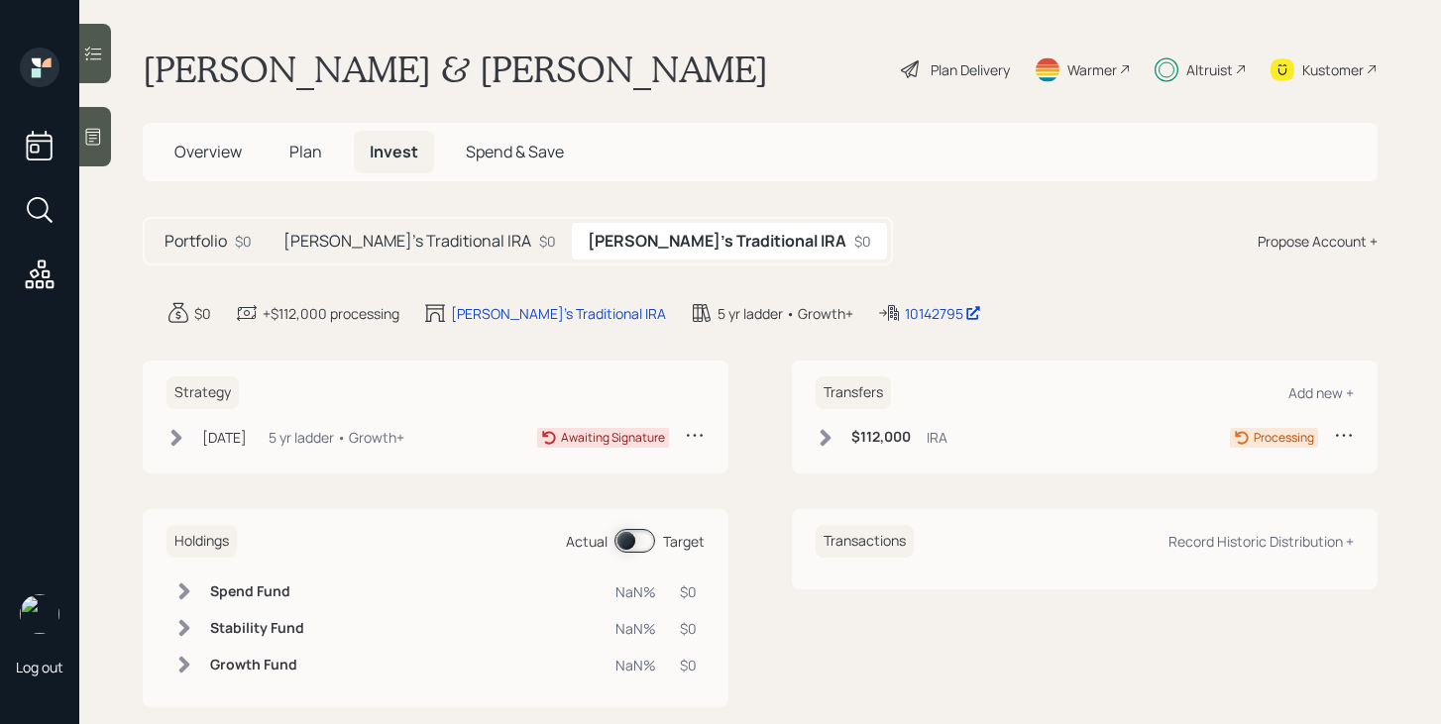
click at [386, 236] on h5 "Tara's Traditional IRA" at bounding box center [407, 241] width 248 height 19
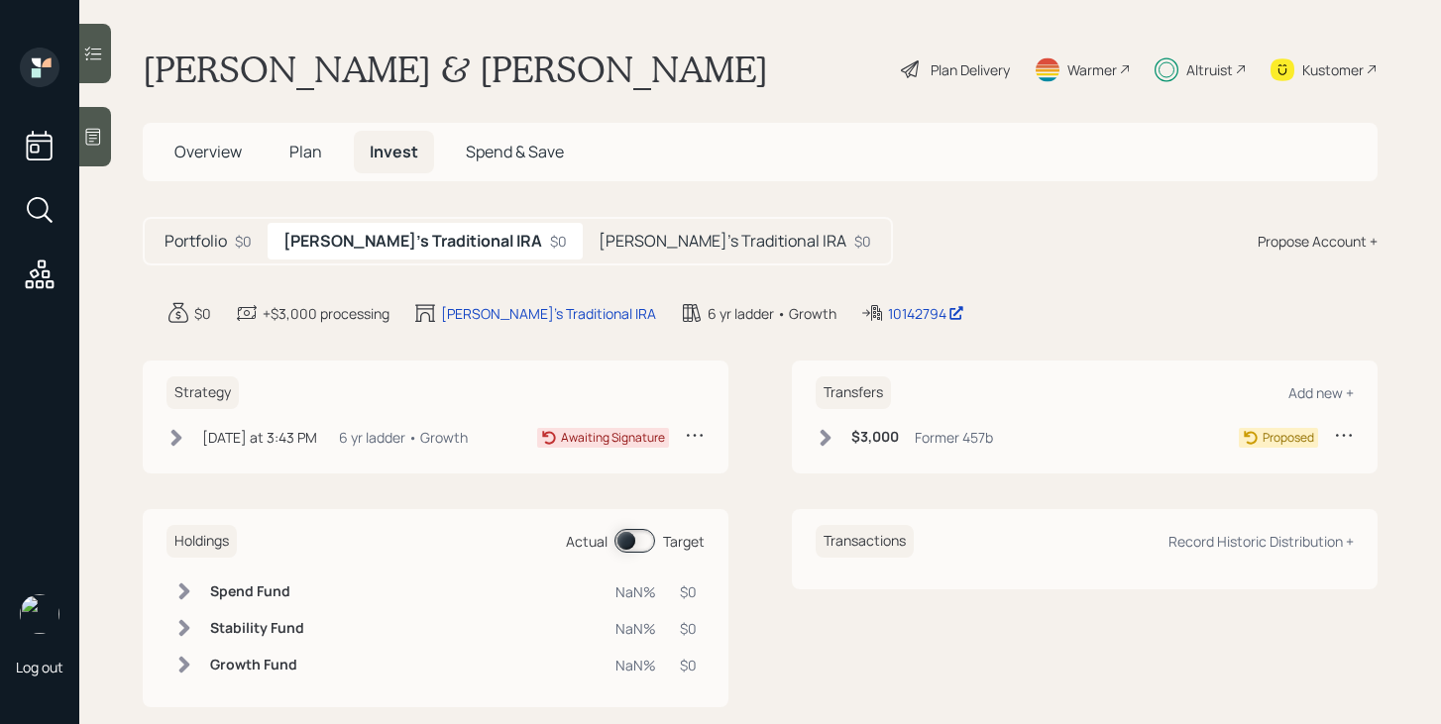
click at [827, 440] on icon at bounding box center [826, 437] width 11 height 17
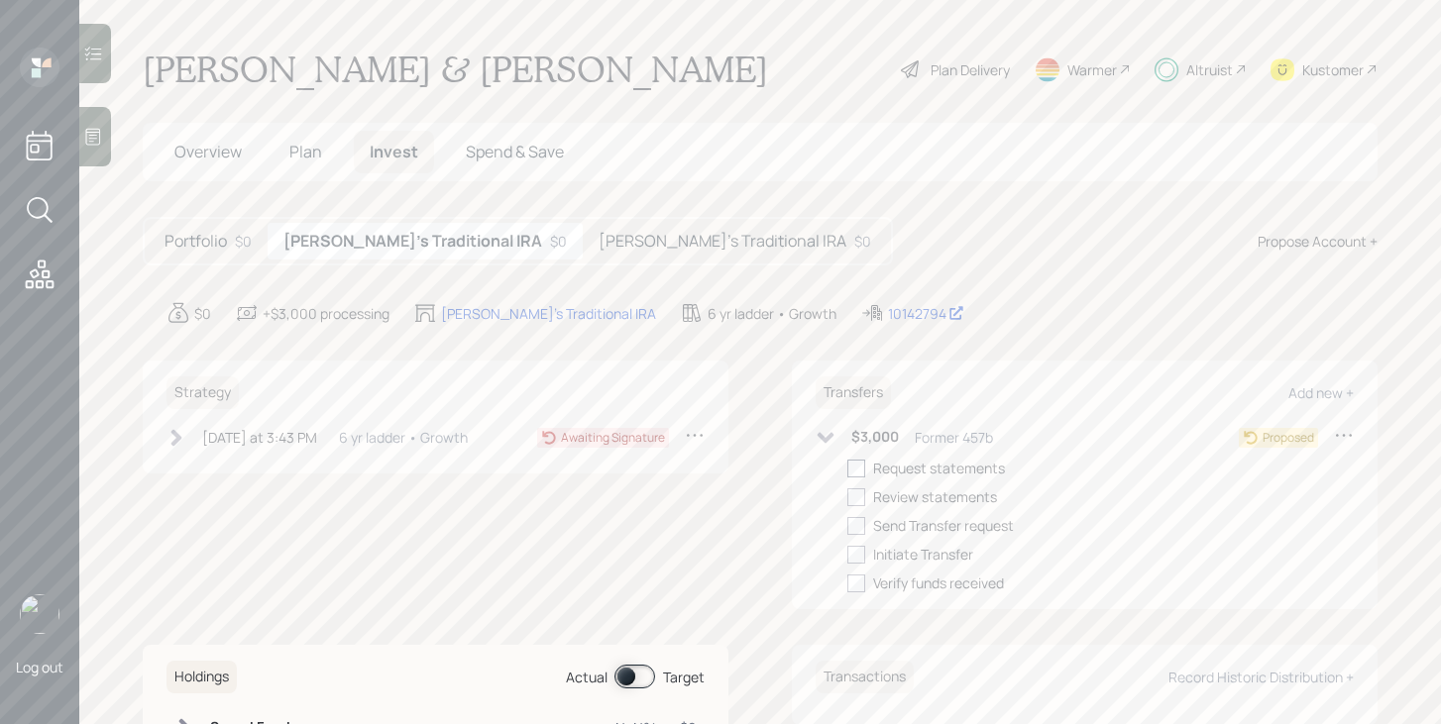
click at [862, 470] on div at bounding box center [856, 469] width 18 height 18
click at [847, 469] on input "checkbox" at bounding box center [846, 468] width 1 height 1
checkbox input "true"
click at [825, 434] on icon at bounding box center [826, 438] width 20 height 20
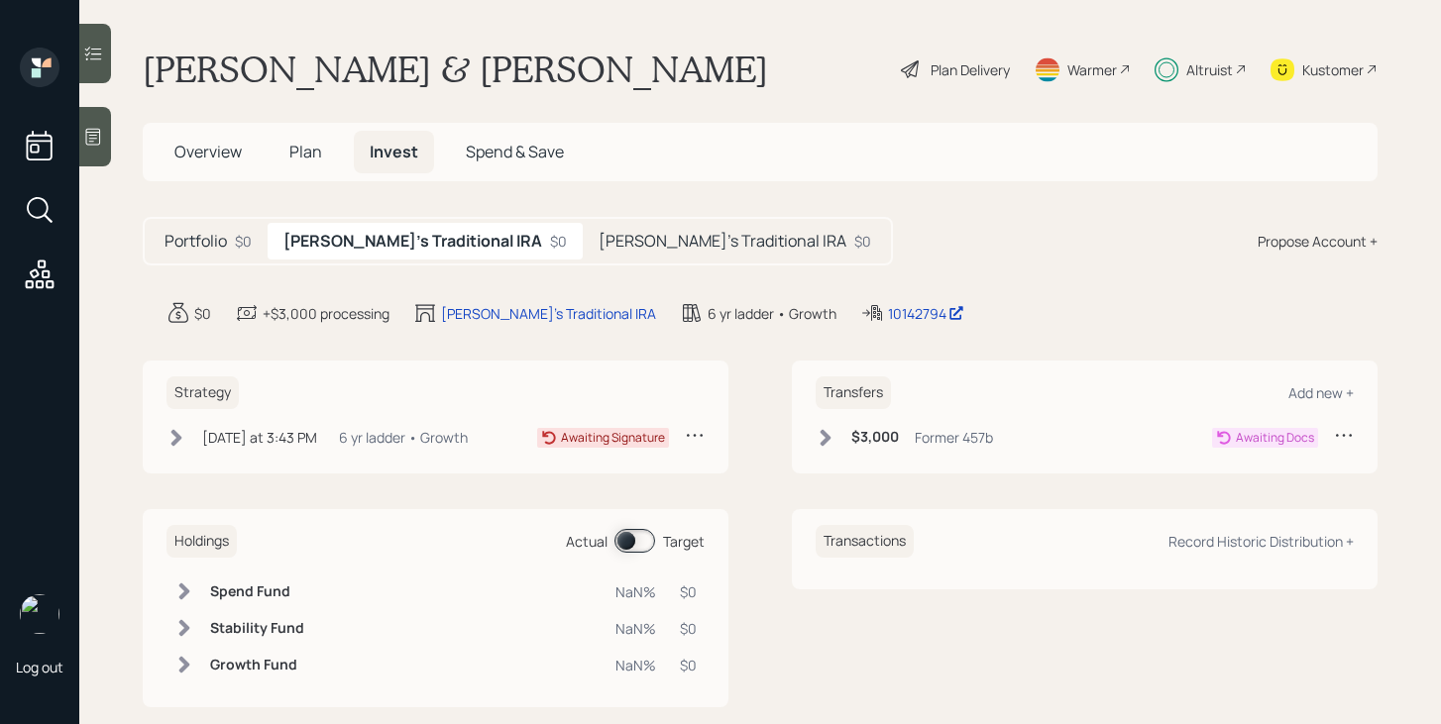
click at [222, 249] on h5 "Portfolio" at bounding box center [196, 241] width 62 height 19
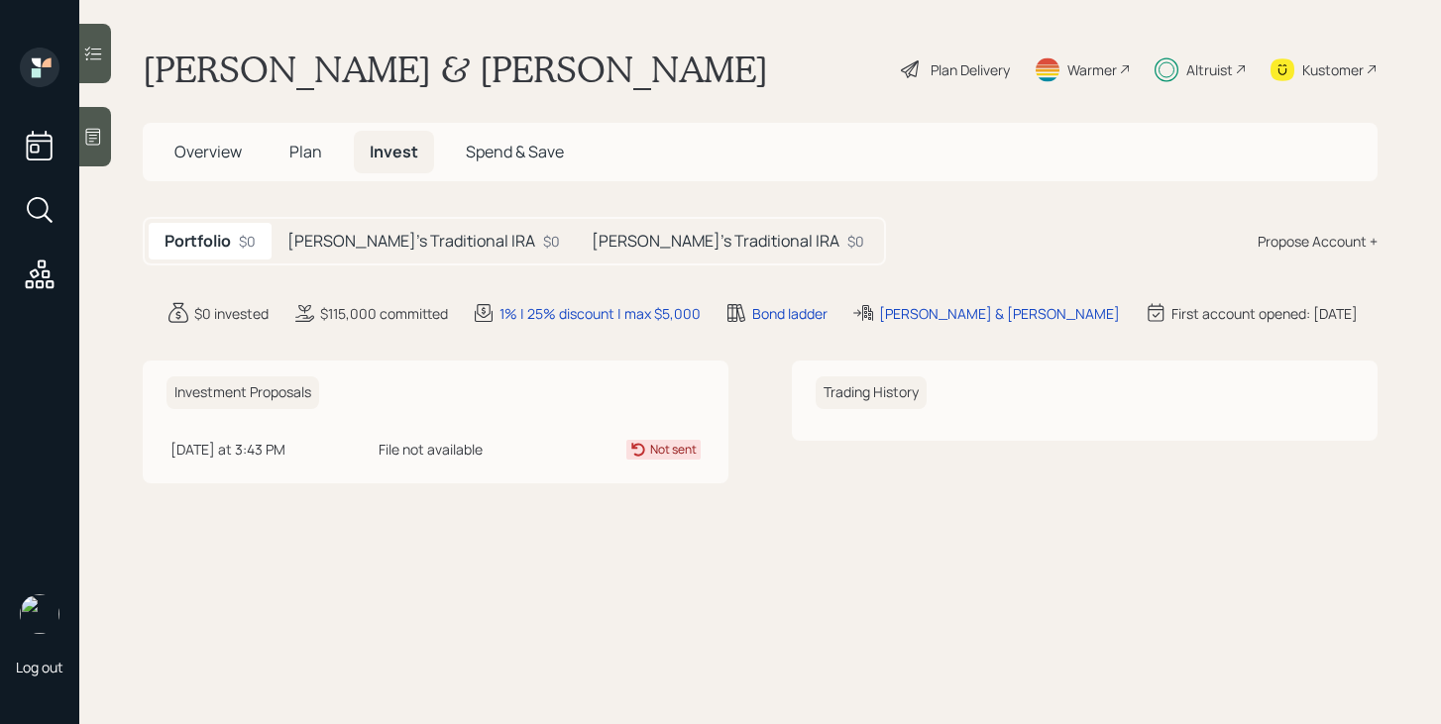
click at [219, 149] on span "Overview" at bounding box center [207, 152] width 67 height 22
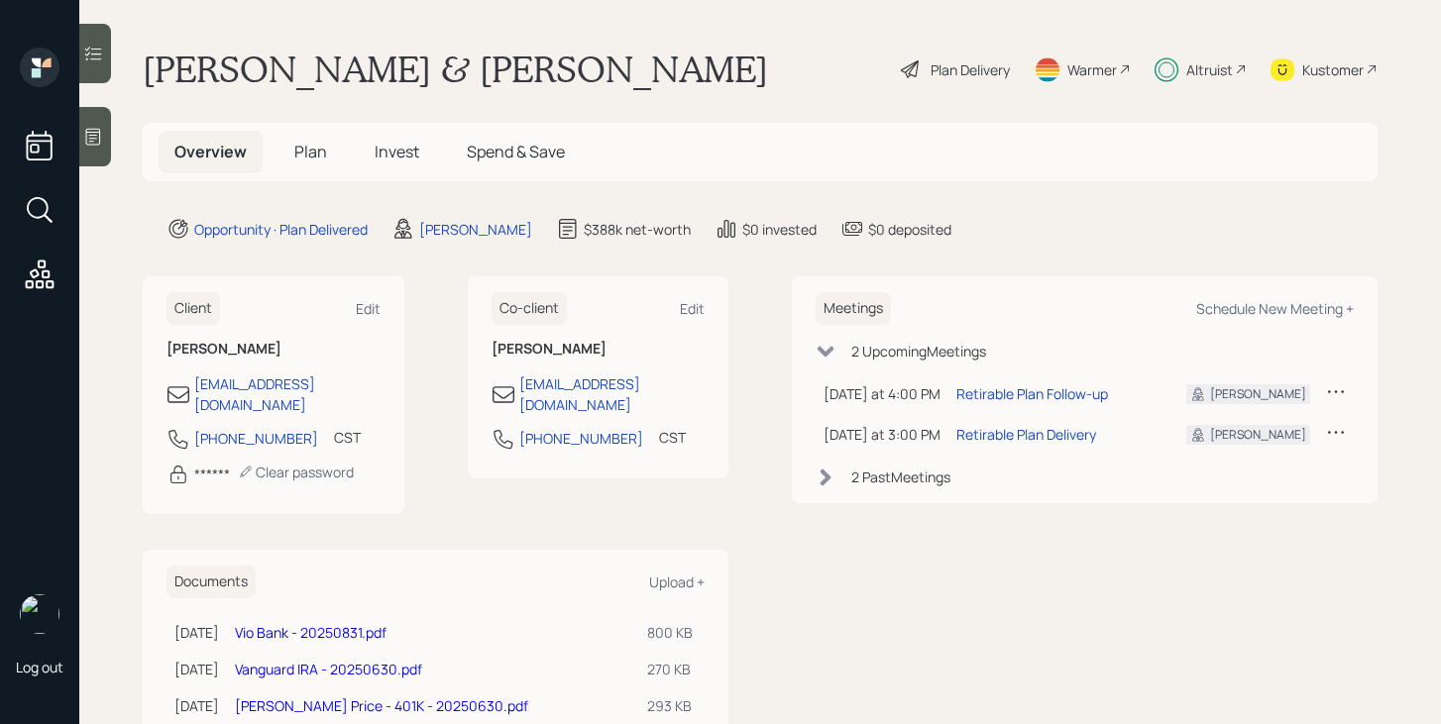
click at [326, 159] on h5 "Plan" at bounding box center [310, 152] width 64 height 43
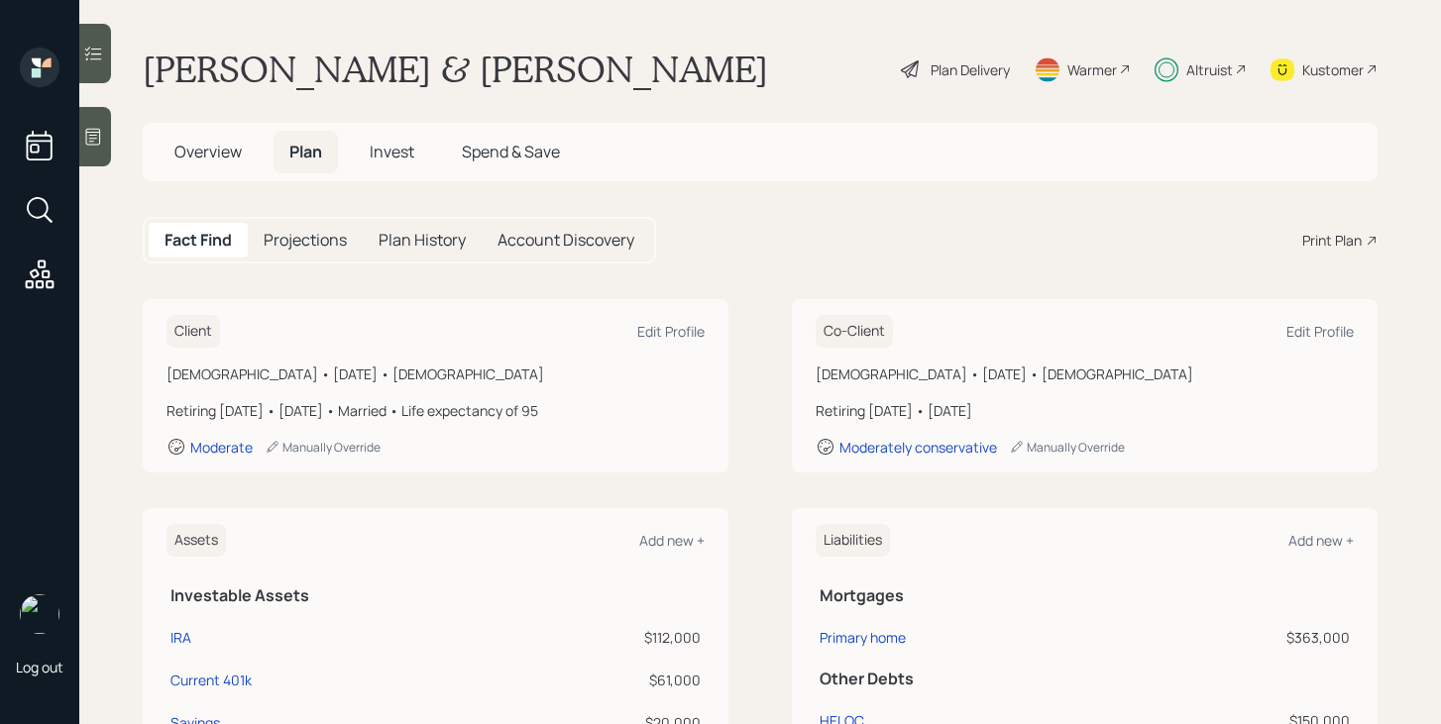
click at [231, 158] on span "Overview" at bounding box center [207, 152] width 67 height 22
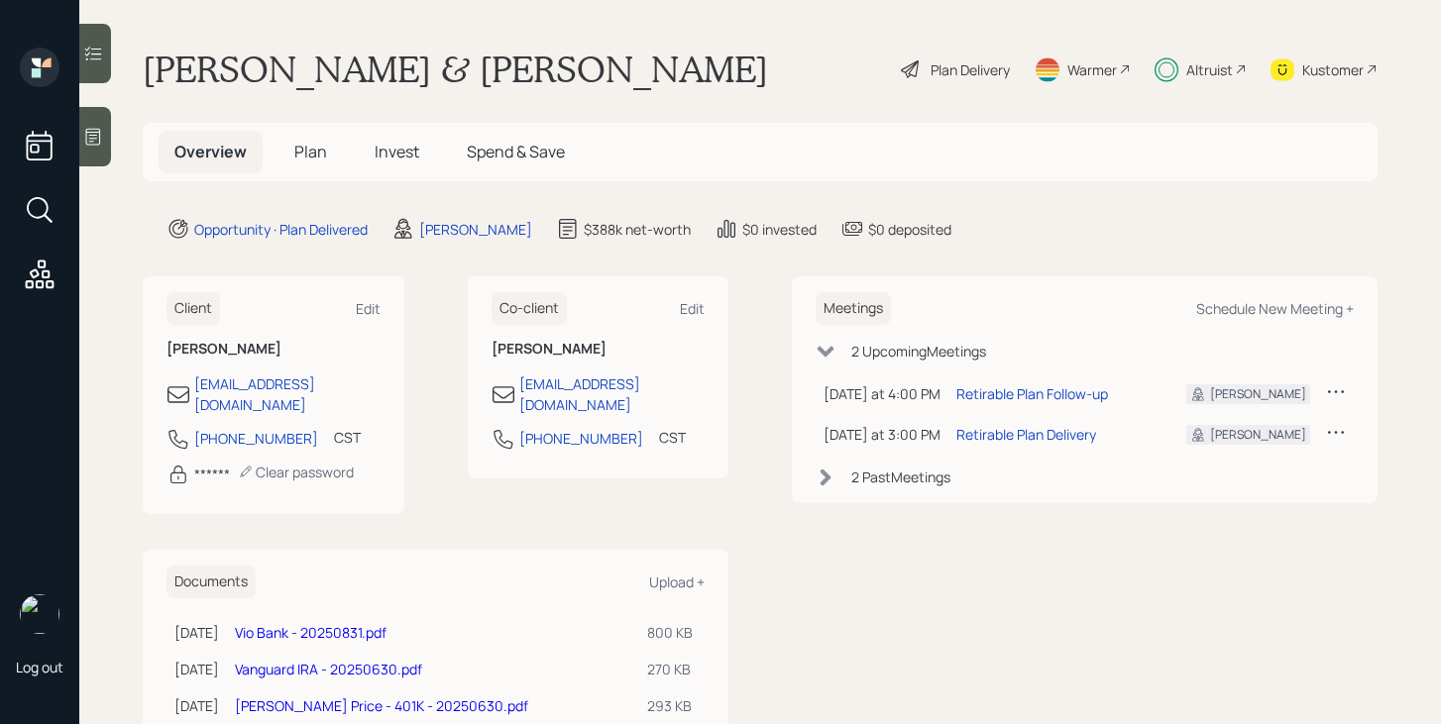
click at [296, 147] on span "Plan" at bounding box center [310, 152] width 33 height 22
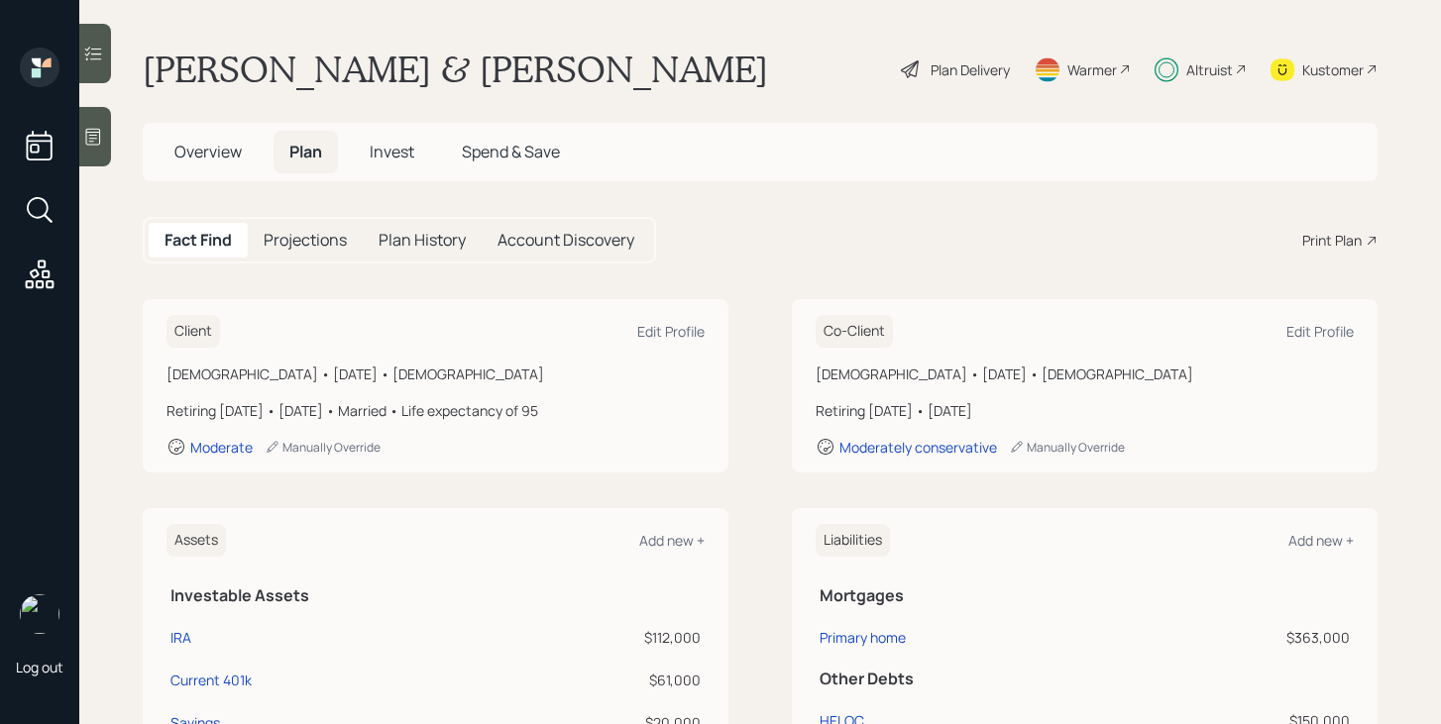
click at [225, 147] on span "Overview" at bounding box center [207, 152] width 67 height 22
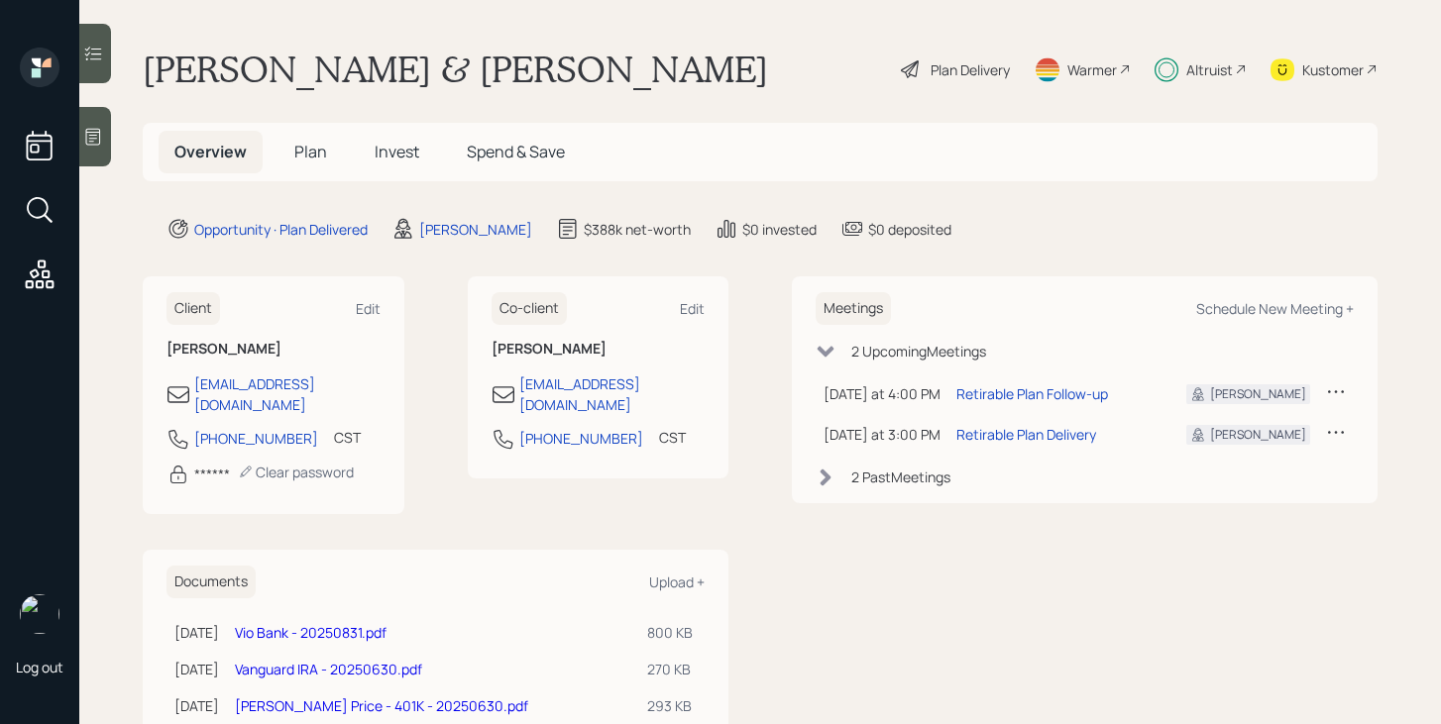
click at [308, 142] on span "Plan" at bounding box center [310, 152] width 33 height 22
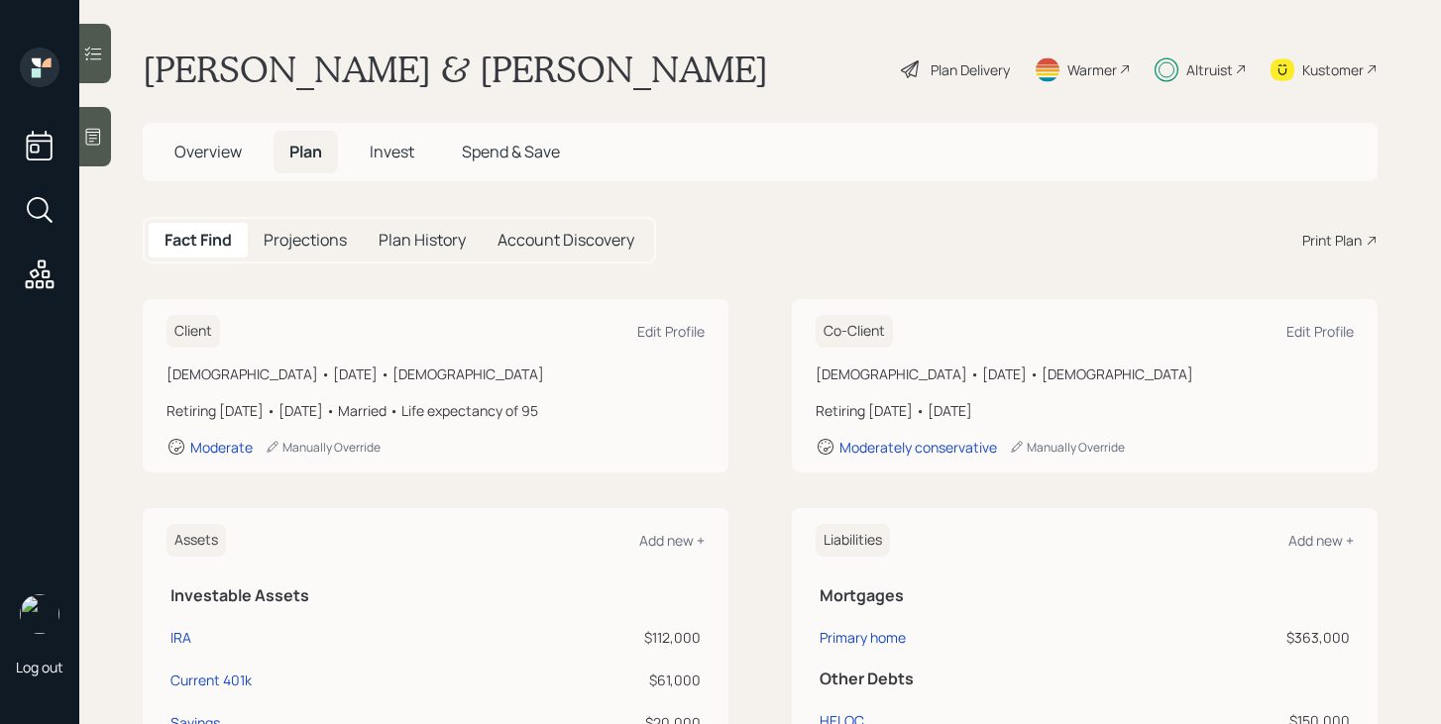
click at [772, 432] on div "Client Edit Profile Male • July 10, 1959 • 66 years old Retiring in 4 years • J…" at bounding box center [760, 385] width 1235 height 173
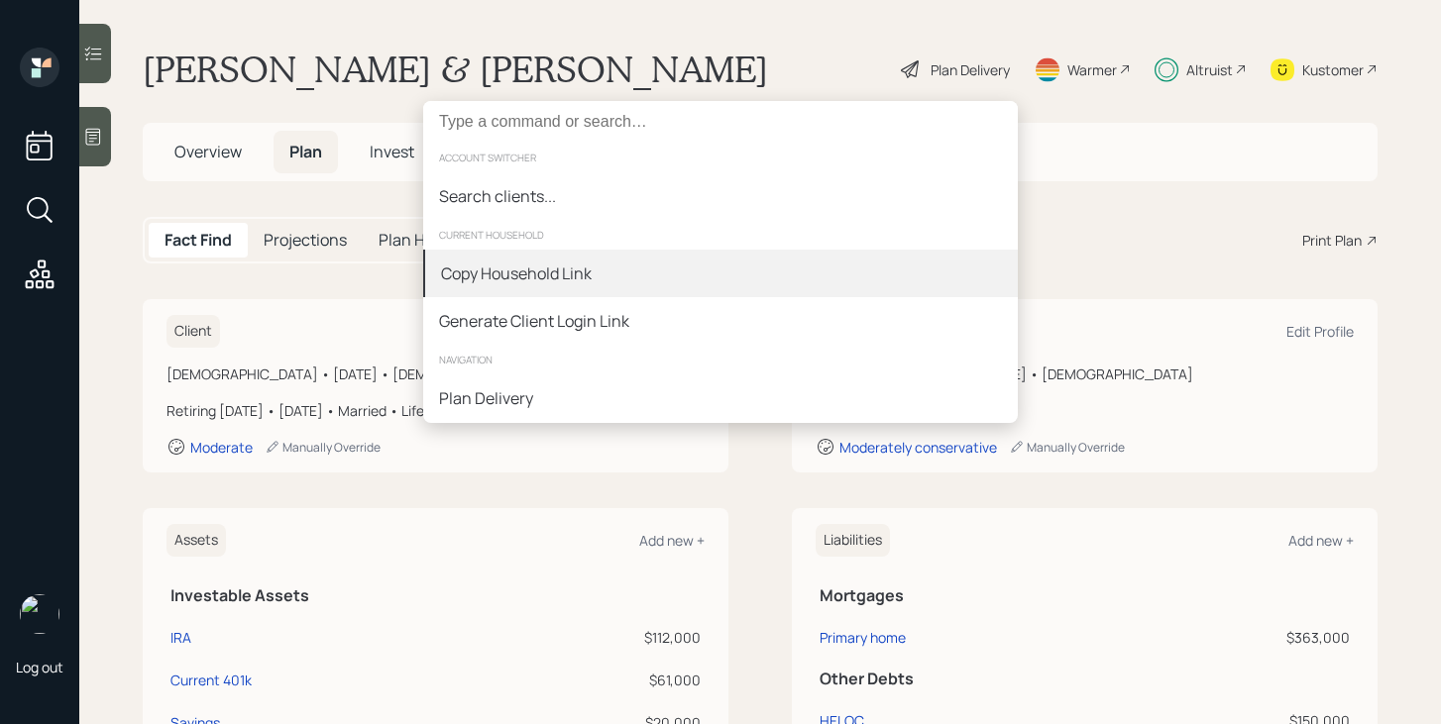
click at [719, 291] on div "Copy Household Link" at bounding box center [720, 274] width 595 height 48
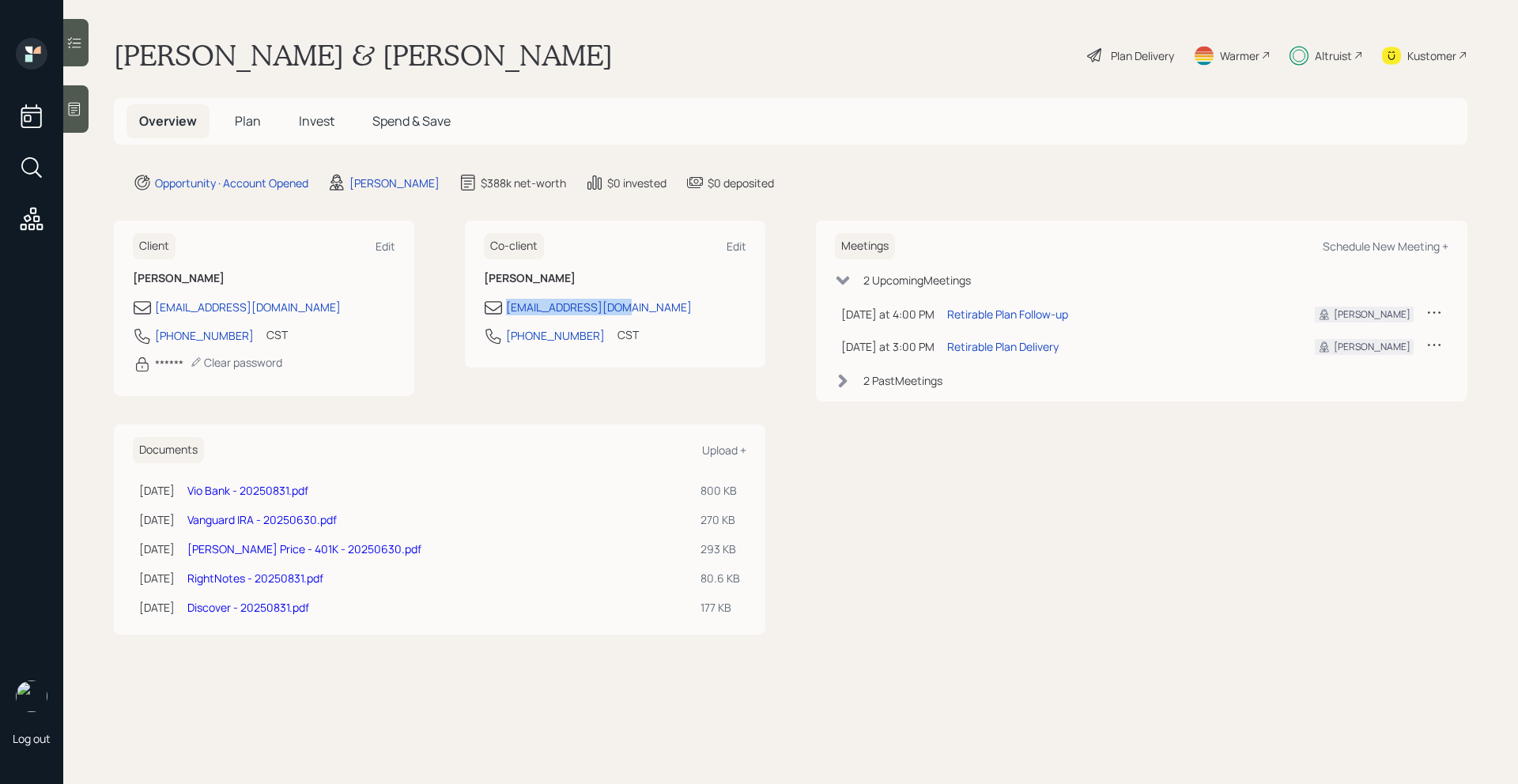
drag, startPoint x: 615, startPoint y: 309, endPoint x: 503, endPoint y: 314, distance: 112.1
click at [503, 314] on div "[EMAIL_ADDRESS][DOMAIN_NAME]" at bounding box center [615, 308] width 262 height 19
copy div "[EMAIL_ADDRESS][DOMAIN_NAME]"
click at [251, 125] on span "Plan" at bounding box center [247, 121] width 26 height 18
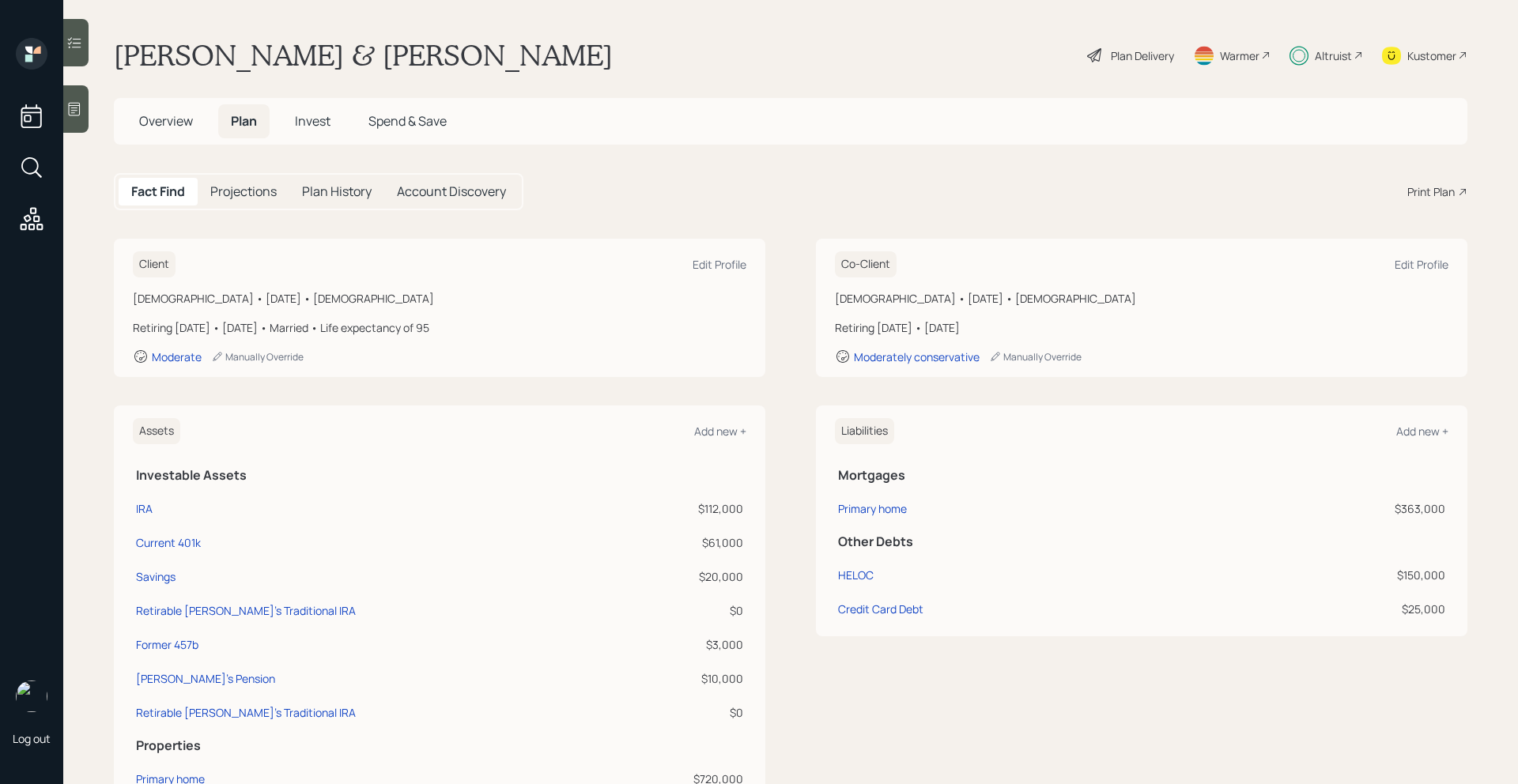
click at [312, 125] on span "Invest" at bounding box center [313, 121] width 36 height 18
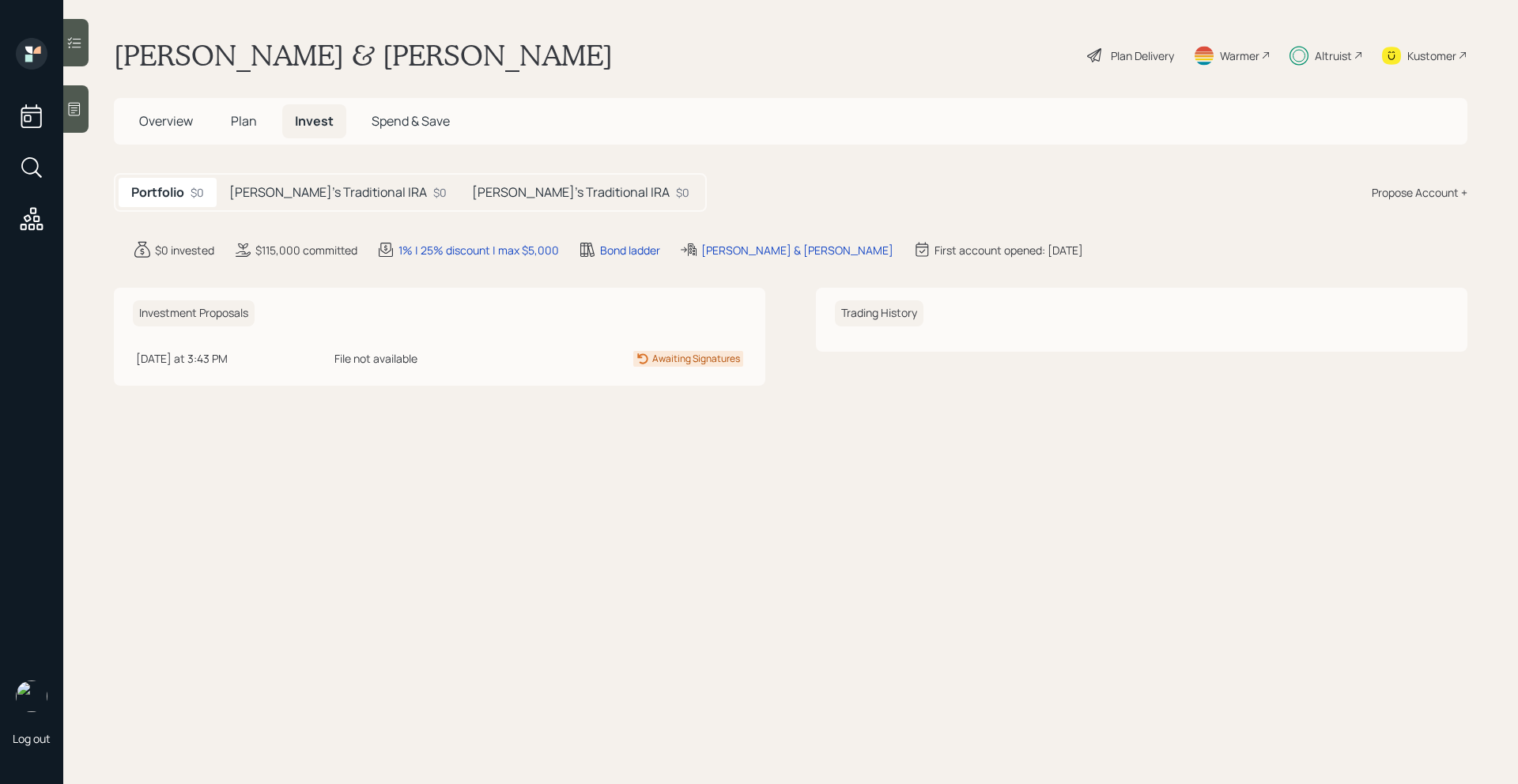
click at [329, 192] on h5 "[PERSON_NAME]'s Traditional IRA" at bounding box center [328, 192] width 198 height 15
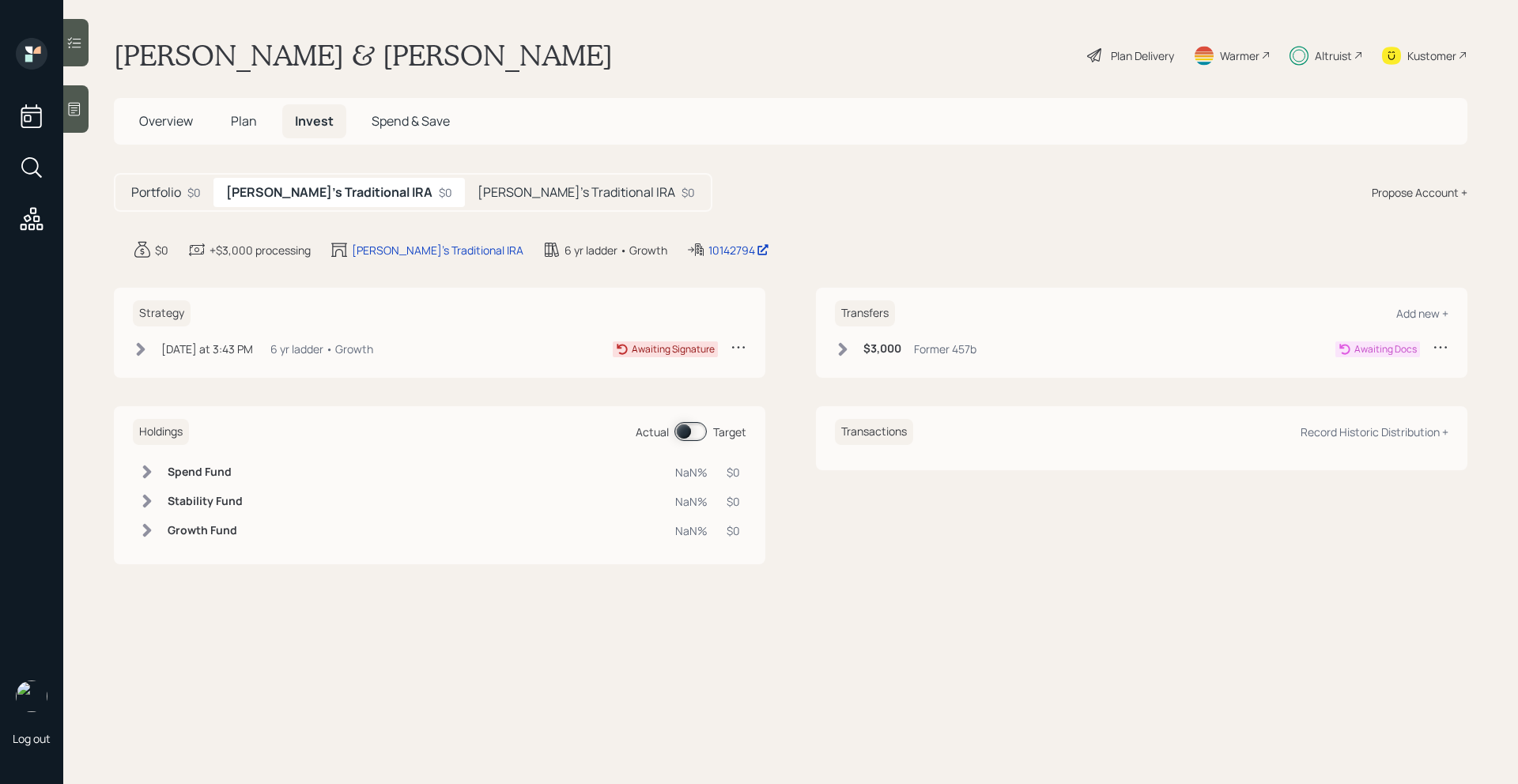
click at [478, 192] on h5 "[PERSON_NAME]'s Traditional IRA" at bounding box center [577, 192] width 198 height 15
click at [288, 198] on h5 "[PERSON_NAME]'s Traditional IRA" at bounding box center [325, 192] width 198 height 15
